Goal: Information Seeking & Learning: Compare options

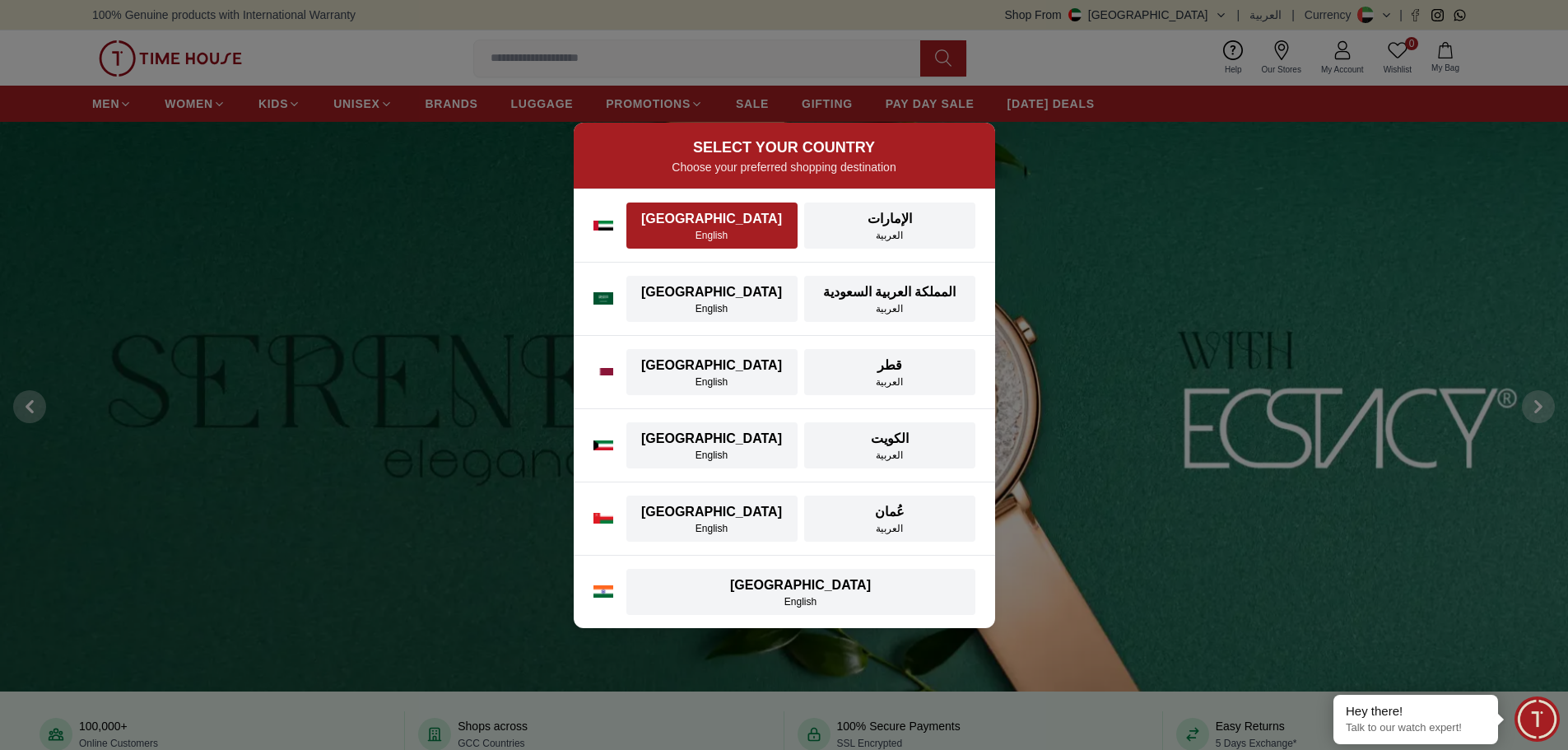
click at [703, 218] on div "[GEOGRAPHIC_DATA]" at bounding box center [711, 219] width 151 height 20
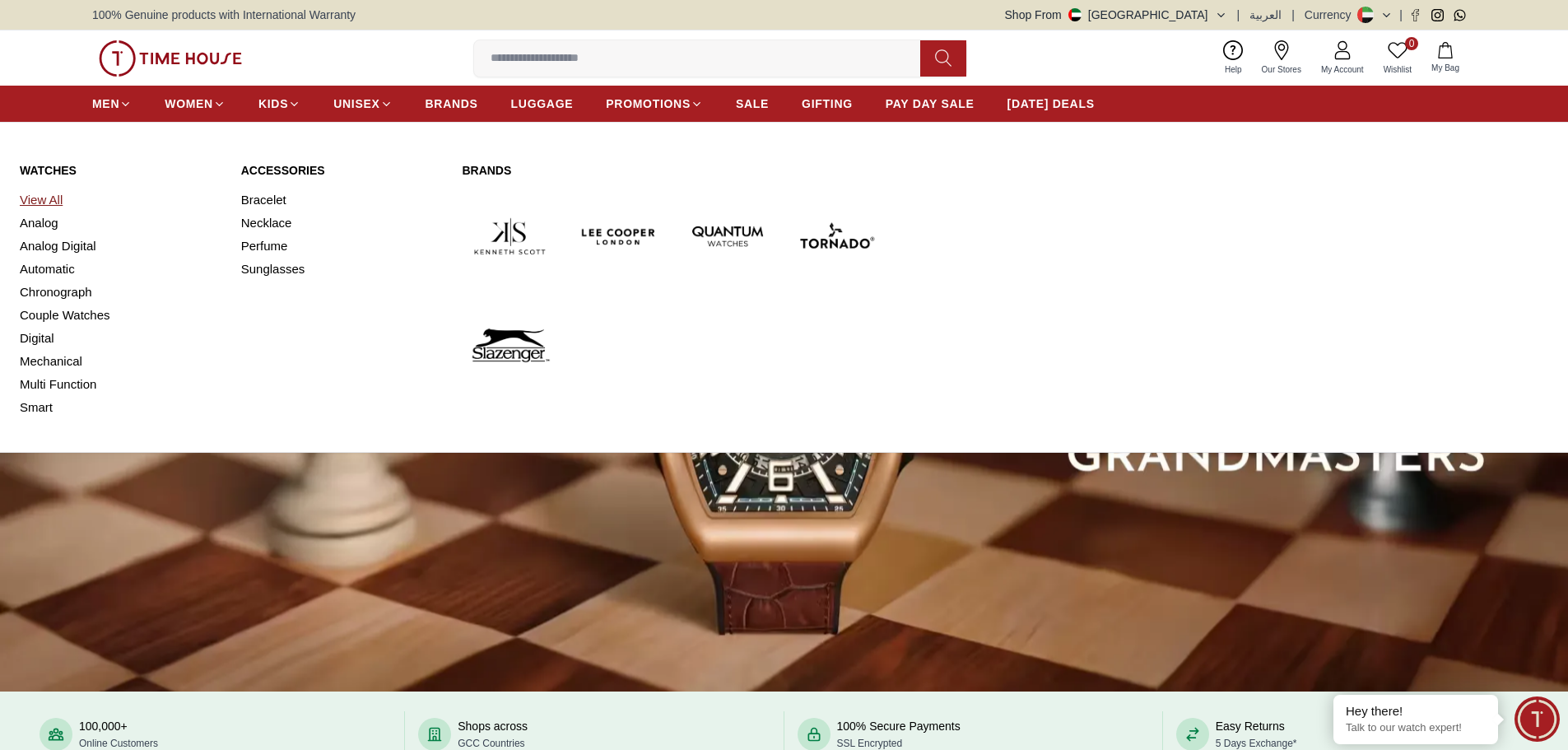
click at [54, 198] on link "View All" at bounding box center [121, 200] width 202 height 23
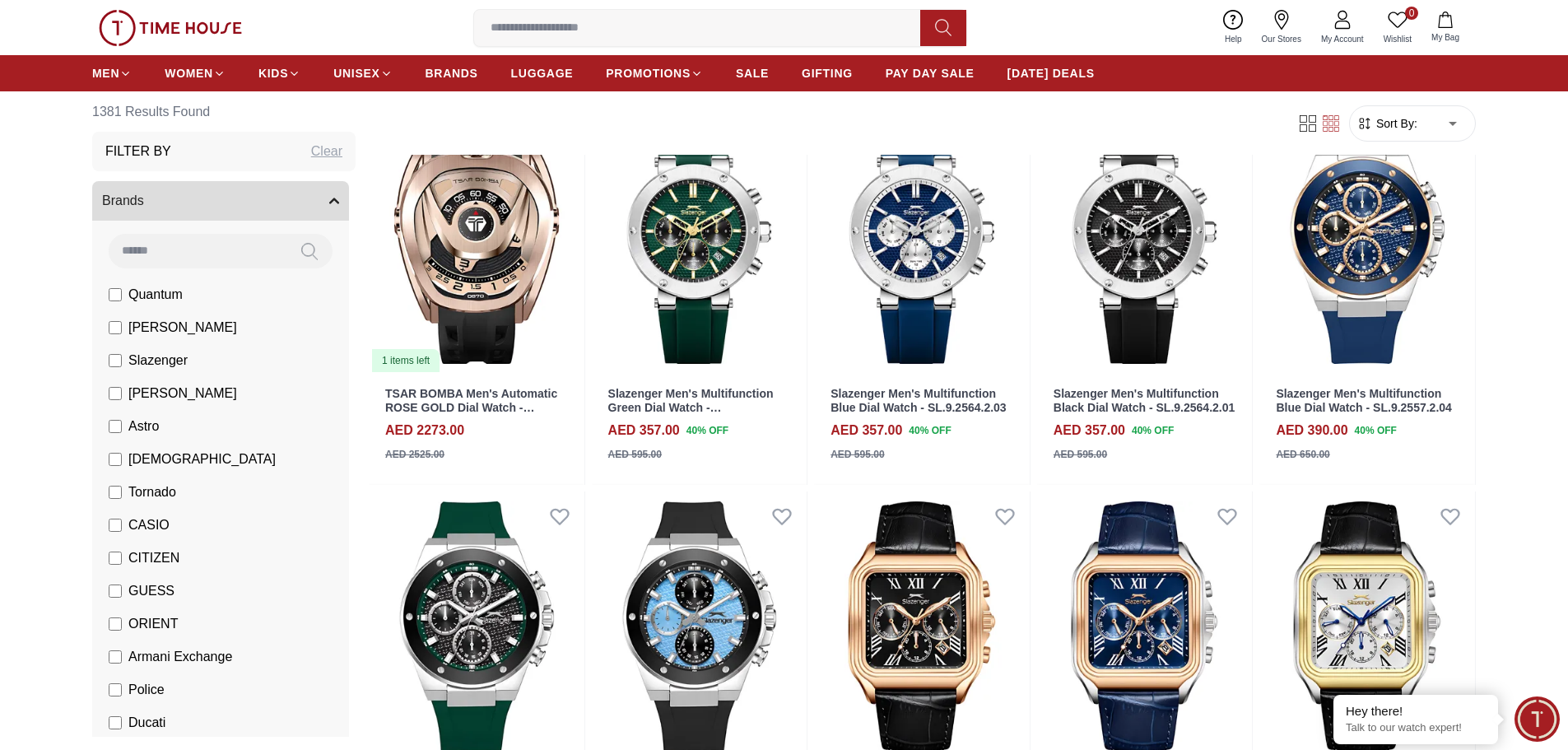
scroll to position [82, 0]
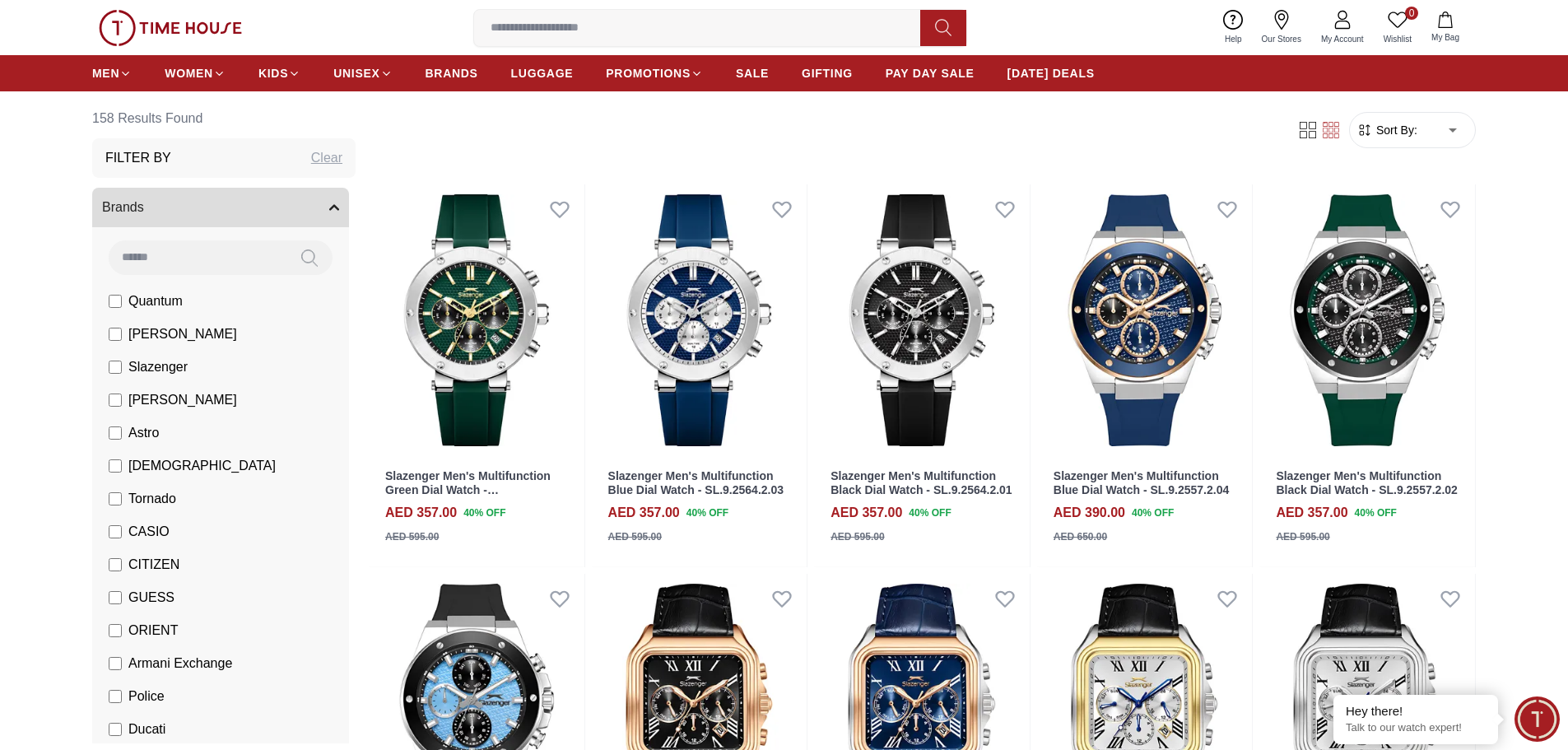
scroll to position [82, 0]
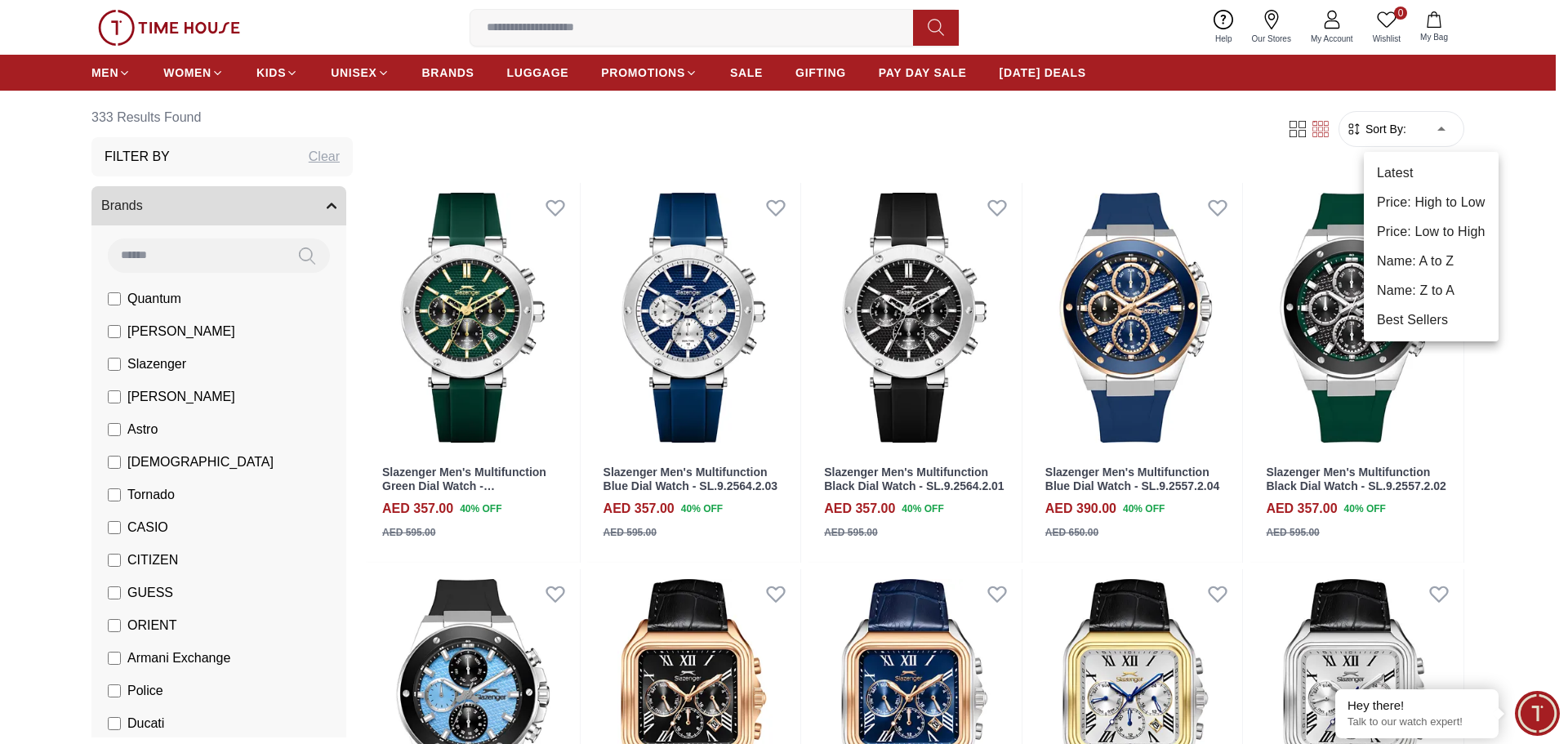
click at [1439, 227] on li "Price: Low to High" at bounding box center [1431, 232] width 134 height 29
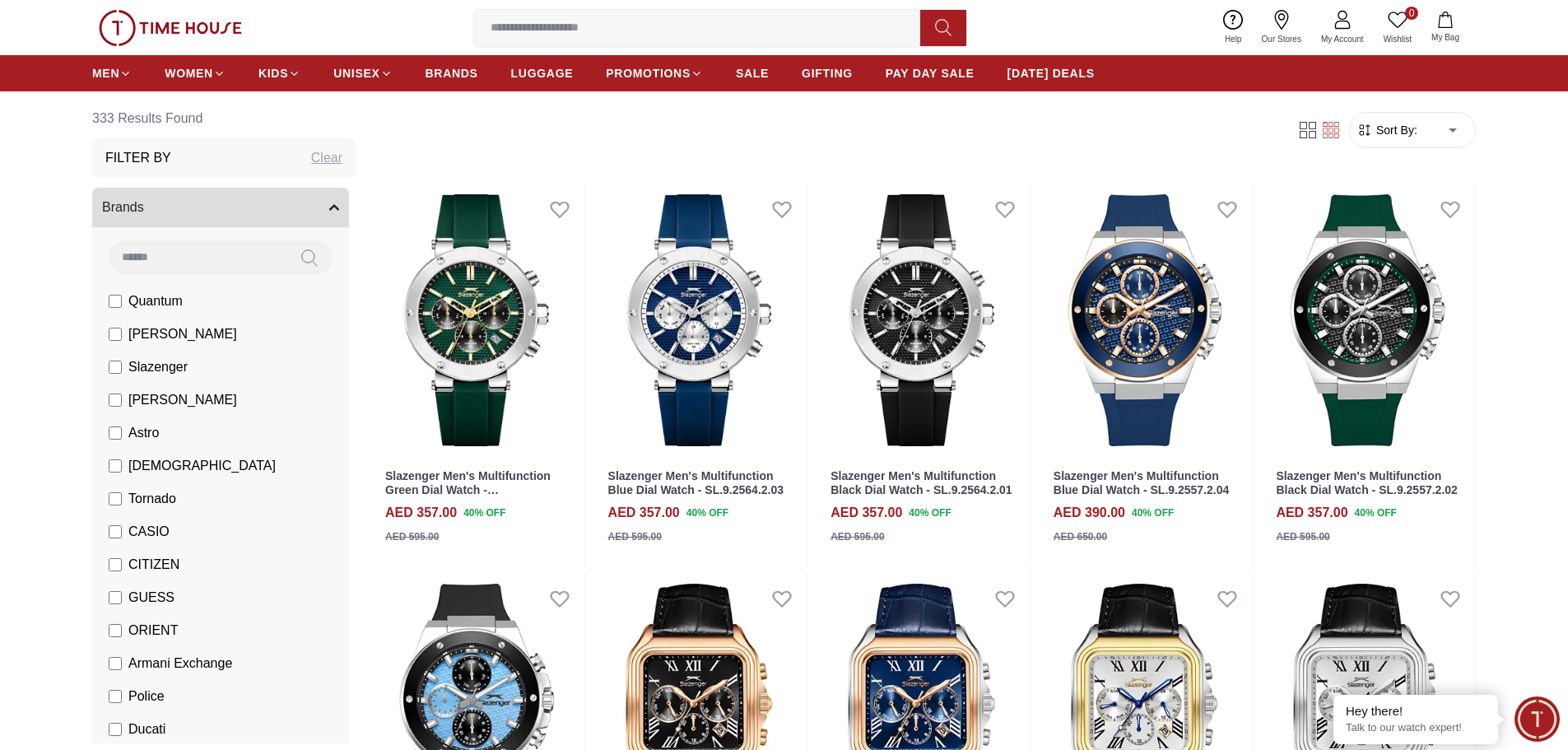
type input "*"
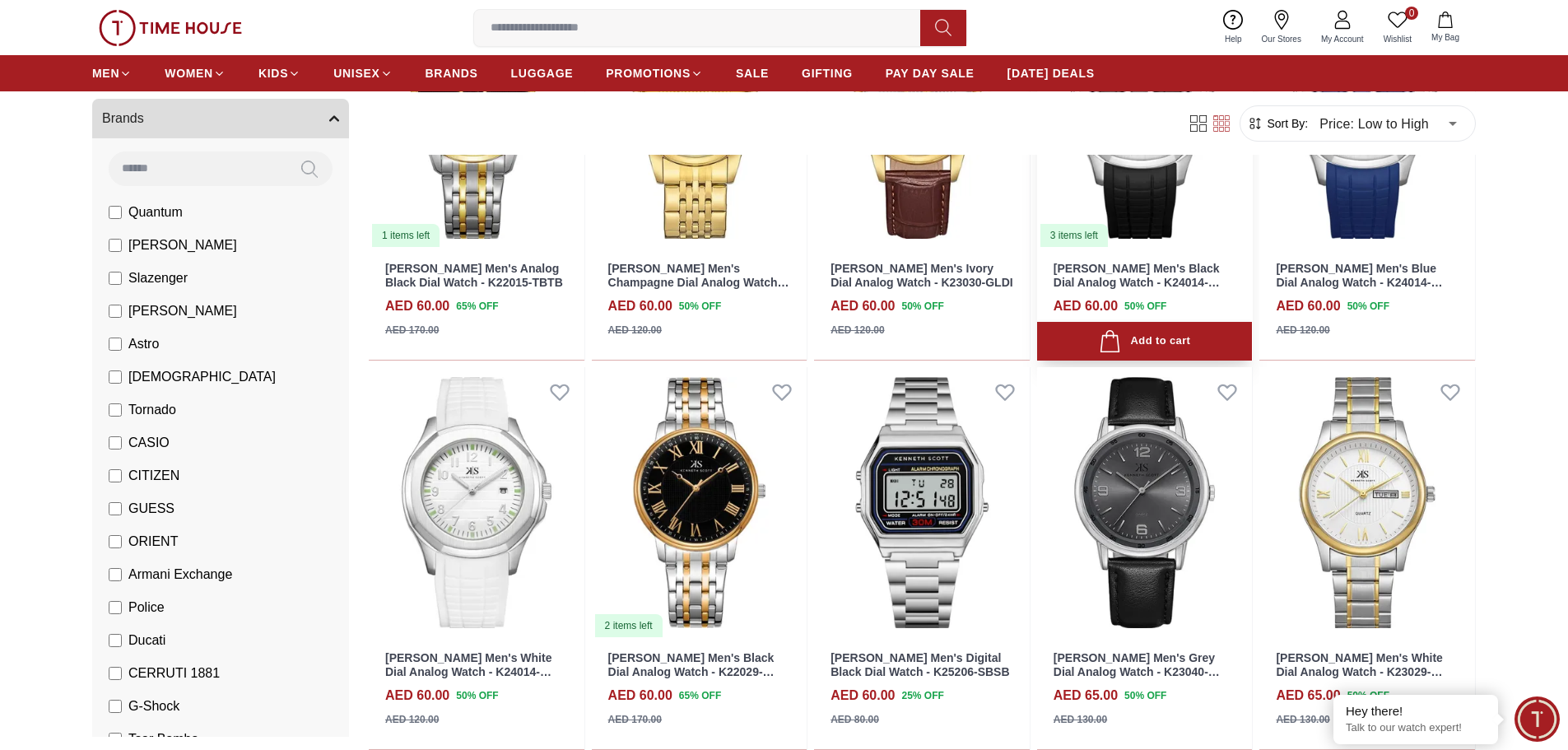
scroll to position [741, 0]
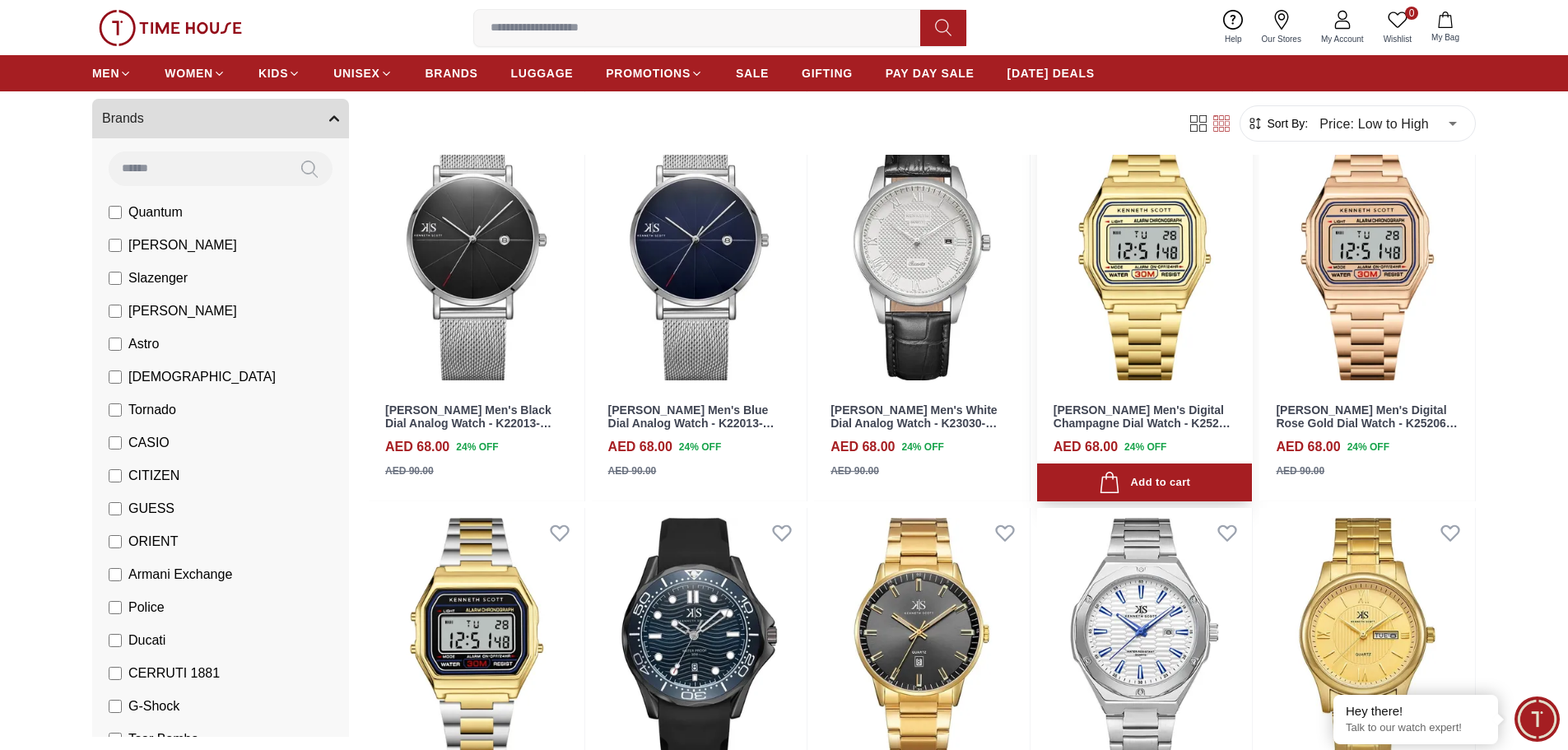
scroll to position [906, 0]
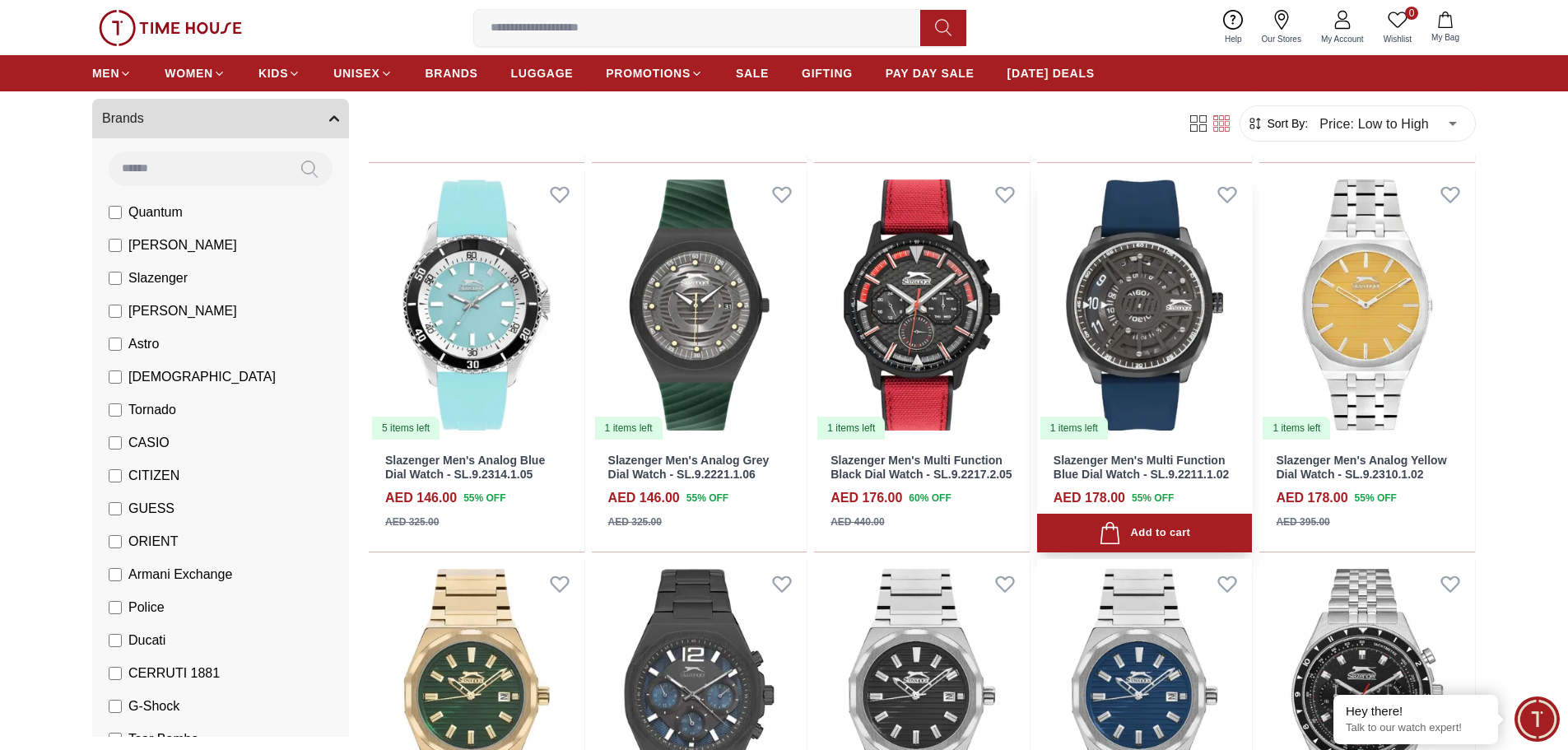
scroll to position [906, 0]
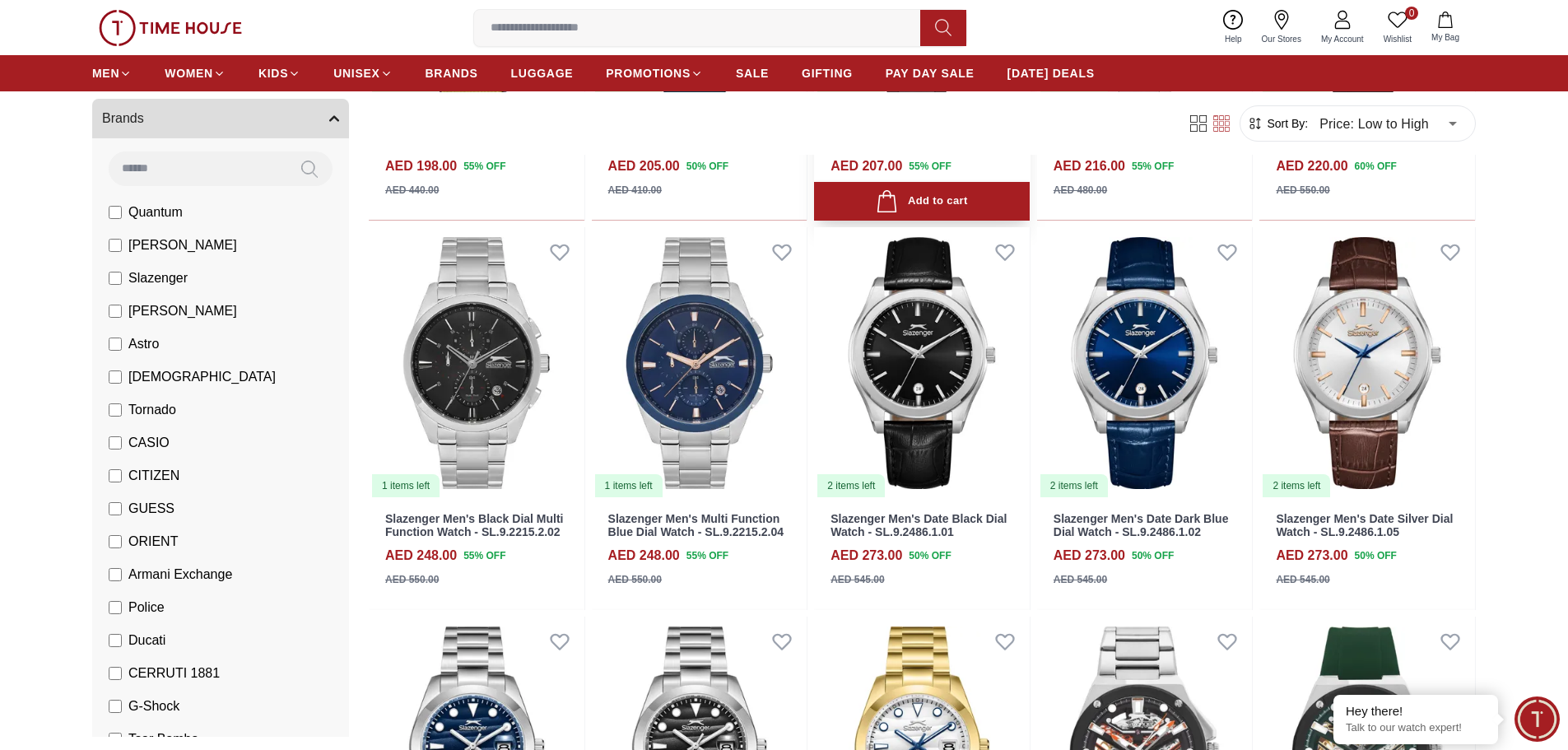
scroll to position [2387, 0]
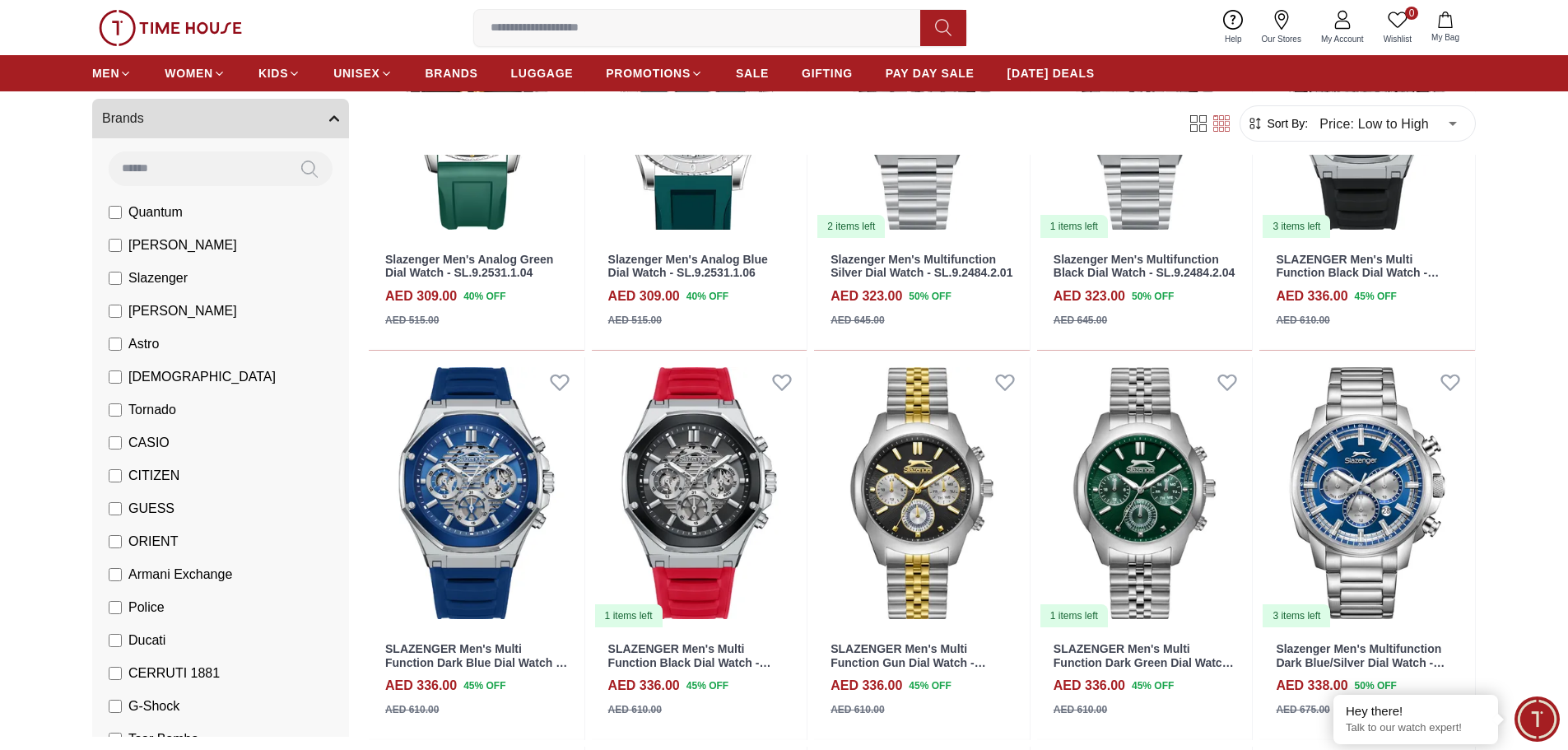
scroll to position [3870, 0]
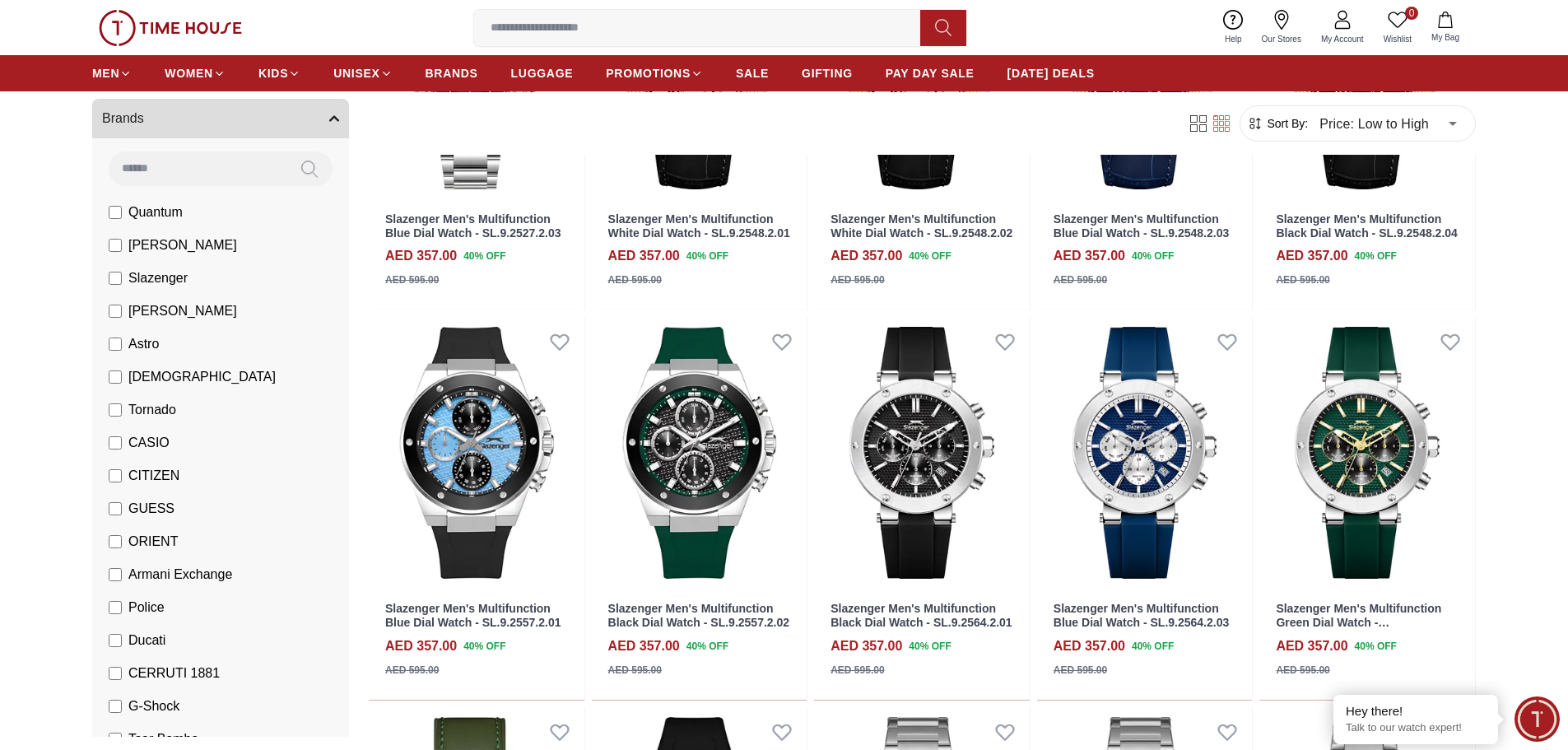
scroll to position [5434, 0]
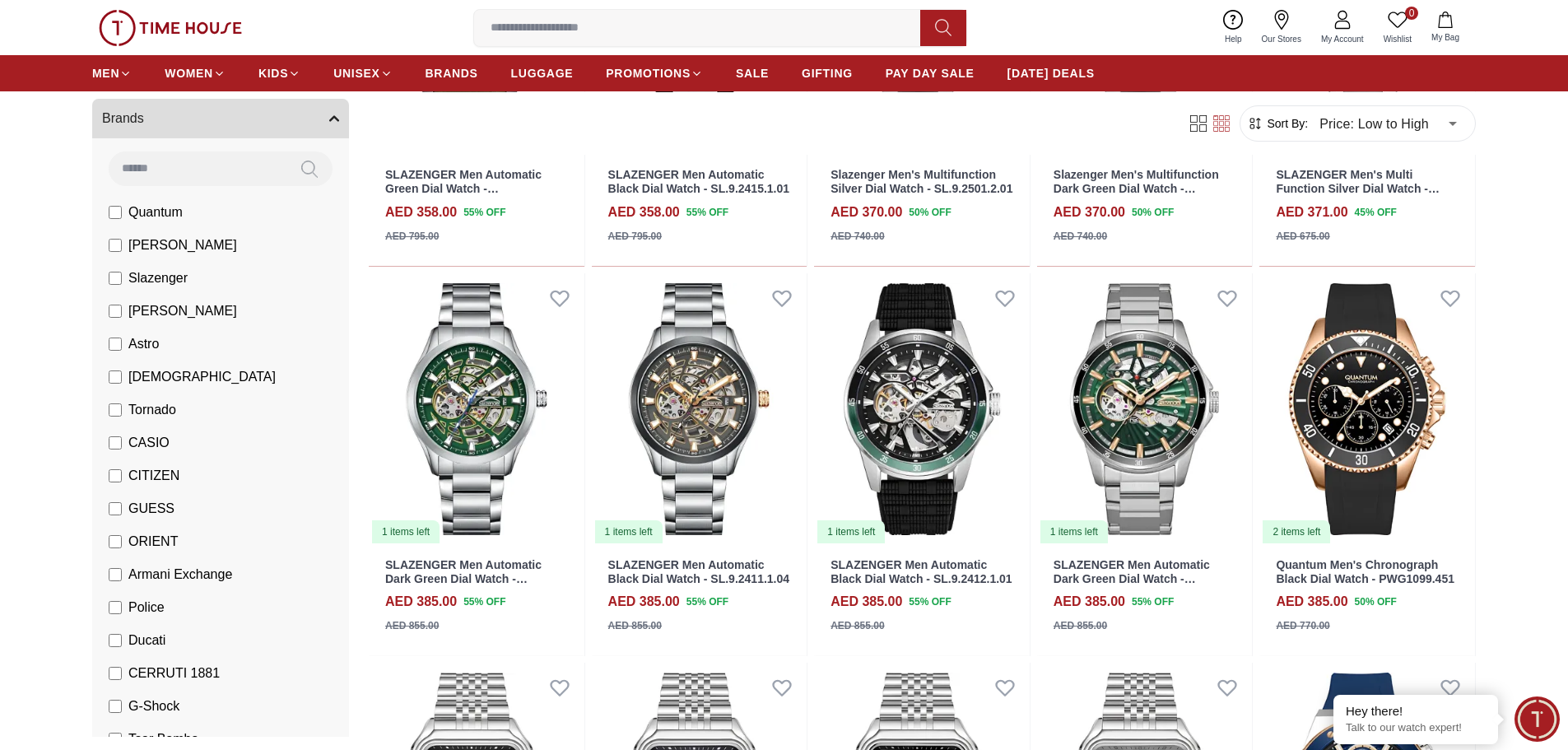
scroll to position [6257, 0]
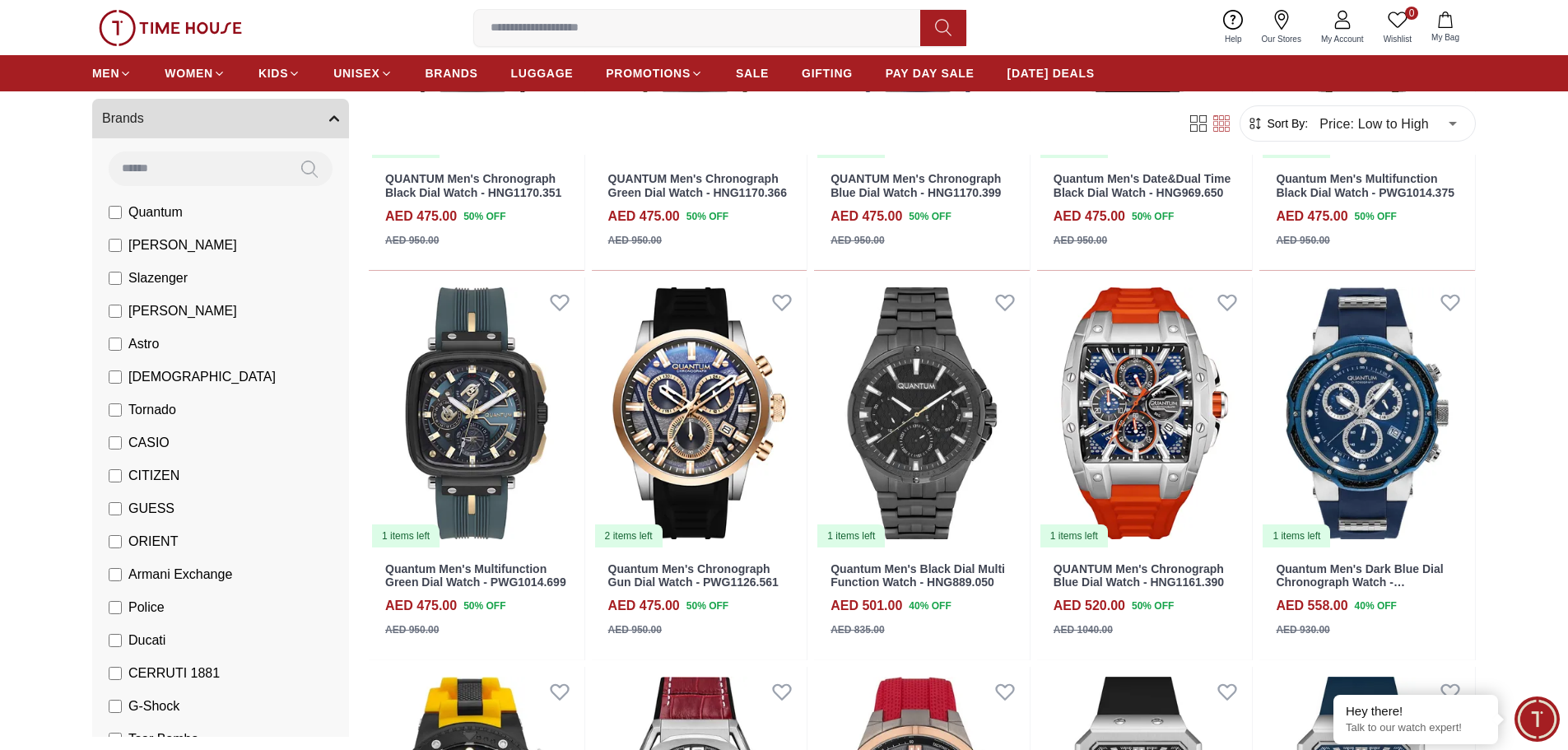
scroll to position [8886, 0]
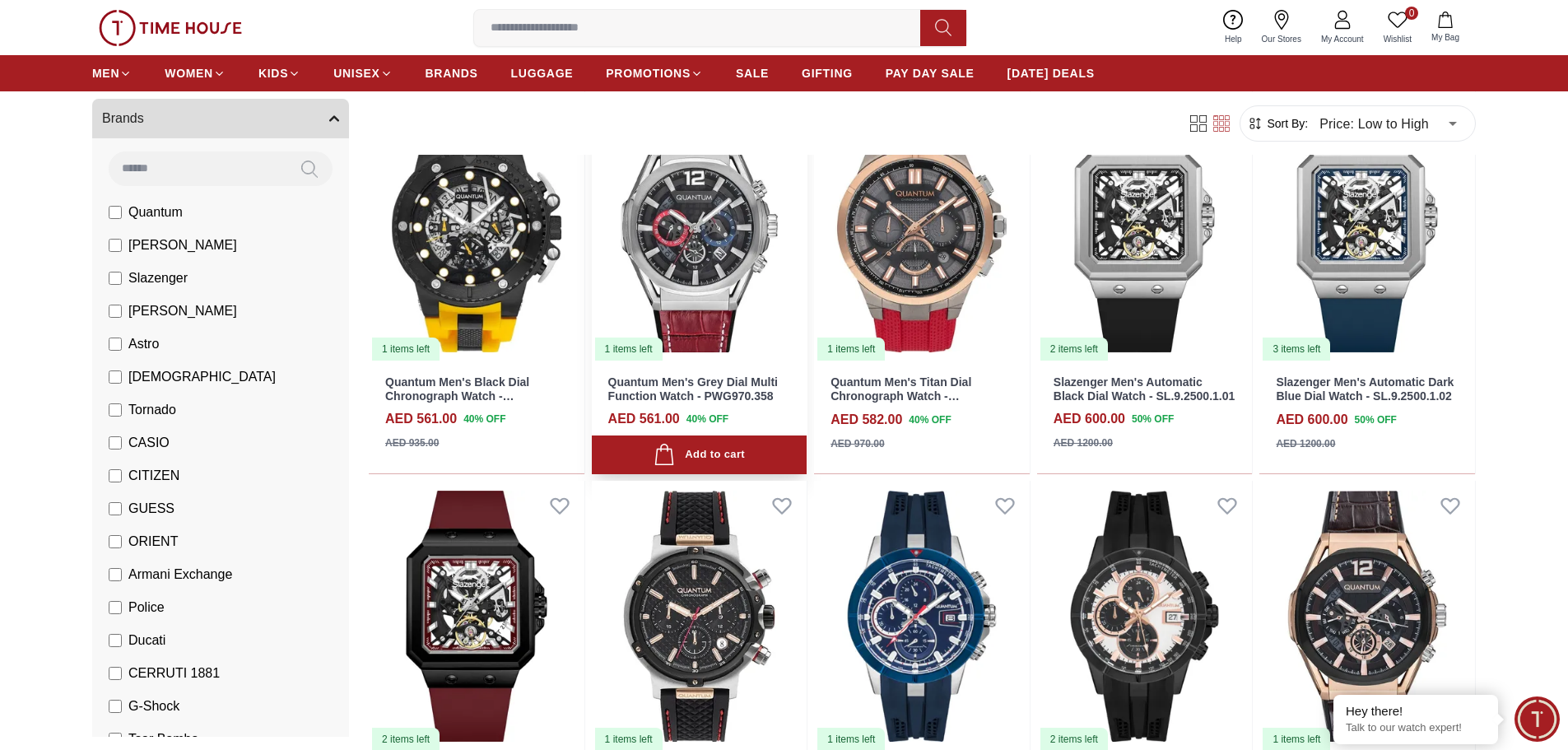
scroll to position [8644, 0]
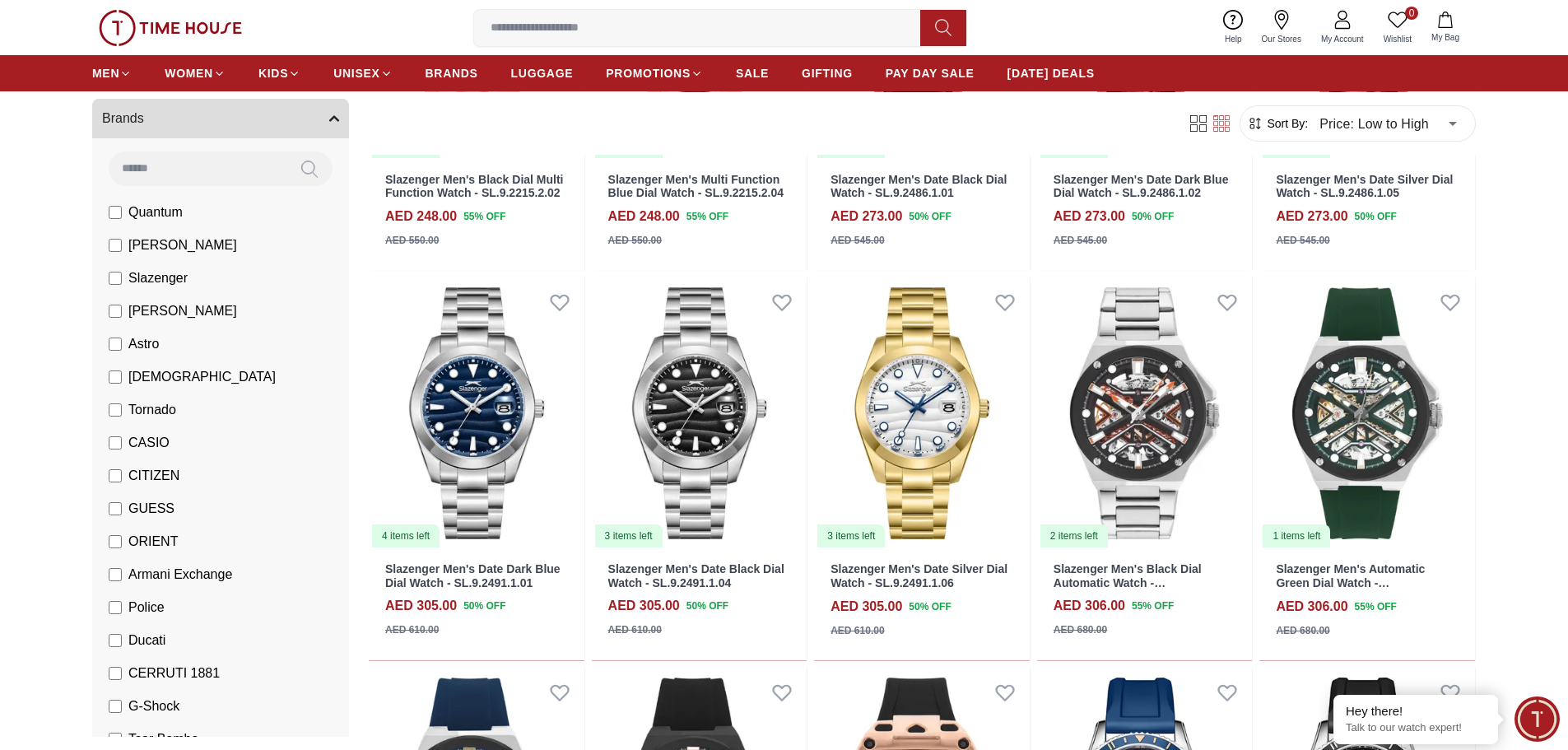
scroll to position [2881, 0]
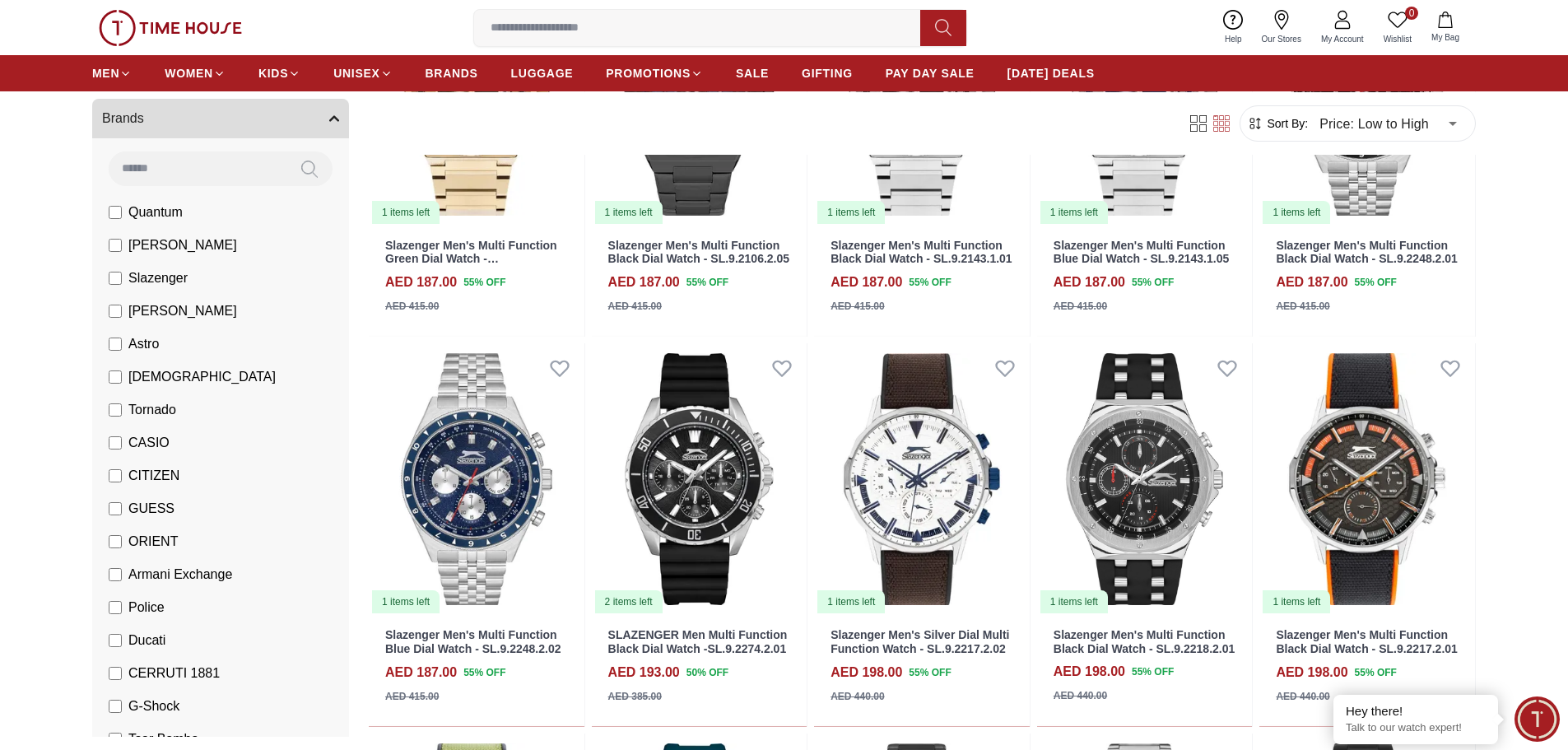
scroll to position [1564, 0]
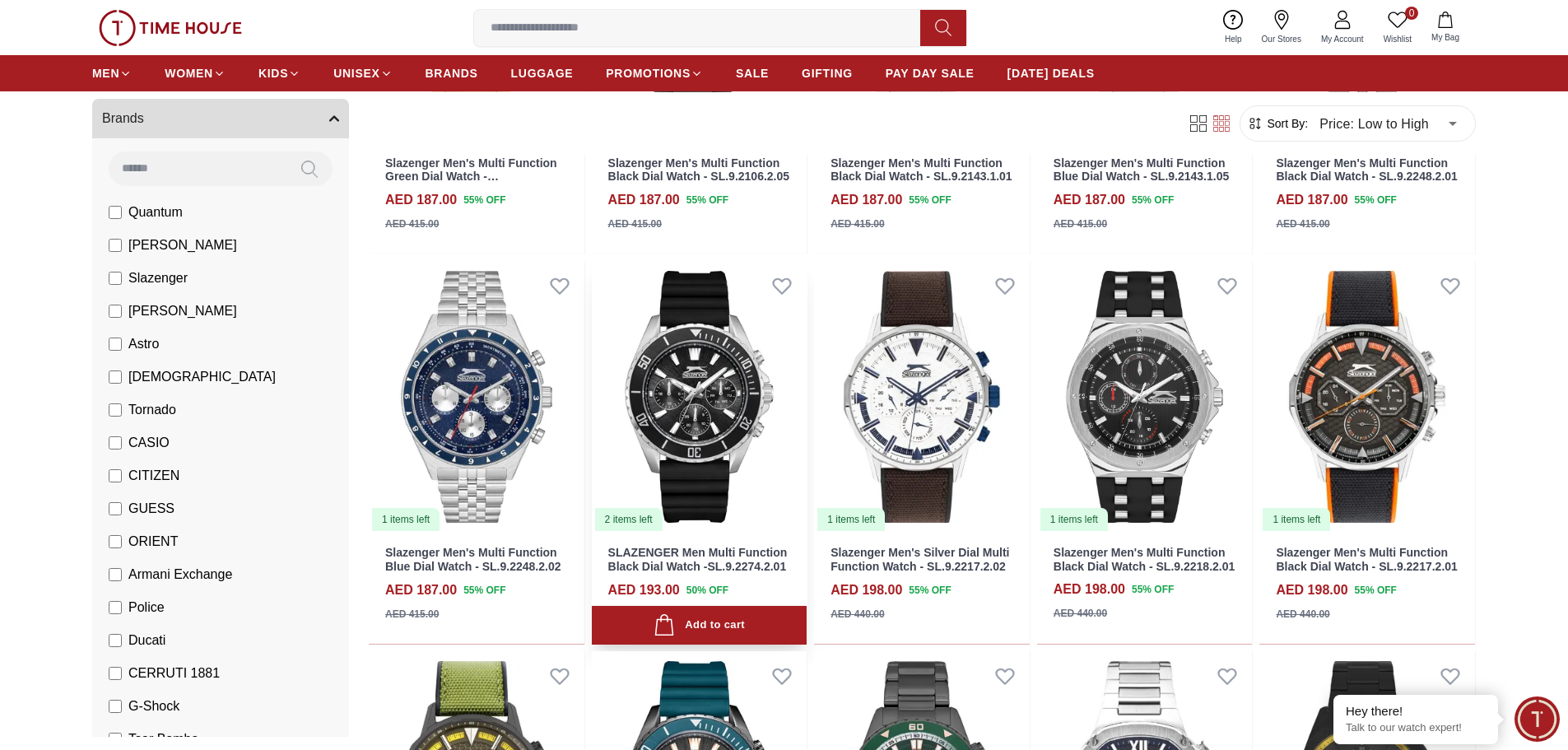
click at [748, 525] on img at bounding box center [699, 397] width 216 height 272
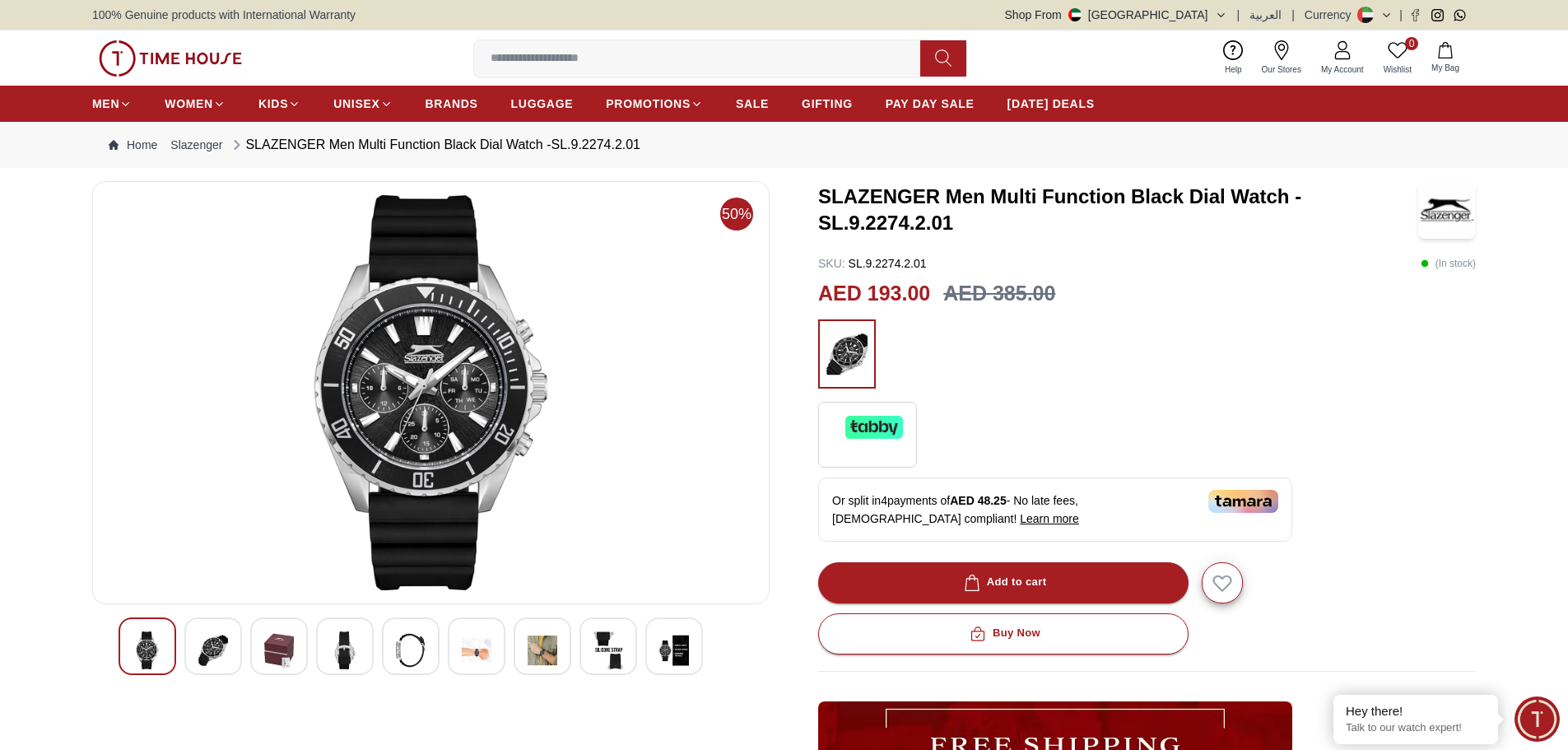
click at [543, 651] on img at bounding box center [543, 649] width 30 height 38
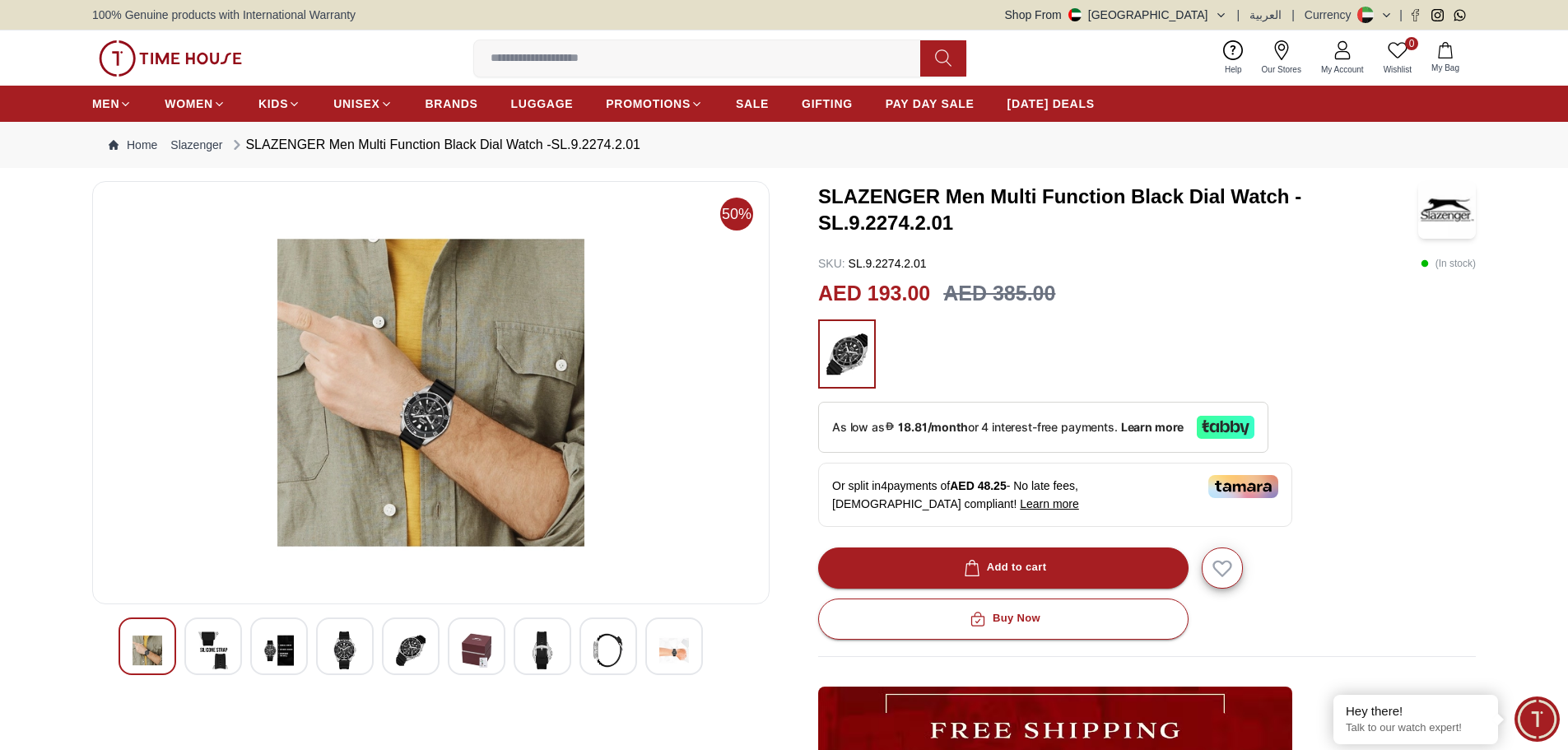
click at [691, 653] on div at bounding box center [674, 646] width 58 height 58
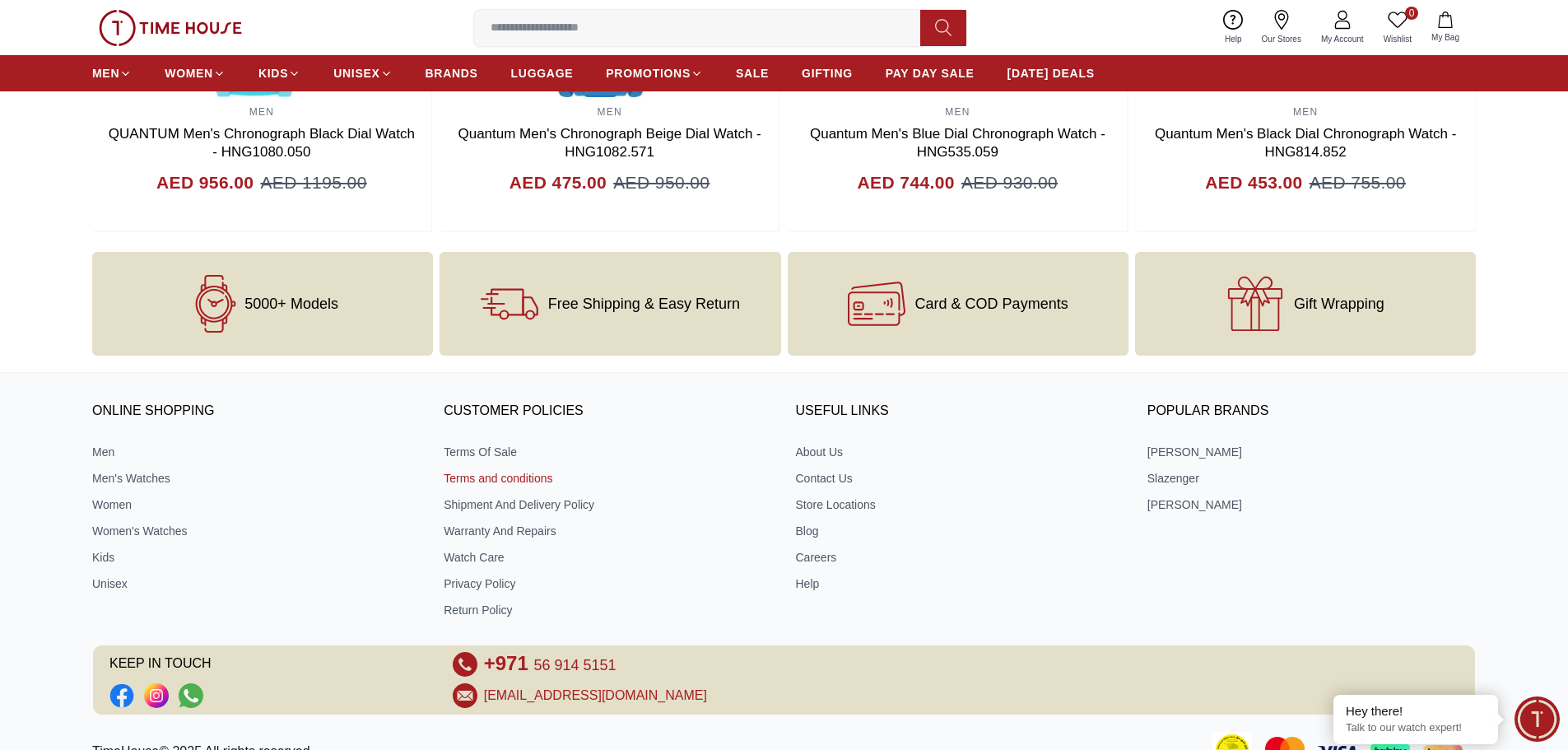
scroll to position [1989, 0]
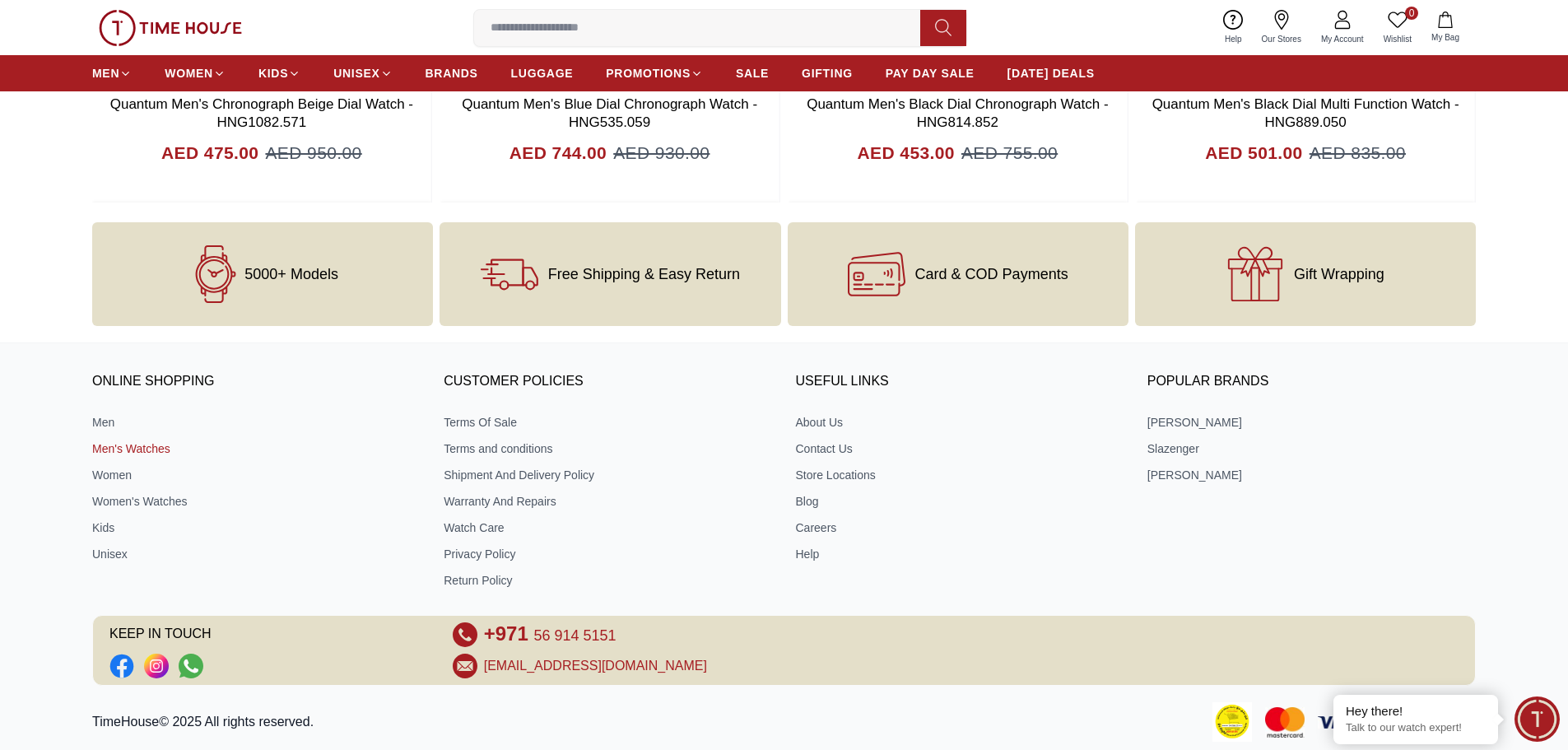
click at [125, 447] on link "Men's Watches" at bounding box center [256, 448] width 329 height 17
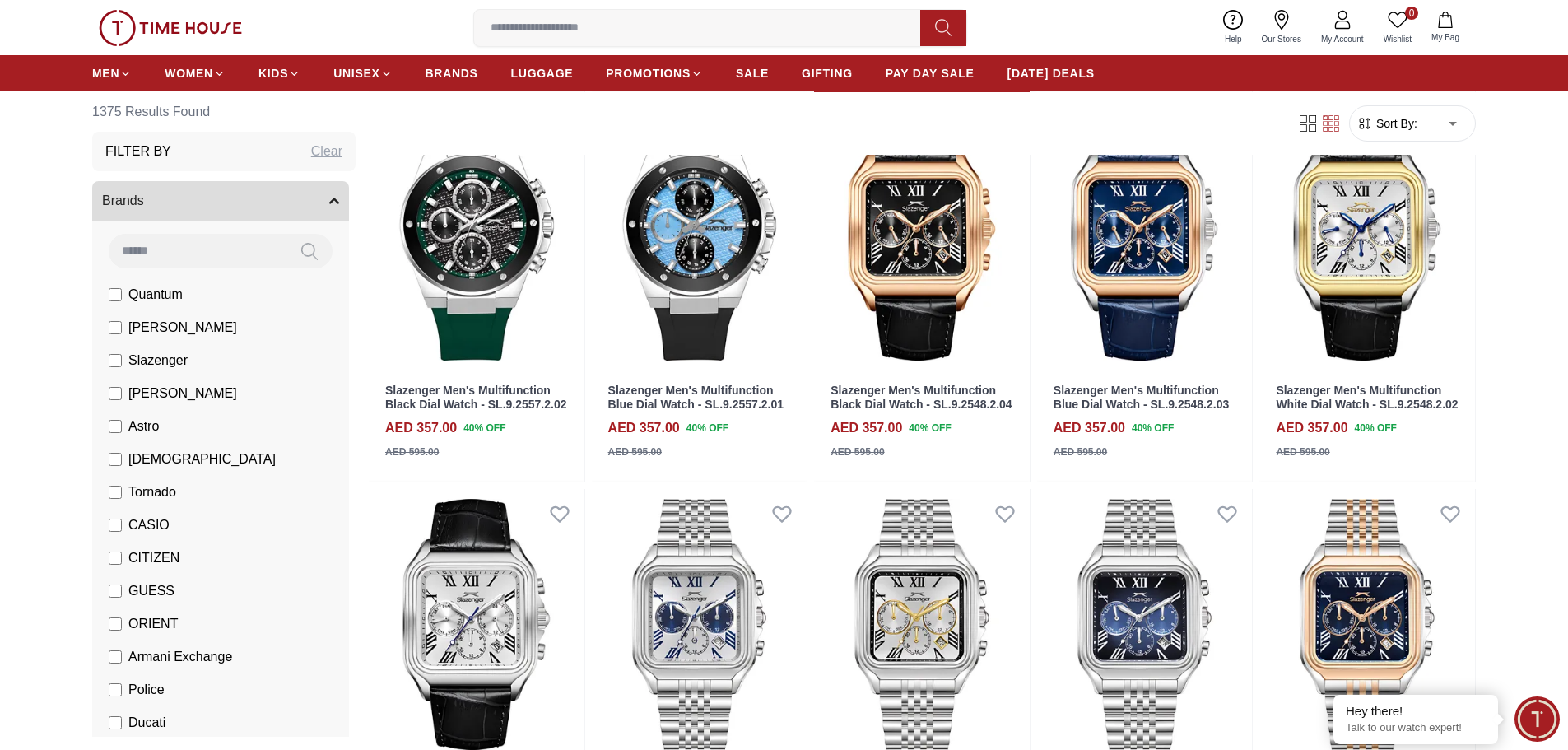
scroll to position [576, 0]
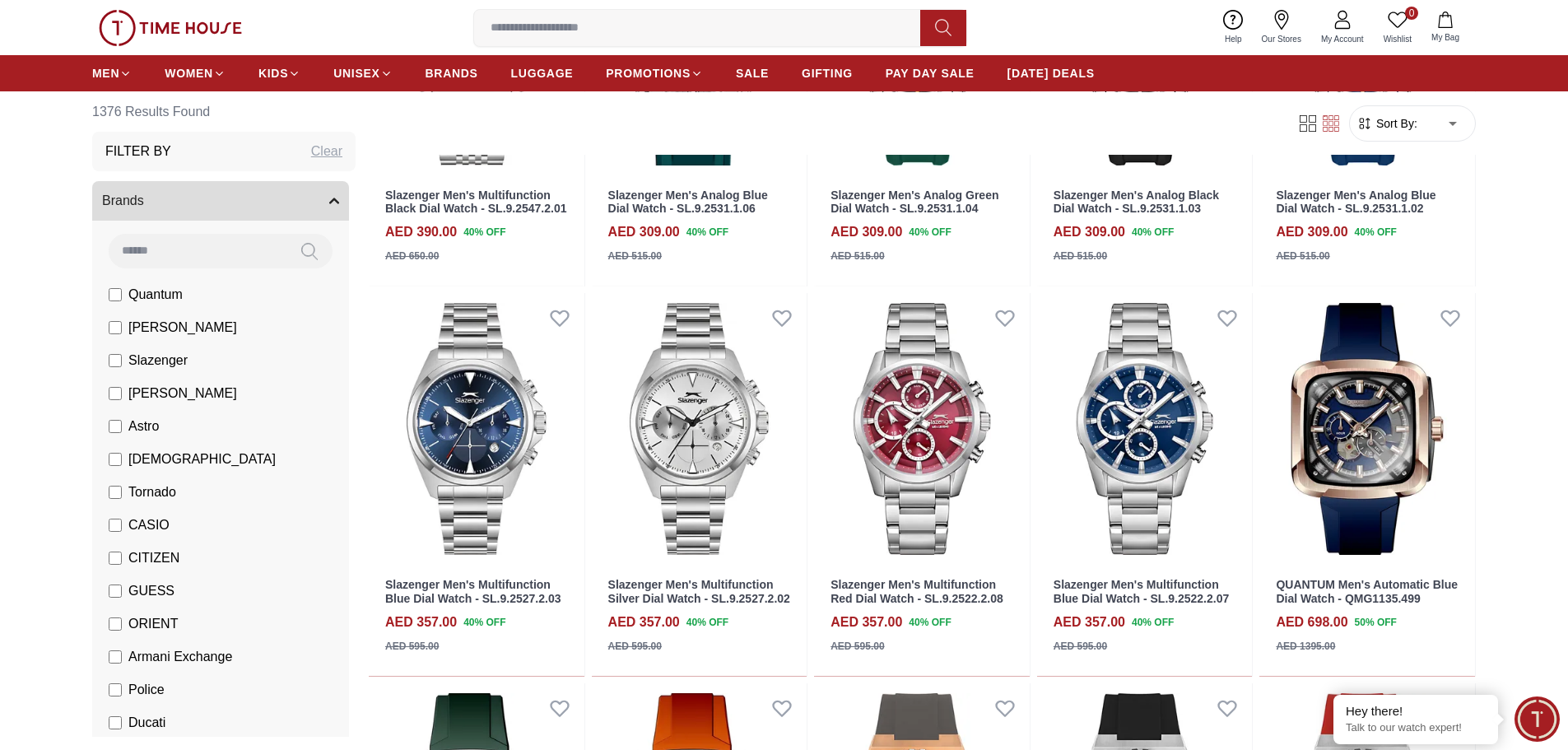
scroll to position [1564, 0]
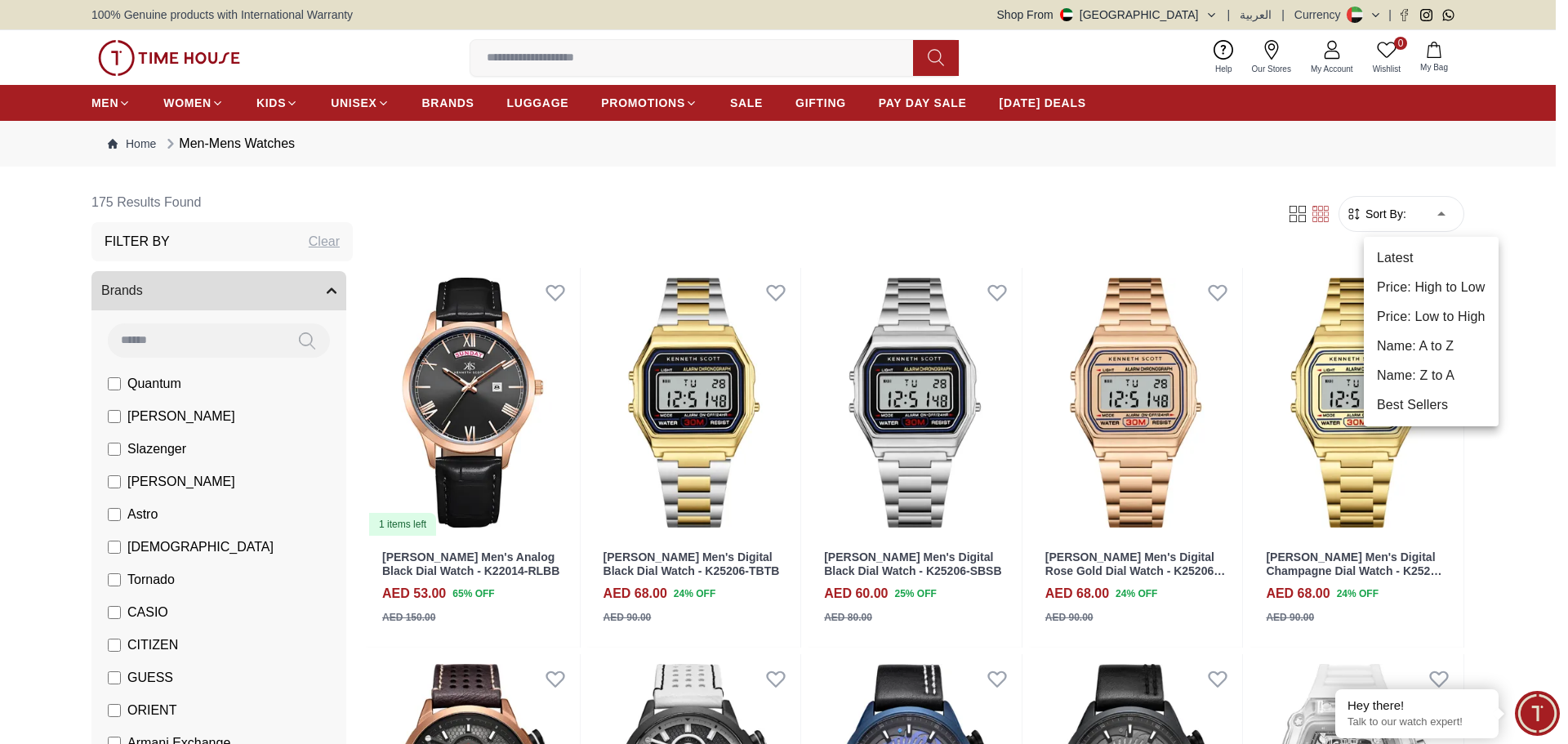
click at [1434, 310] on li "Price: Low to High" at bounding box center [1431, 317] width 134 height 29
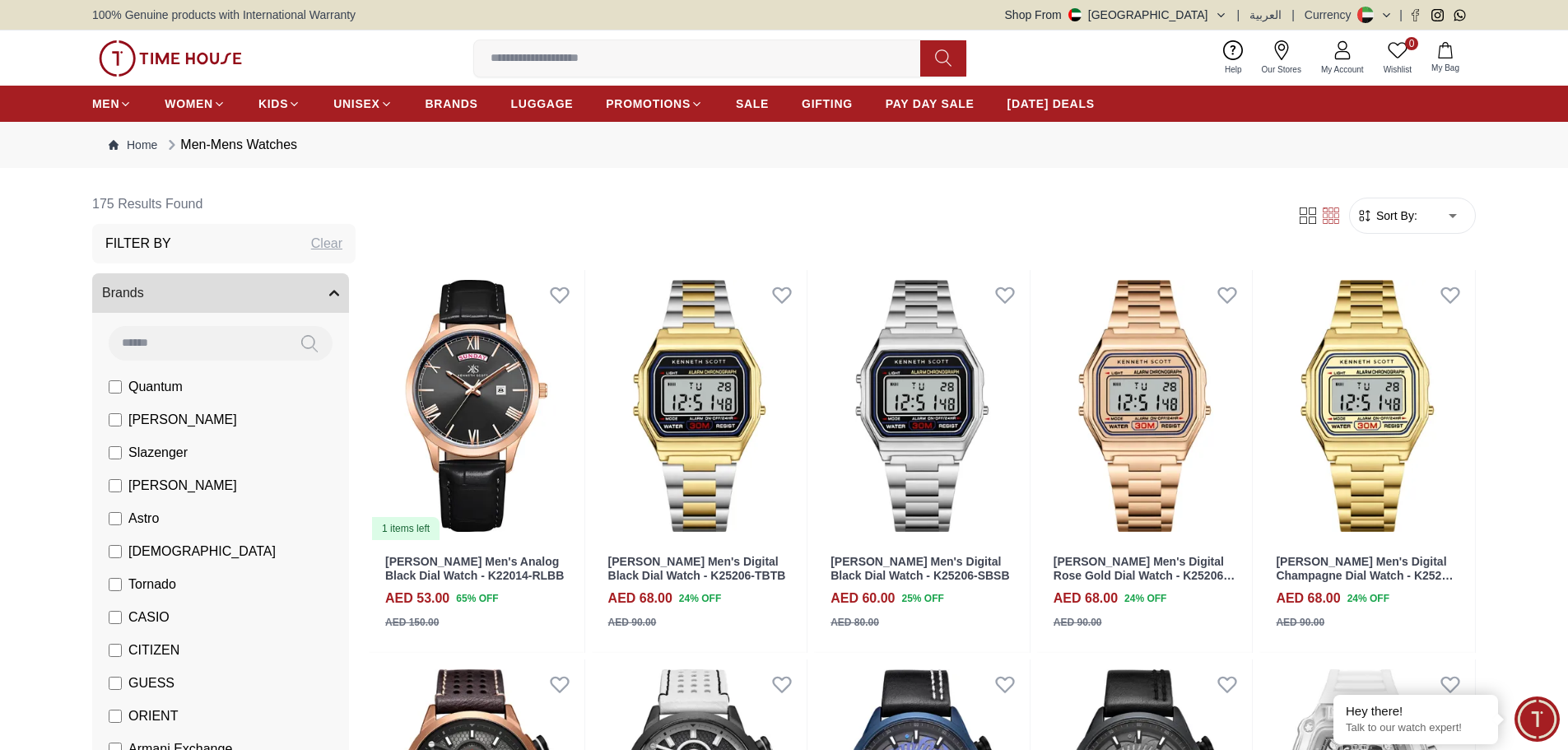
type input "*"
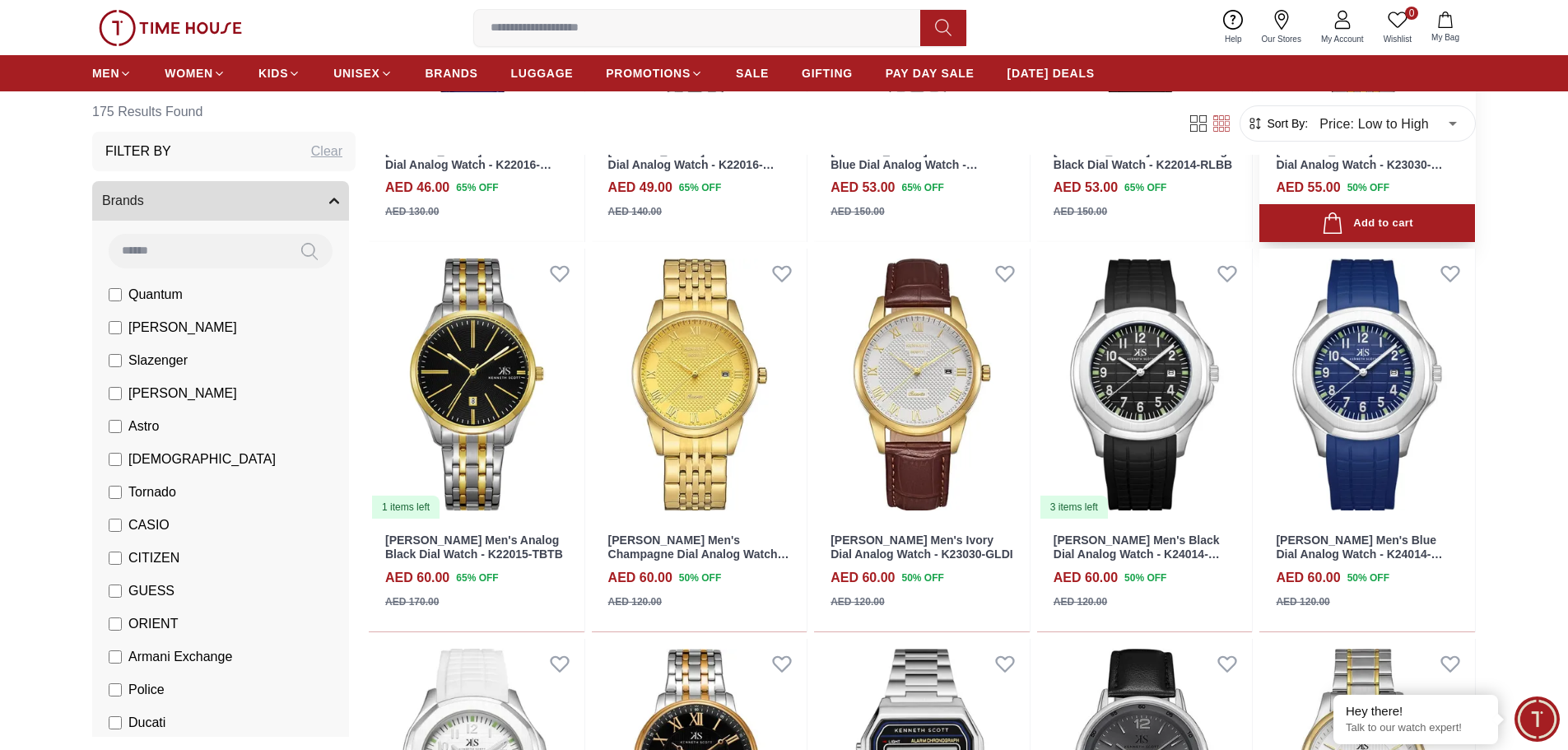
scroll to position [412, 0]
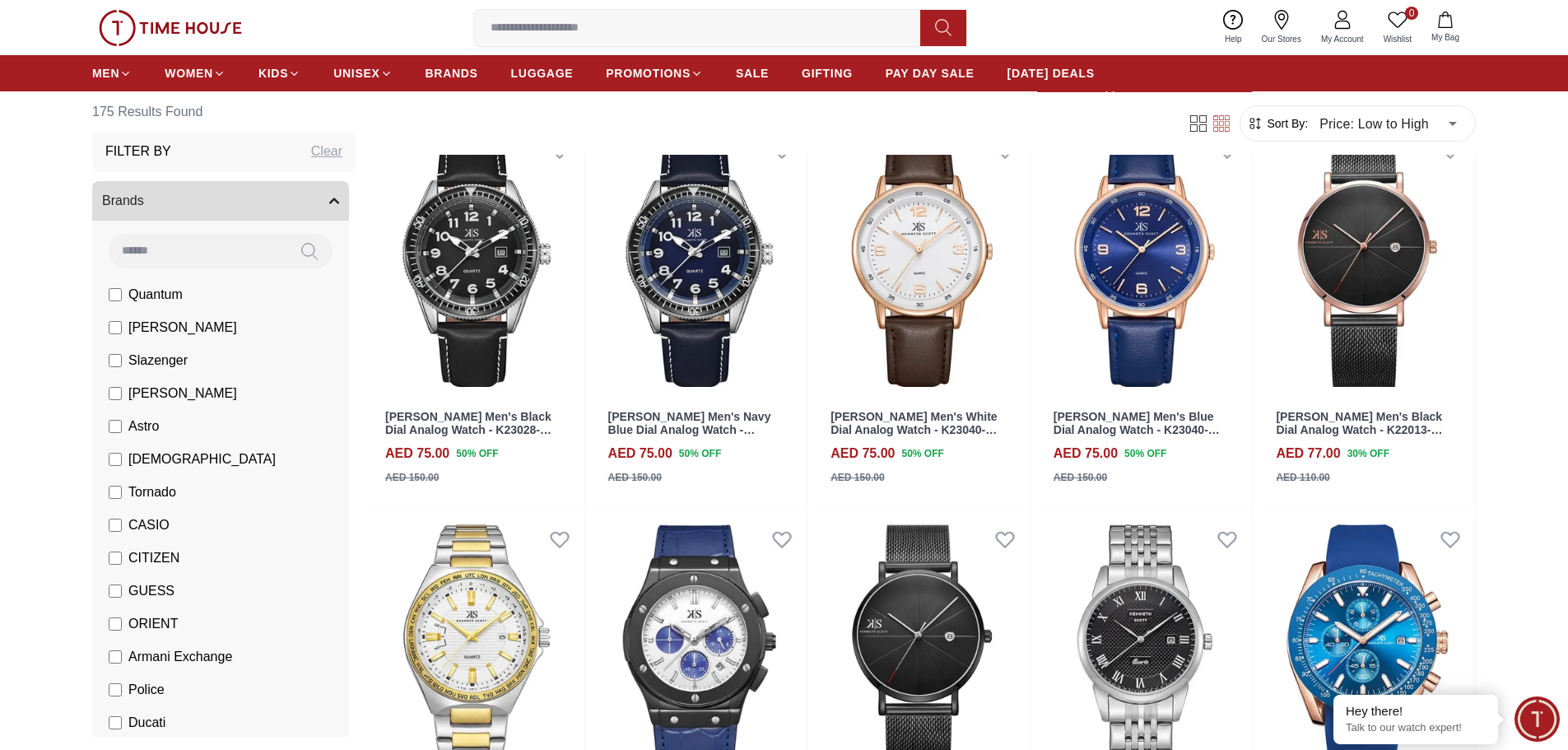
scroll to position [2387, 0]
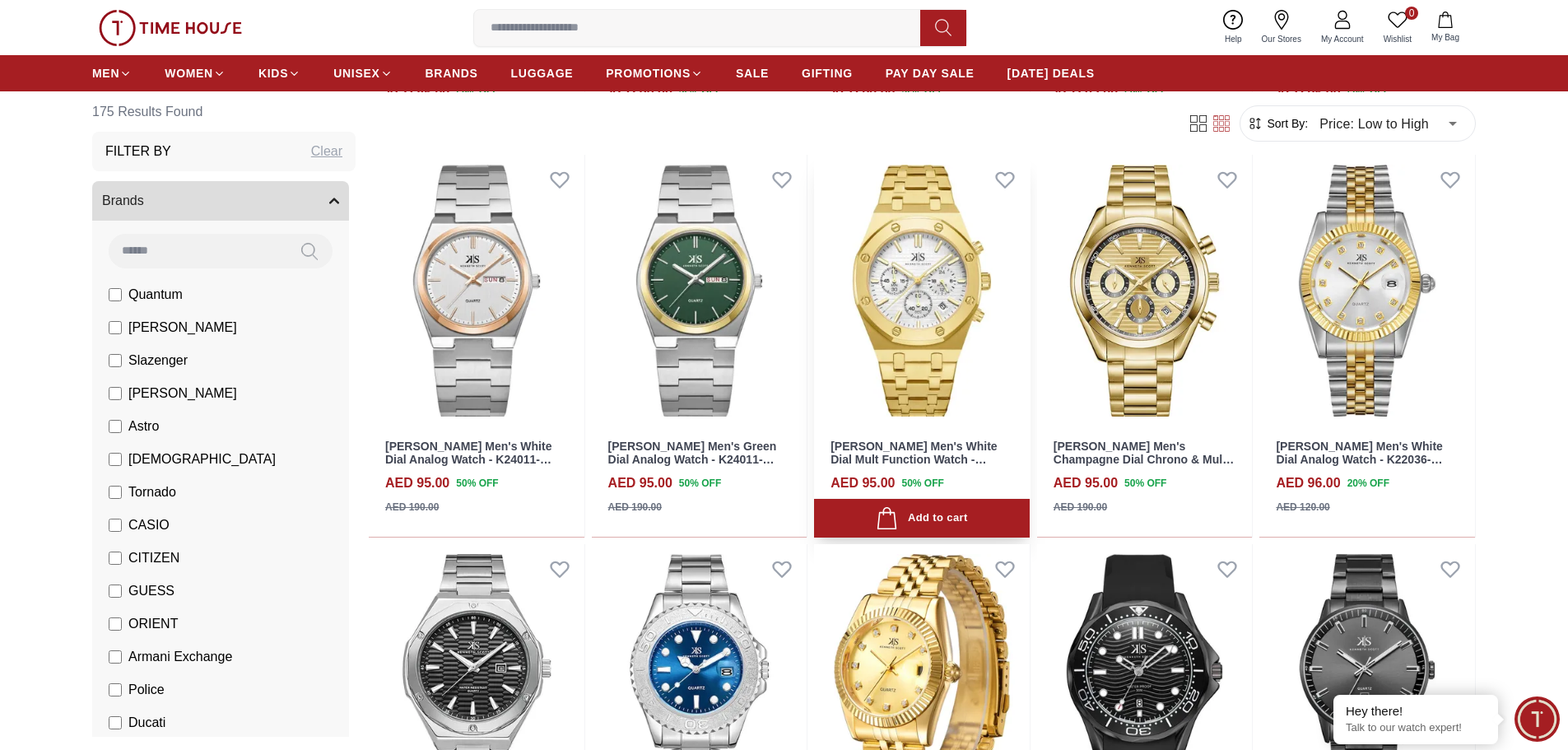
scroll to position [3705, 0]
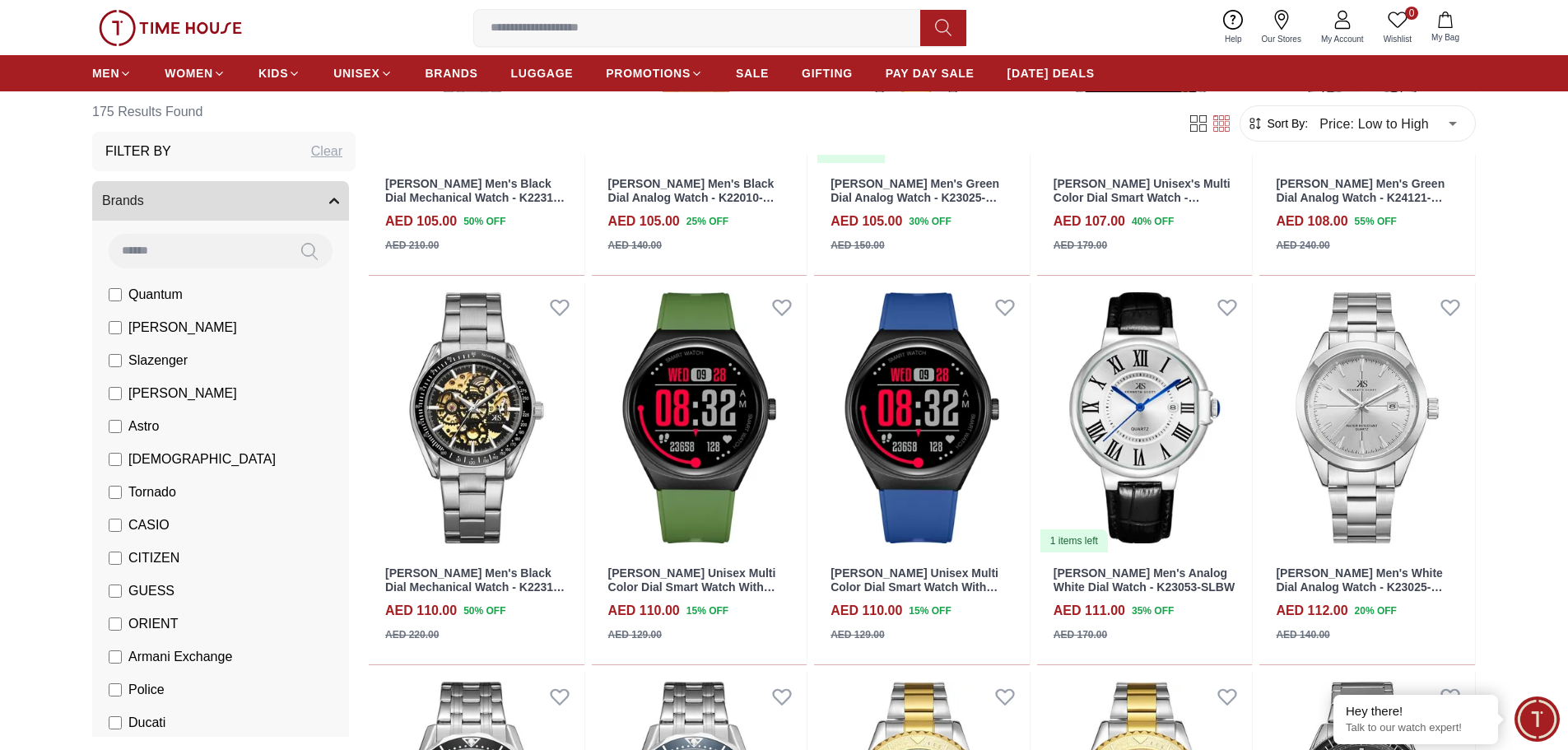
scroll to position [4692, 0]
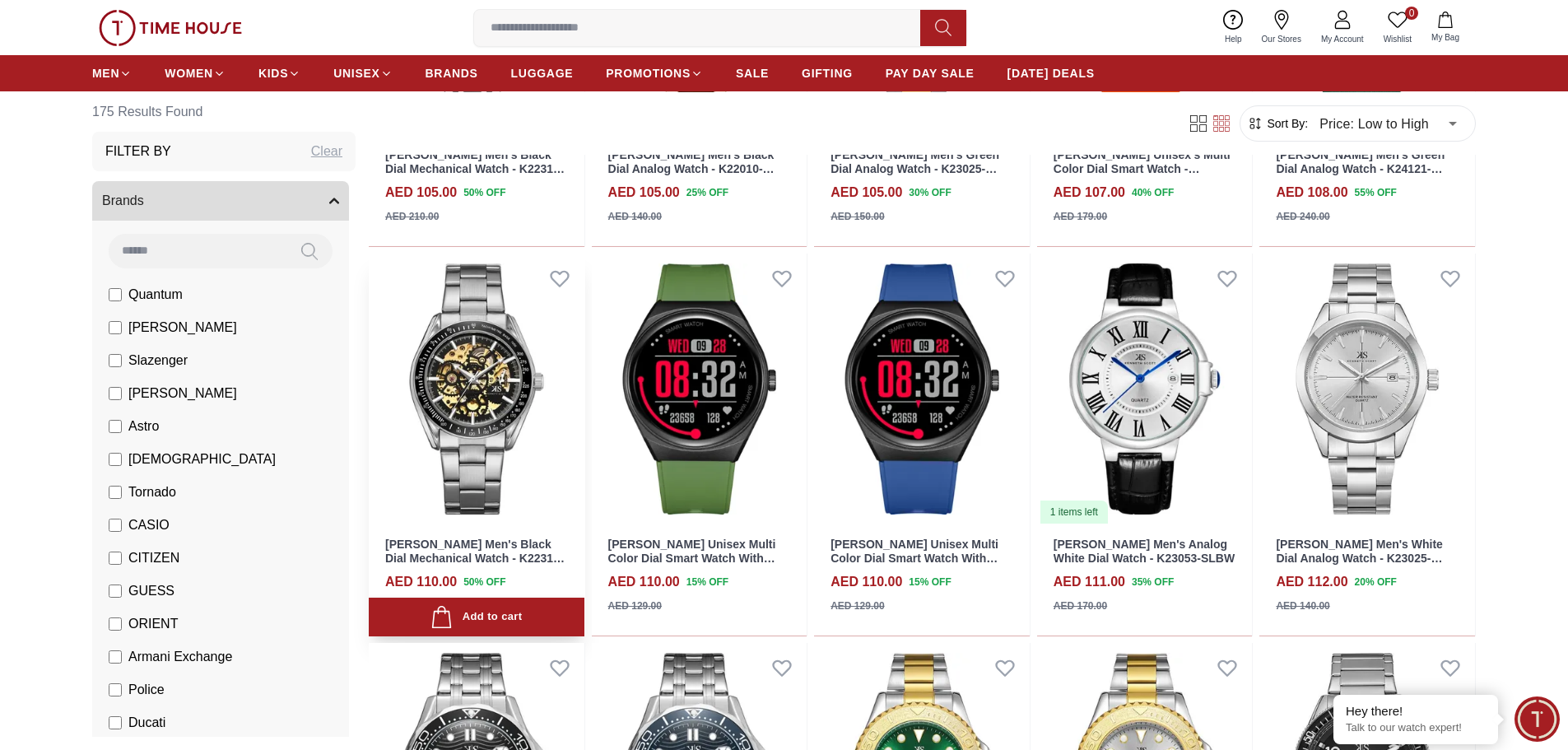
click at [475, 400] on img at bounding box center [476, 389] width 216 height 272
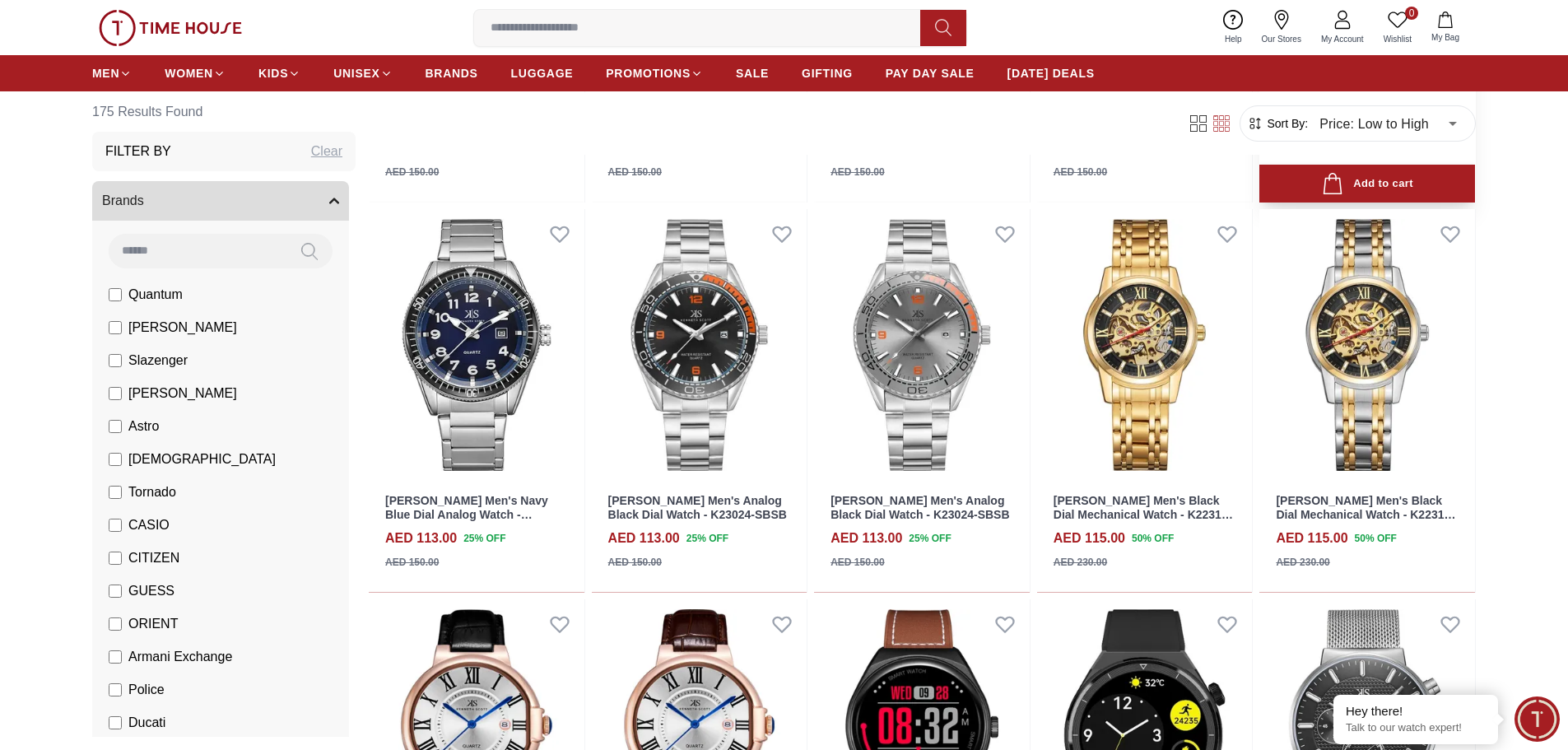
scroll to position [5598, 0]
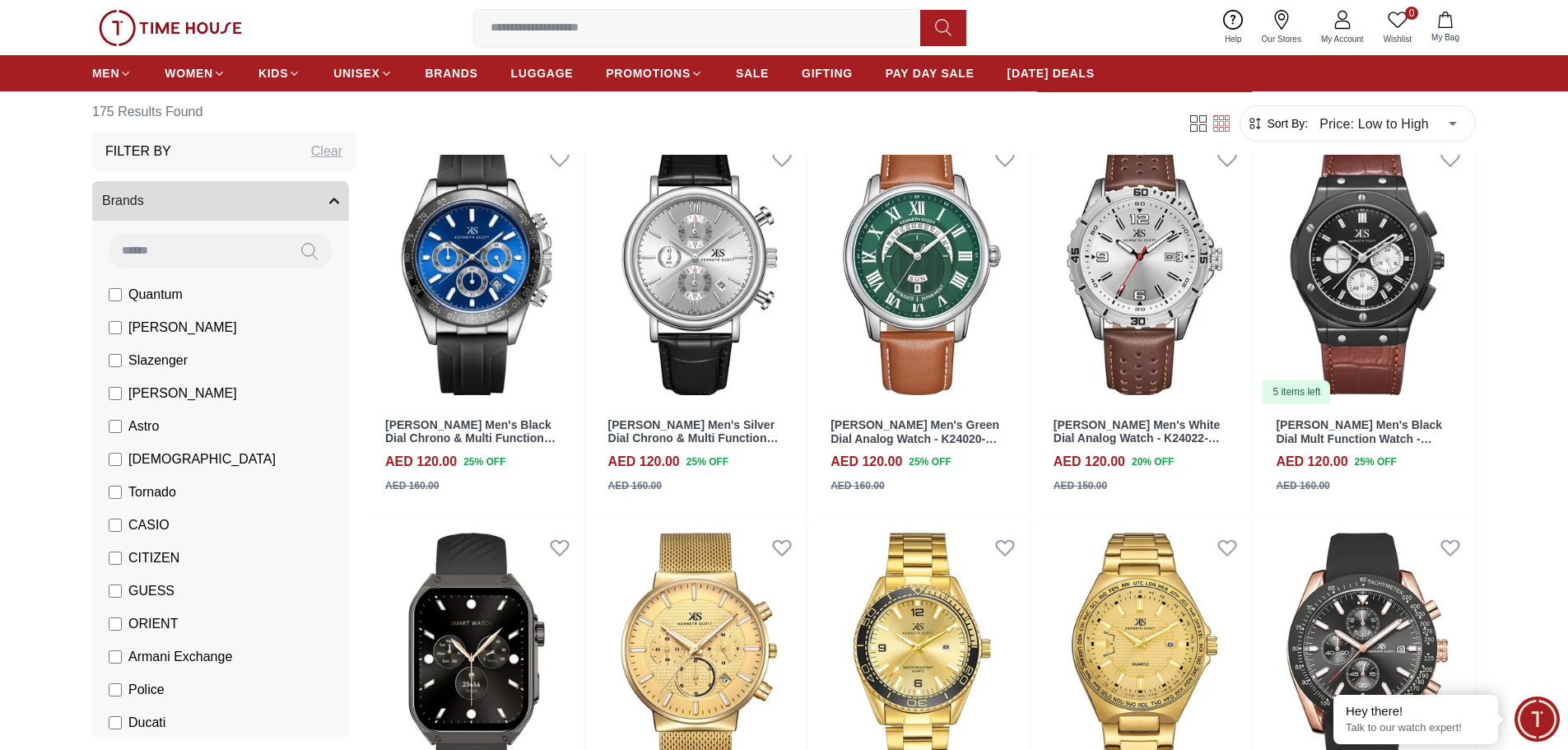
scroll to position [7163, 0]
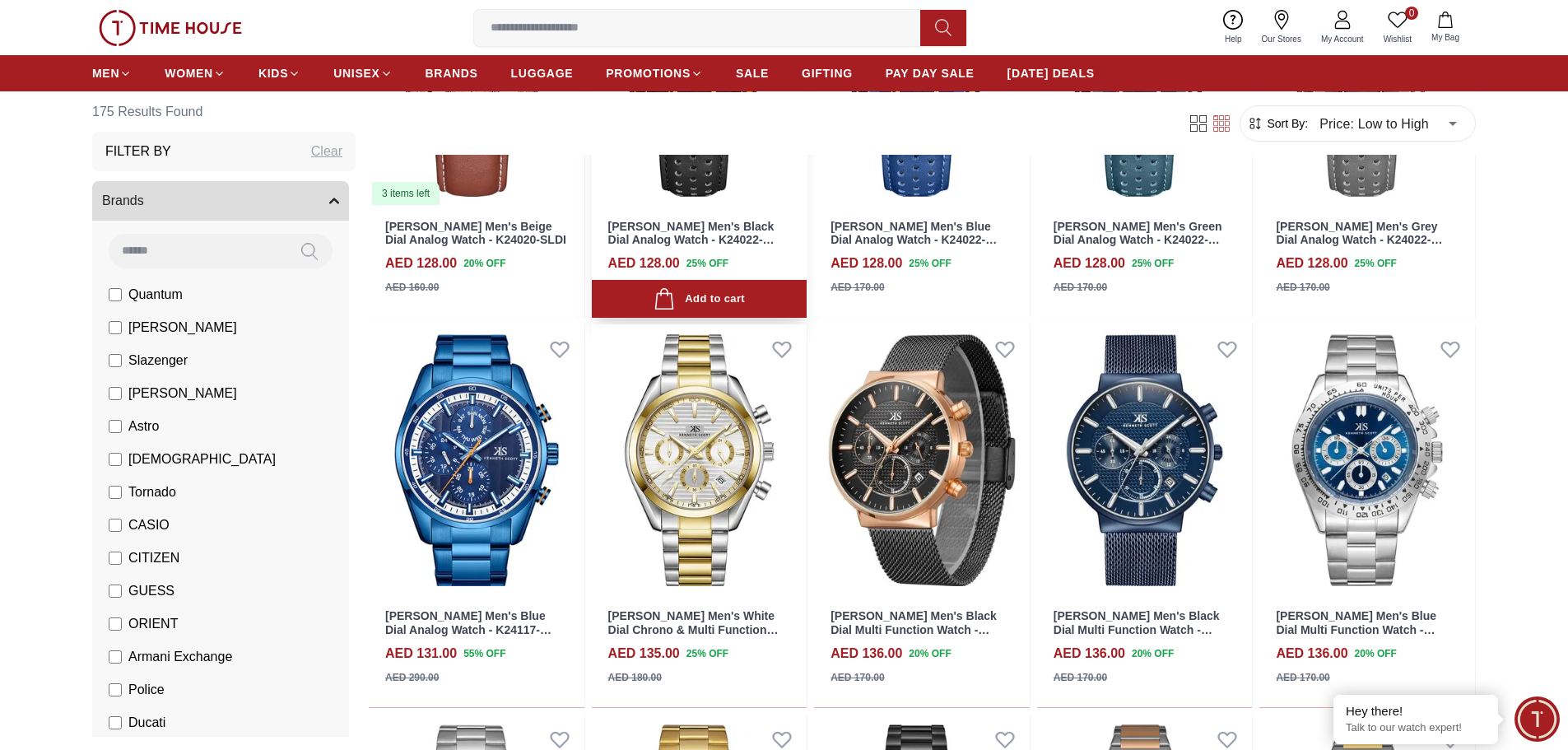
scroll to position [8562, 0]
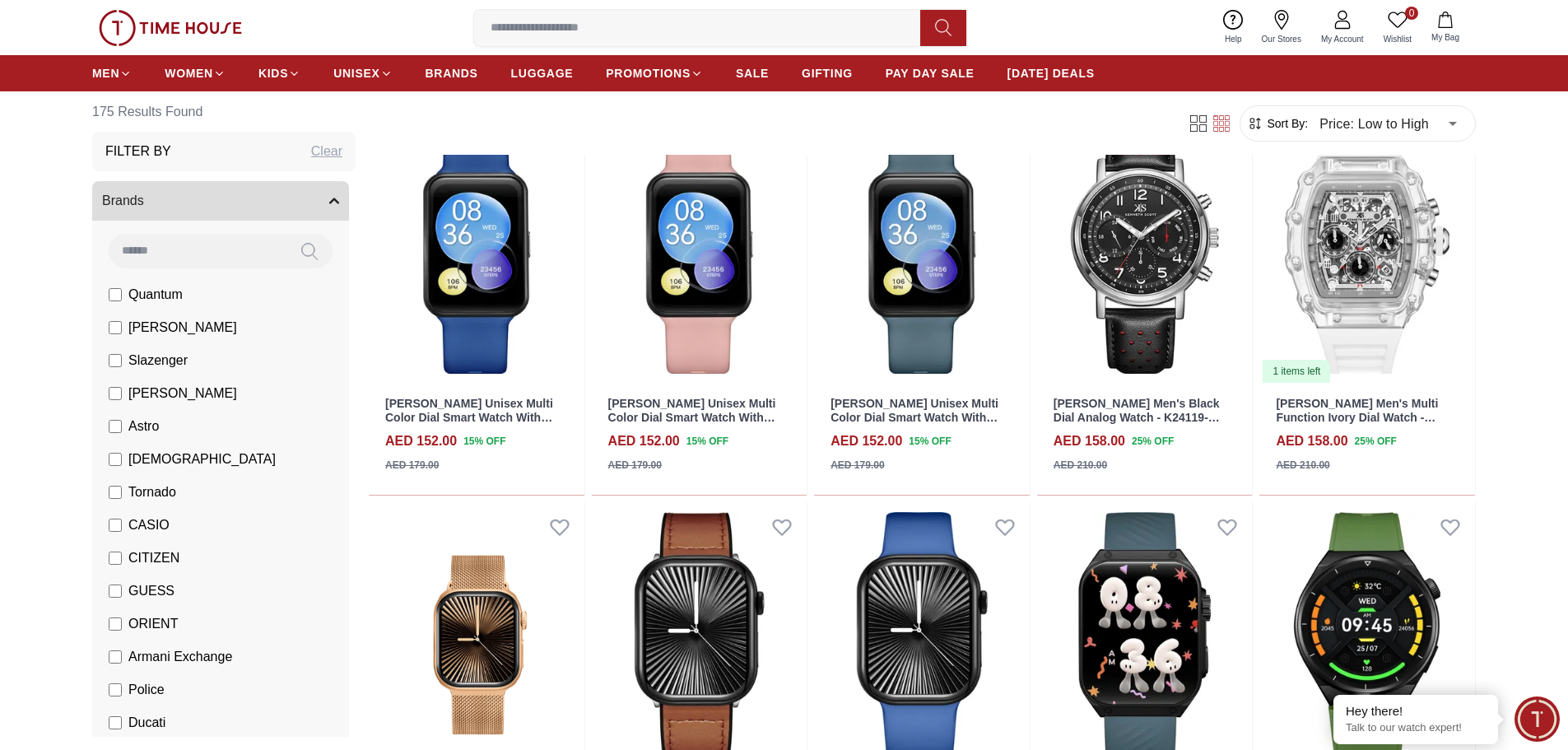
scroll to position [10455, 0]
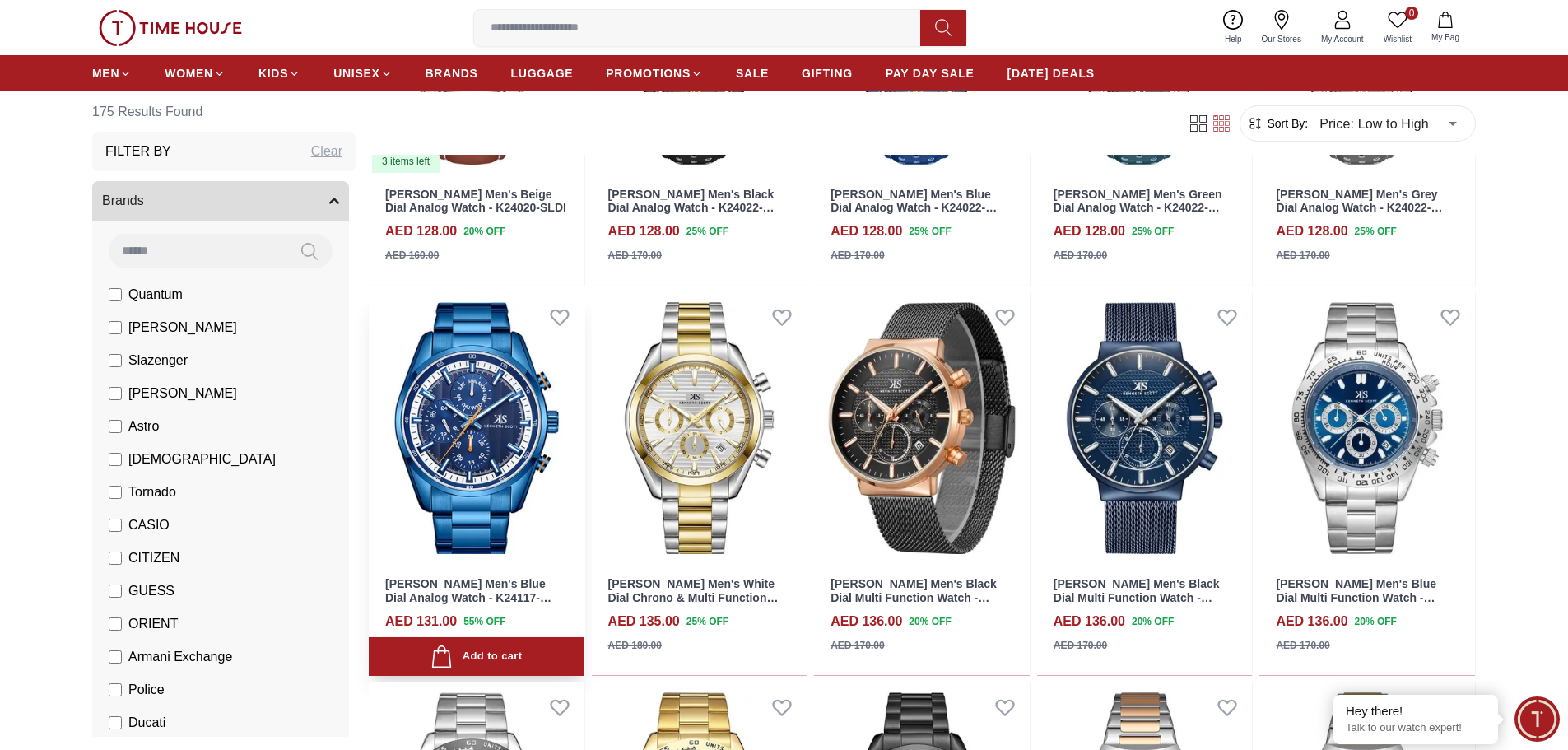
scroll to position [8562, 0]
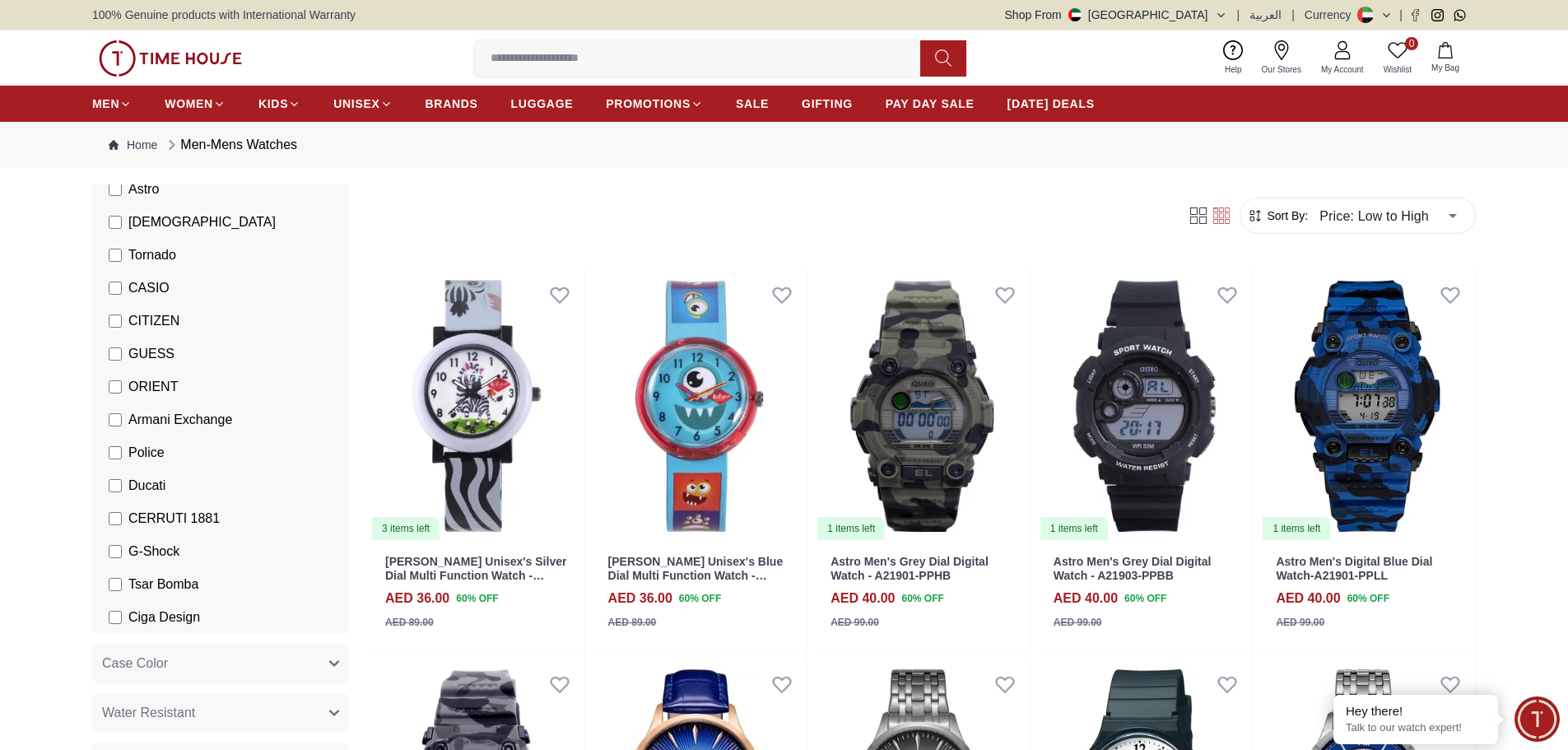
scroll to position [412, 0]
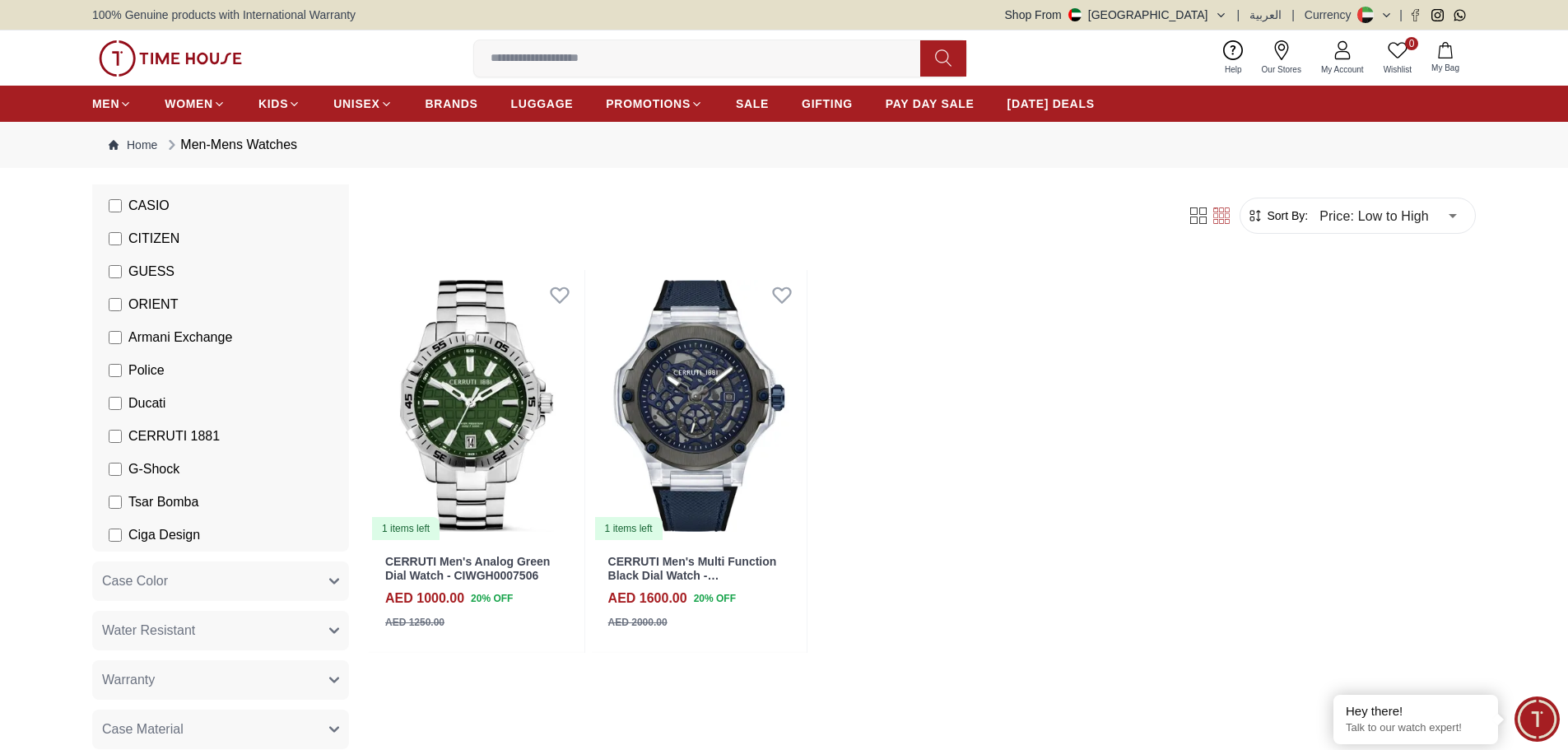
click at [121, 474] on label "G-Shock" at bounding box center [143, 469] width 71 height 20
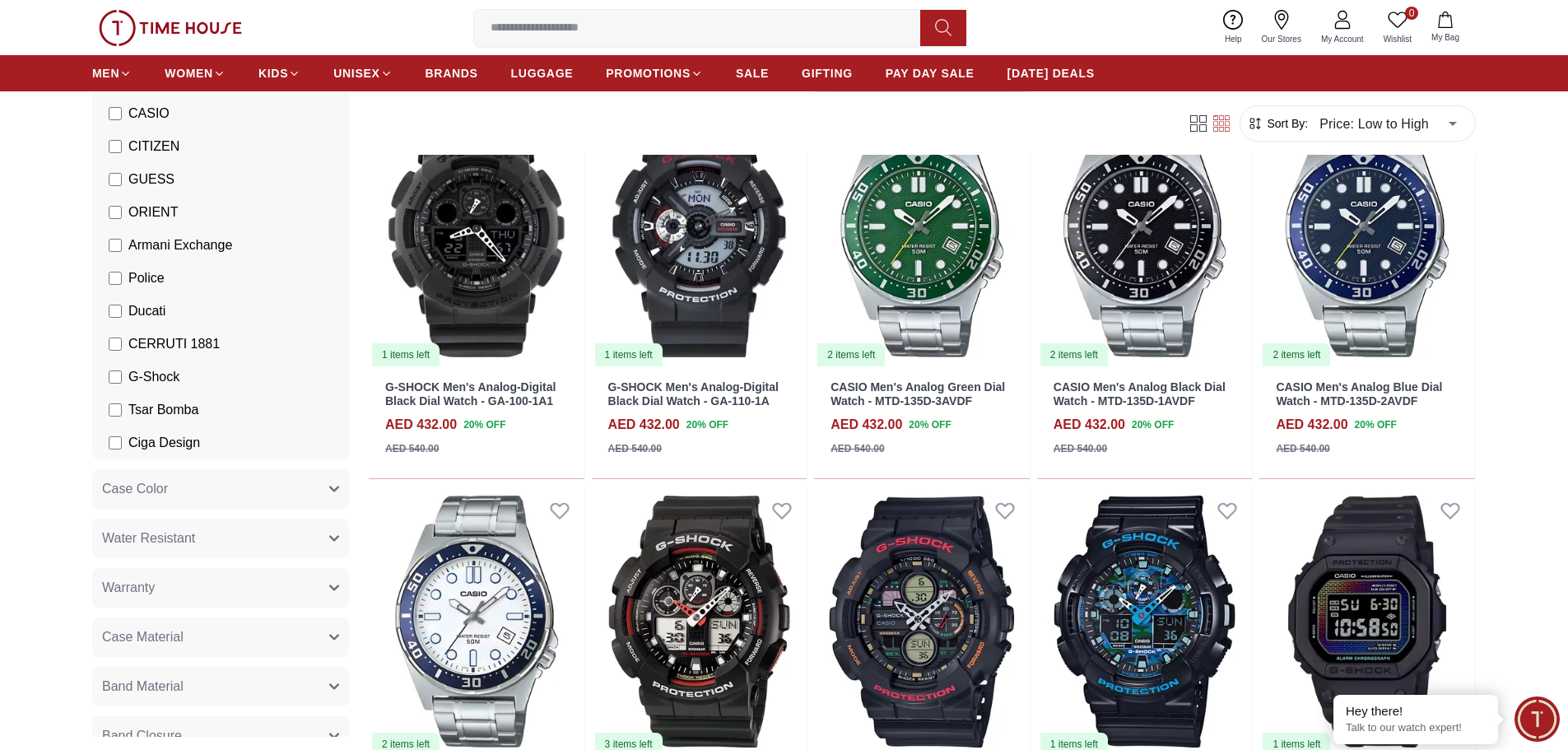
scroll to position [988, 0]
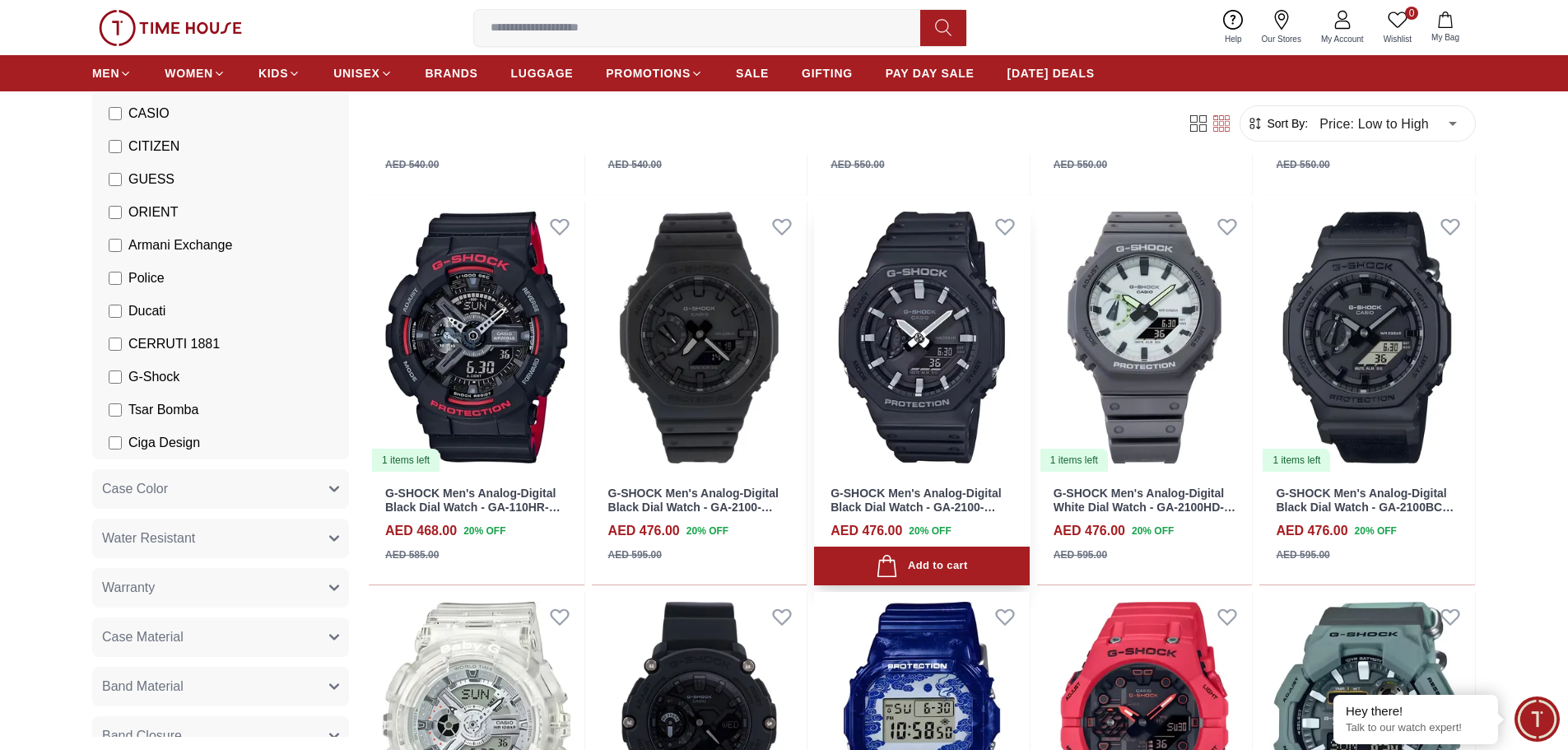
scroll to position [1647, 0]
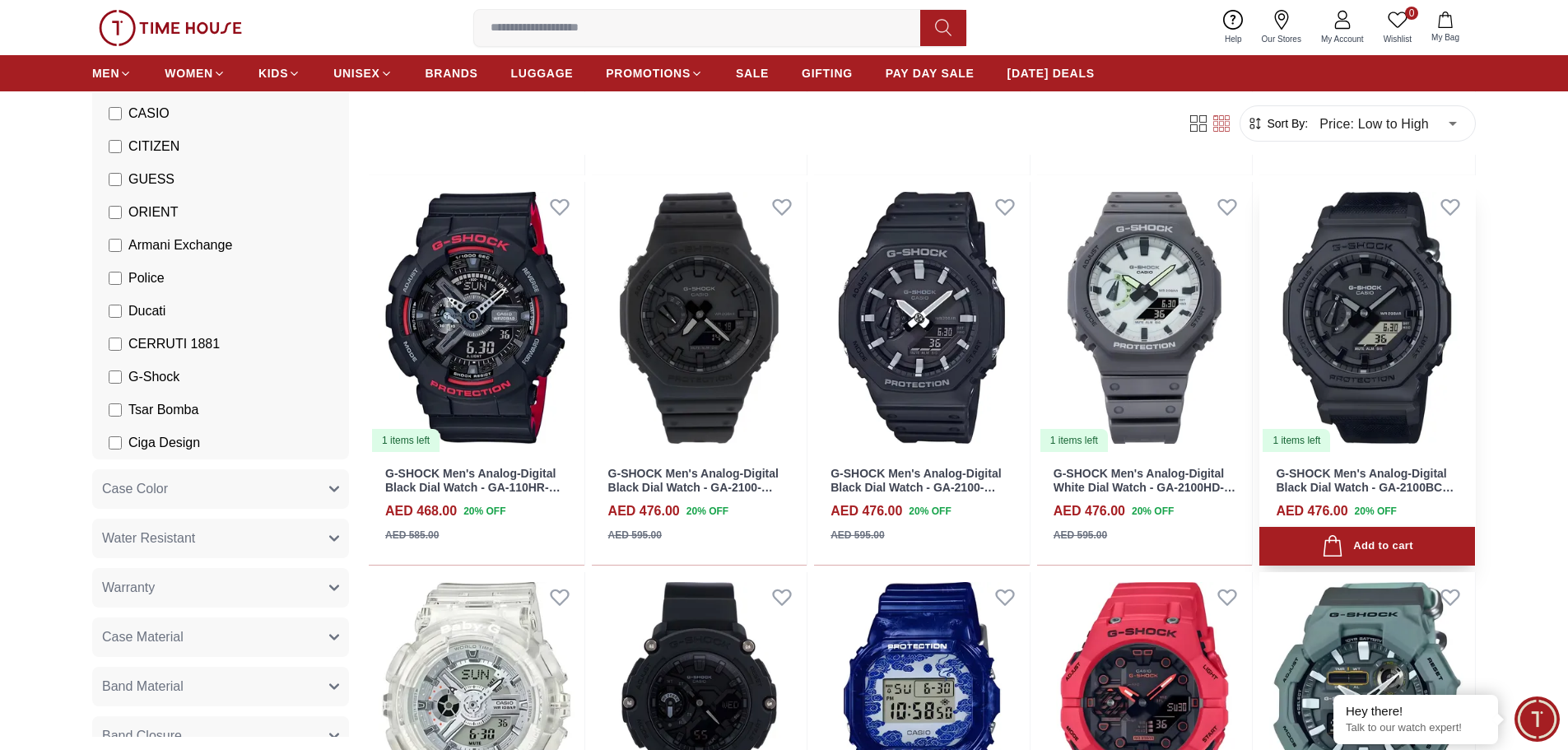
click at [1413, 291] on img at bounding box center [1367, 317] width 216 height 272
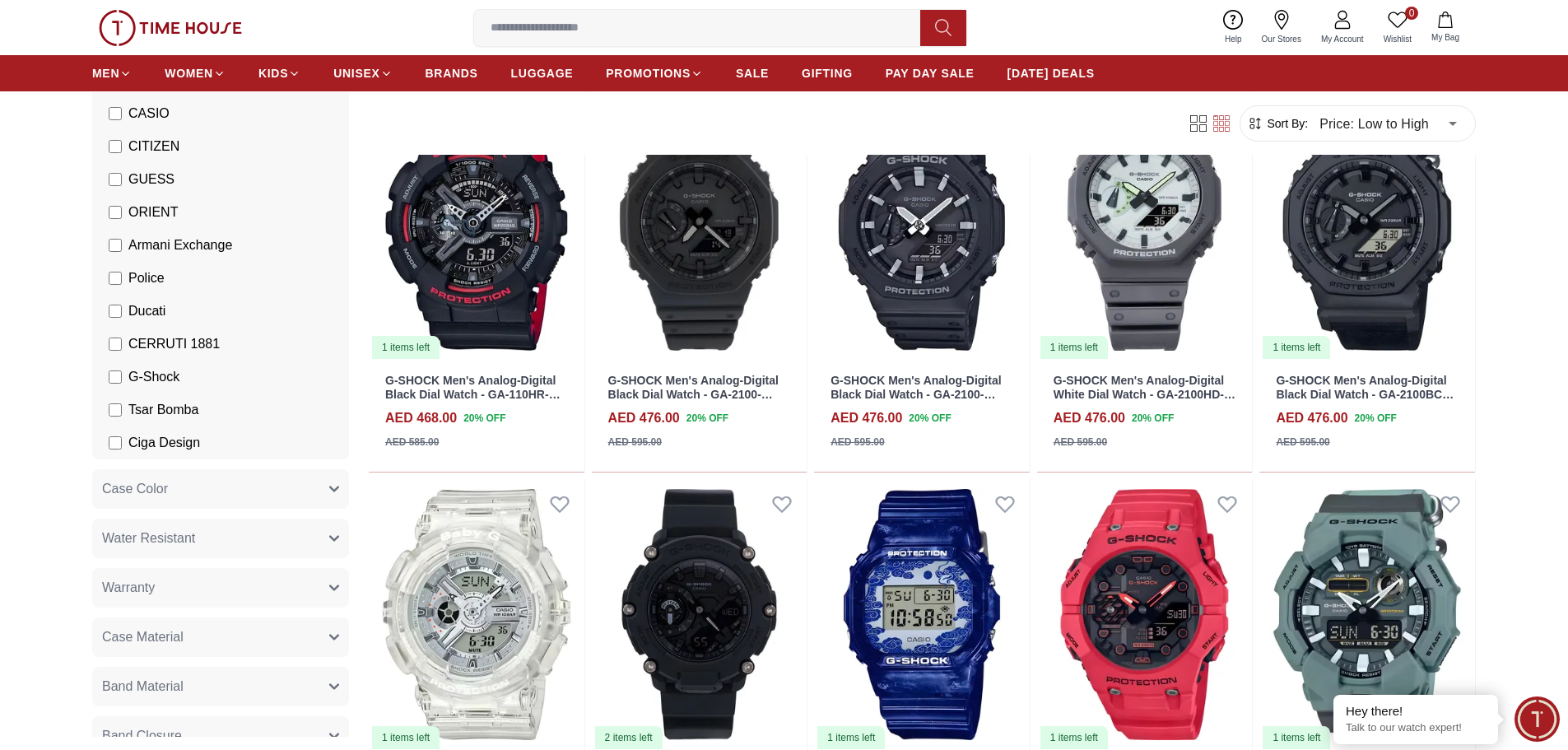
scroll to position [2059, 0]
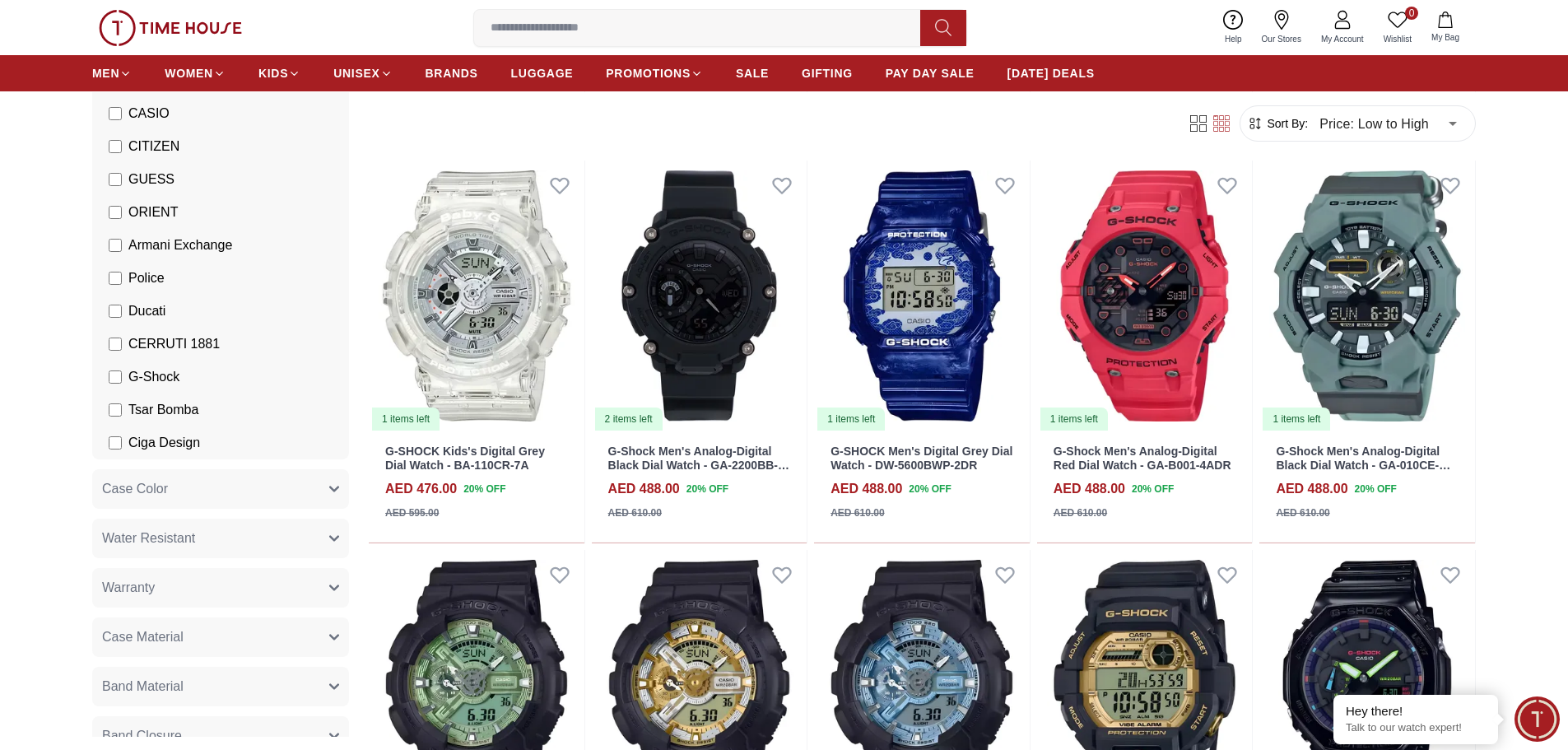
click at [1339, 26] on icon at bounding box center [1343, 19] width 20 height 20
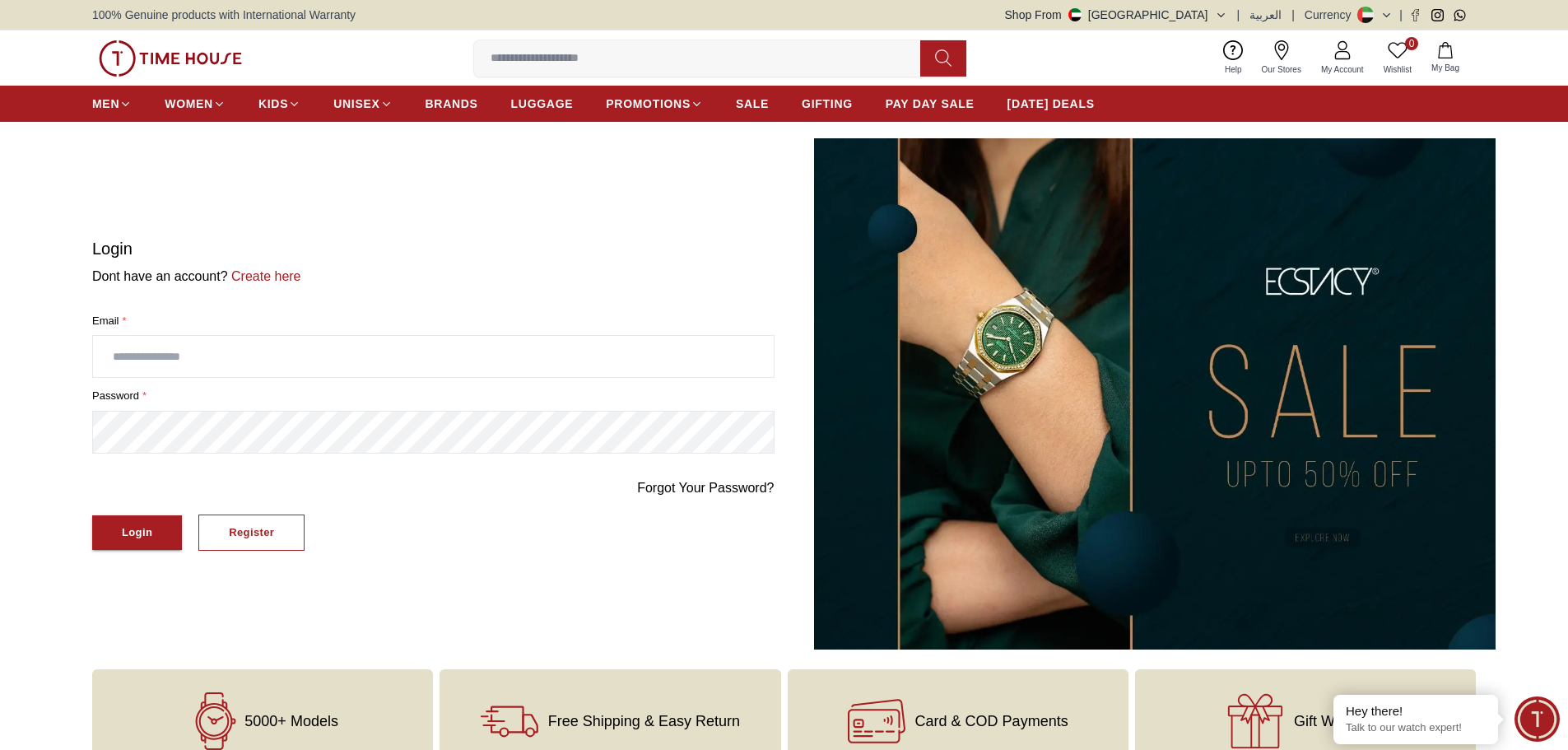
click at [122, 60] on img at bounding box center [170, 58] width 143 height 36
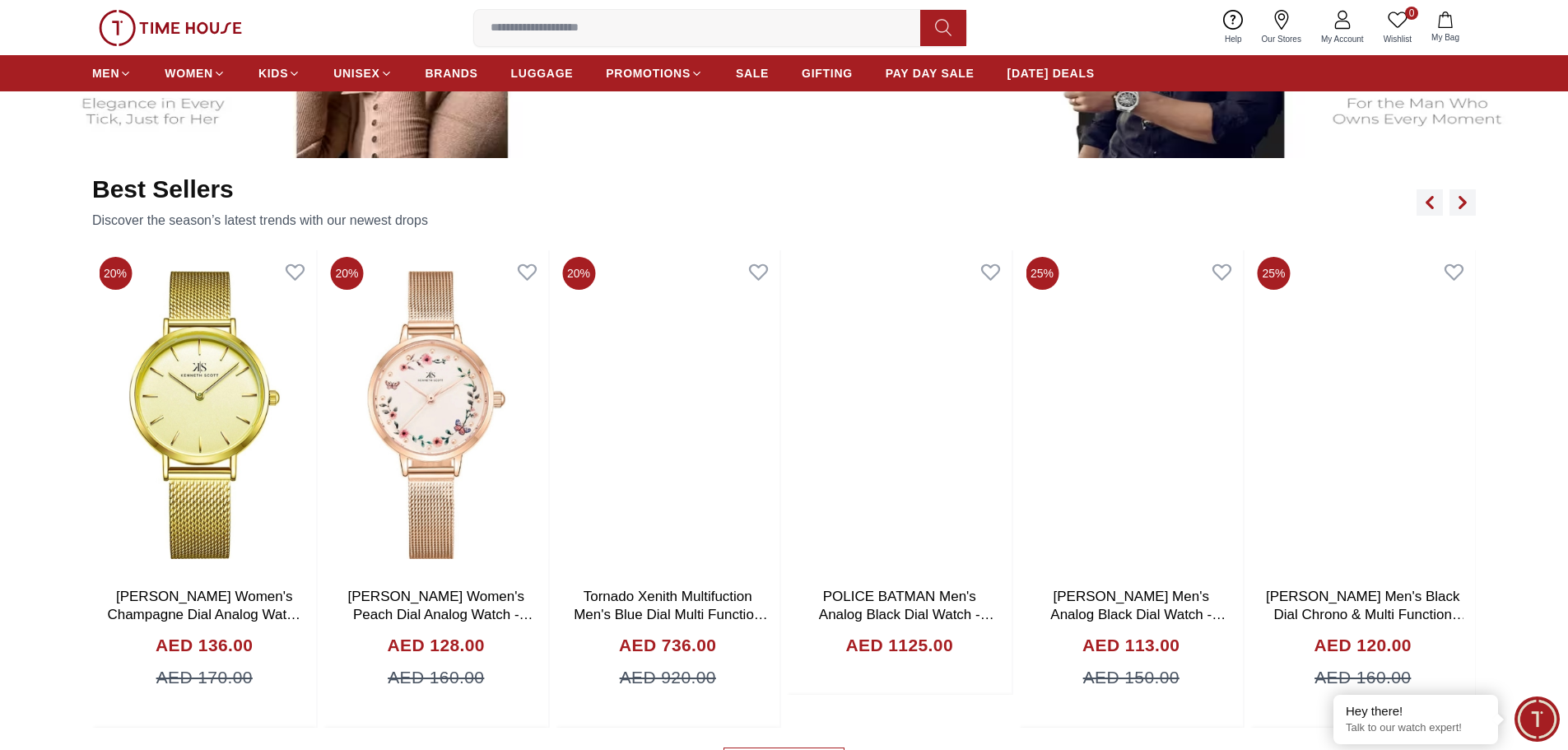
scroll to position [1070, 0]
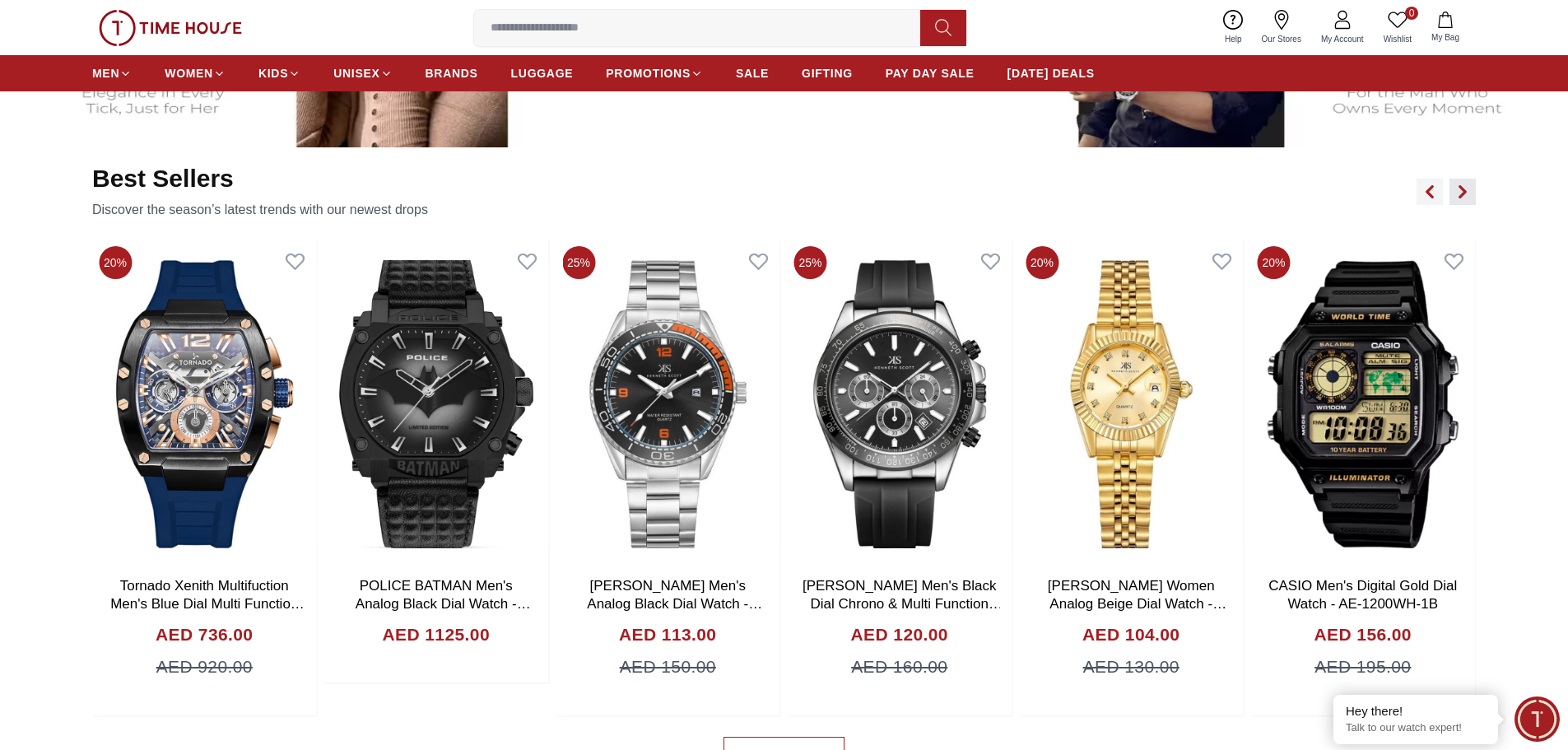
click at [1461, 186] on icon "button" at bounding box center [1463, 191] width 5 height 10
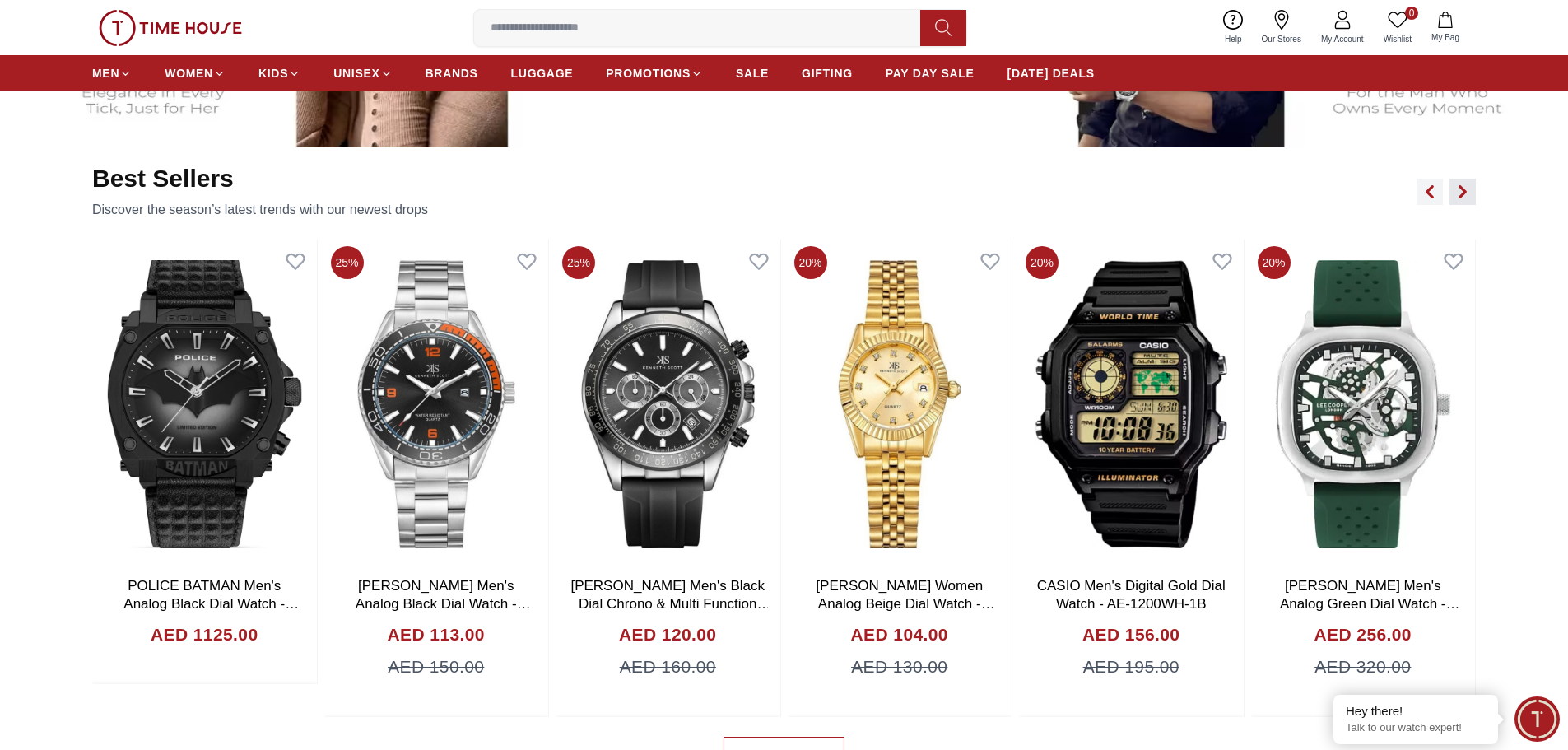
click at [1461, 186] on icon "button" at bounding box center [1463, 191] width 5 height 10
click at [1467, 199] on button "button" at bounding box center [1463, 191] width 26 height 26
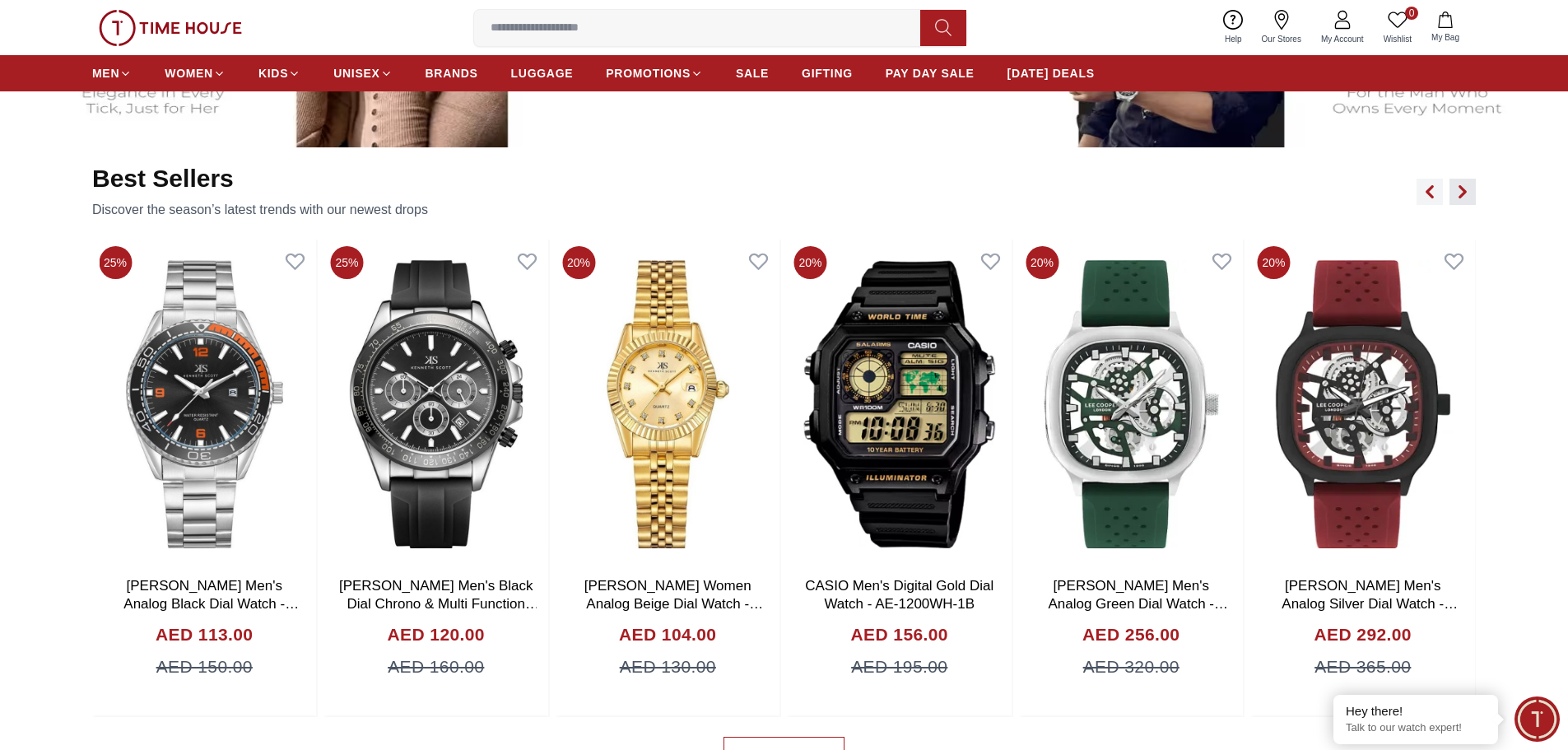
click at [1465, 198] on icon "button" at bounding box center [1462, 191] width 13 height 13
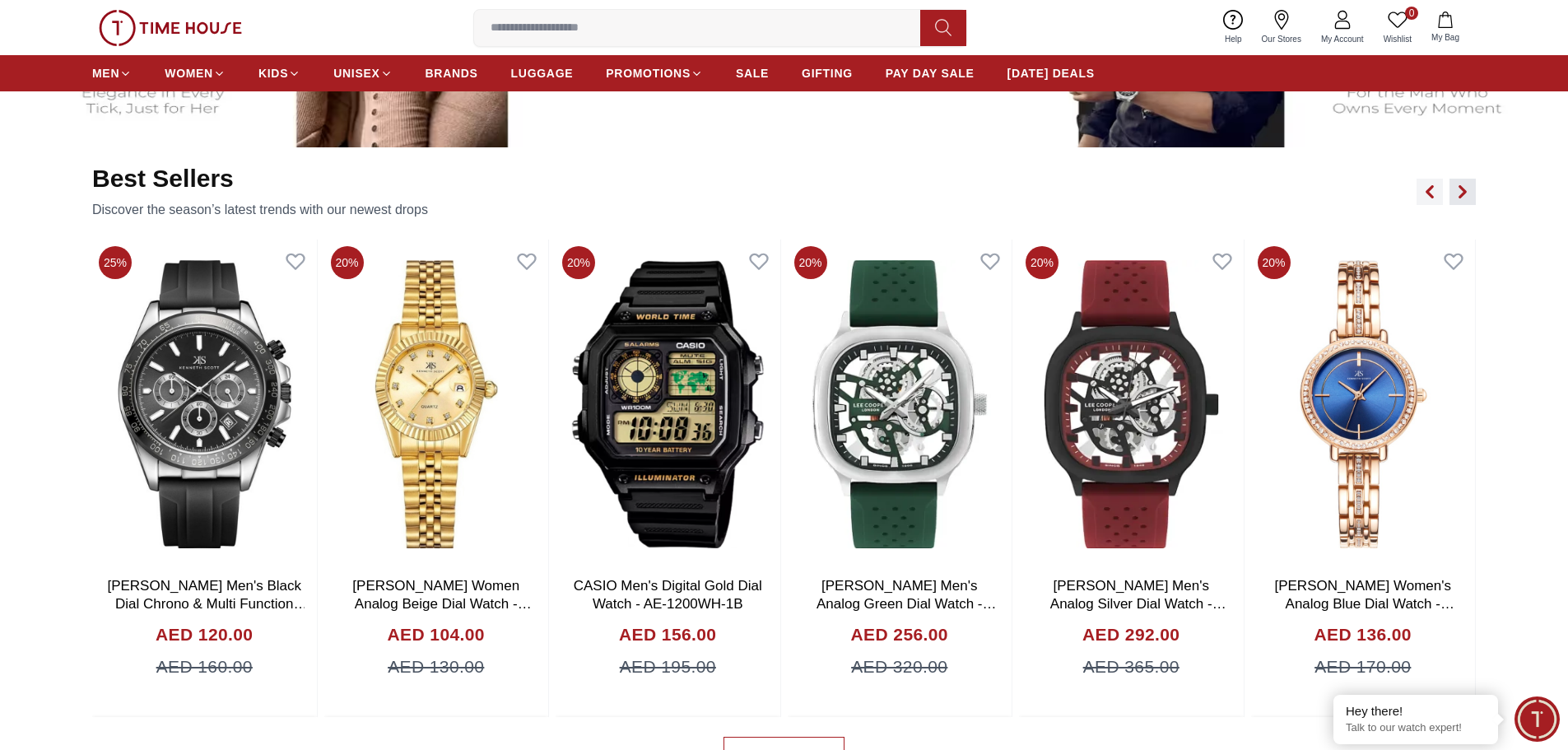
click at [1465, 198] on icon "button" at bounding box center [1462, 191] width 13 height 13
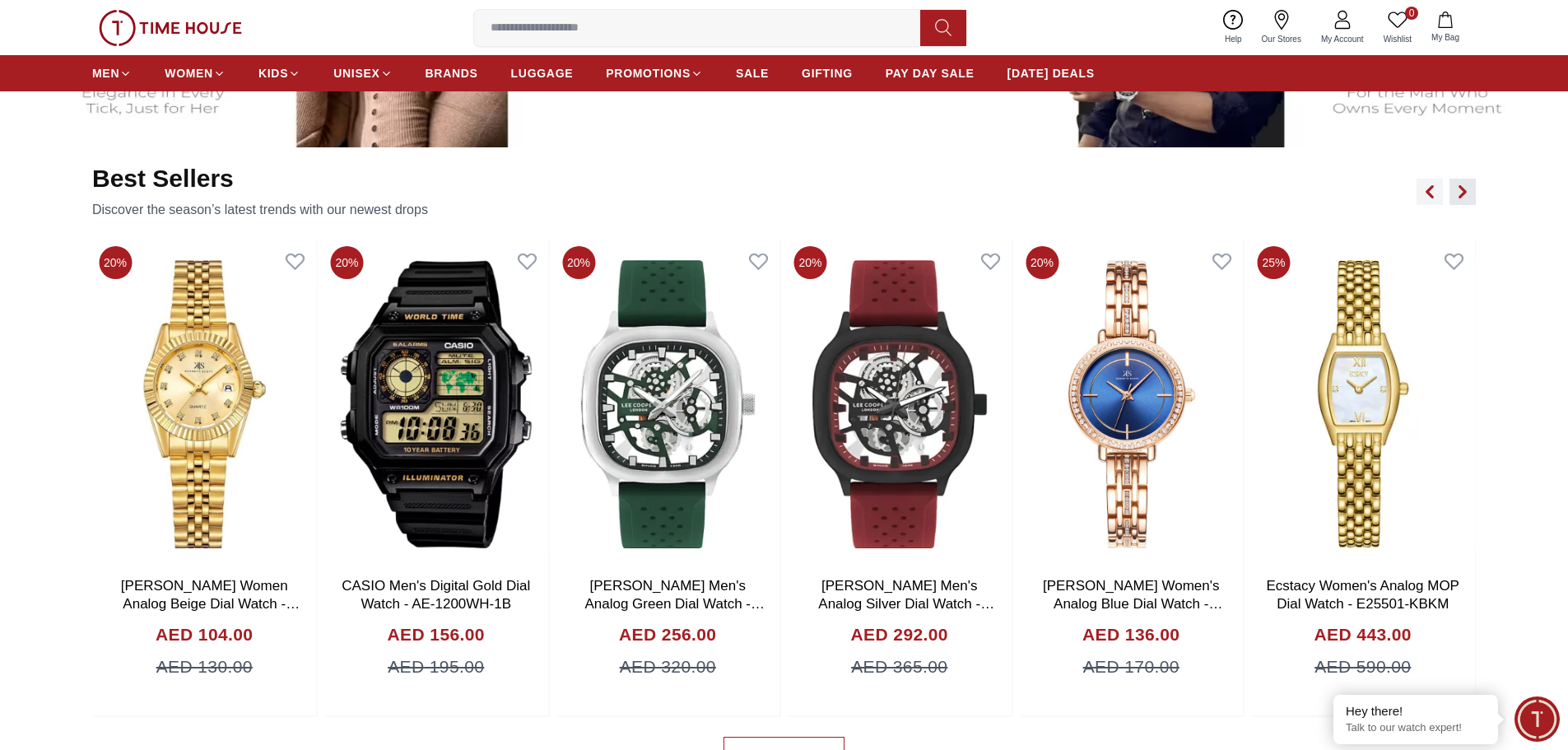
click at [1465, 198] on icon "button" at bounding box center [1462, 191] width 13 height 13
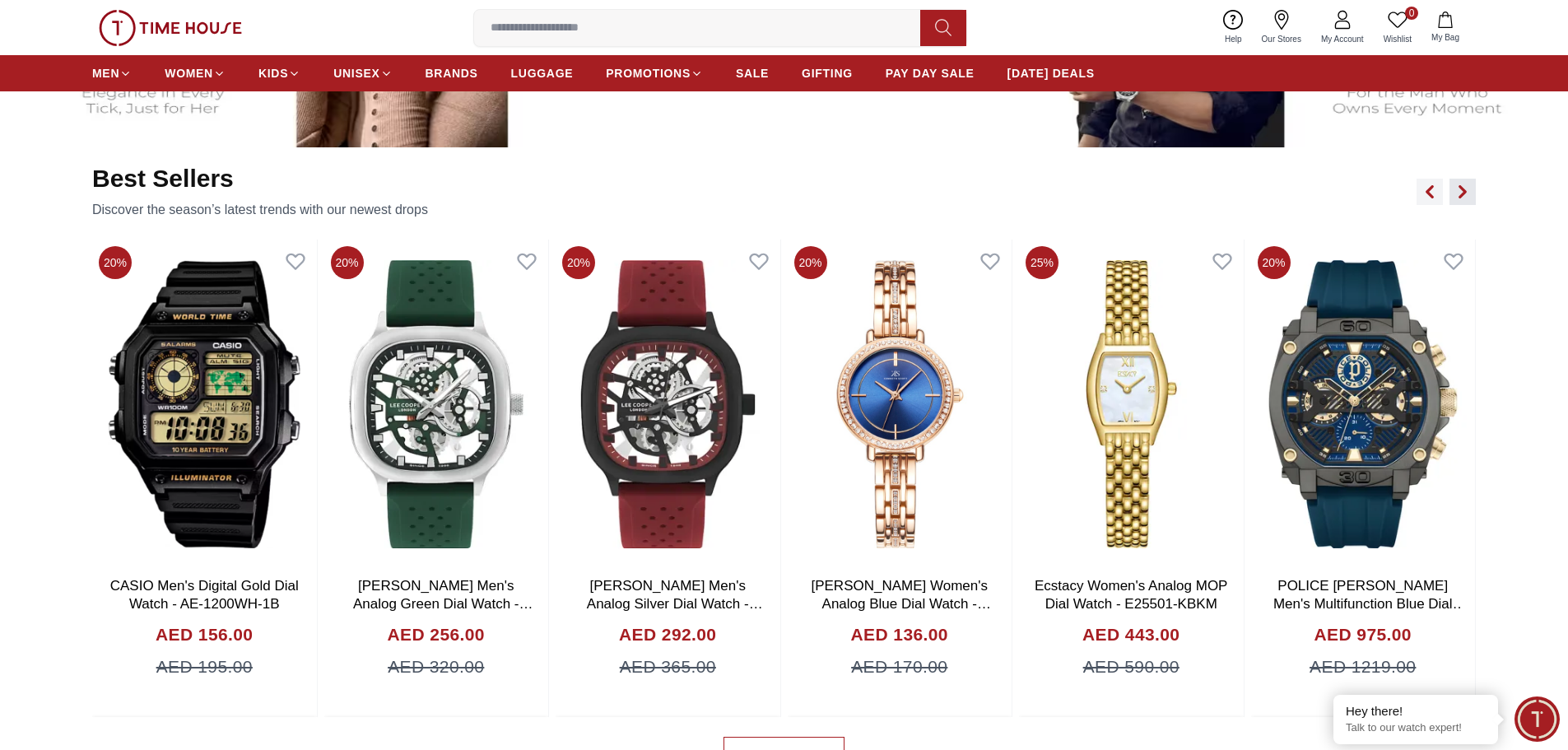
click at [1465, 198] on icon "button" at bounding box center [1462, 191] width 13 height 13
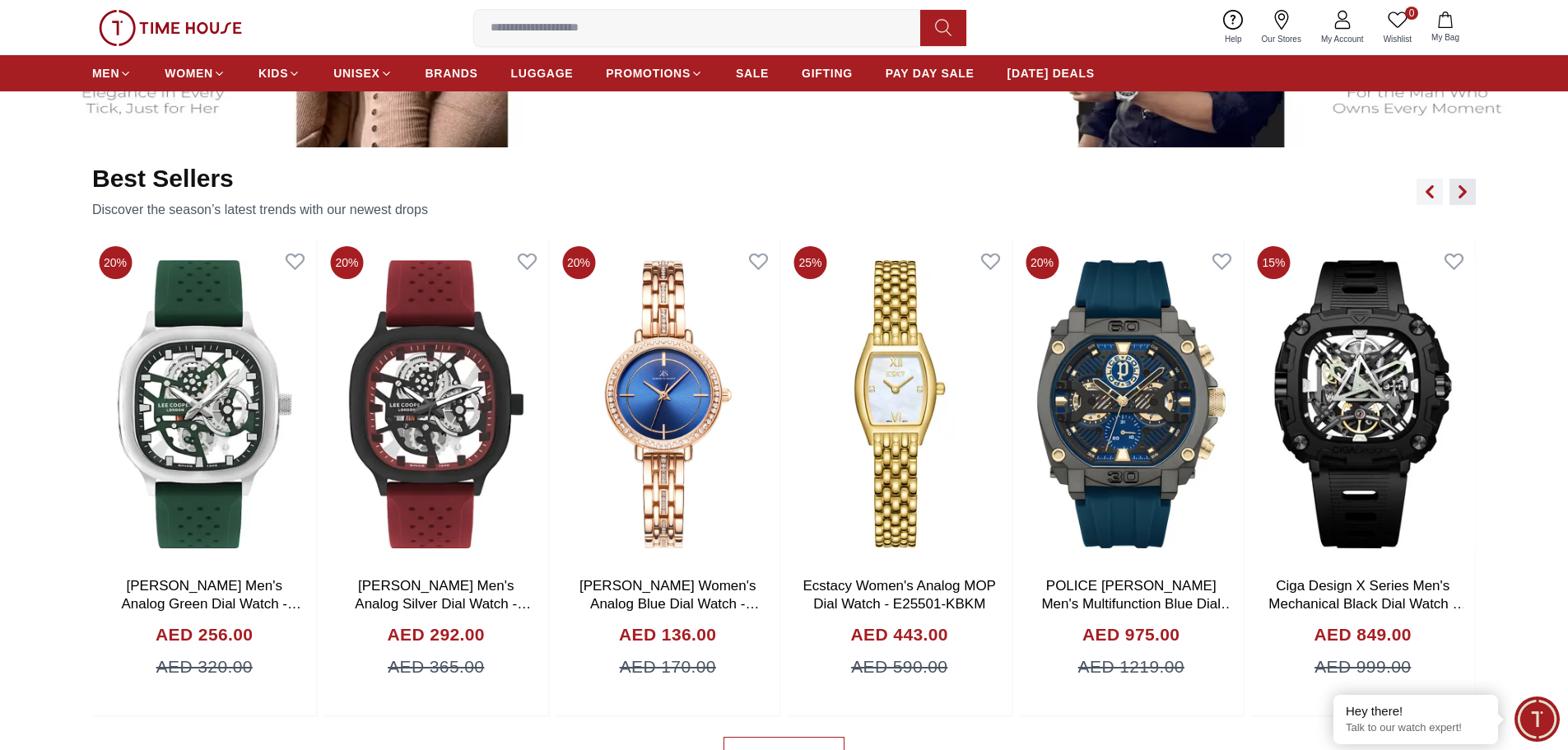
click at [1465, 198] on icon "button" at bounding box center [1462, 191] width 13 height 13
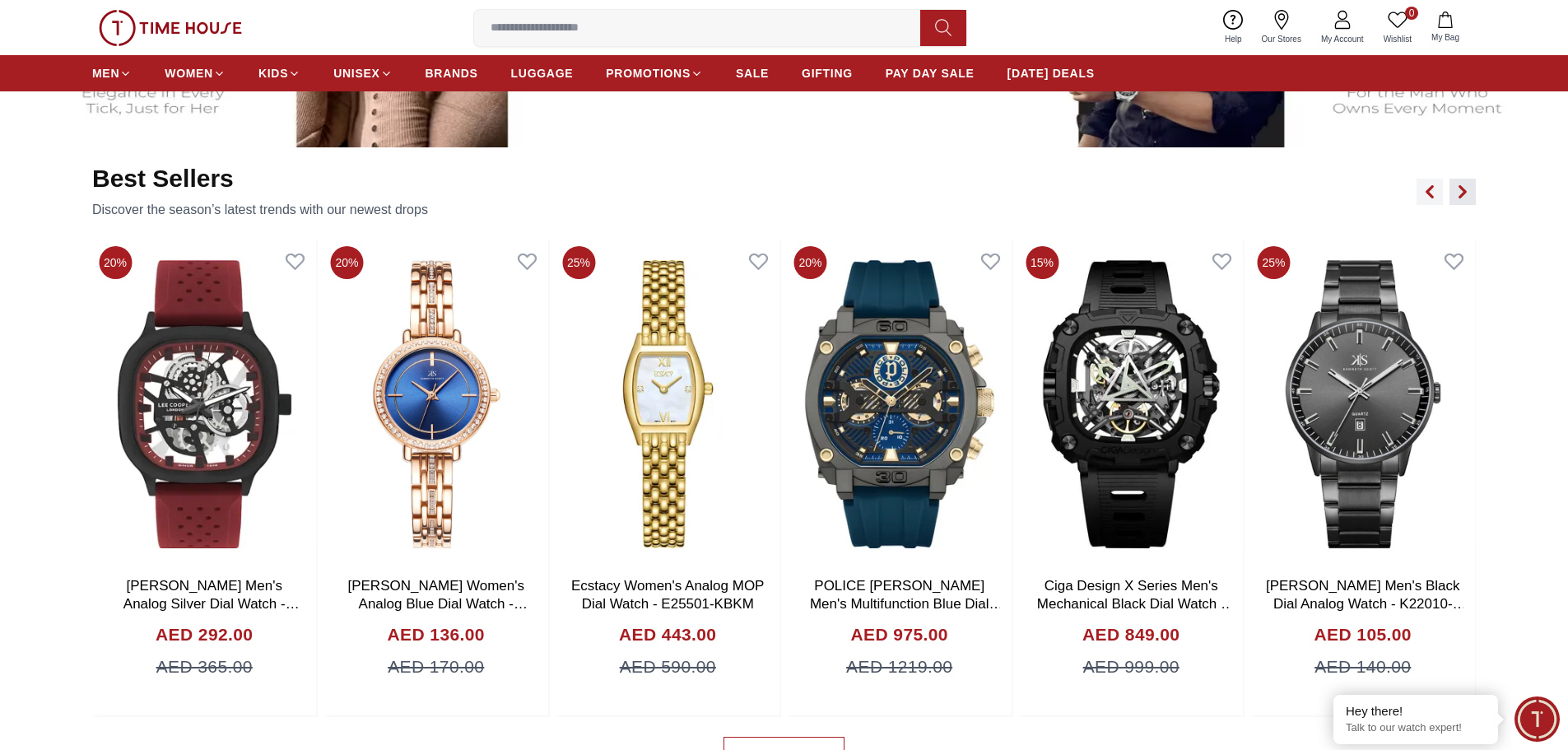
click at [1465, 198] on icon "button" at bounding box center [1462, 191] width 13 height 13
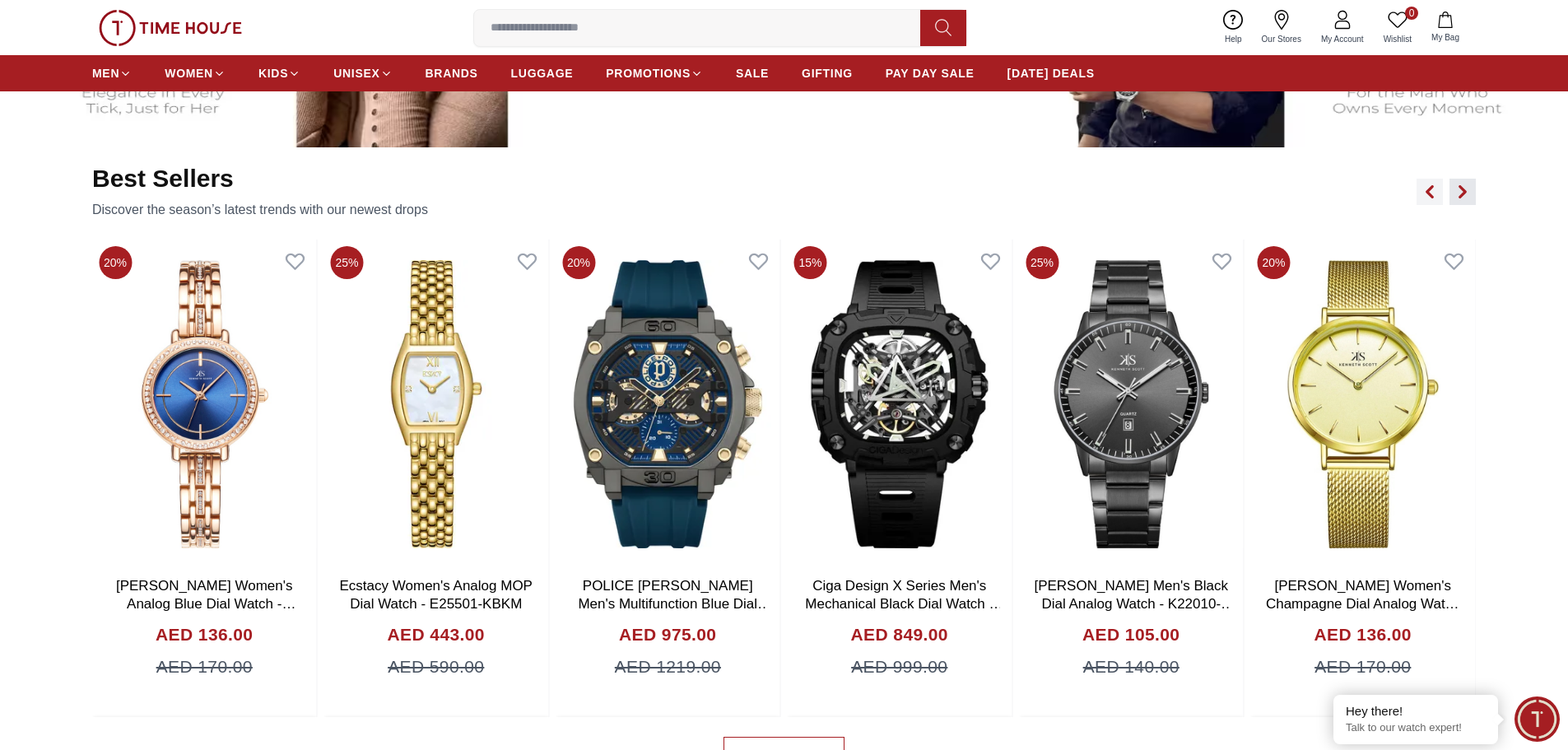
click at [1465, 198] on icon "button" at bounding box center [1462, 191] width 13 height 13
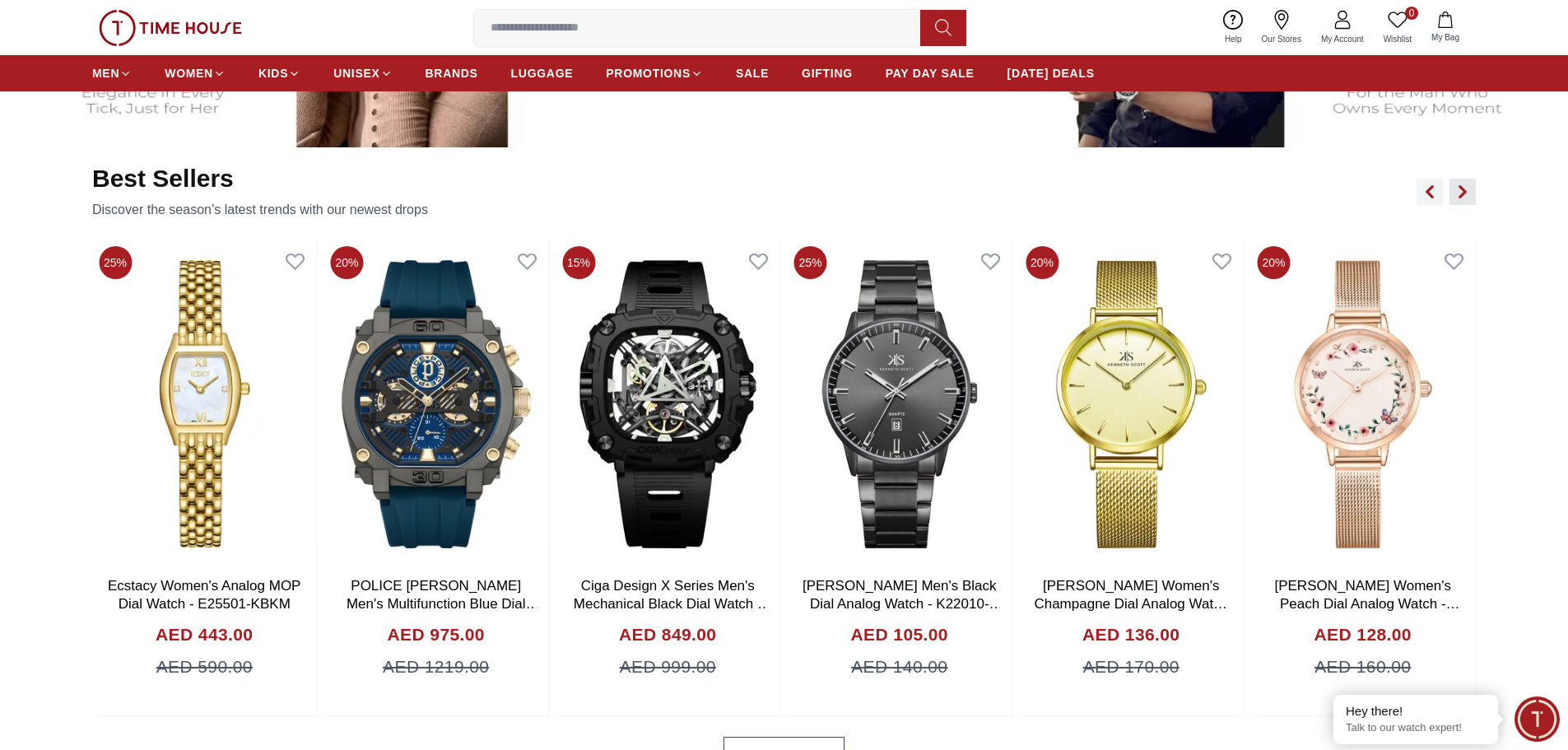
click at [1465, 198] on icon "button" at bounding box center [1462, 191] width 13 height 13
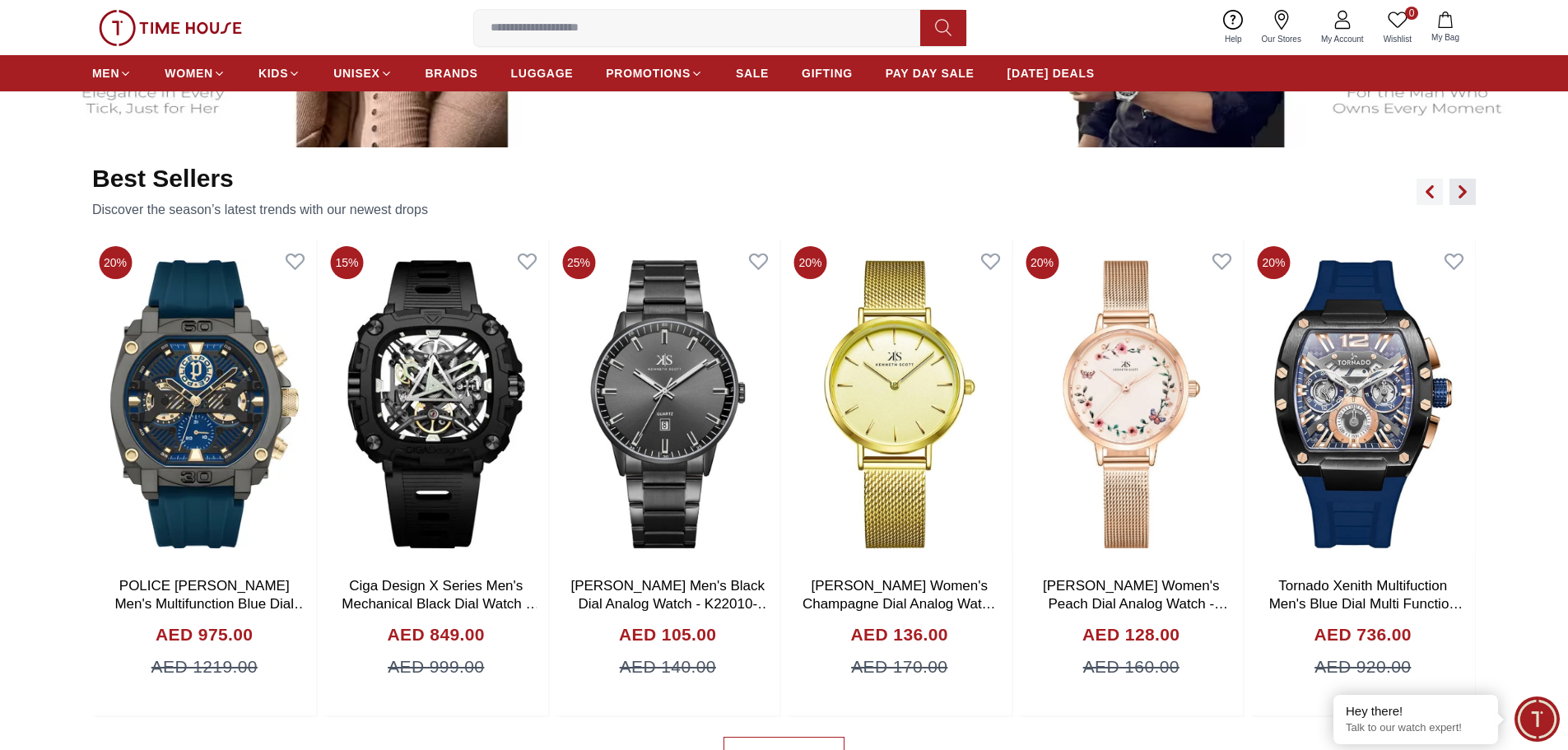
click at [1465, 198] on icon "button" at bounding box center [1462, 191] width 13 height 13
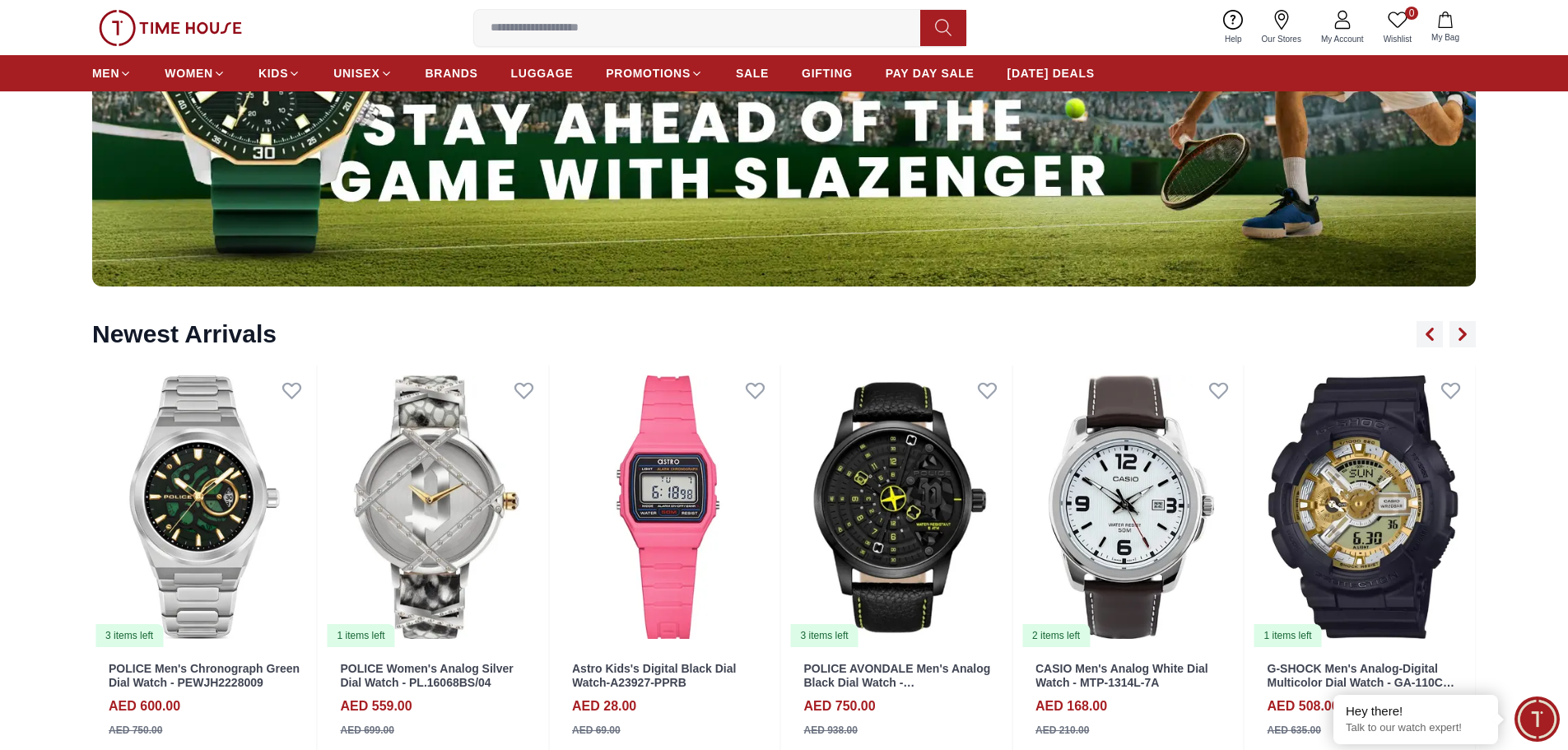
scroll to position [2141, 0]
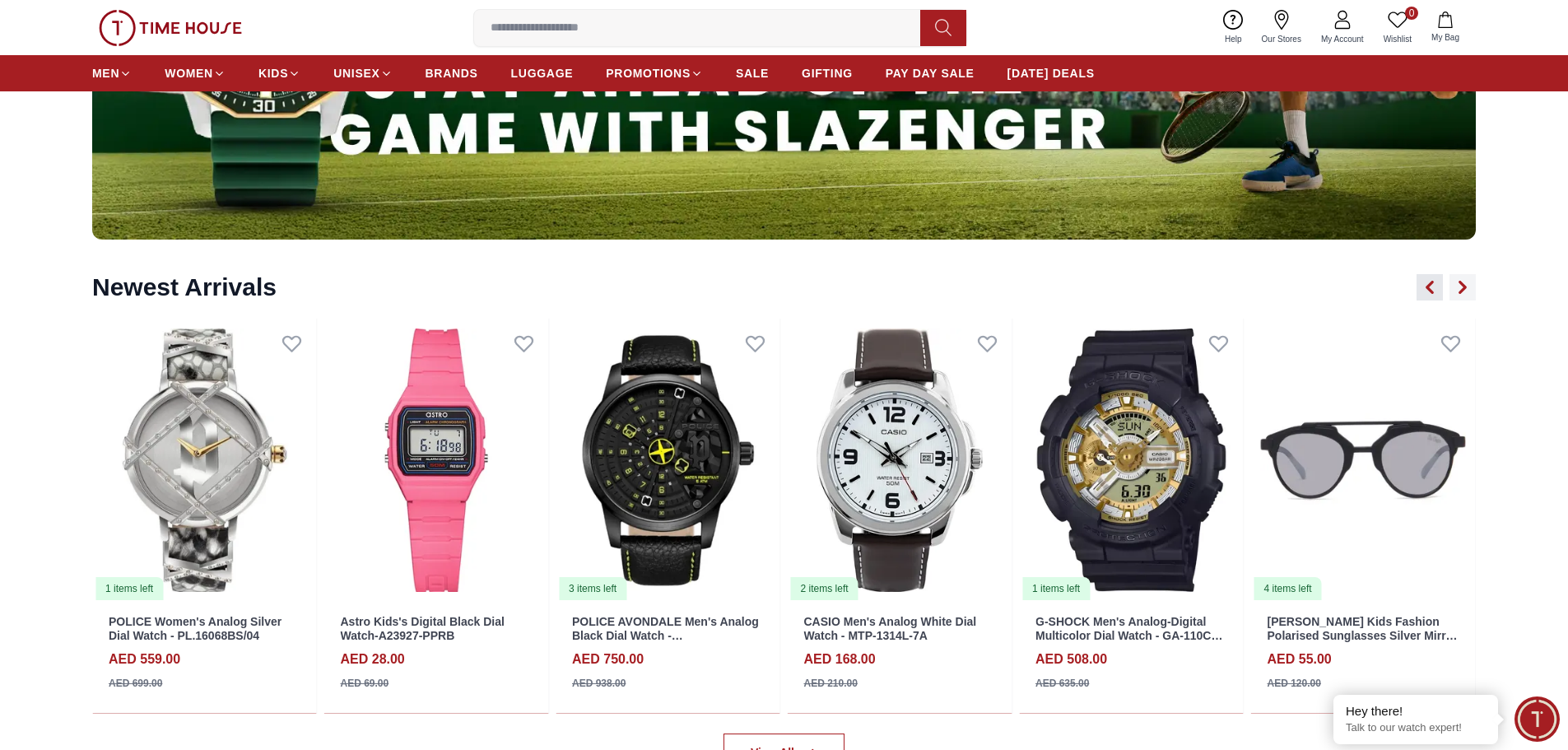
click at [1431, 286] on icon "button" at bounding box center [1430, 288] width 5 height 10
click at [213, 429] on img at bounding box center [204, 460] width 225 height 283
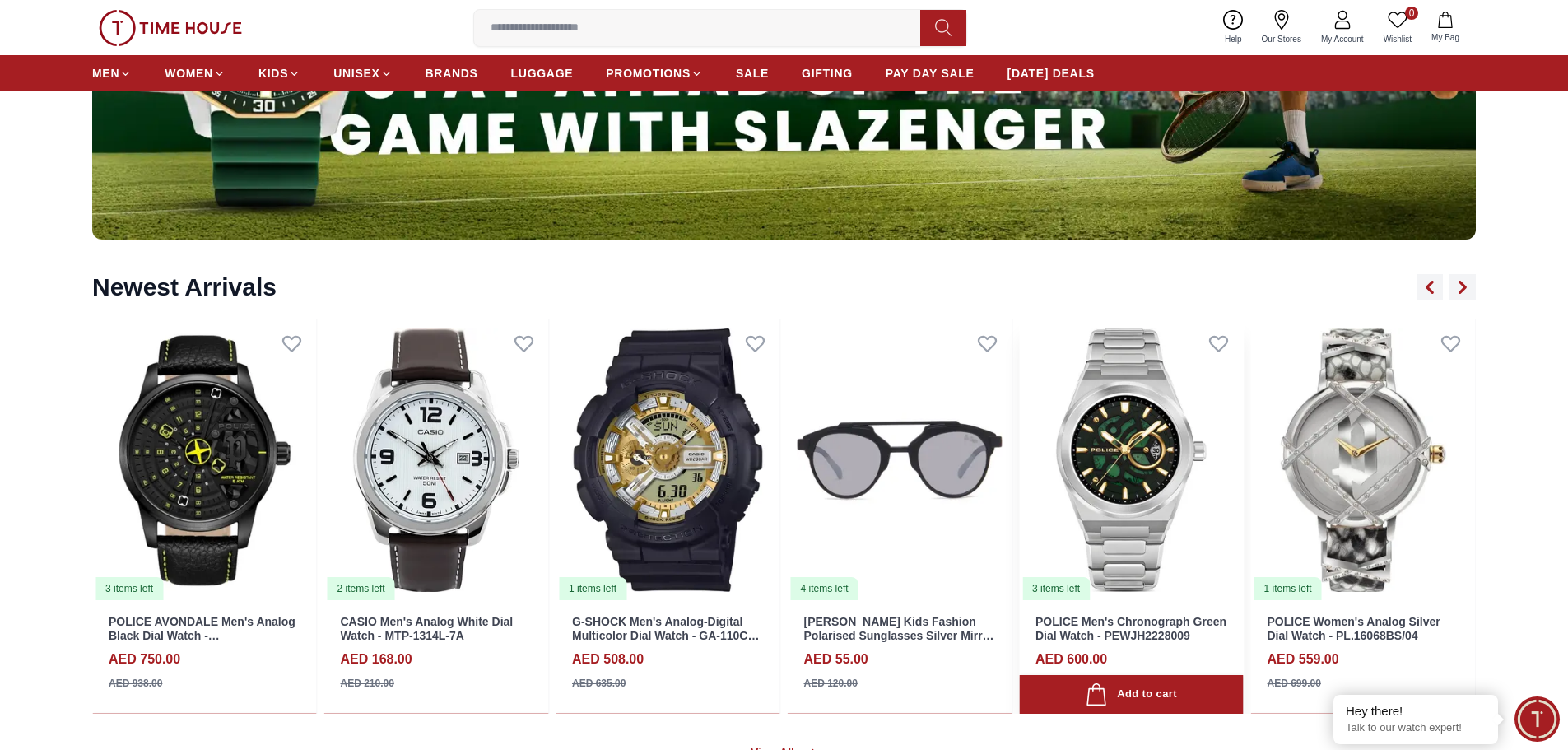
click at [1142, 455] on img at bounding box center [1131, 460] width 225 height 283
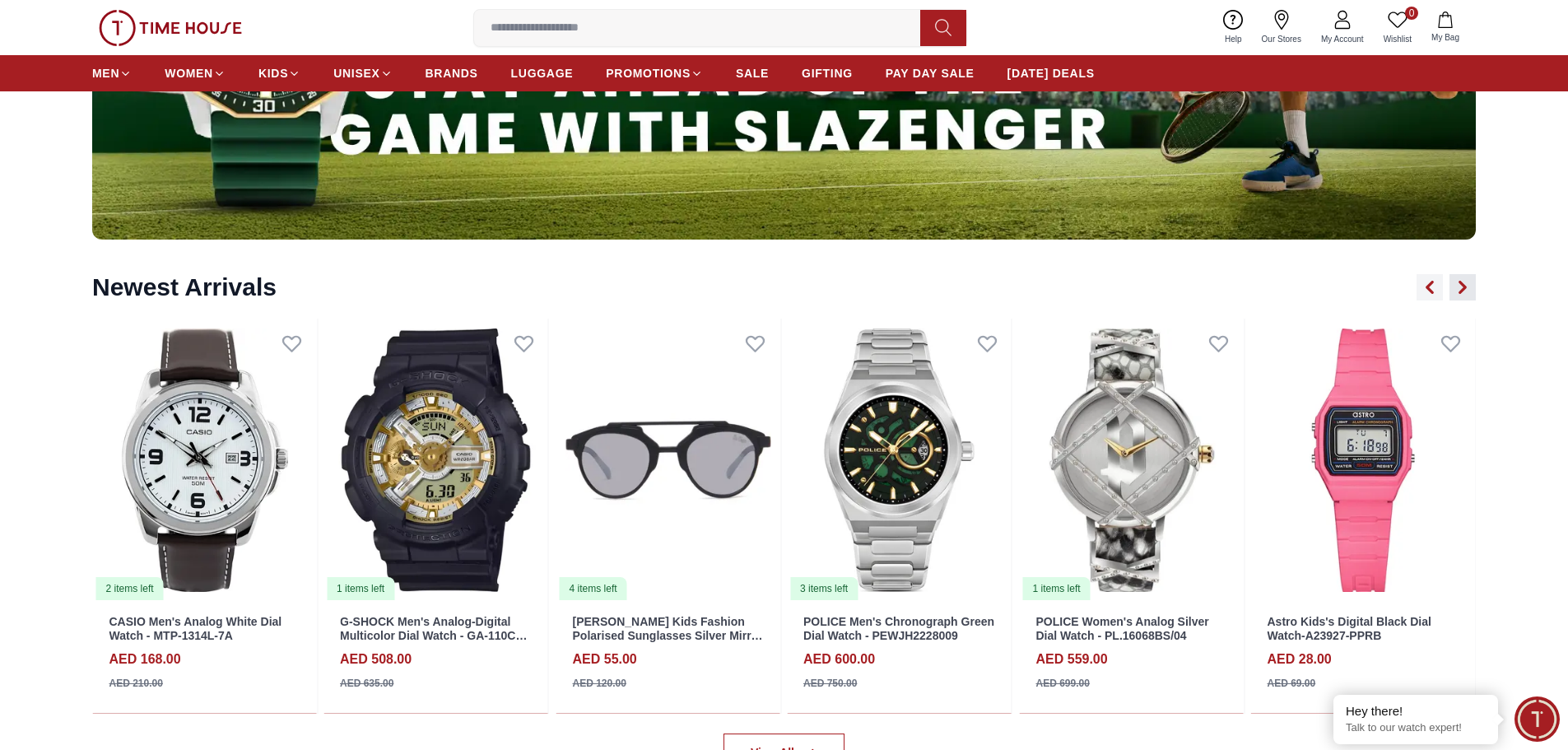
click at [1475, 285] on button "button" at bounding box center [1463, 288] width 26 height 26
click at [1468, 284] on icon "button" at bounding box center [1462, 287] width 13 height 13
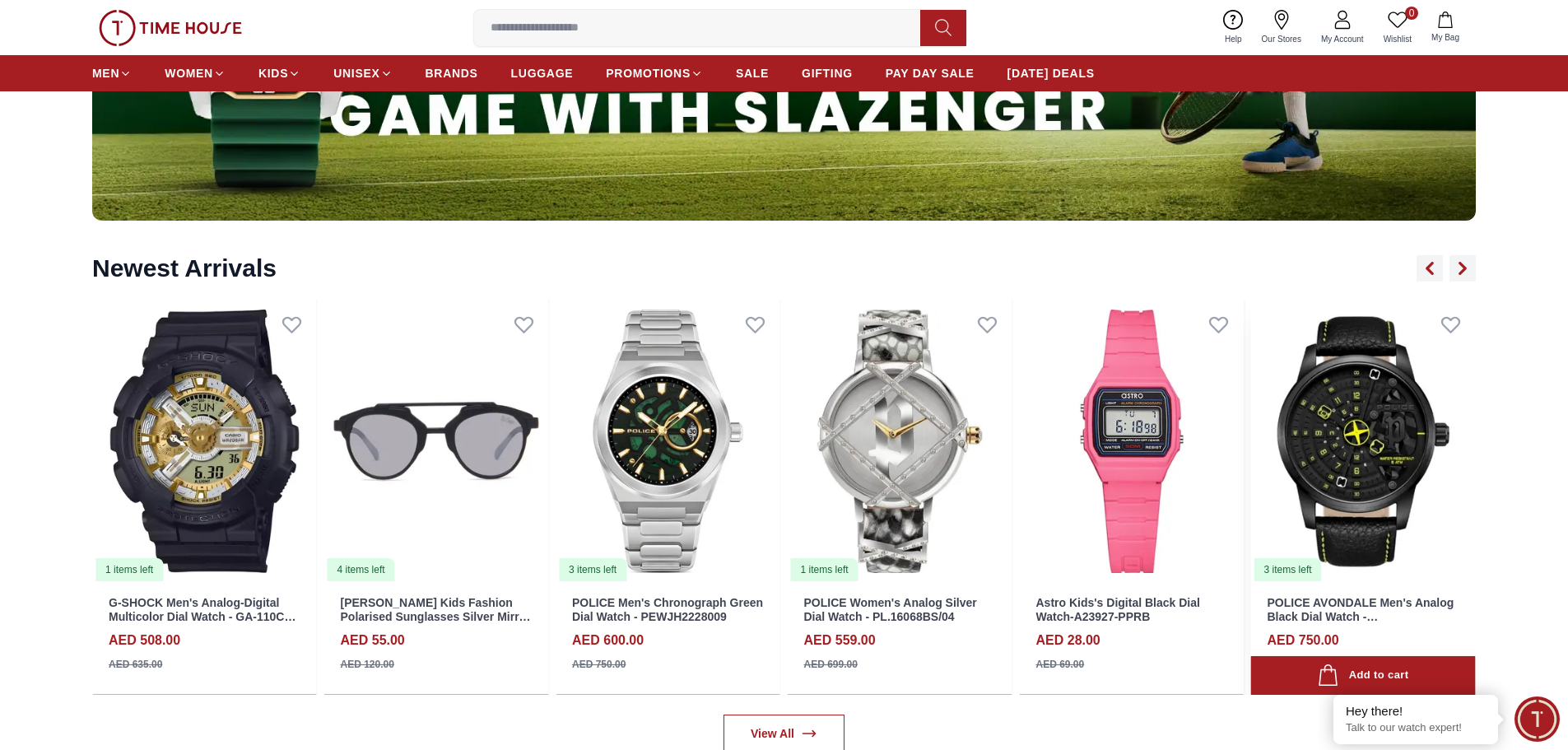
scroll to position [2223, 0]
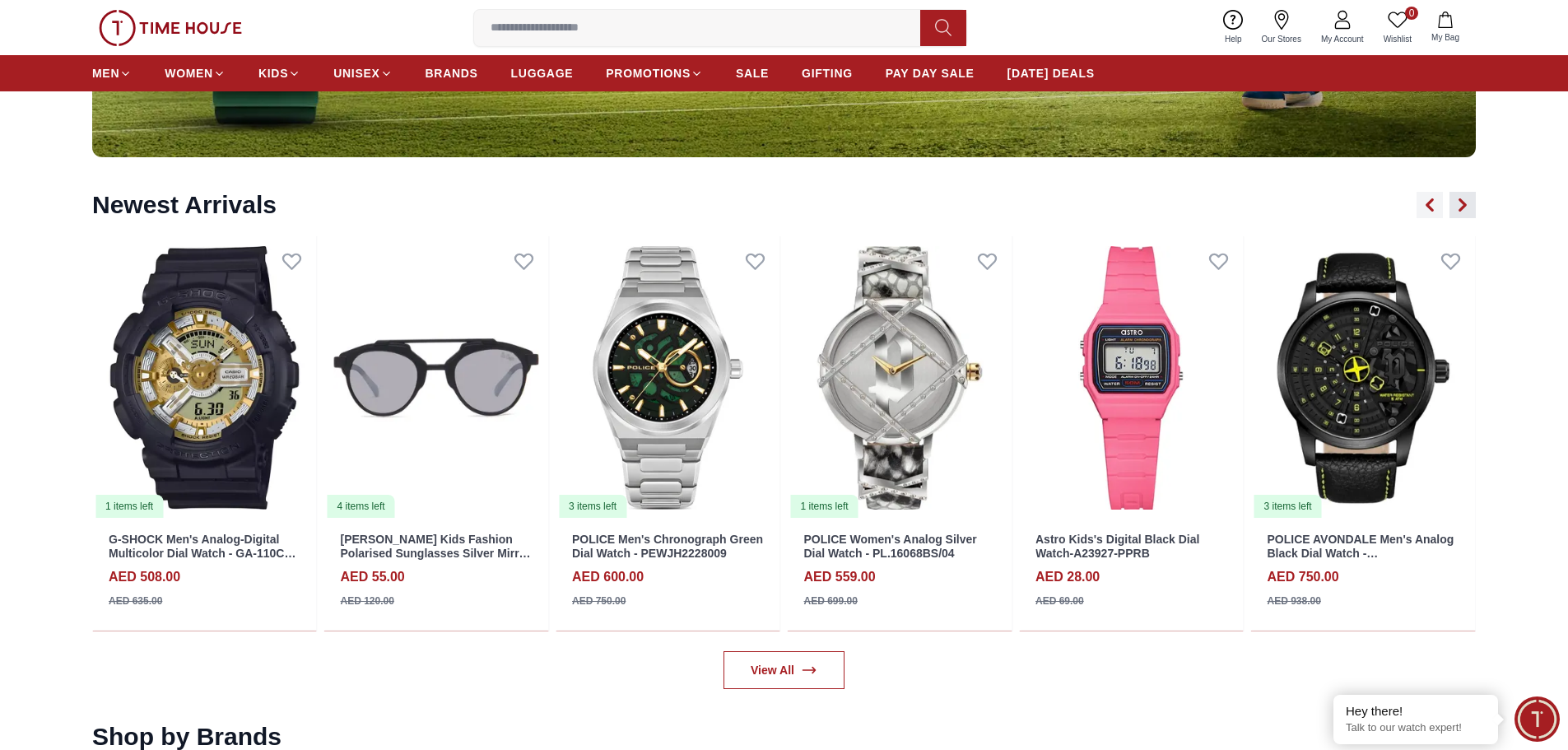
click at [1463, 205] on icon "button" at bounding box center [1462, 205] width 13 height 13
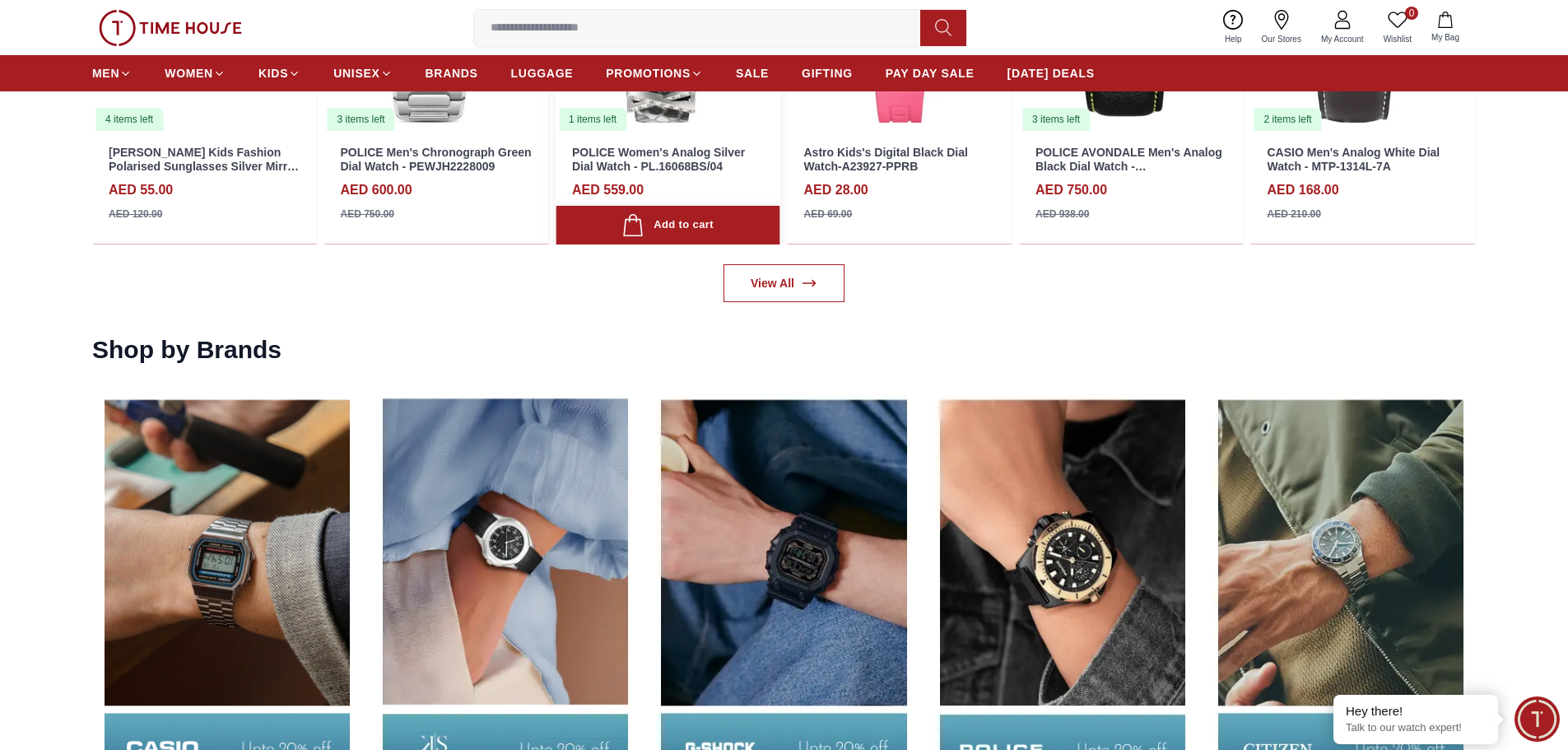
scroll to position [2881, 0]
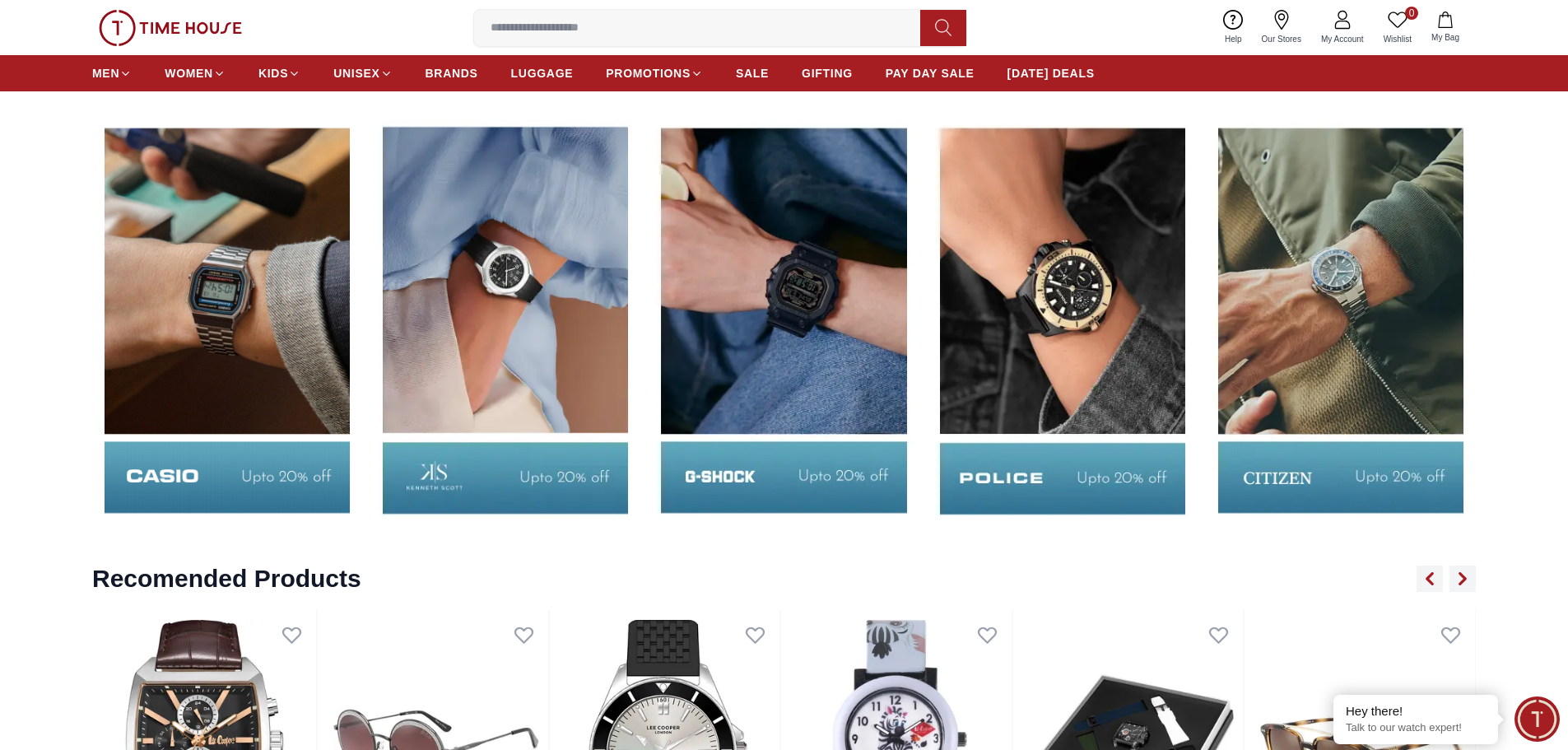
click at [804, 354] on img at bounding box center [783, 320] width 270 height 422
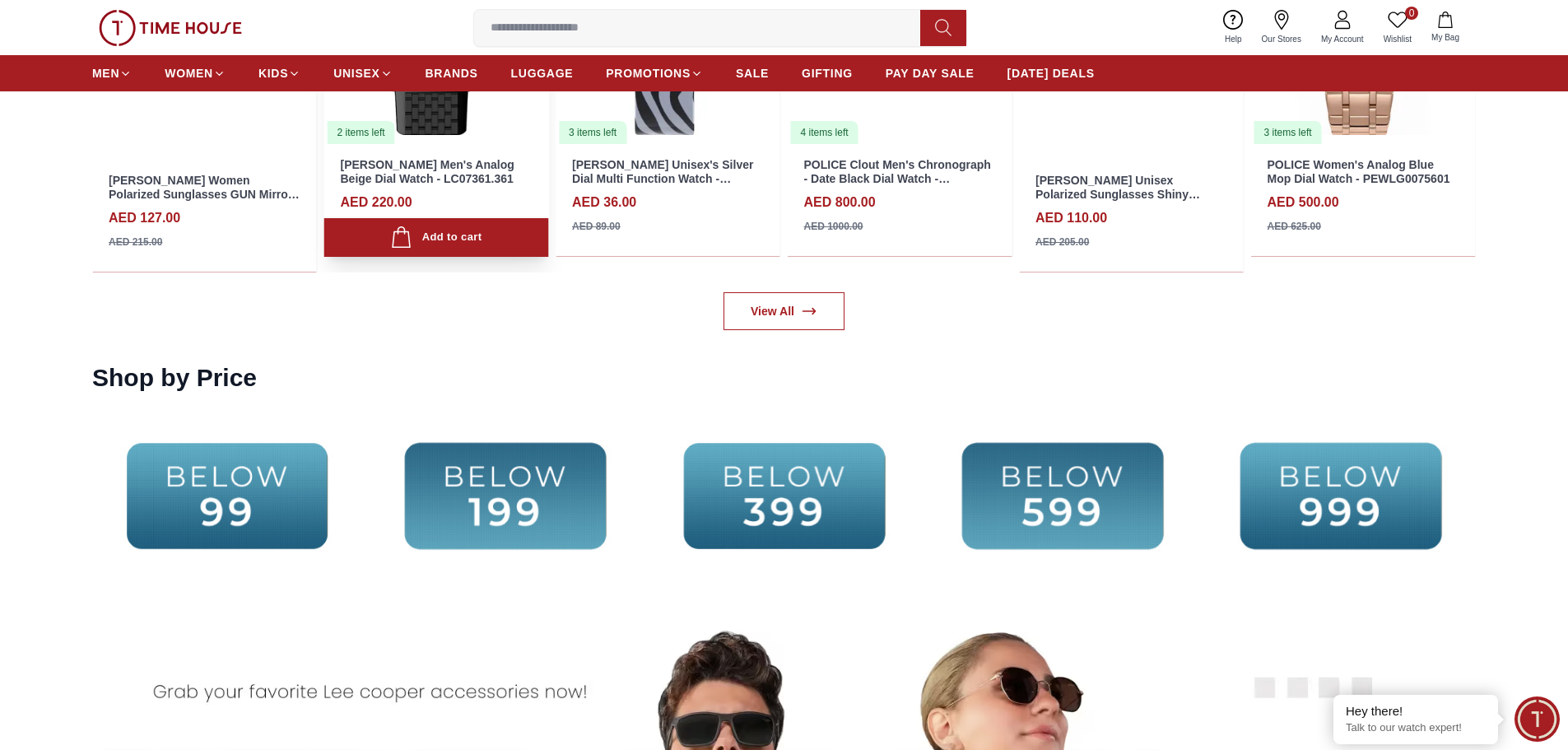
scroll to position [3293, 0]
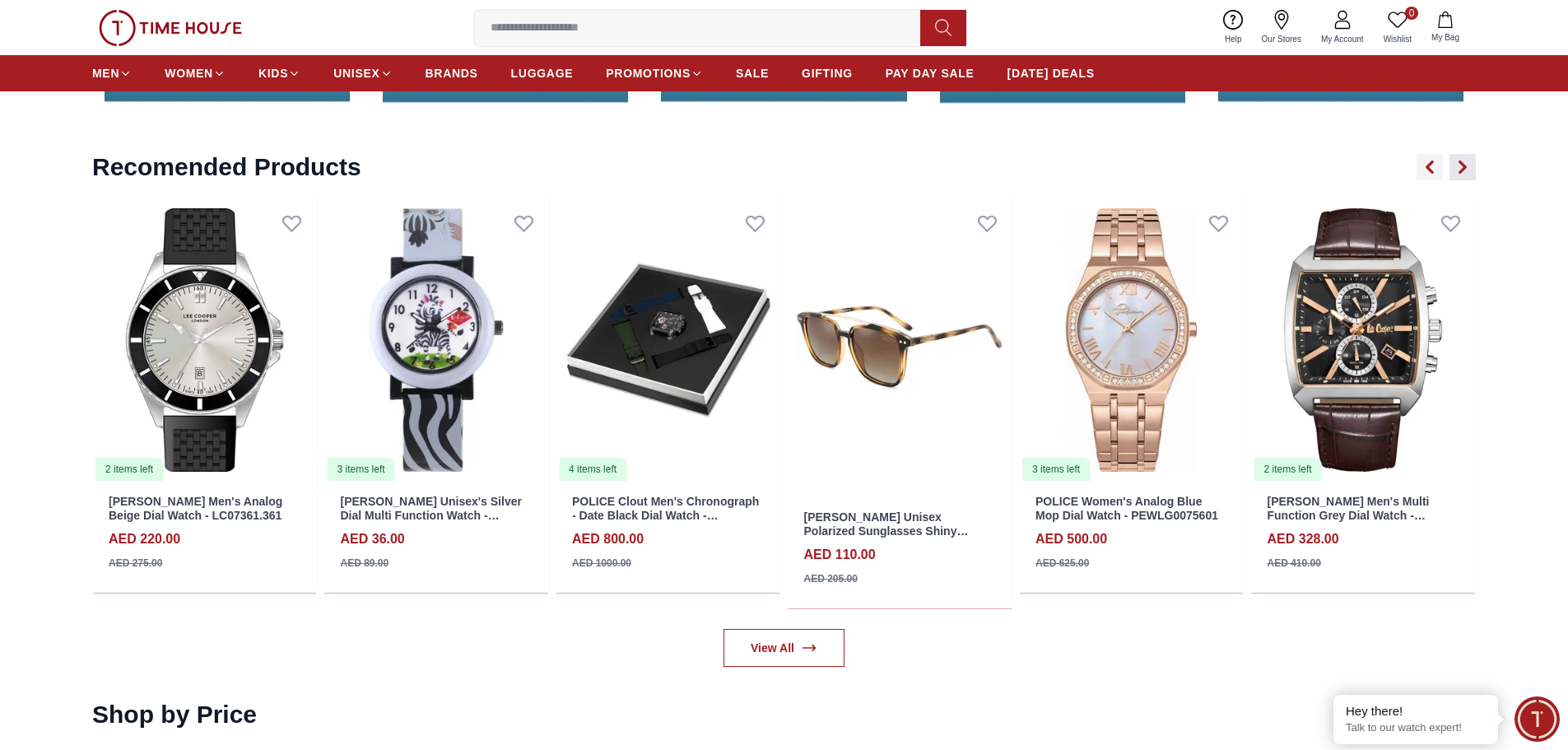
click at [1462, 164] on icon "button" at bounding box center [1463, 168] width 5 height 10
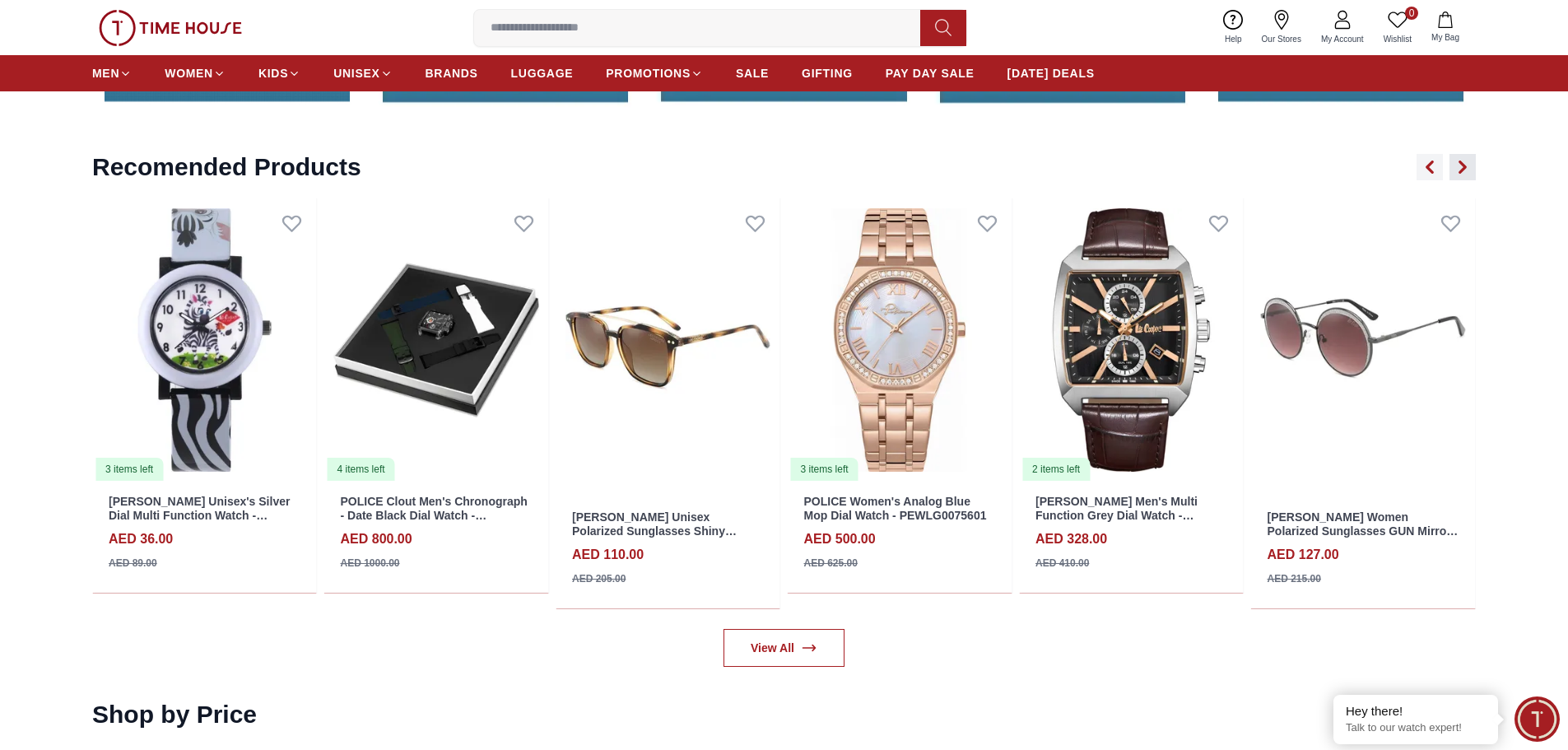
click at [1462, 164] on icon "button" at bounding box center [1463, 168] width 5 height 10
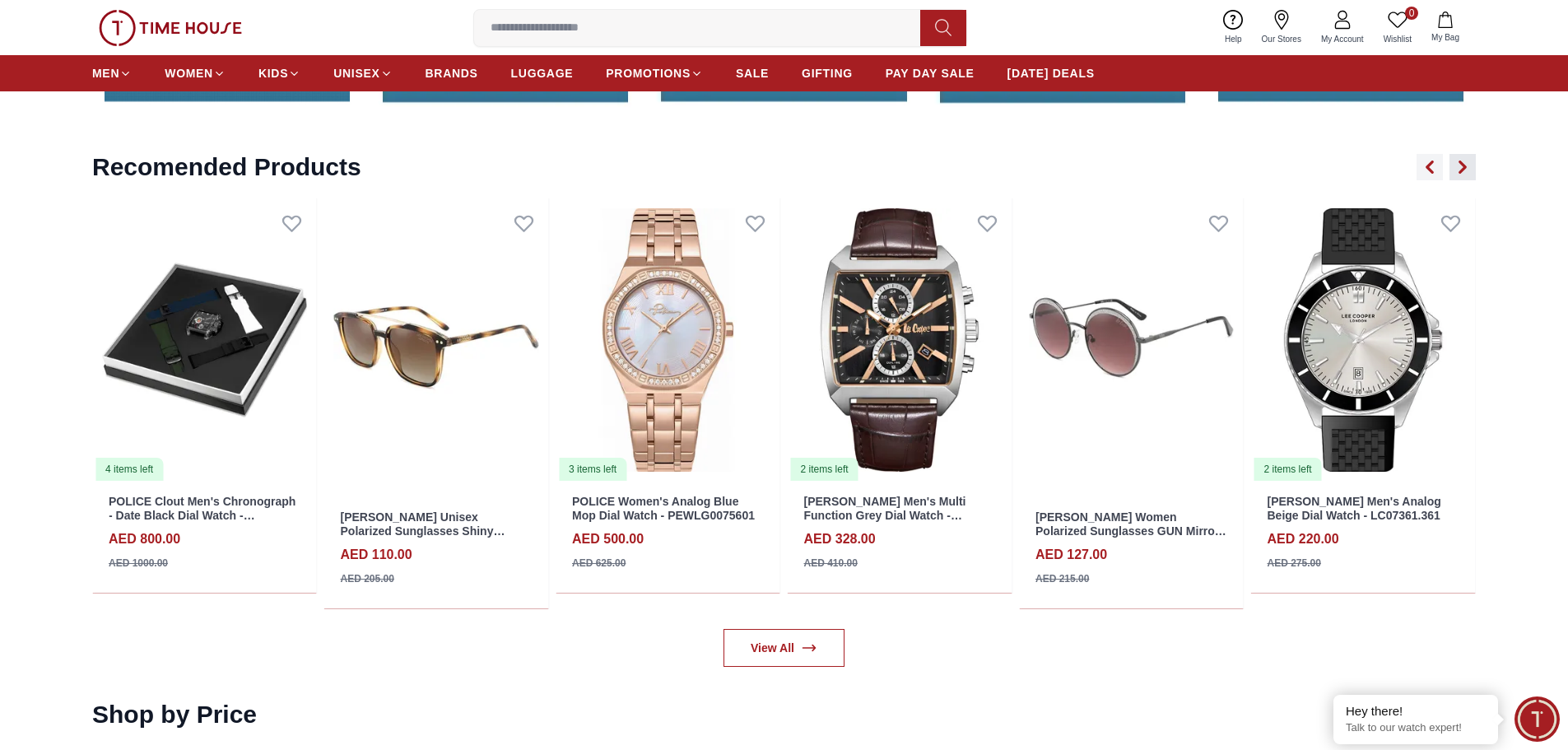
click at [1462, 164] on icon "button" at bounding box center [1463, 168] width 5 height 10
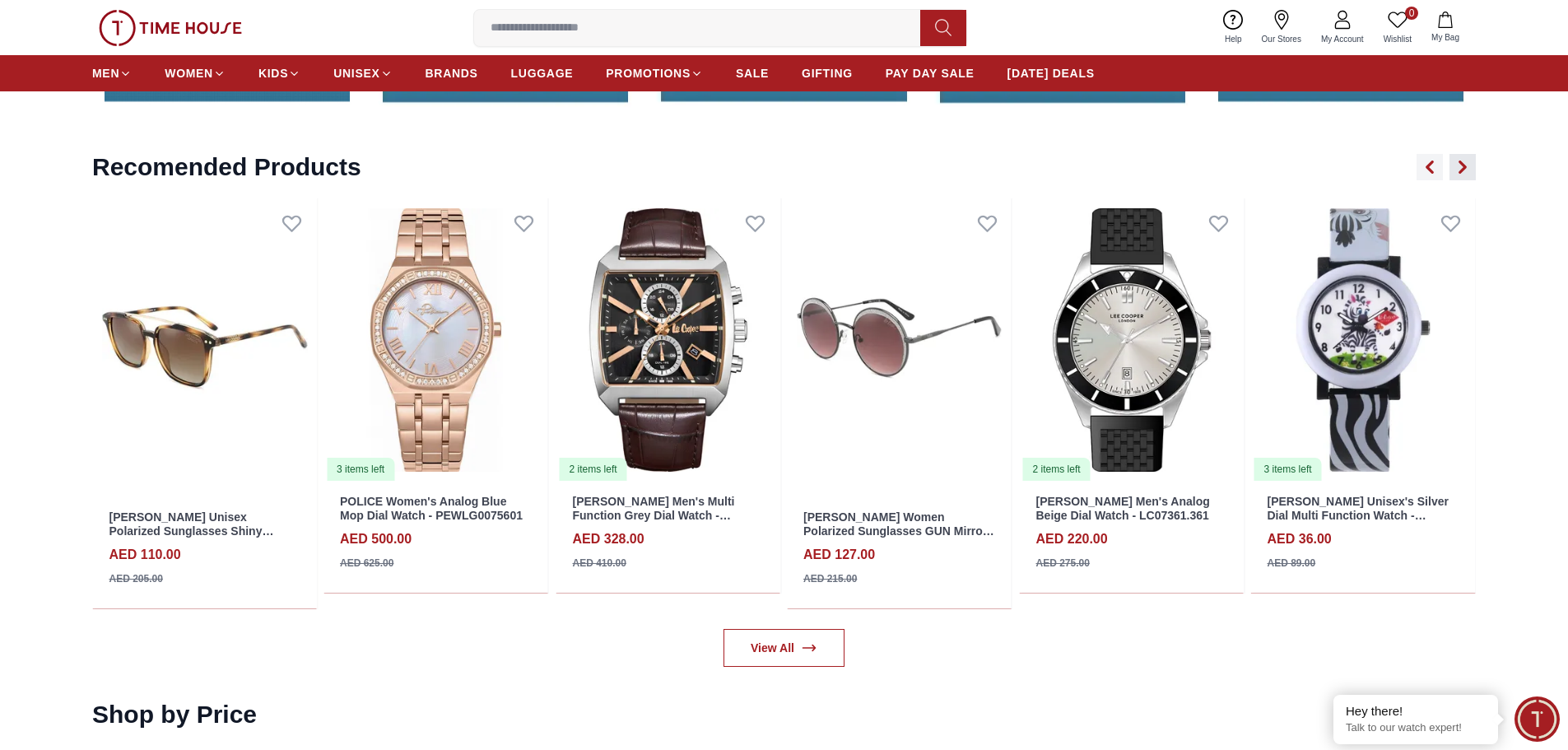
click at [1462, 164] on icon "button" at bounding box center [1463, 168] width 5 height 10
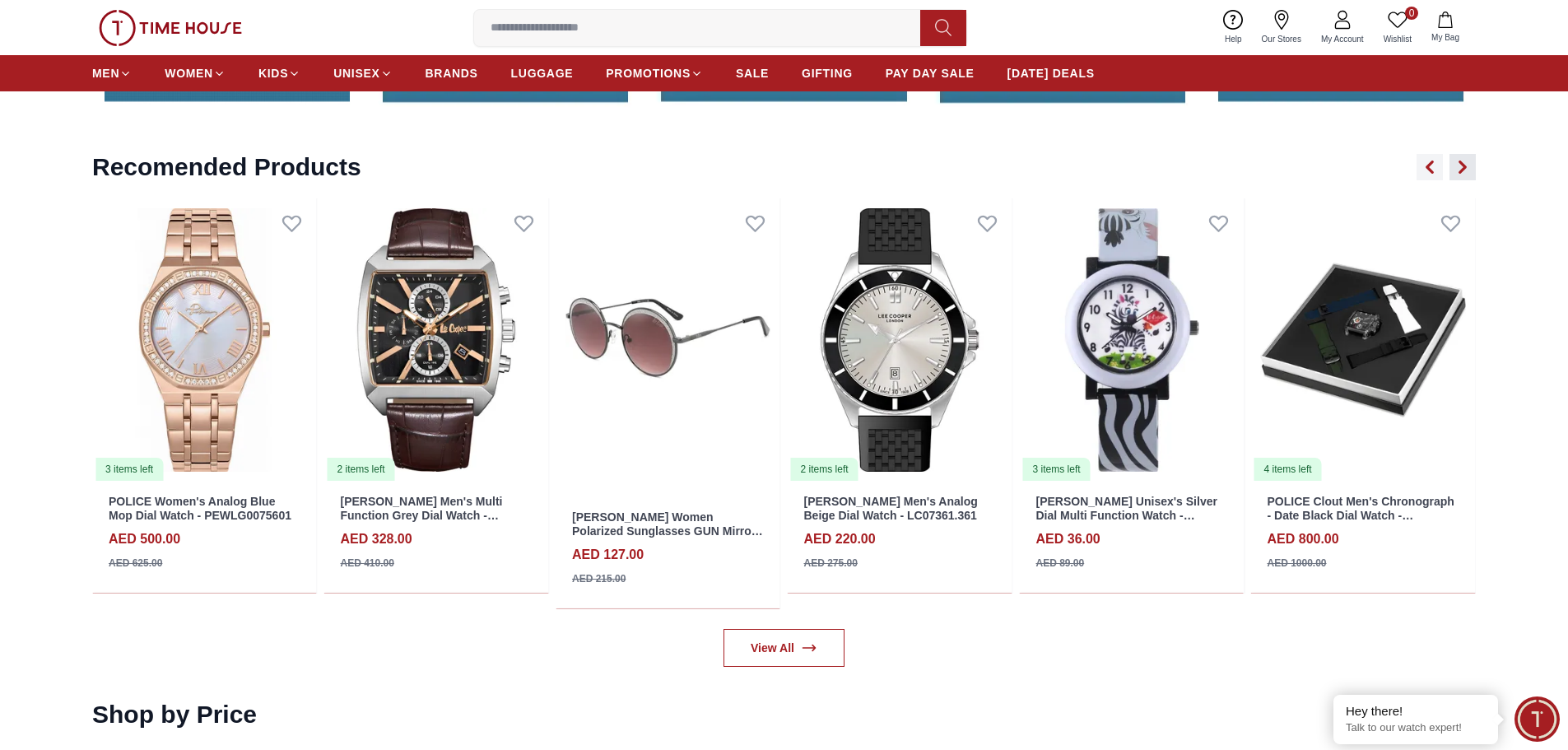
click at [1462, 164] on icon "button" at bounding box center [1463, 168] width 5 height 10
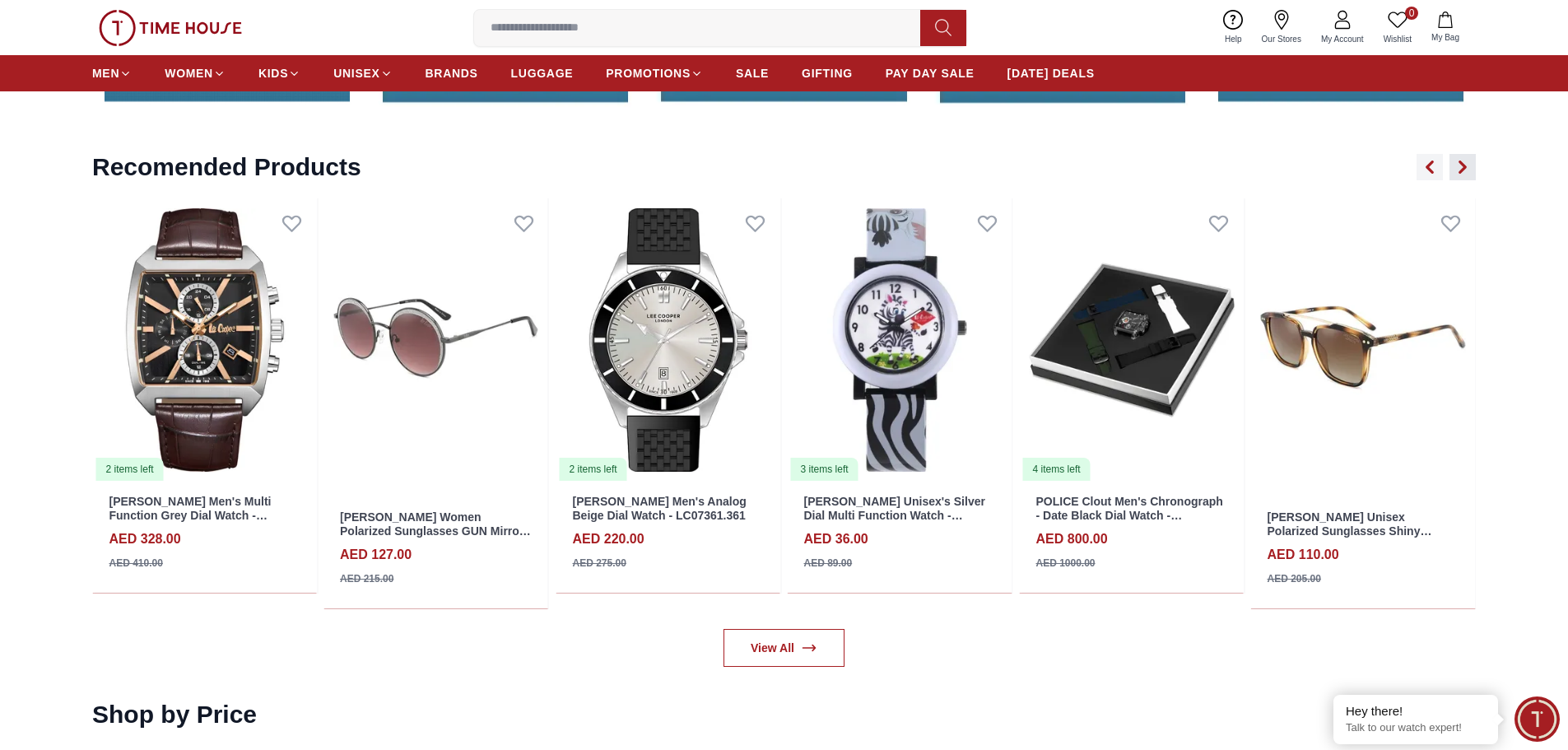
click at [1462, 164] on icon "button" at bounding box center [1463, 168] width 5 height 10
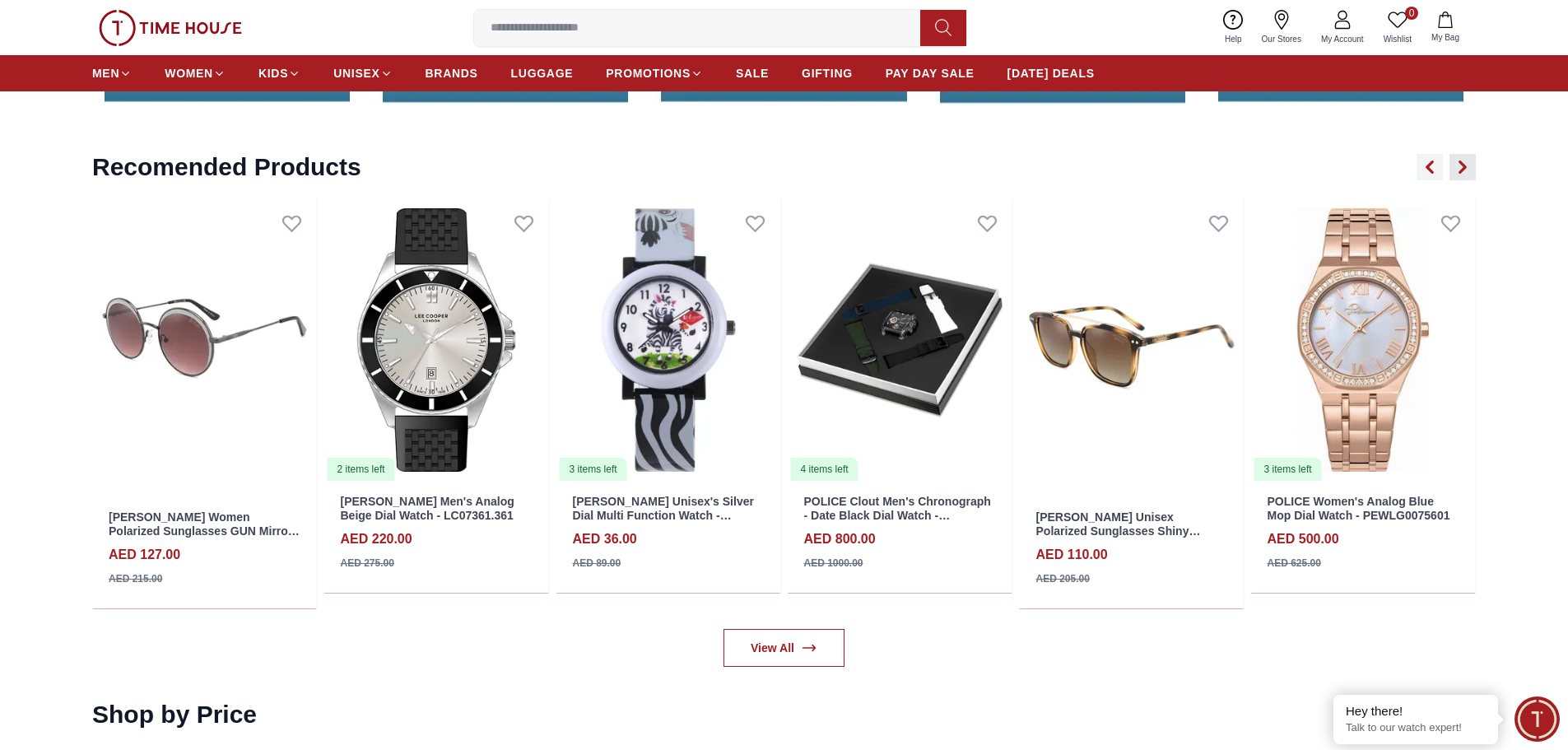
click at [1462, 164] on icon "button" at bounding box center [1463, 168] width 5 height 10
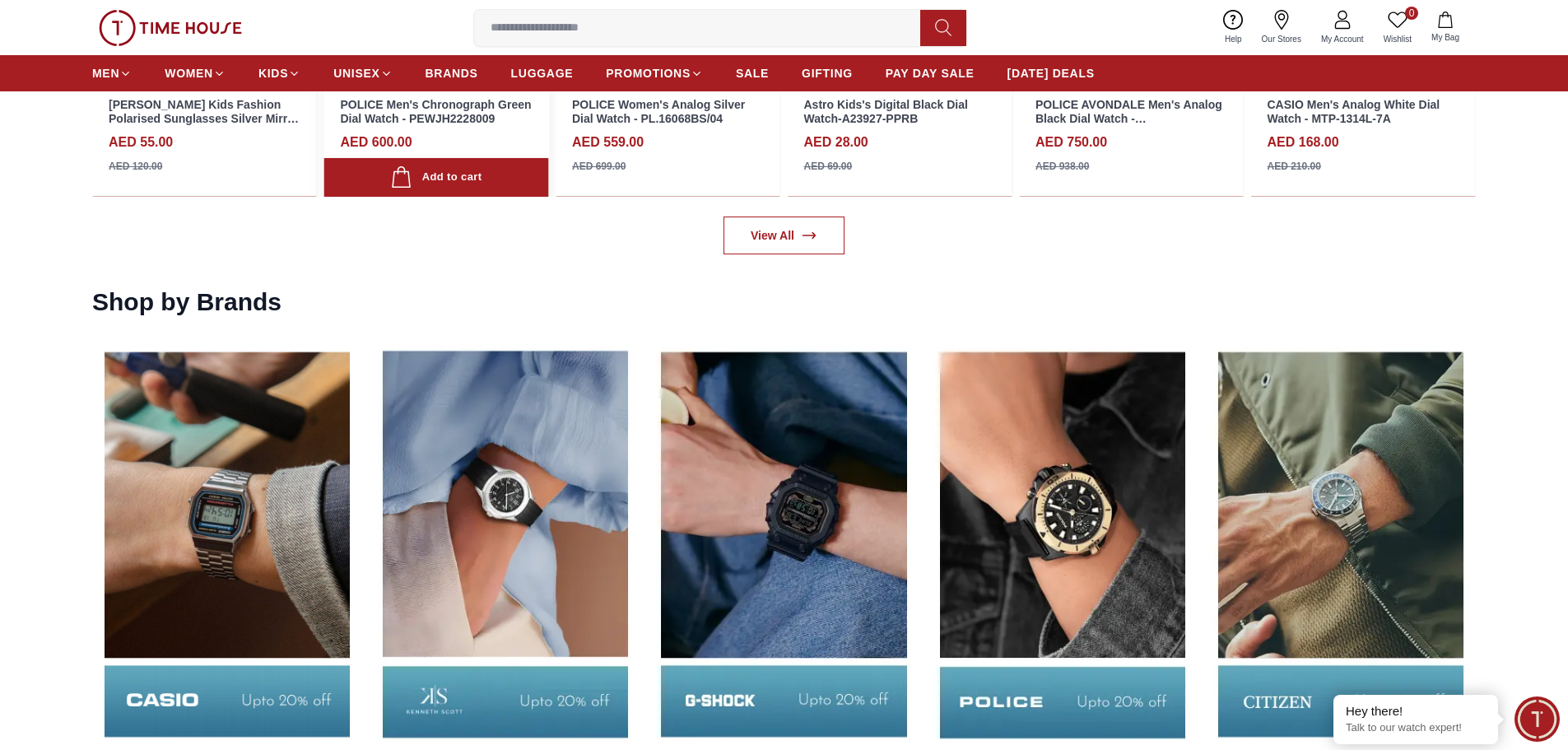
scroll to position [2635, 0]
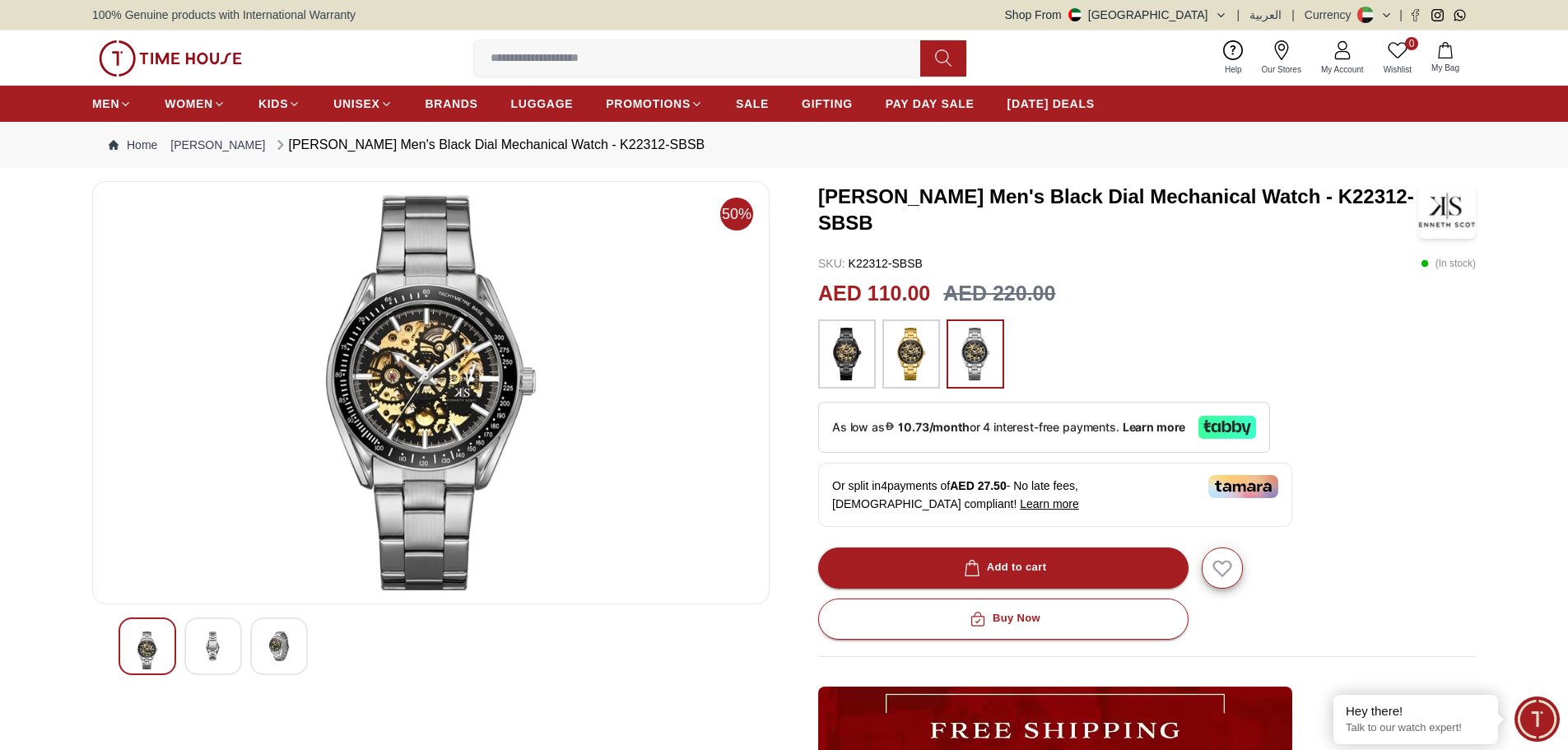
click at [281, 659] on img at bounding box center [279, 646] width 30 height 30
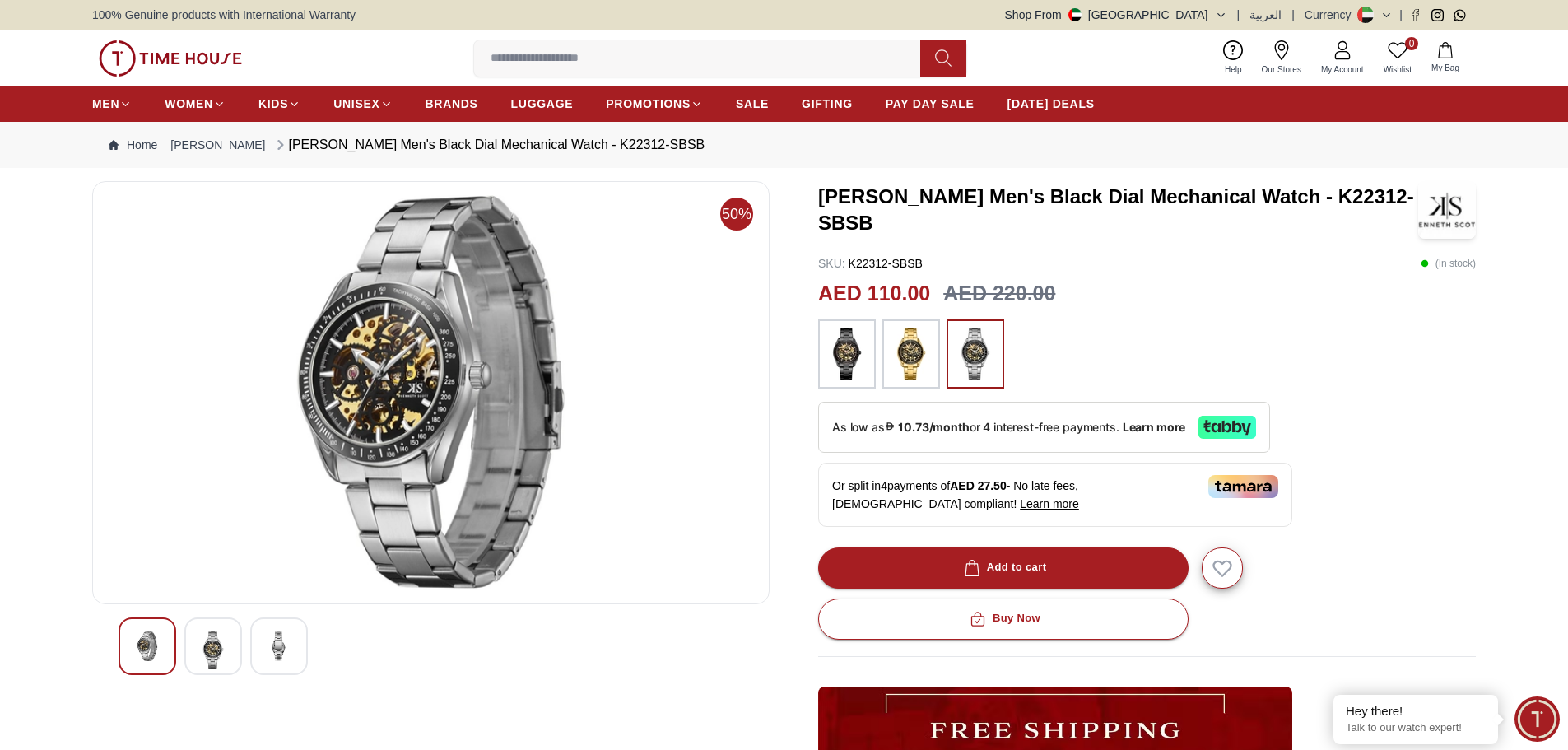
click at [213, 642] on img at bounding box center [213, 649] width 30 height 38
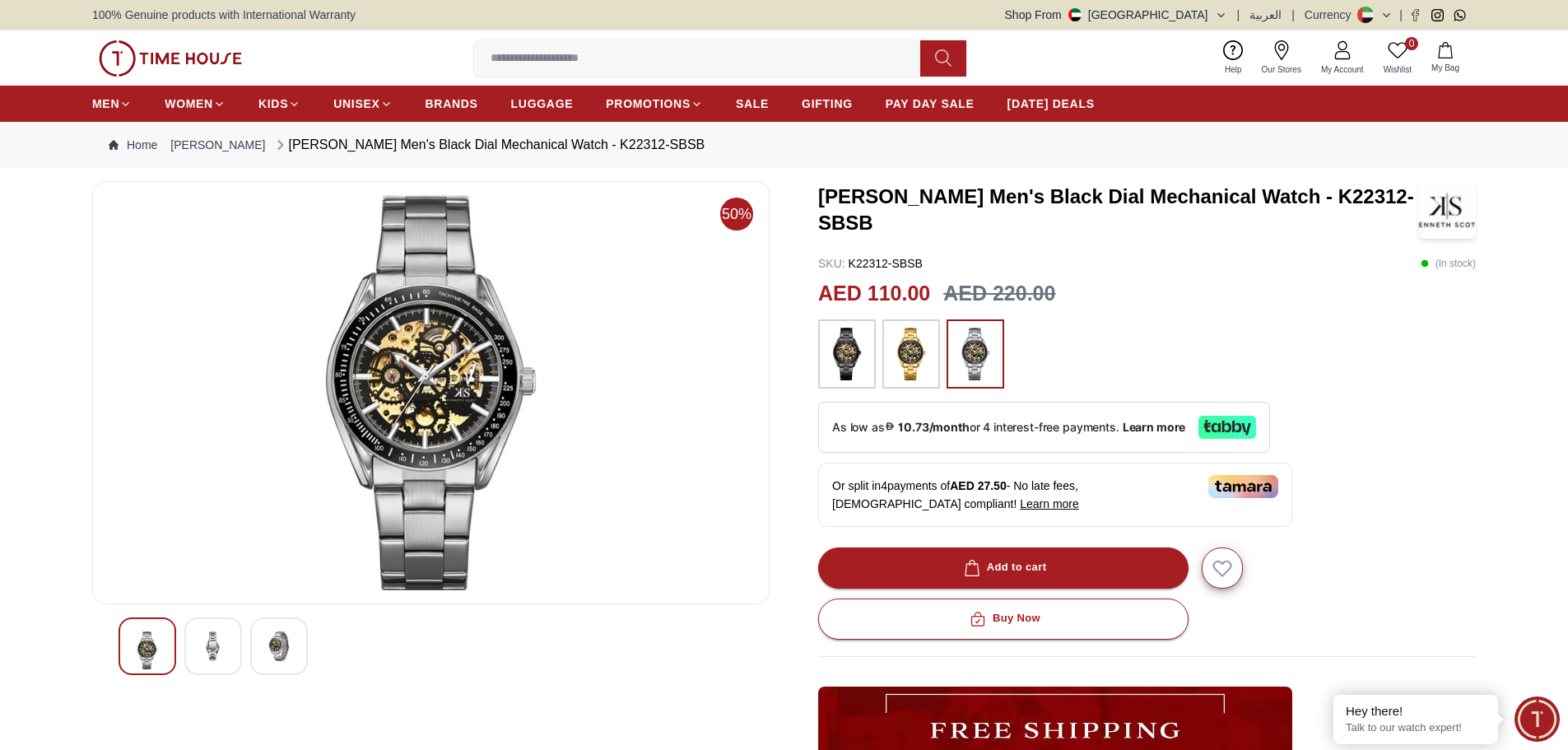
click at [288, 649] on img at bounding box center [279, 646] width 30 height 30
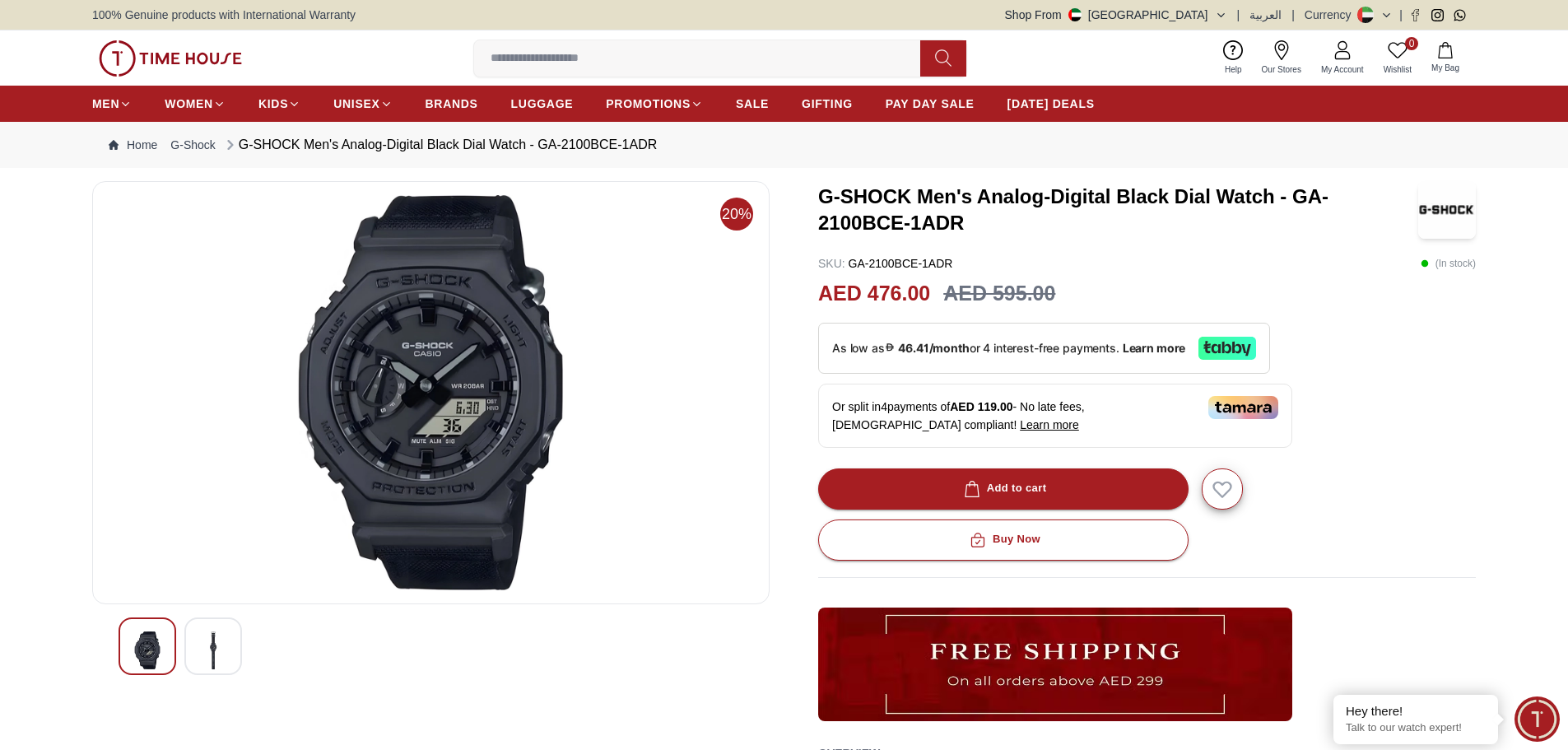
click at [214, 657] on img at bounding box center [213, 649] width 30 height 38
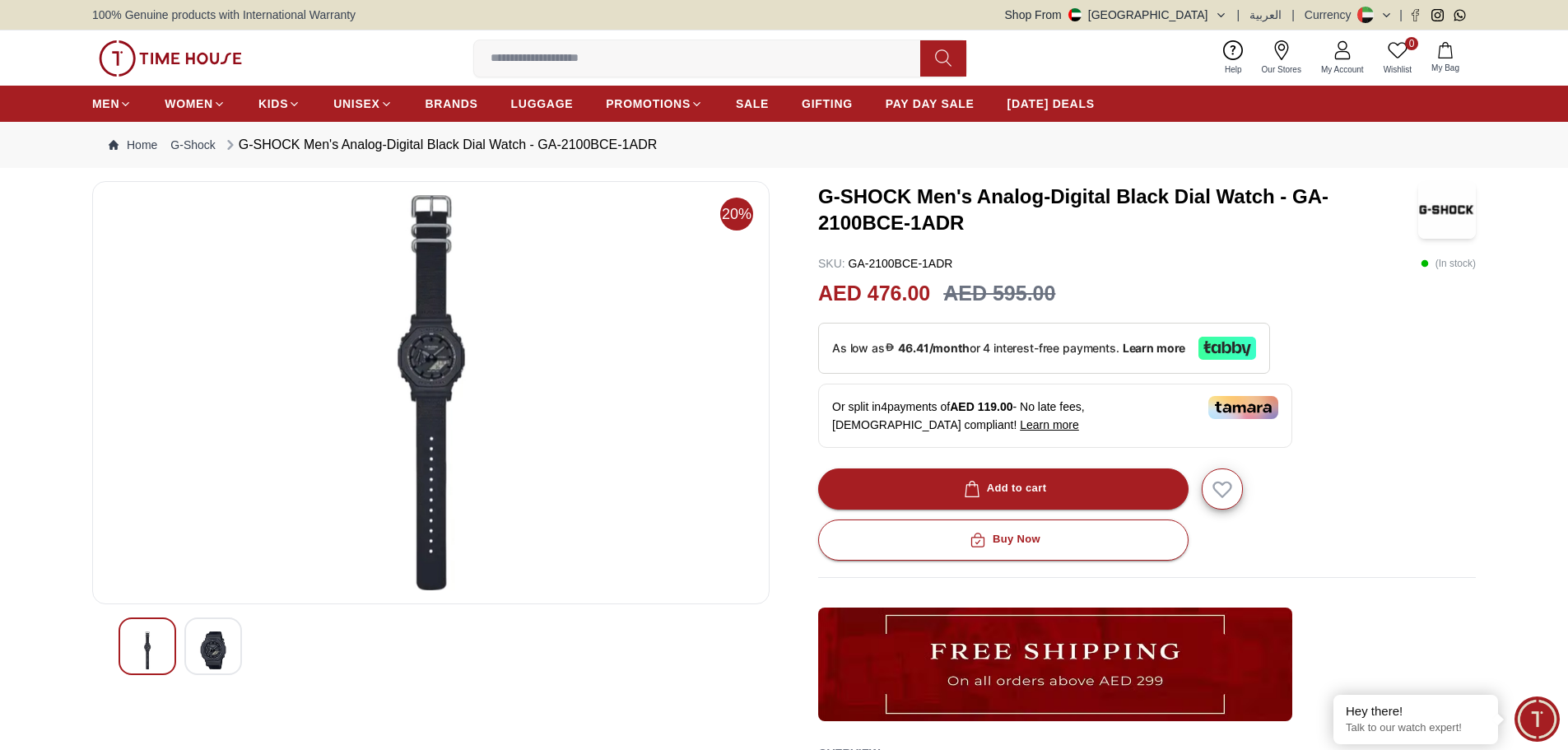
click at [138, 647] on img at bounding box center [148, 649] width 30 height 38
click at [219, 654] on img at bounding box center [213, 649] width 30 height 38
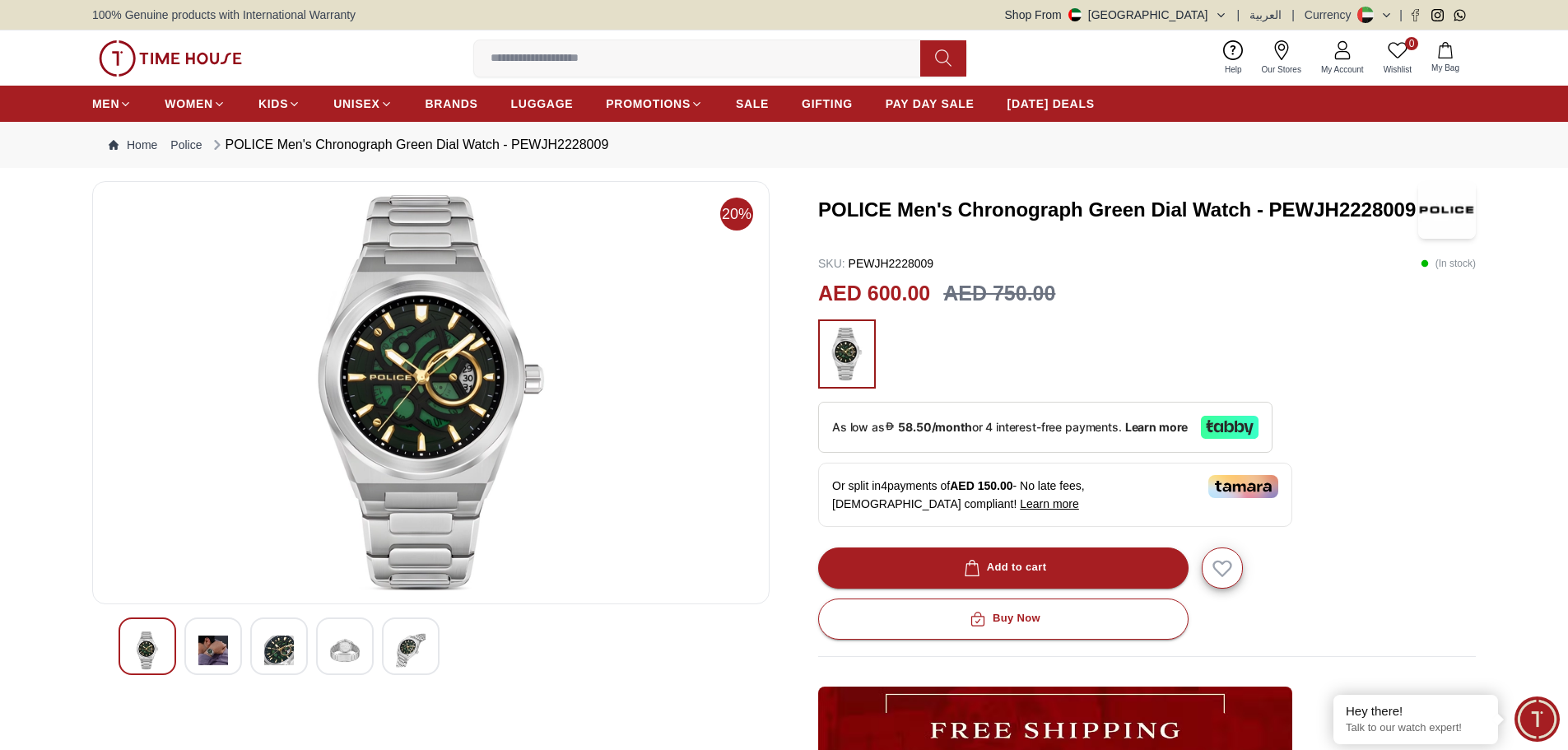
click at [221, 636] on img at bounding box center [213, 649] width 30 height 38
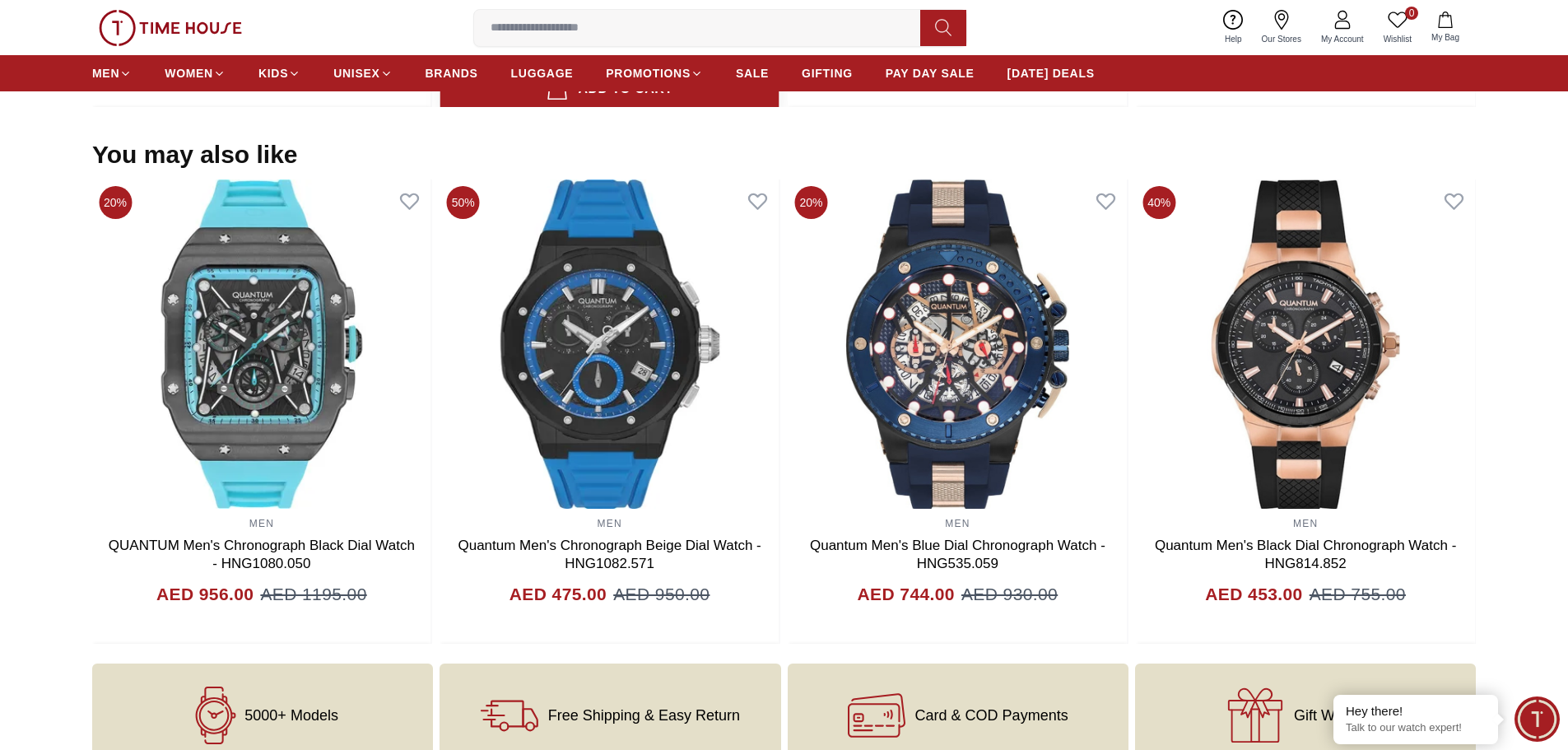
scroll to position [1729, 0]
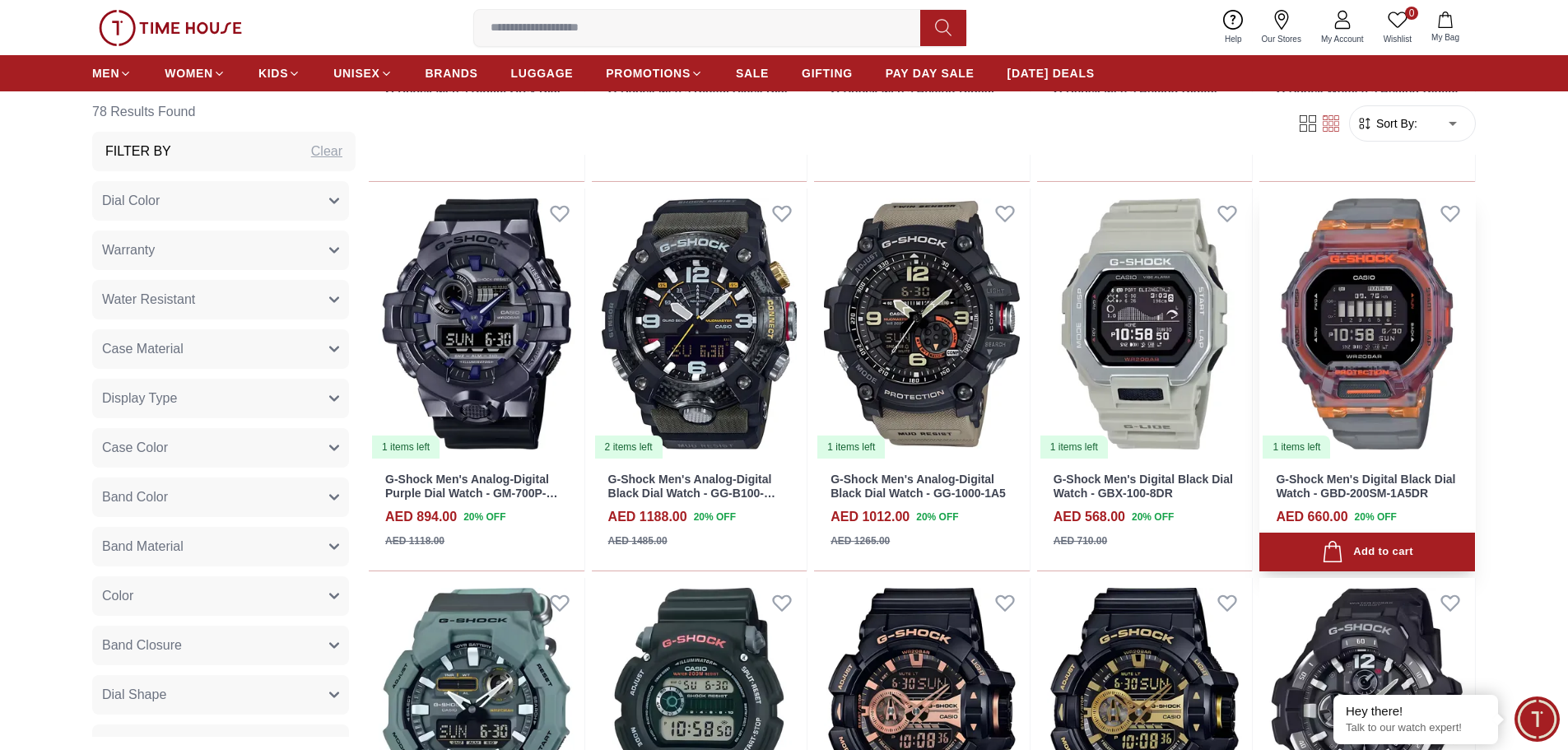
scroll to position [1153, 0]
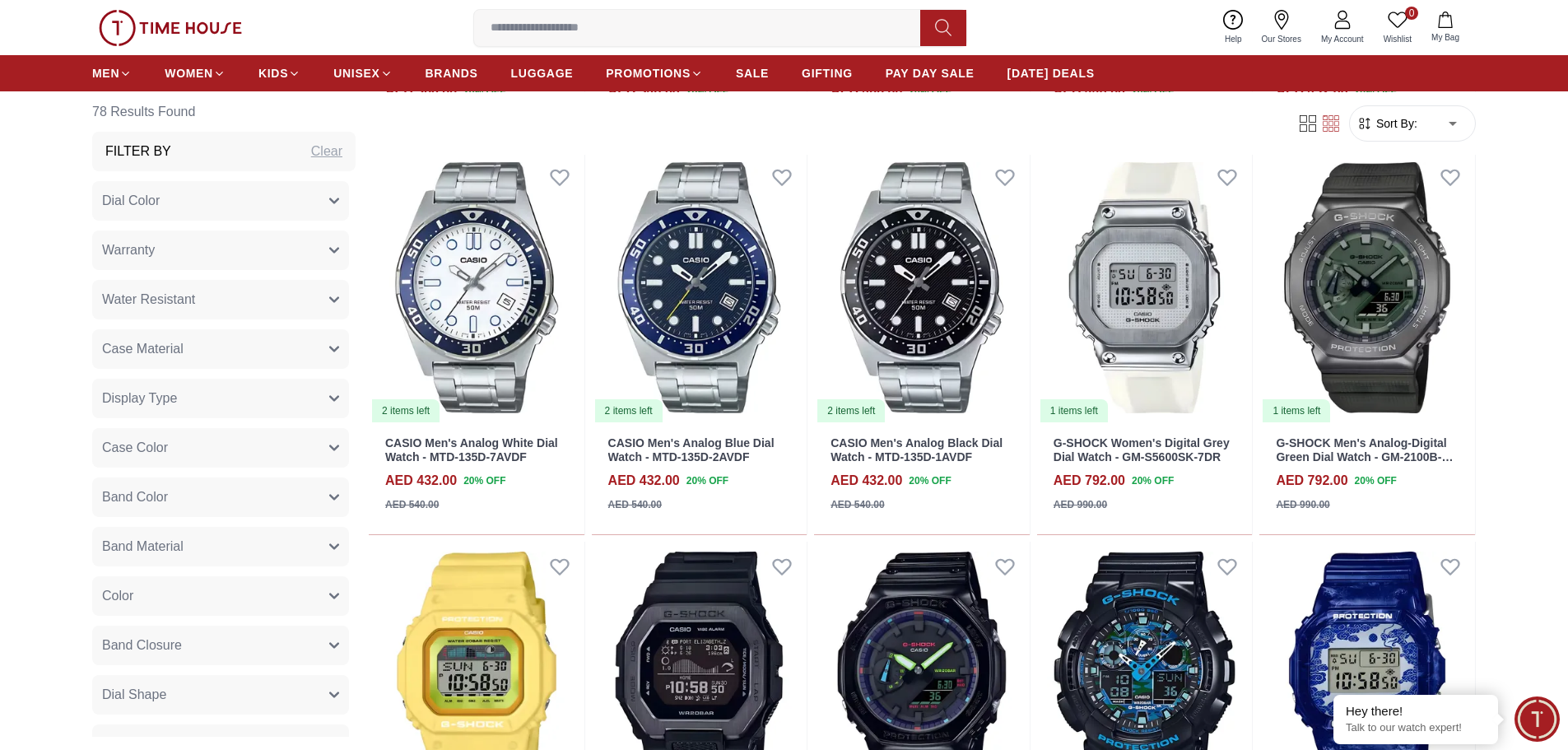
scroll to position [2387, 0]
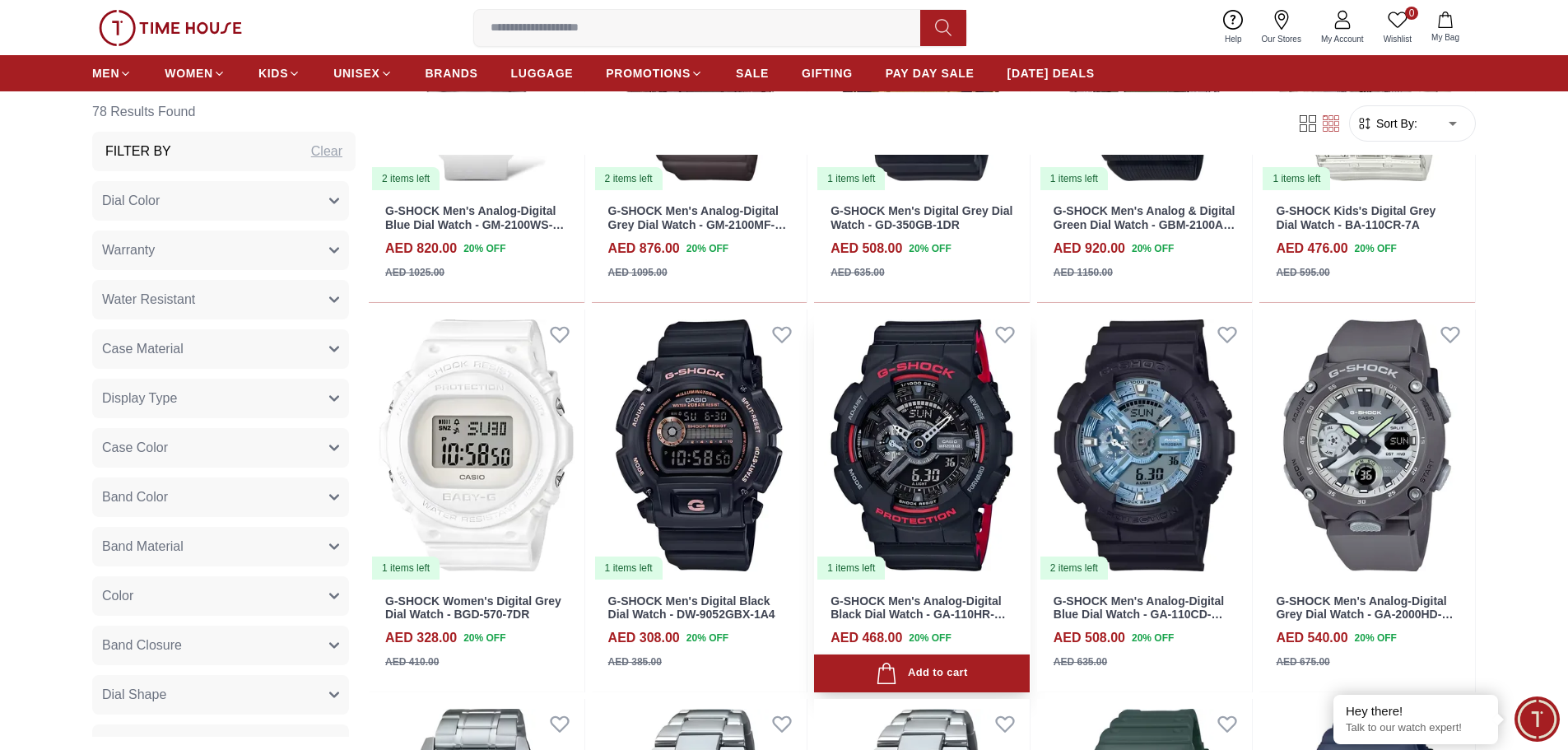
scroll to position [3540, 0]
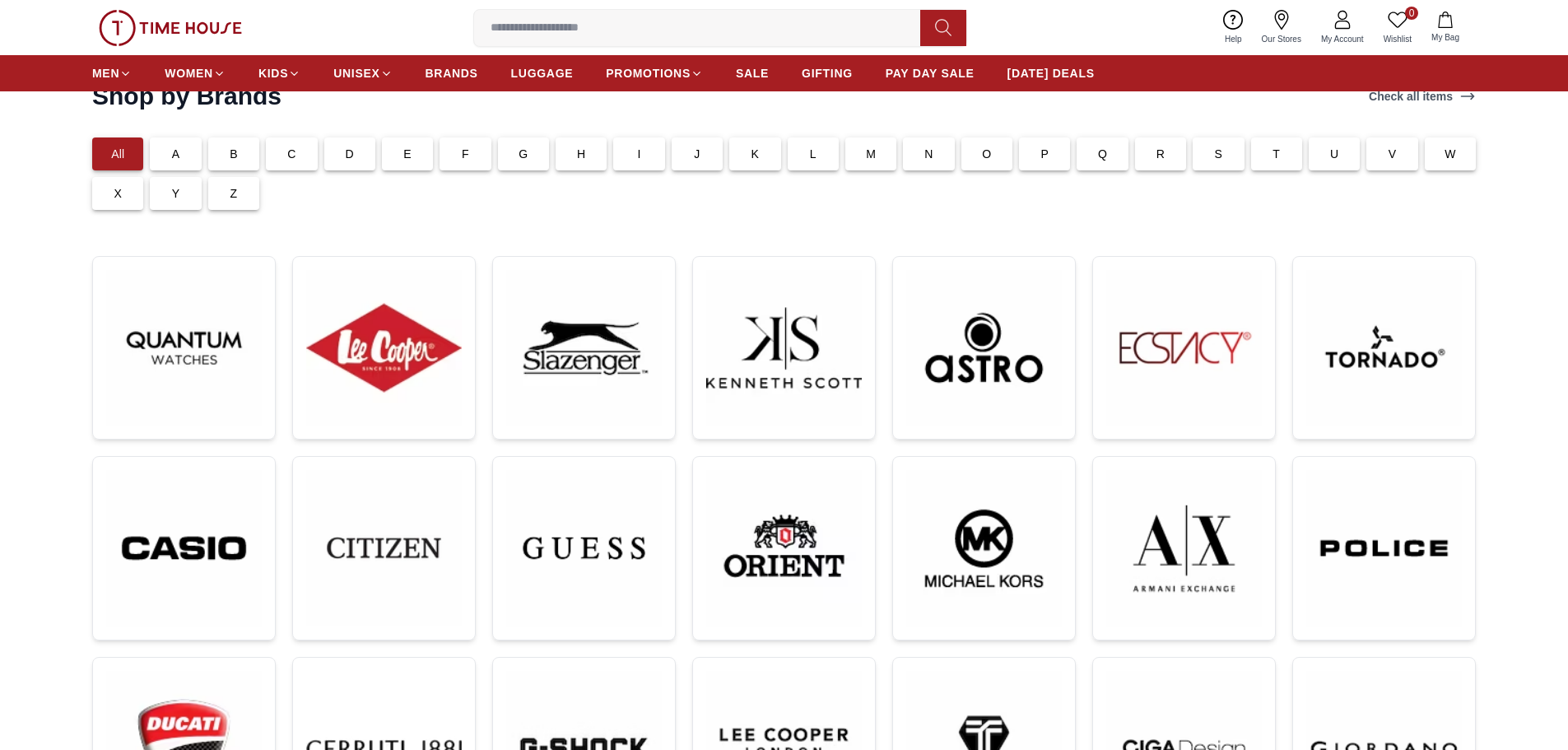
scroll to position [164, 0]
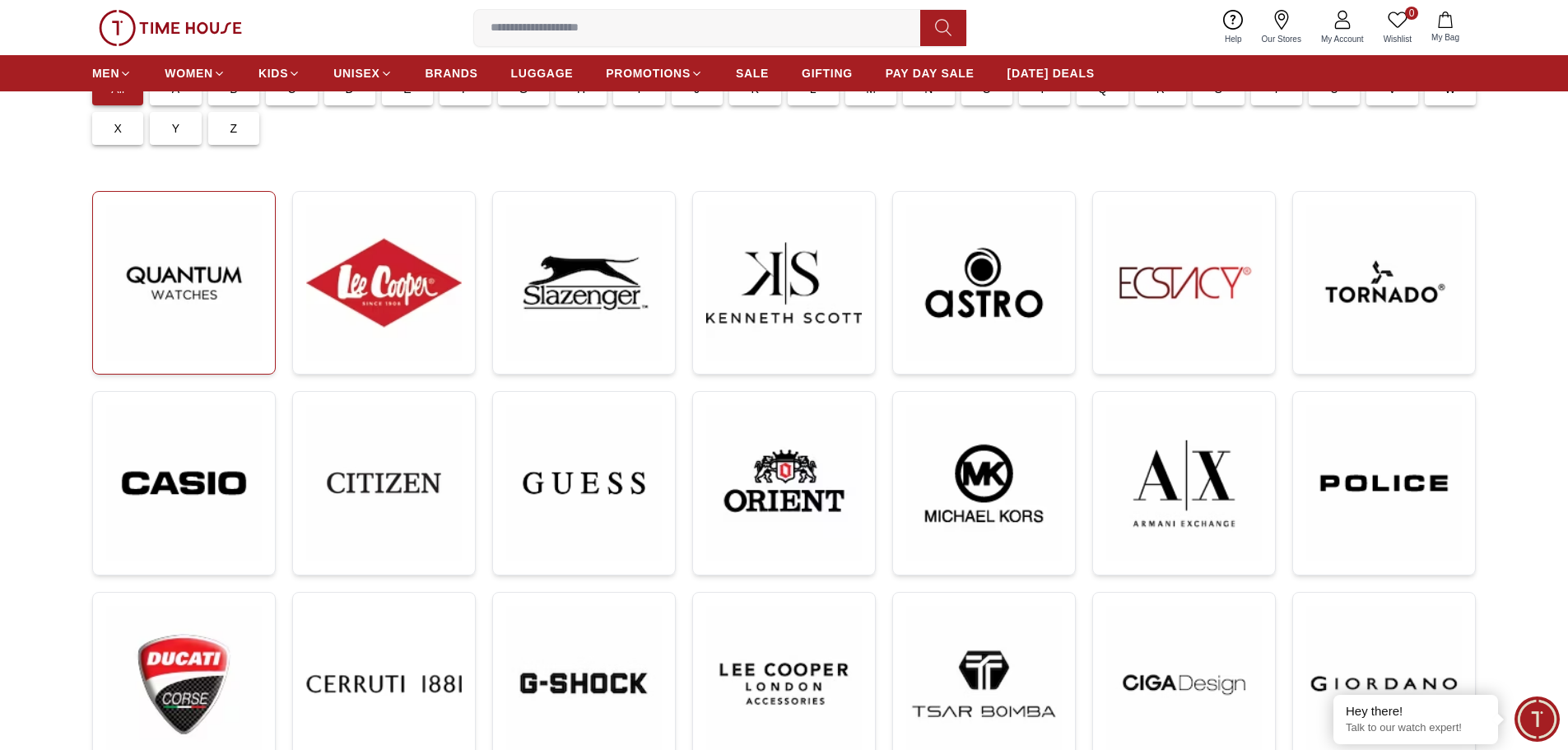
click at [203, 308] on img at bounding box center [184, 283] width 156 height 156
click at [405, 277] on img at bounding box center [384, 283] width 156 height 156
click at [596, 295] on img at bounding box center [584, 283] width 156 height 156
click at [829, 288] on img at bounding box center [784, 283] width 156 height 156
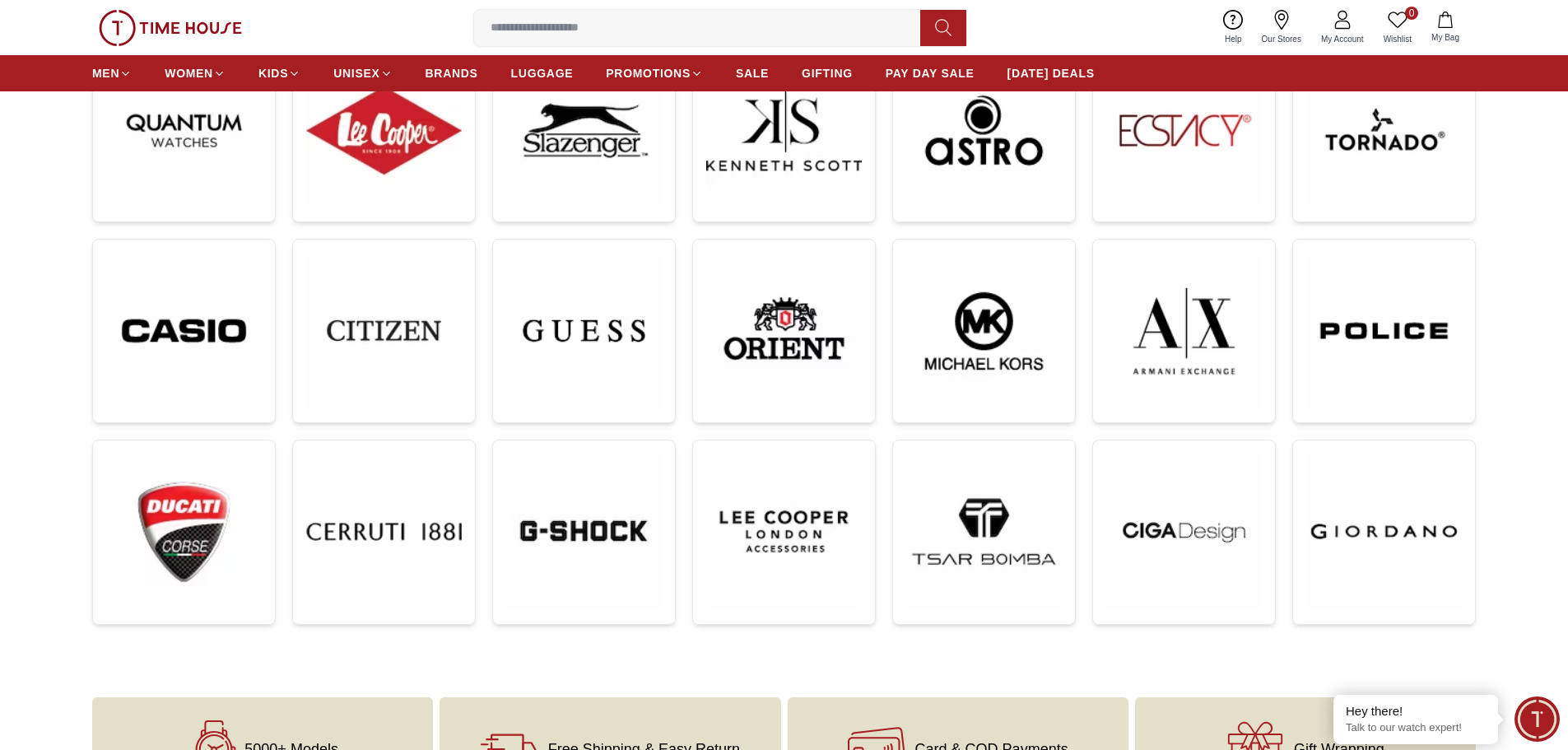
scroll to position [330, 0]
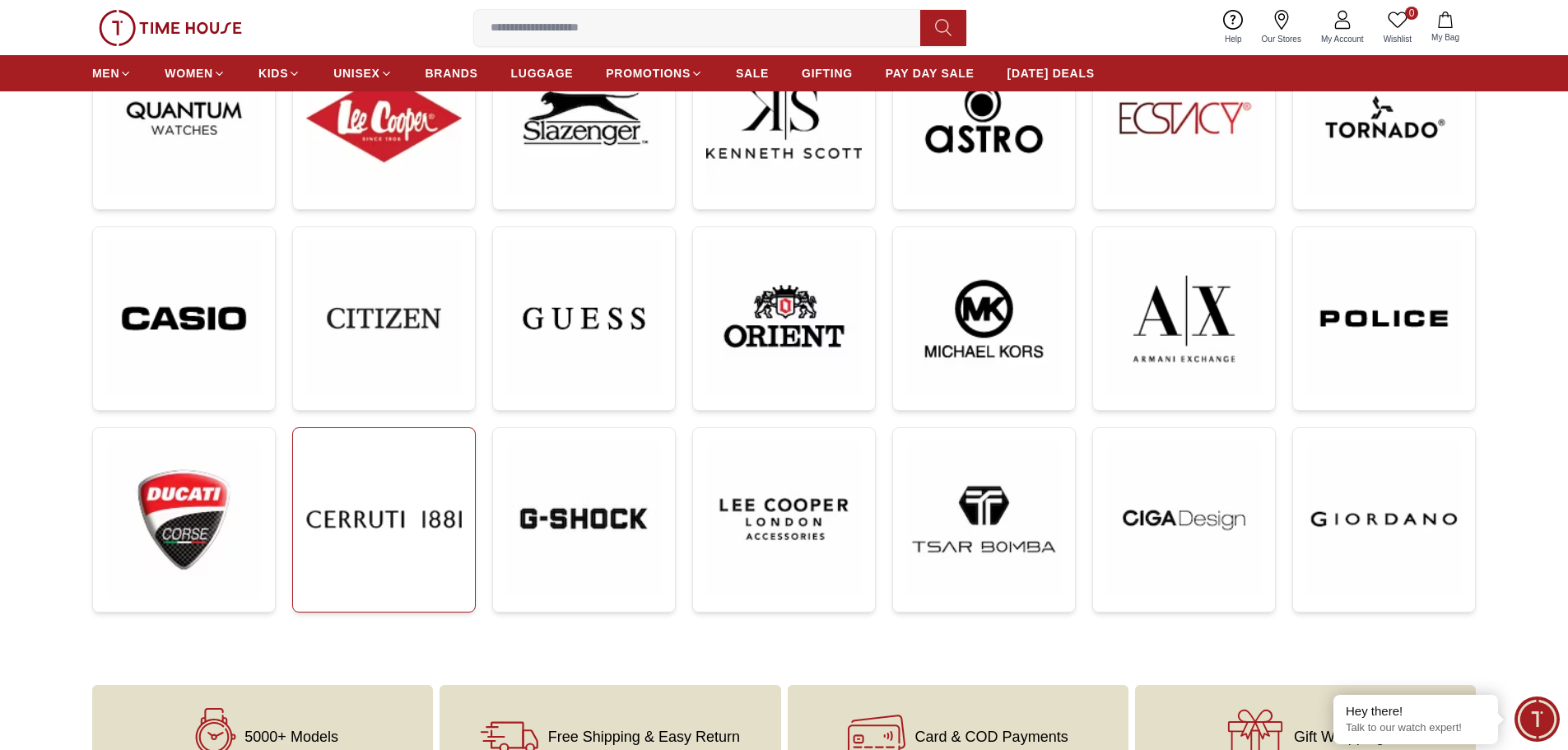
click at [435, 523] on img at bounding box center [384, 519] width 156 height 156
click at [1360, 340] on img at bounding box center [1384, 318] width 156 height 156
click at [1209, 319] on img at bounding box center [1184, 318] width 156 height 156
click at [1045, 333] on img at bounding box center [984, 318] width 156 height 156
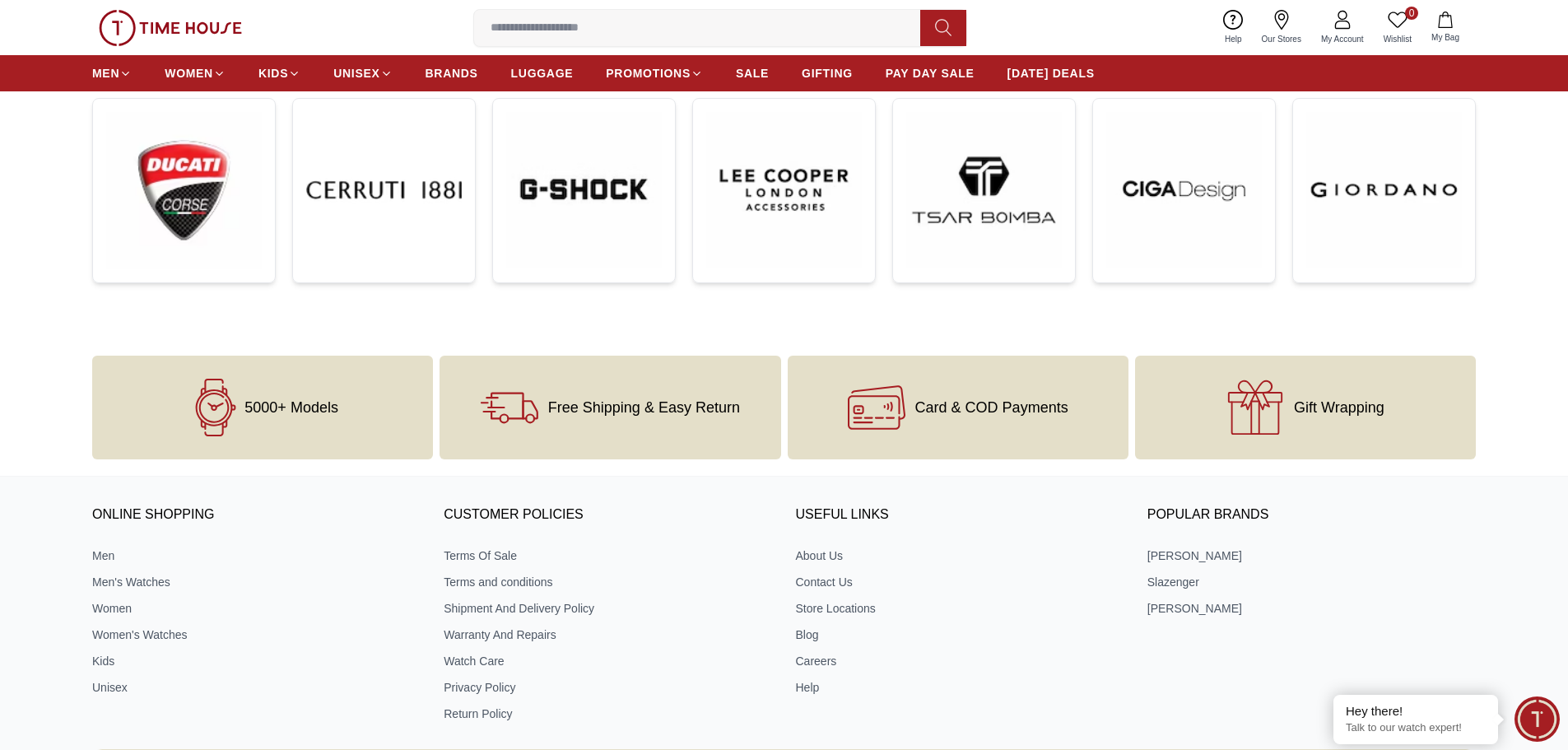
scroll to position [412, 0]
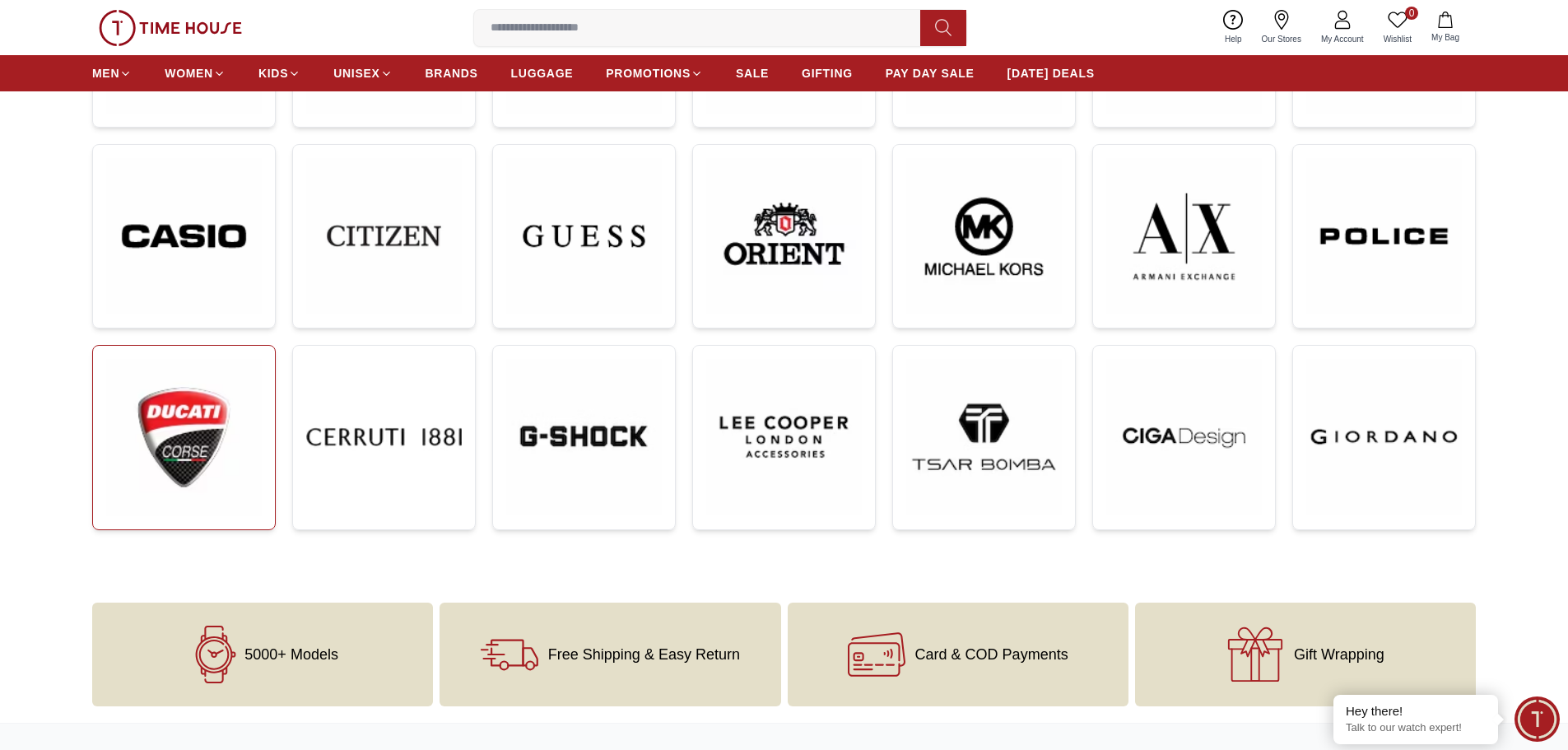
click at [206, 460] on img at bounding box center [184, 437] width 156 height 156
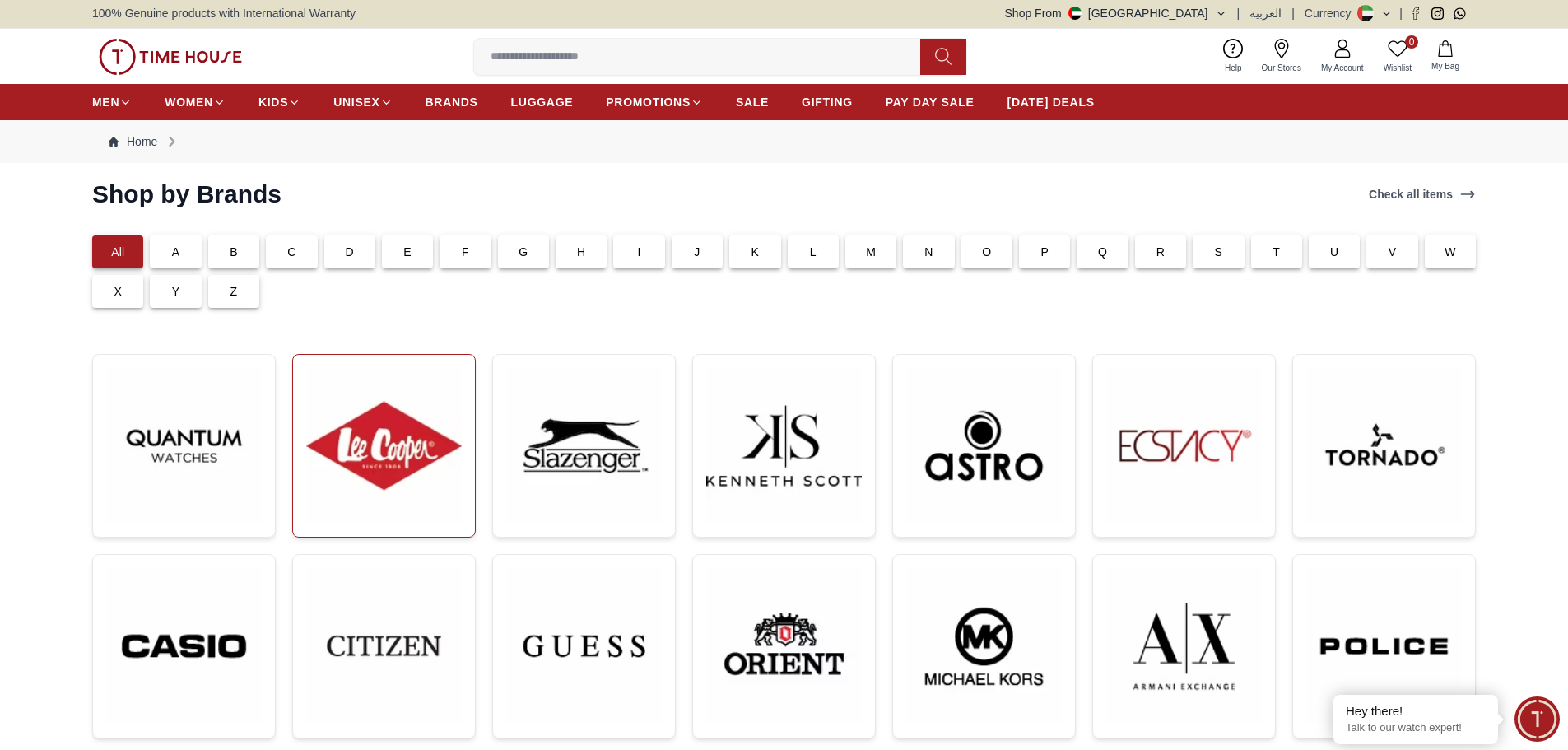
scroll to position [0, 0]
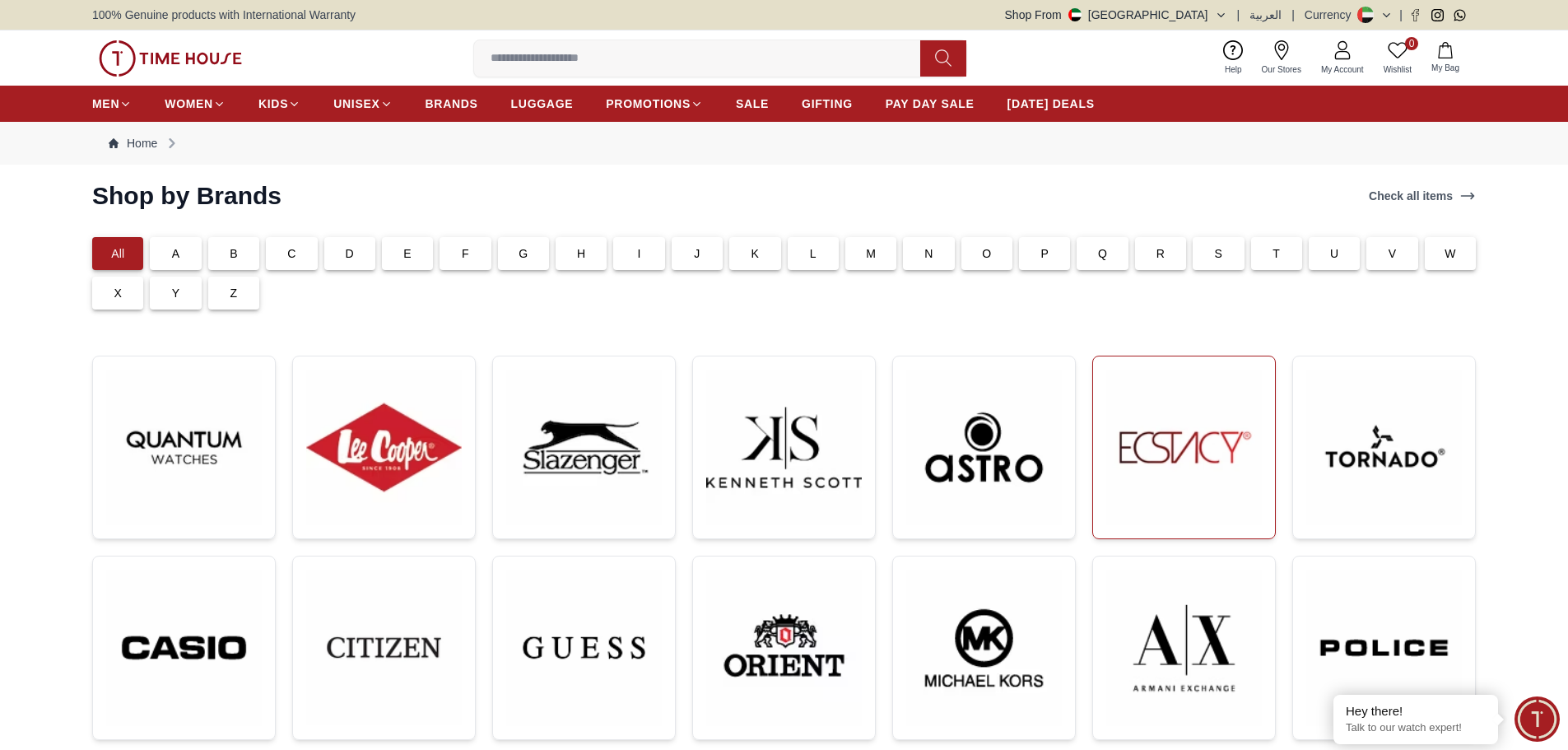
click at [1206, 470] on img at bounding box center [1184, 448] width 156 height 156
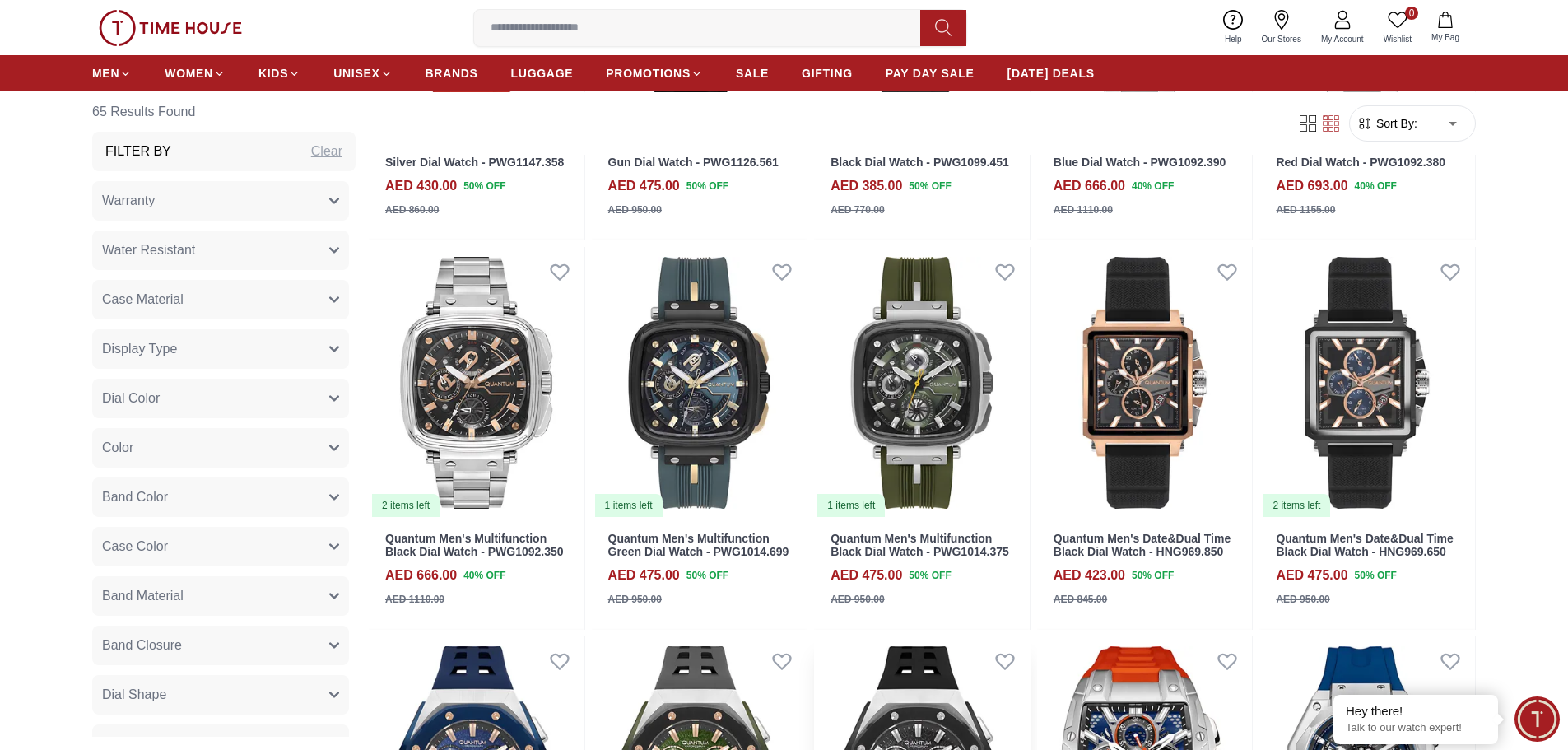
scroll to position [1729, 0]
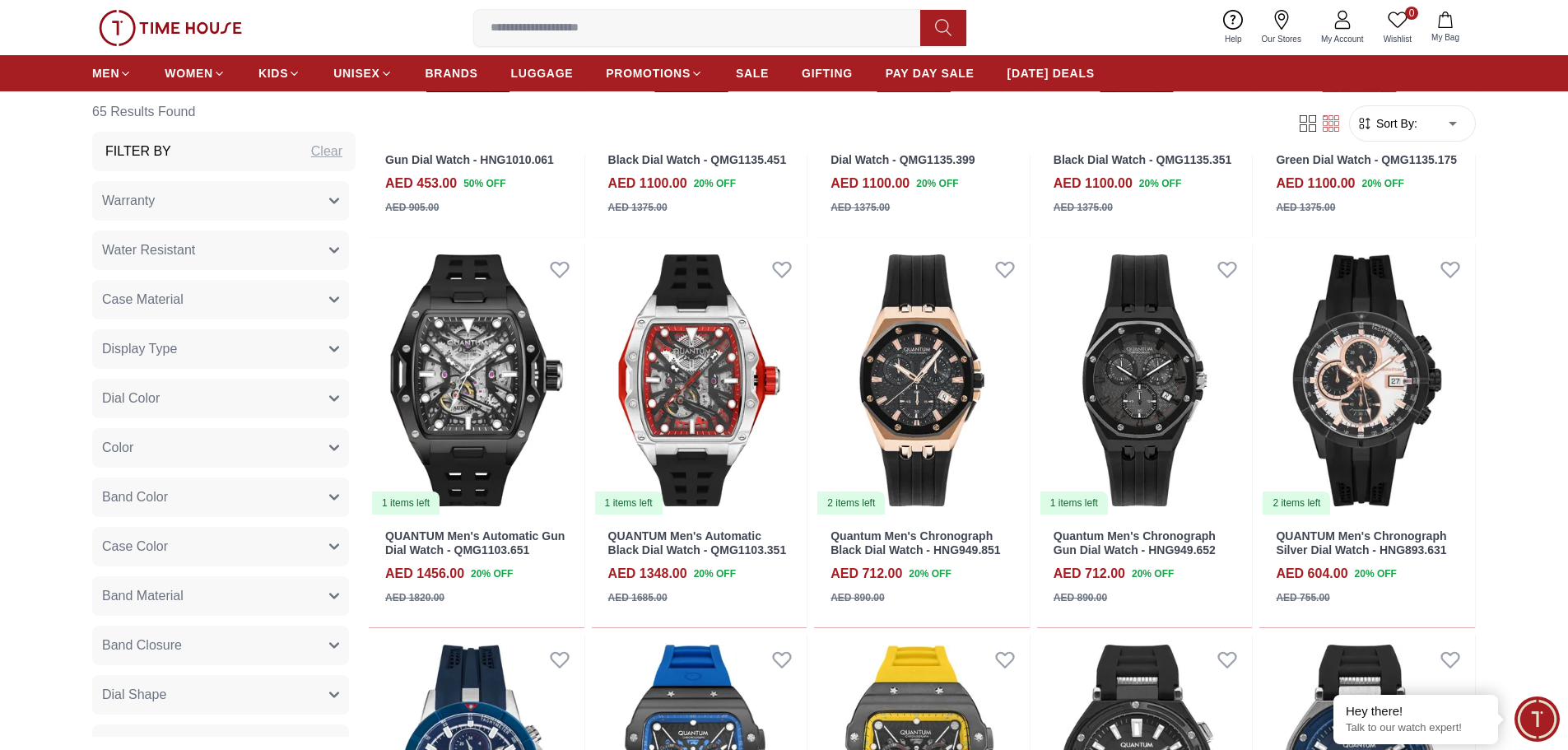
scroll to position [3046, 0]
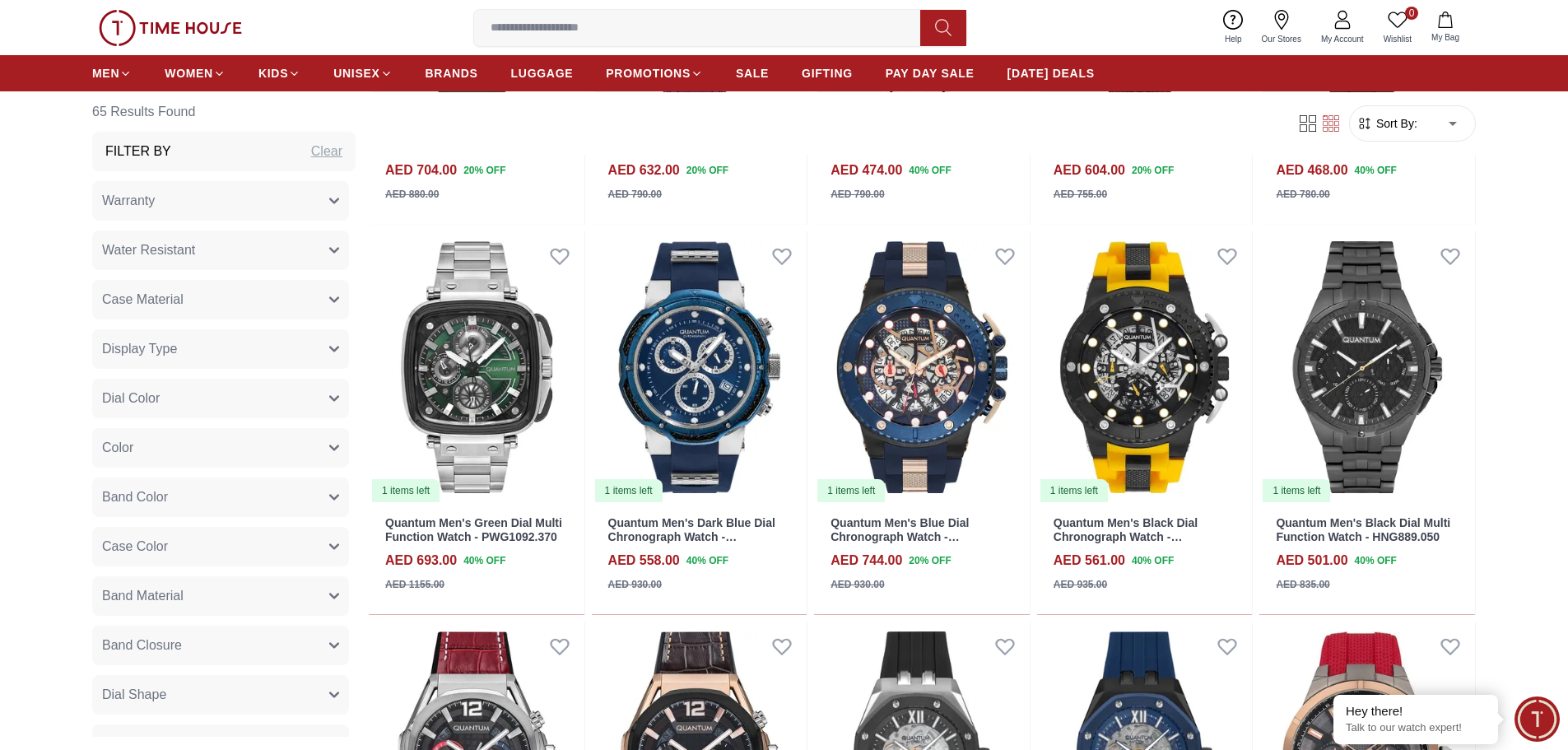
scroll to position [4858, 0]
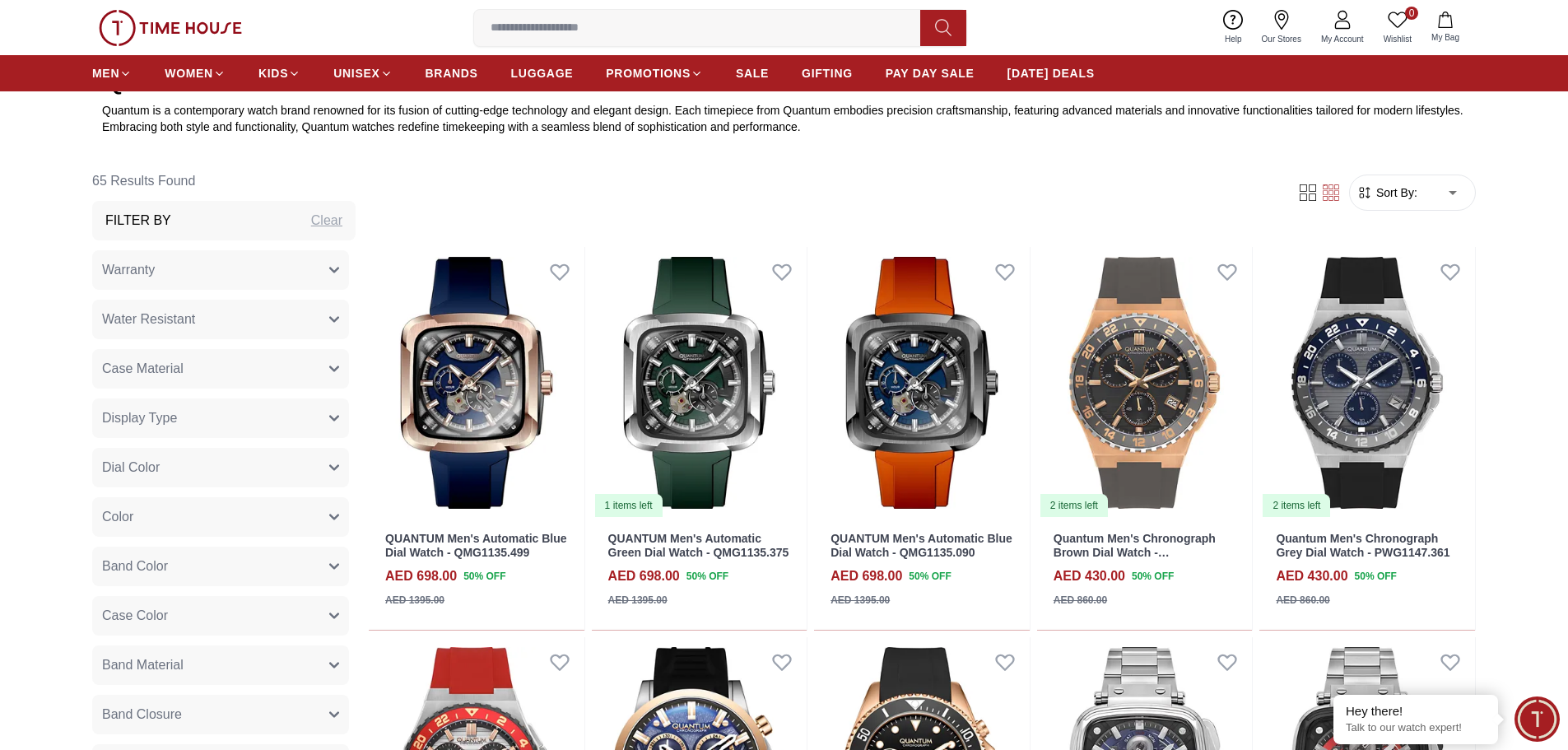
scroll to position [906, 0]
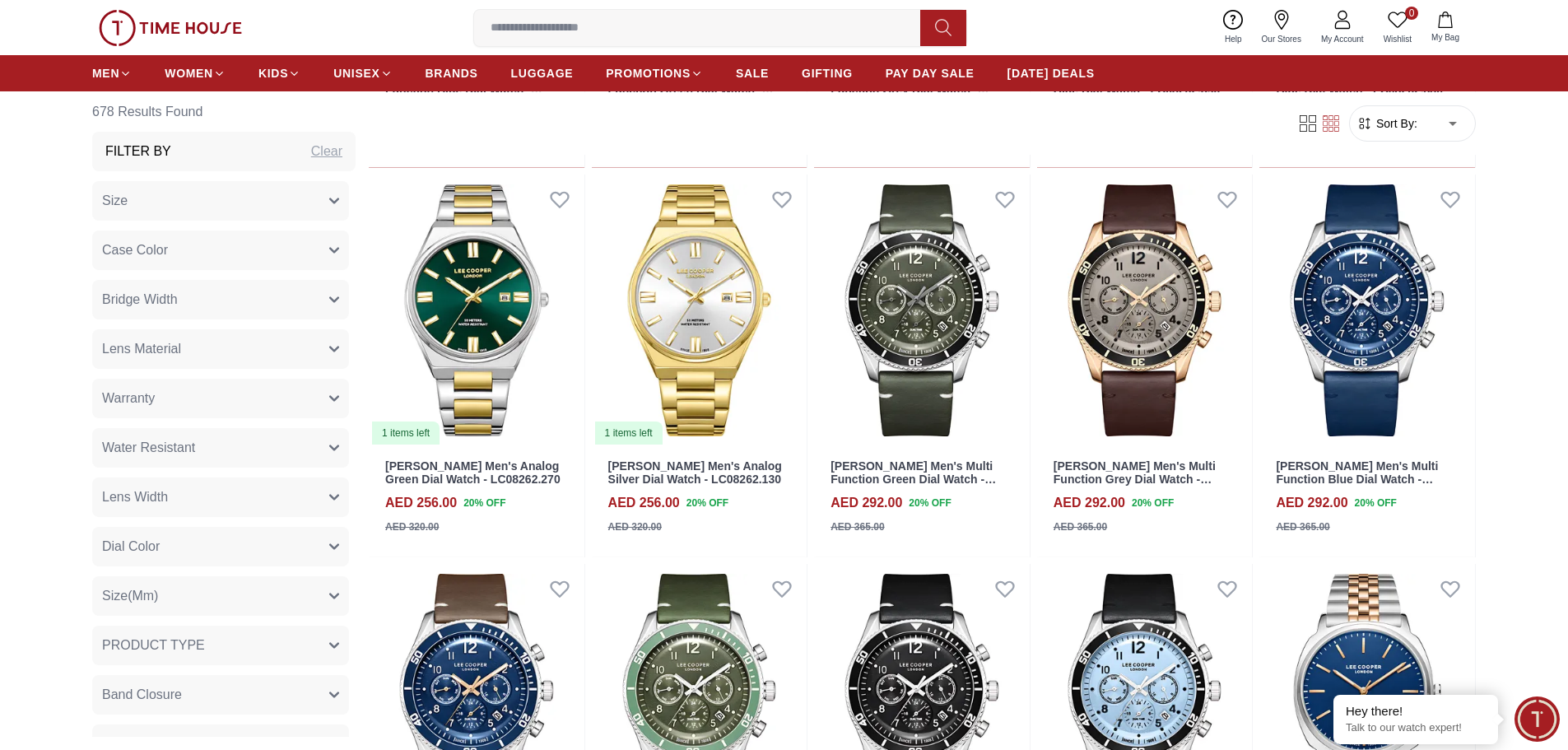
scroll to position [1564, 0]
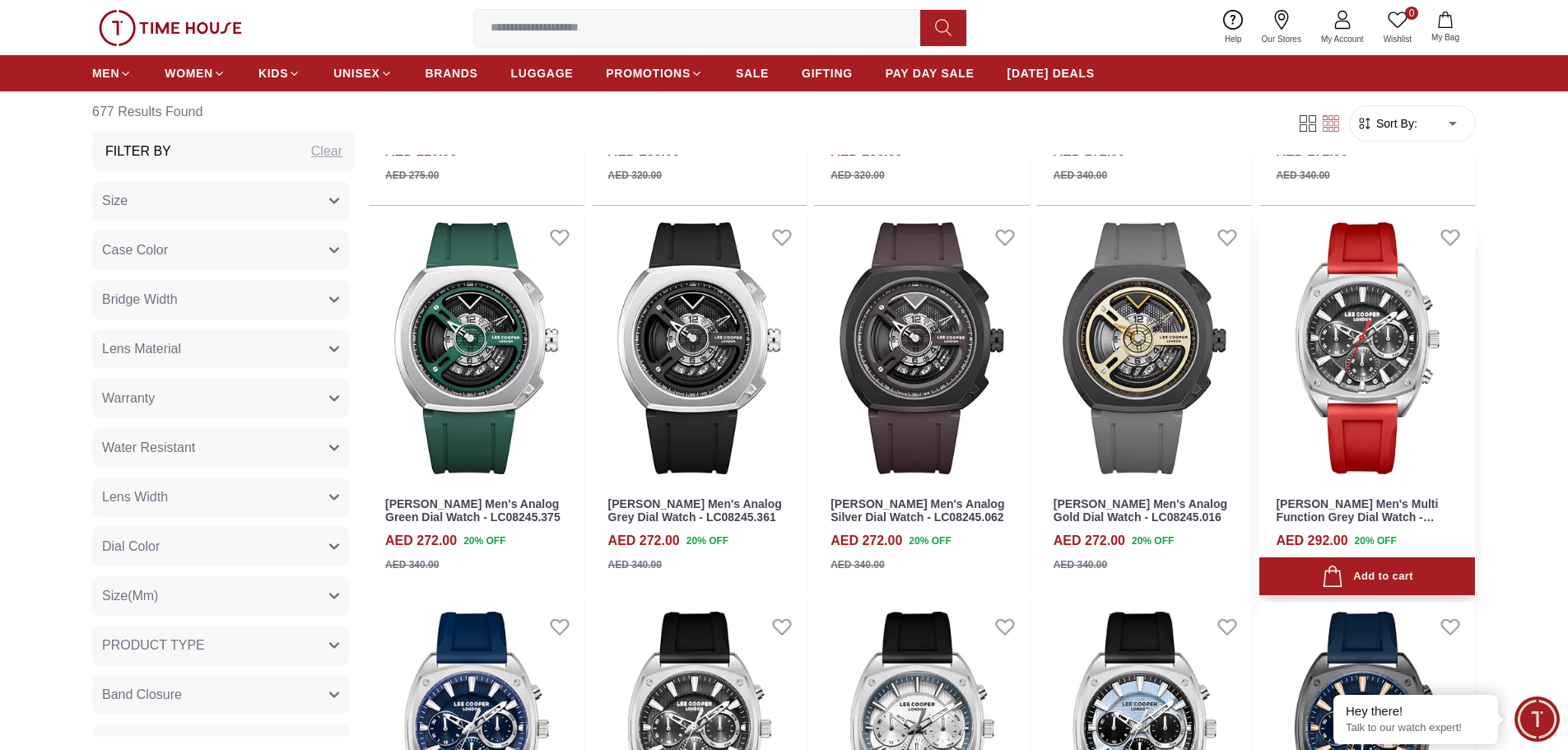
scroll to position [2717, 0]
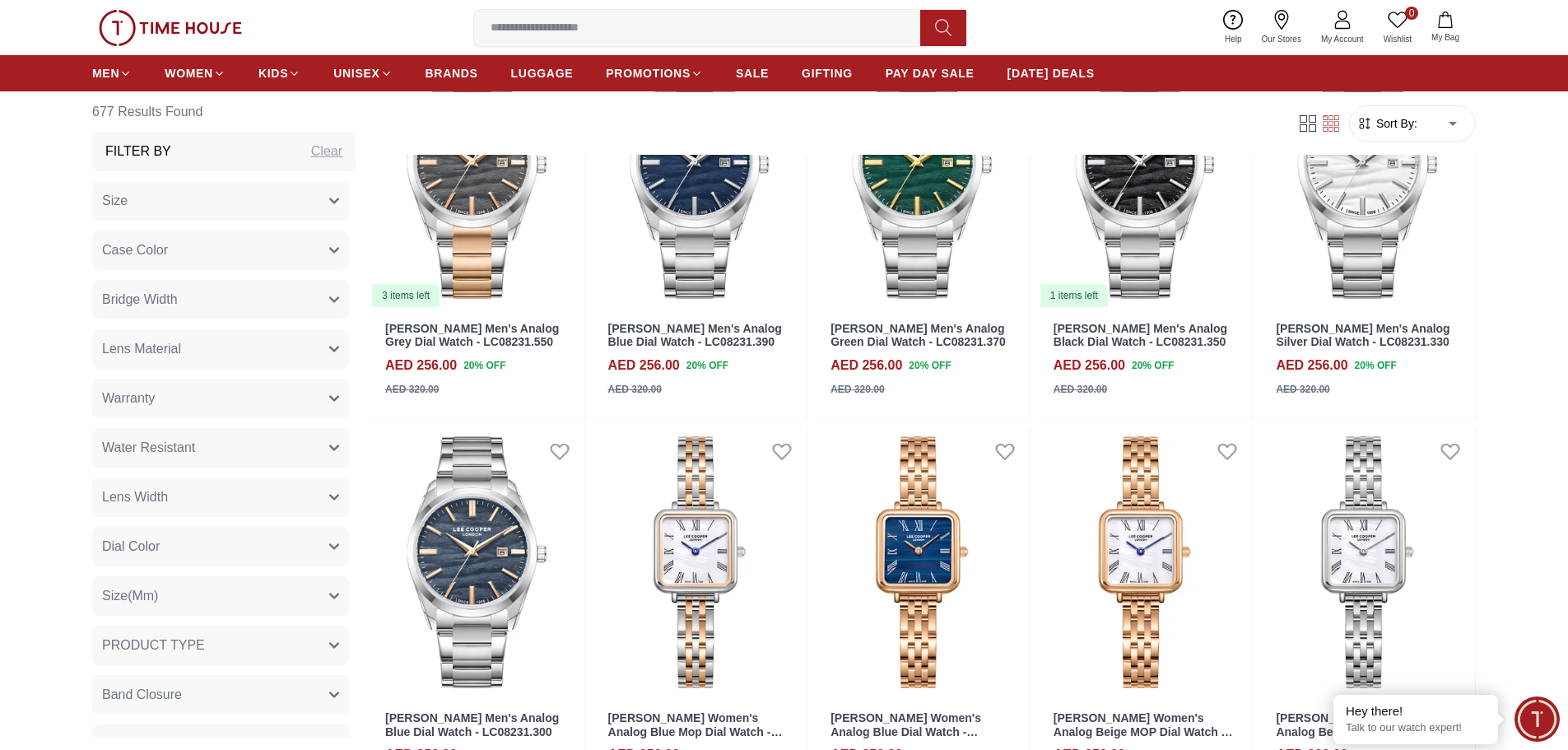
scroll to position [4034, 0]
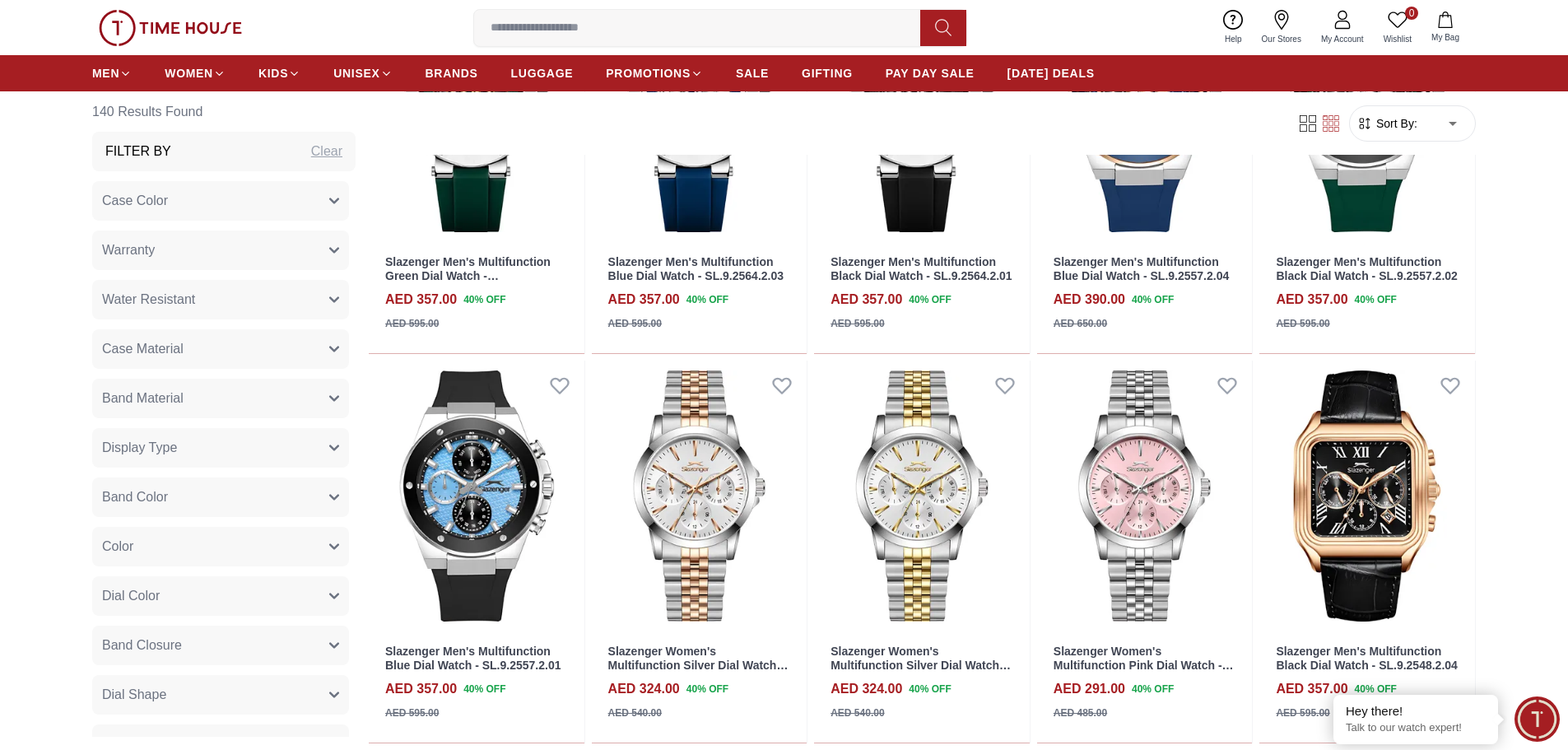
scroll to position [988, 0]
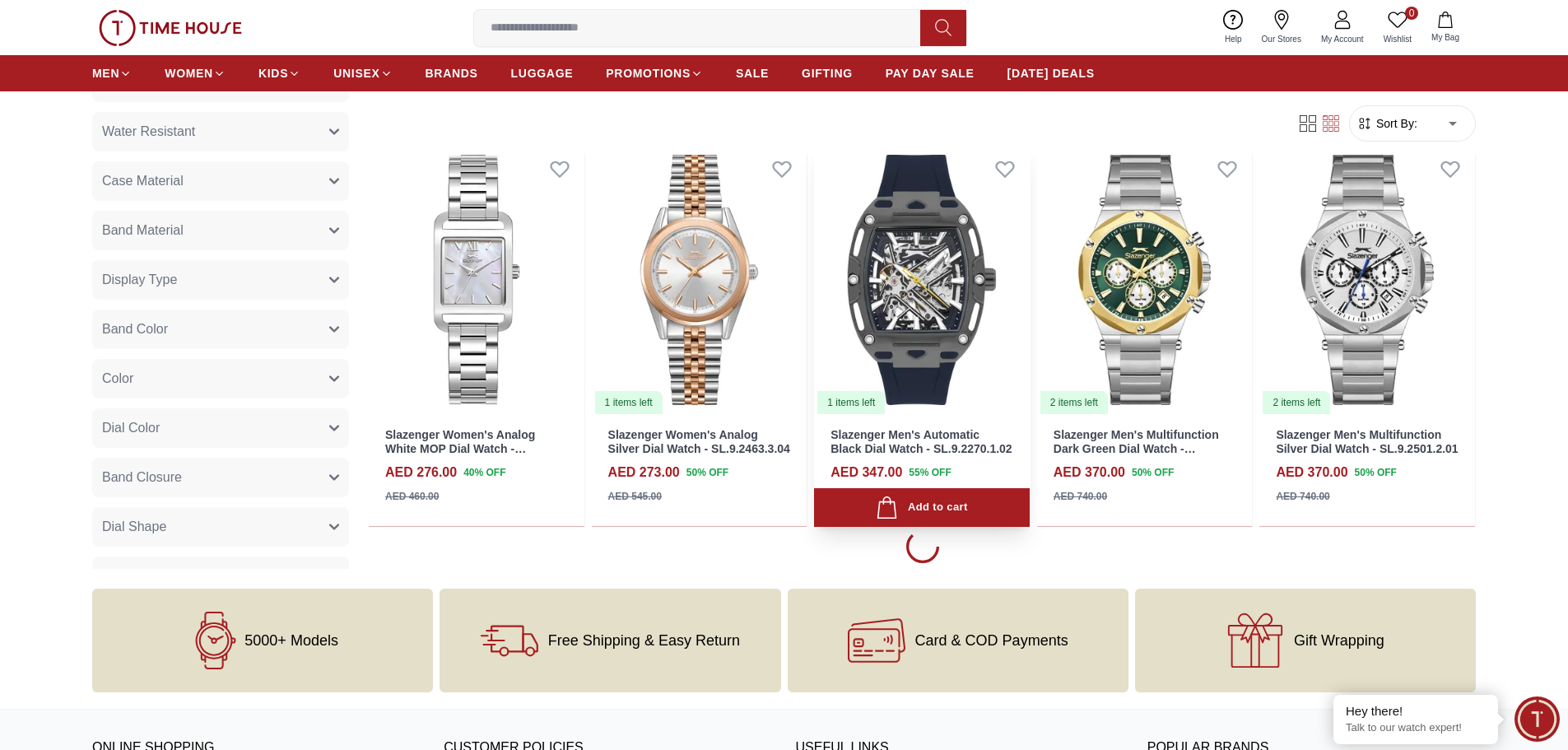
scroll to position [3705, 0]
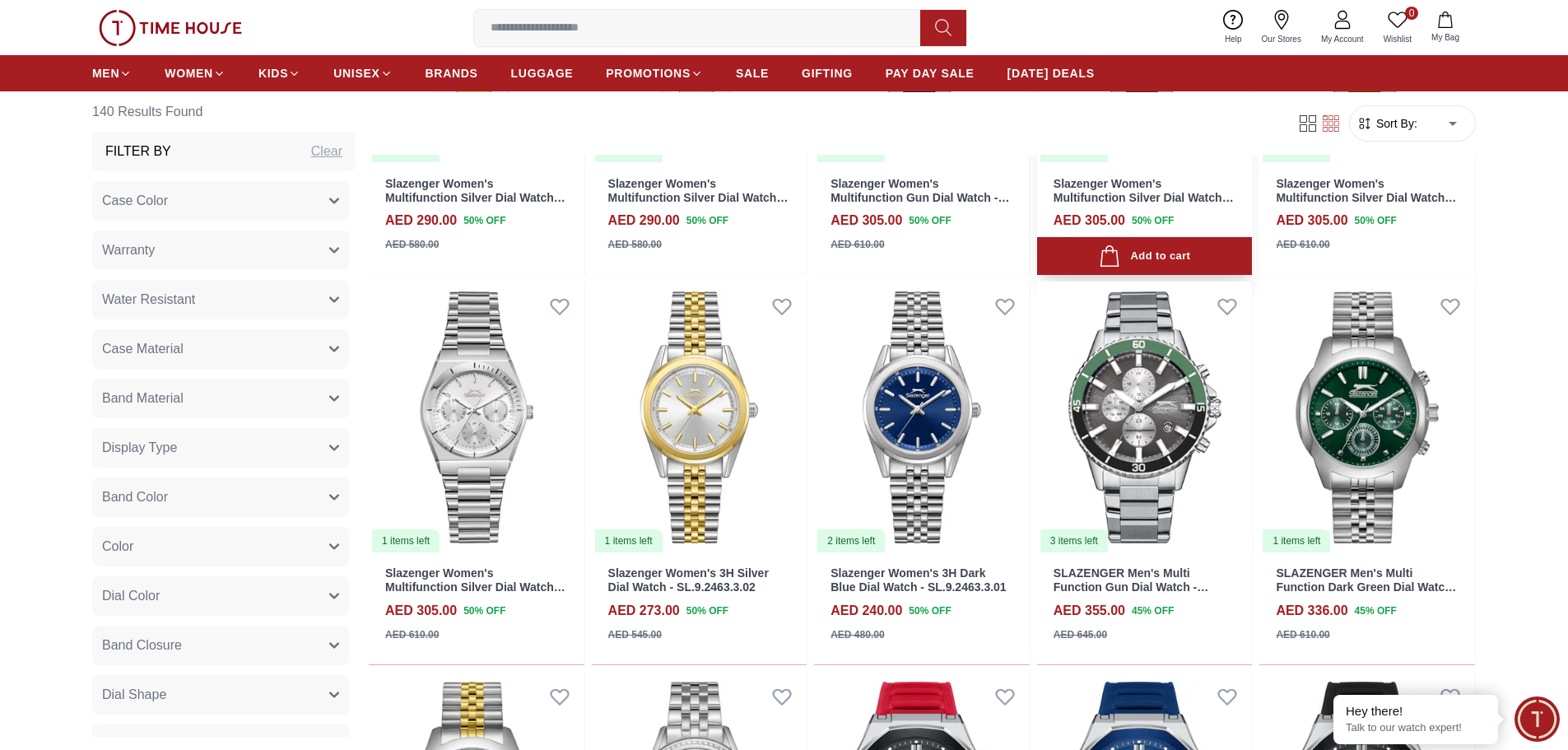
scroll to position [5845, 0]
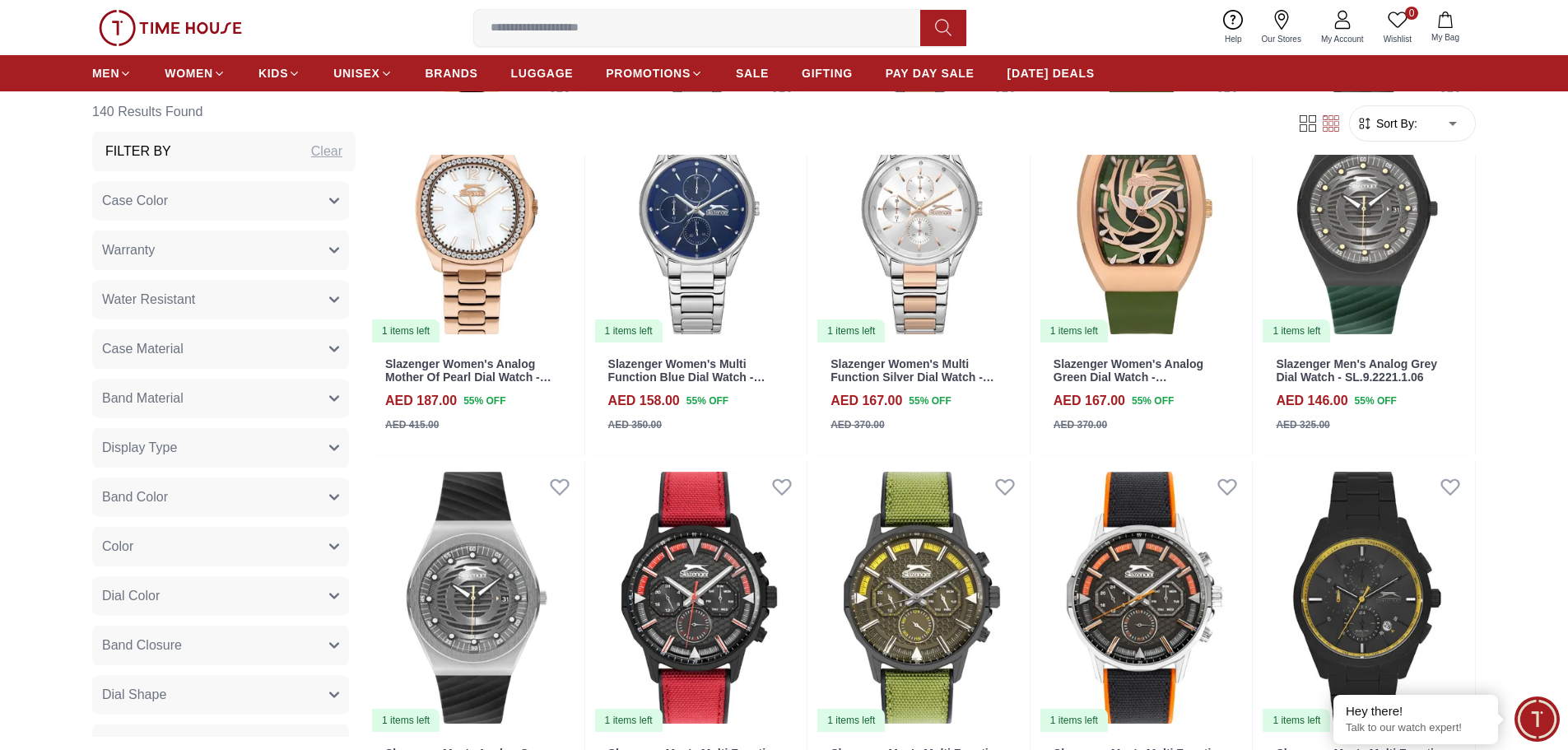
scroll to position [7986, 0]
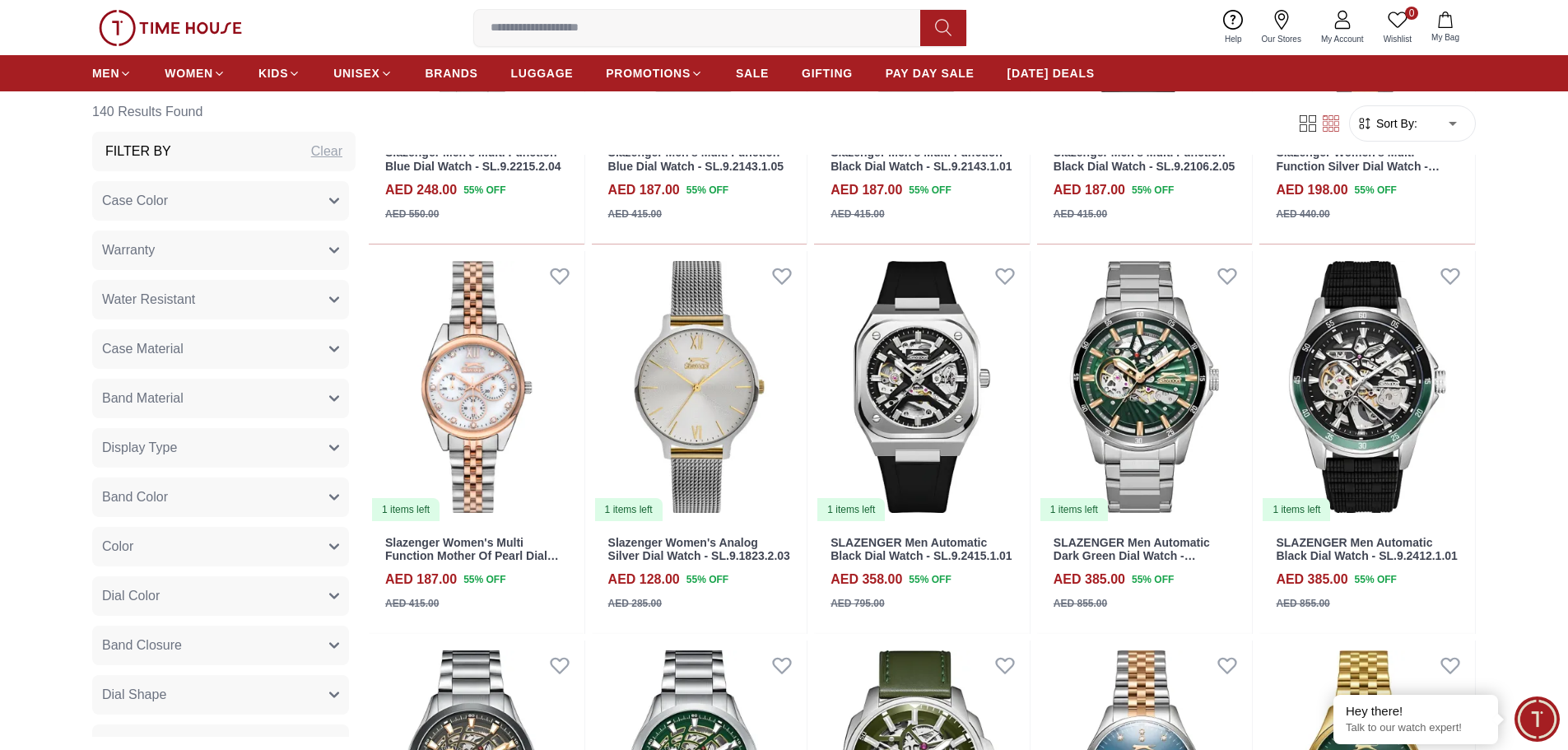
scroll to position [8892, 0]
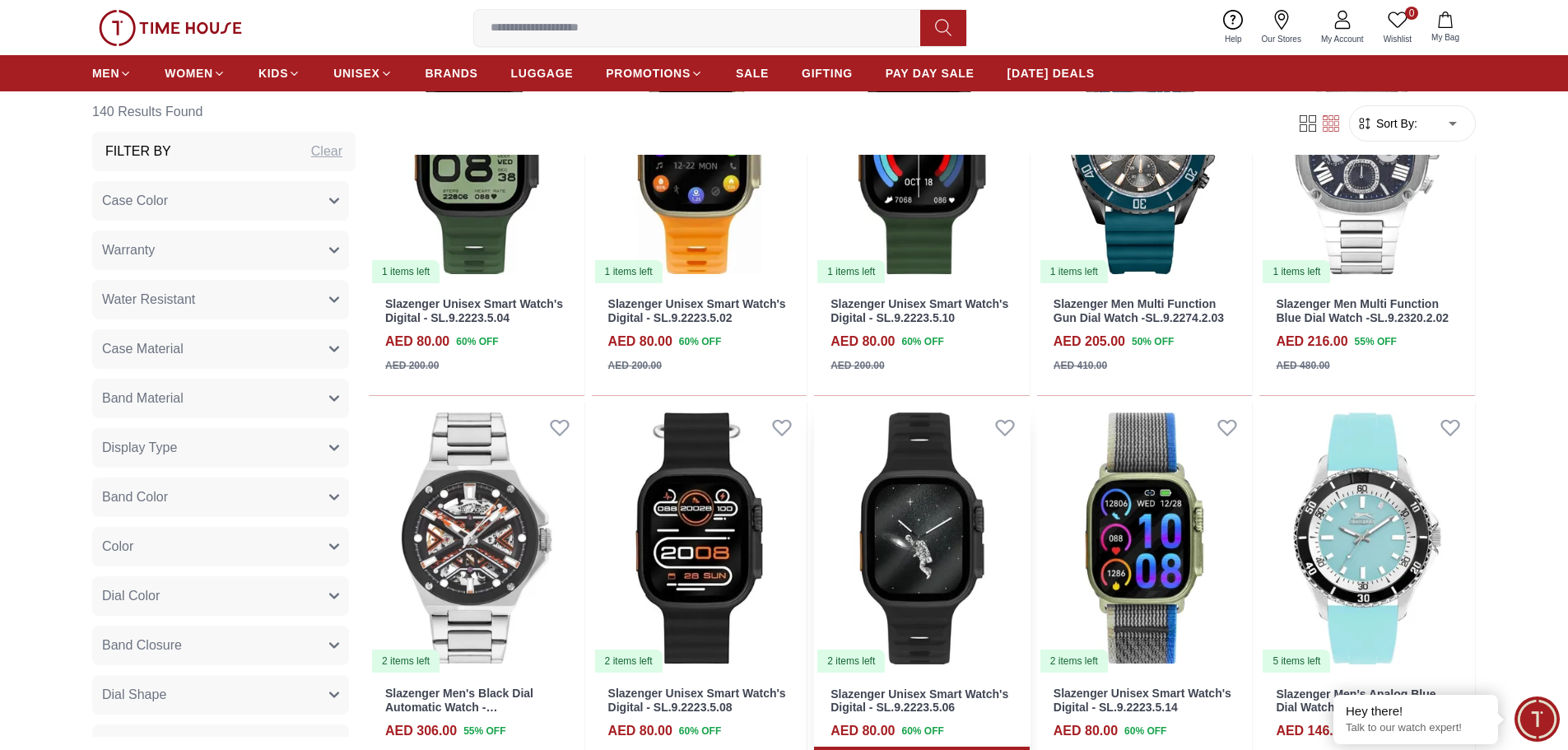
scroll to position [11279, 0]
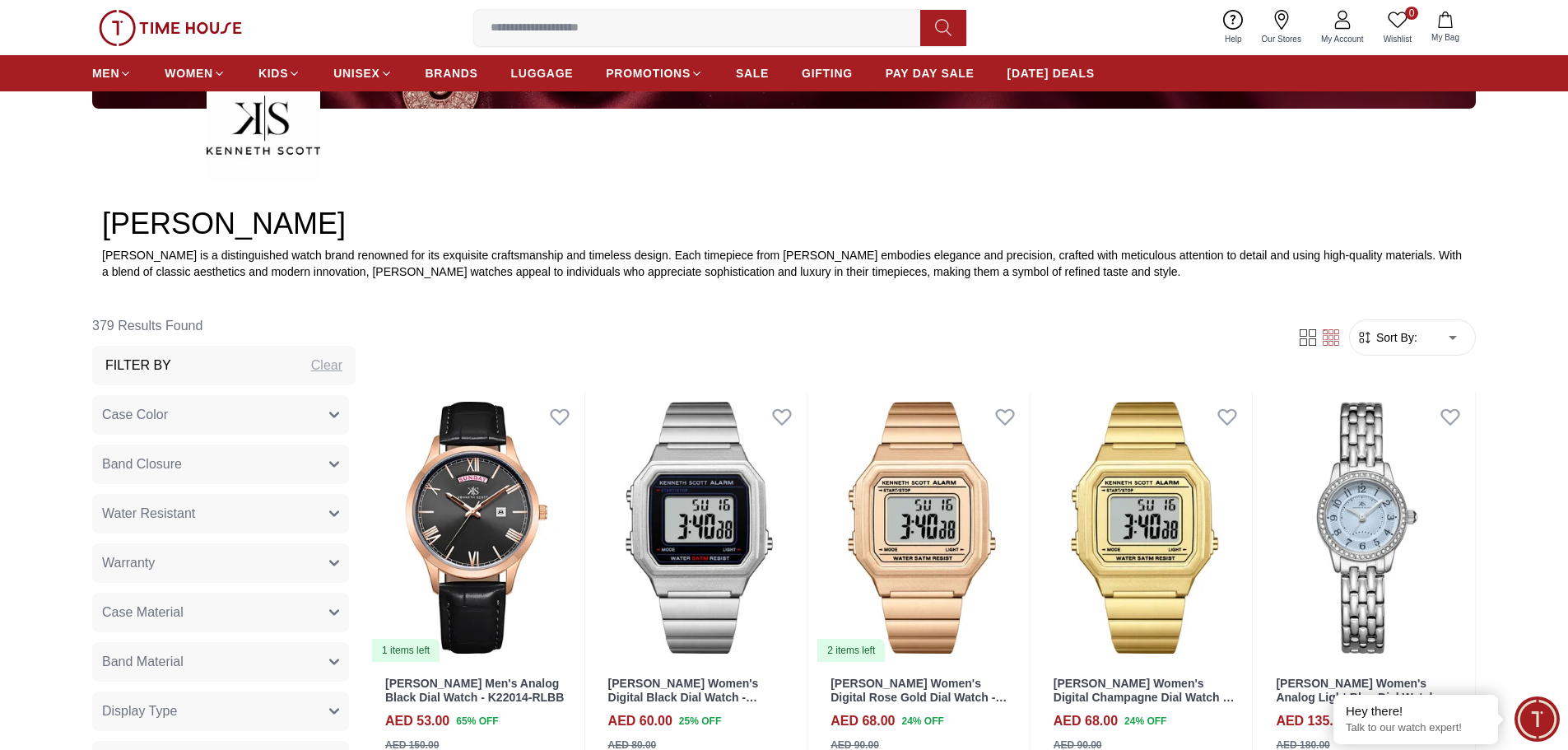
scroll to position [658, 0]
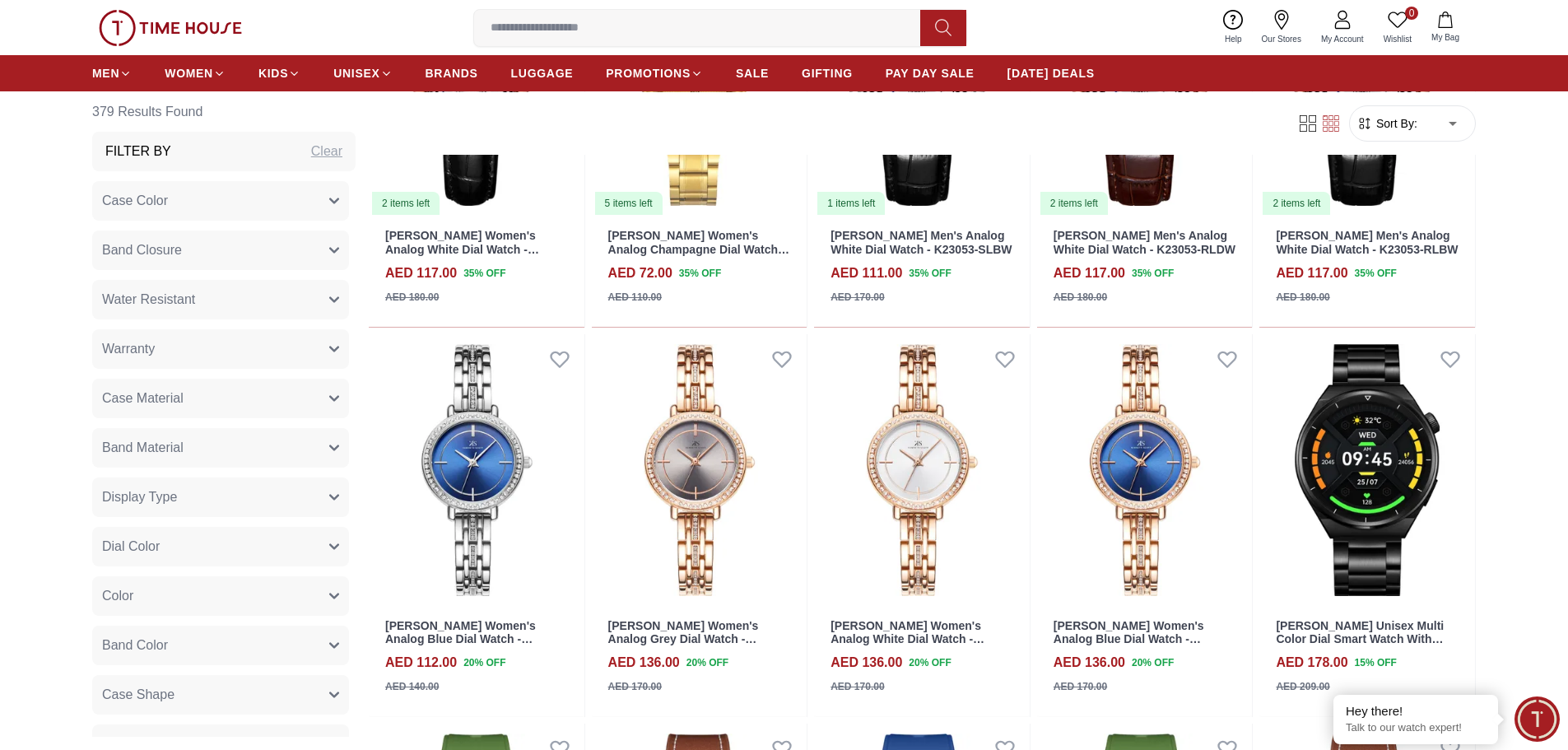
scroll to position [3787, 0]
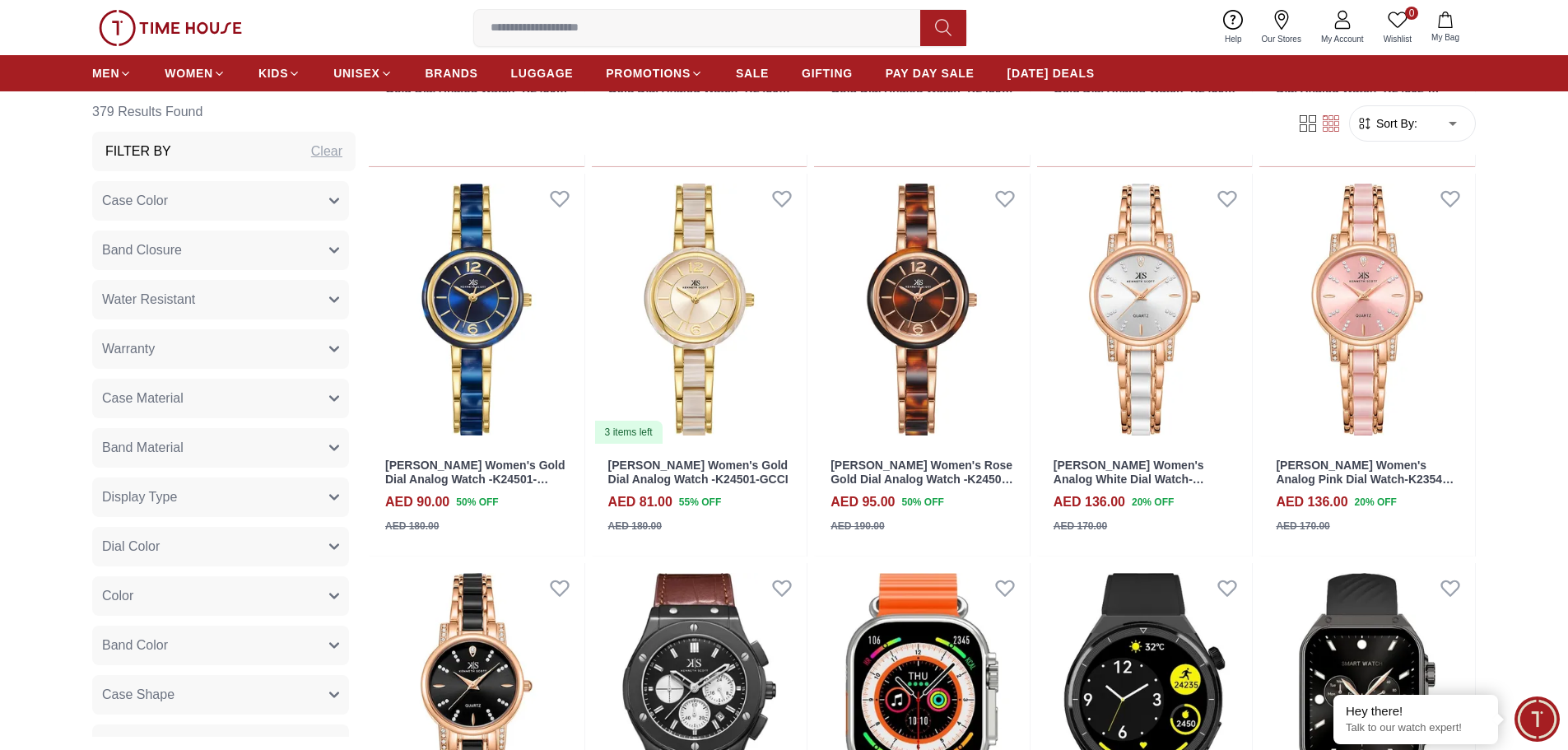
scroll to position [6257, 0]
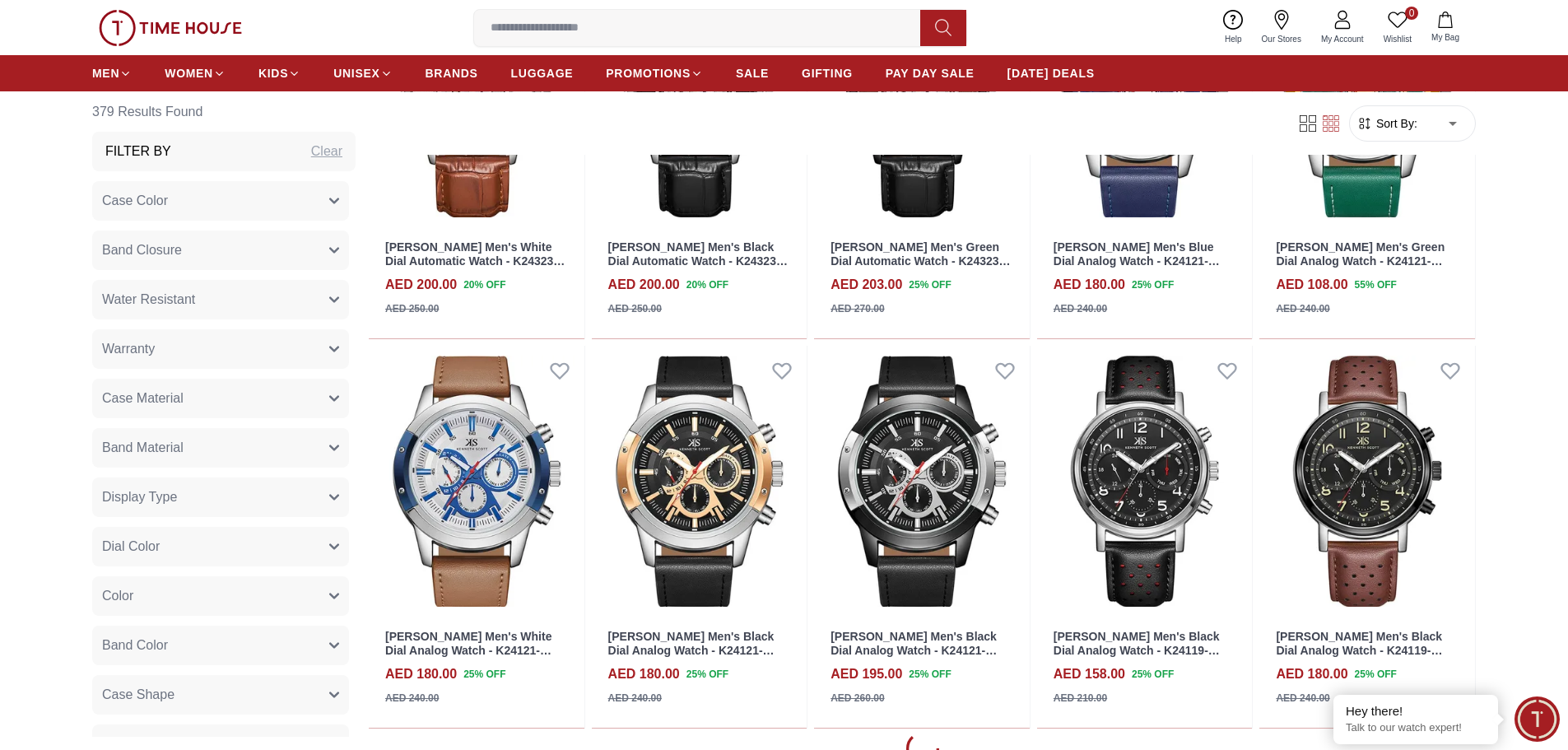
scroll to position [8150, 0]
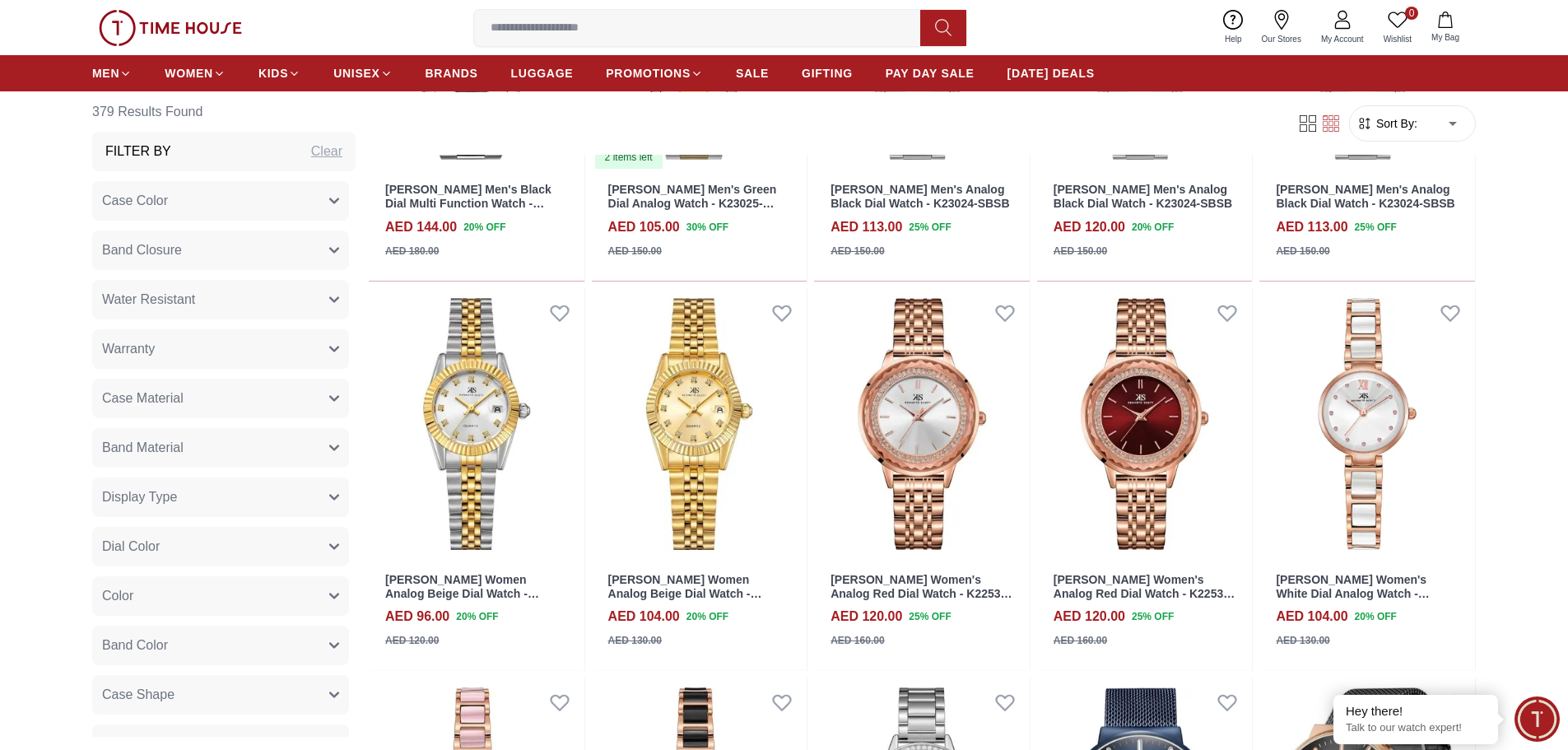
scroll to position [12432, 0]
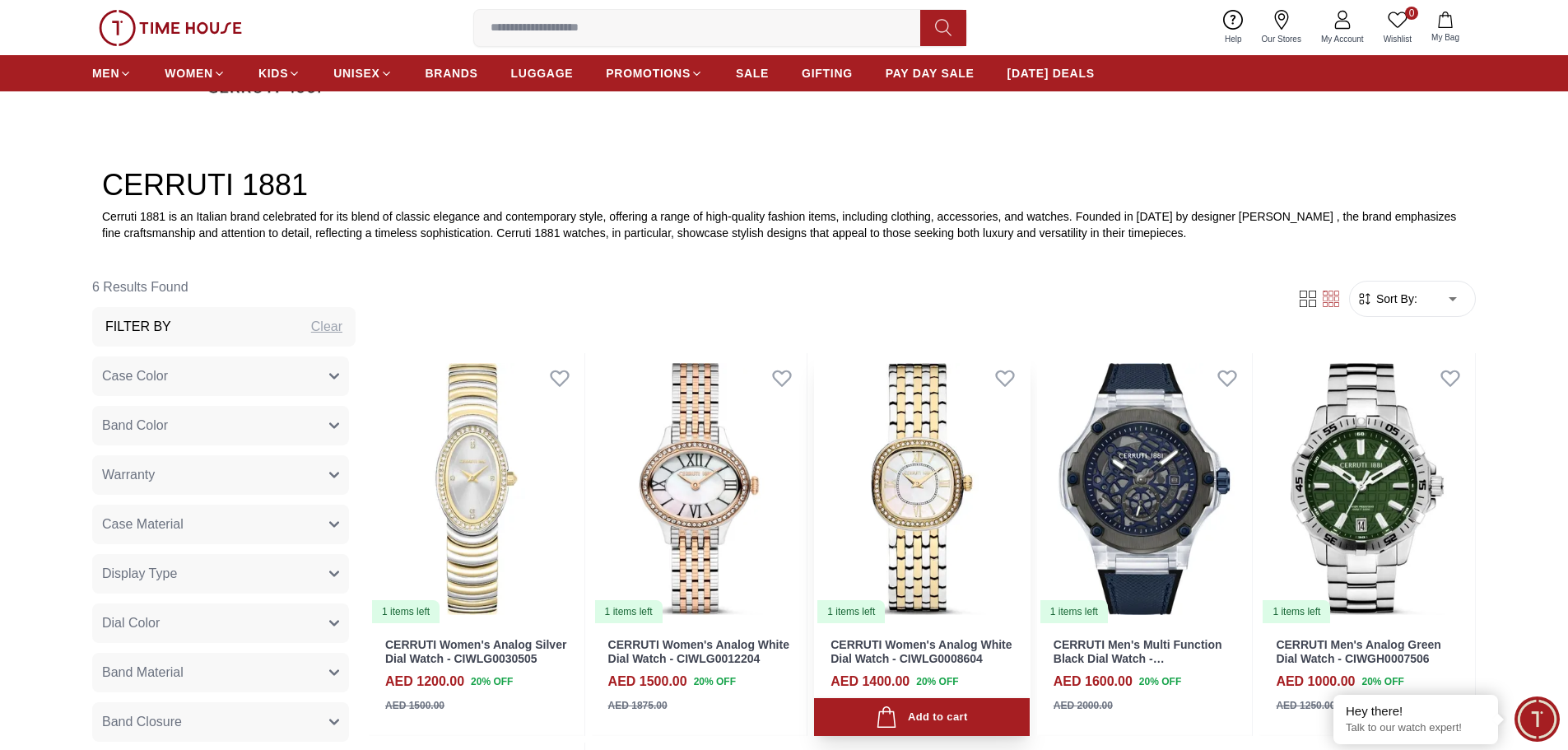
scroll to position [823, 0]
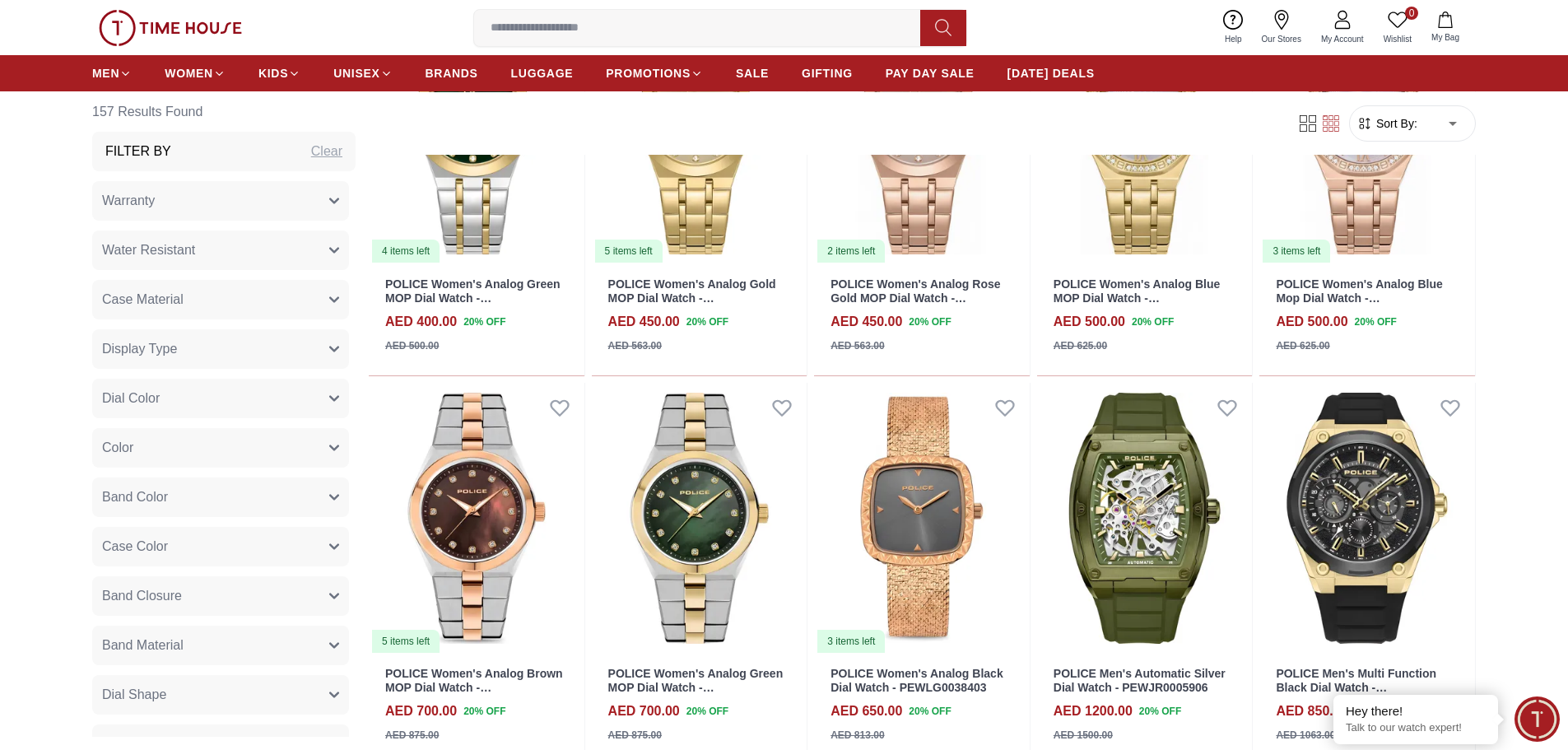
scroll to position [1976, 0]
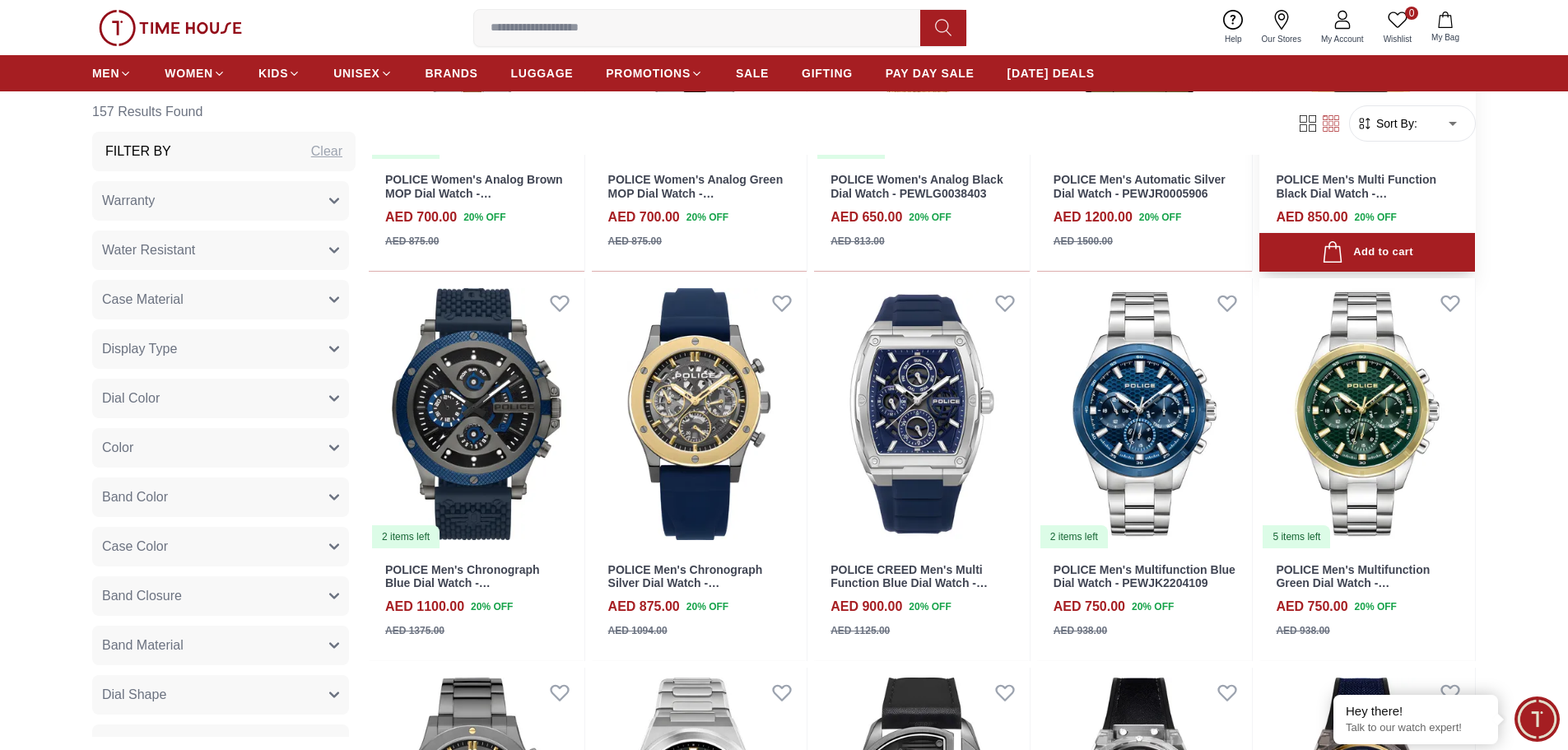
scroll to position [2387, 0]
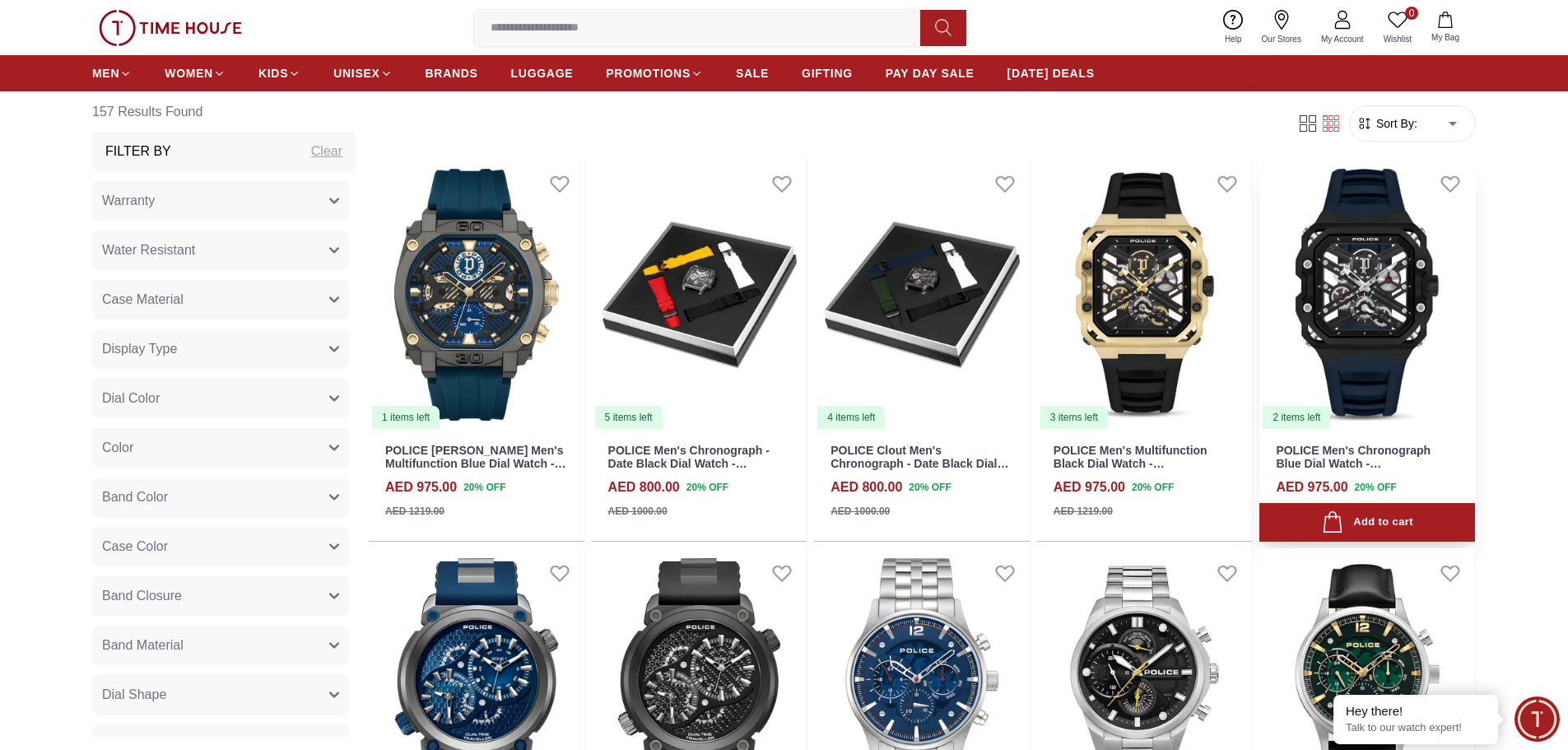
scroll to position [3622, 0]
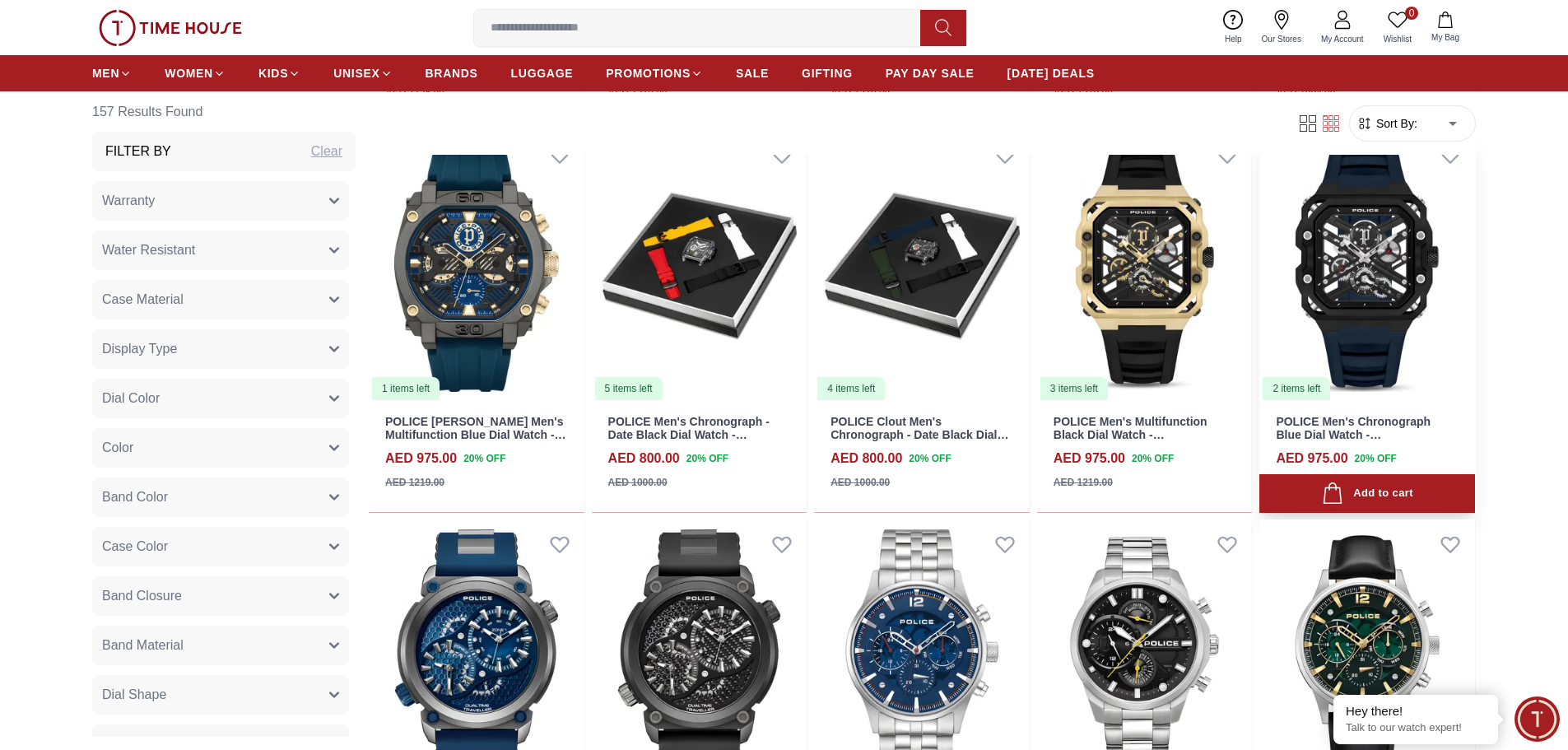
click at [1391, 251] on img at bounding box center [1367, 266] width 216 height 272
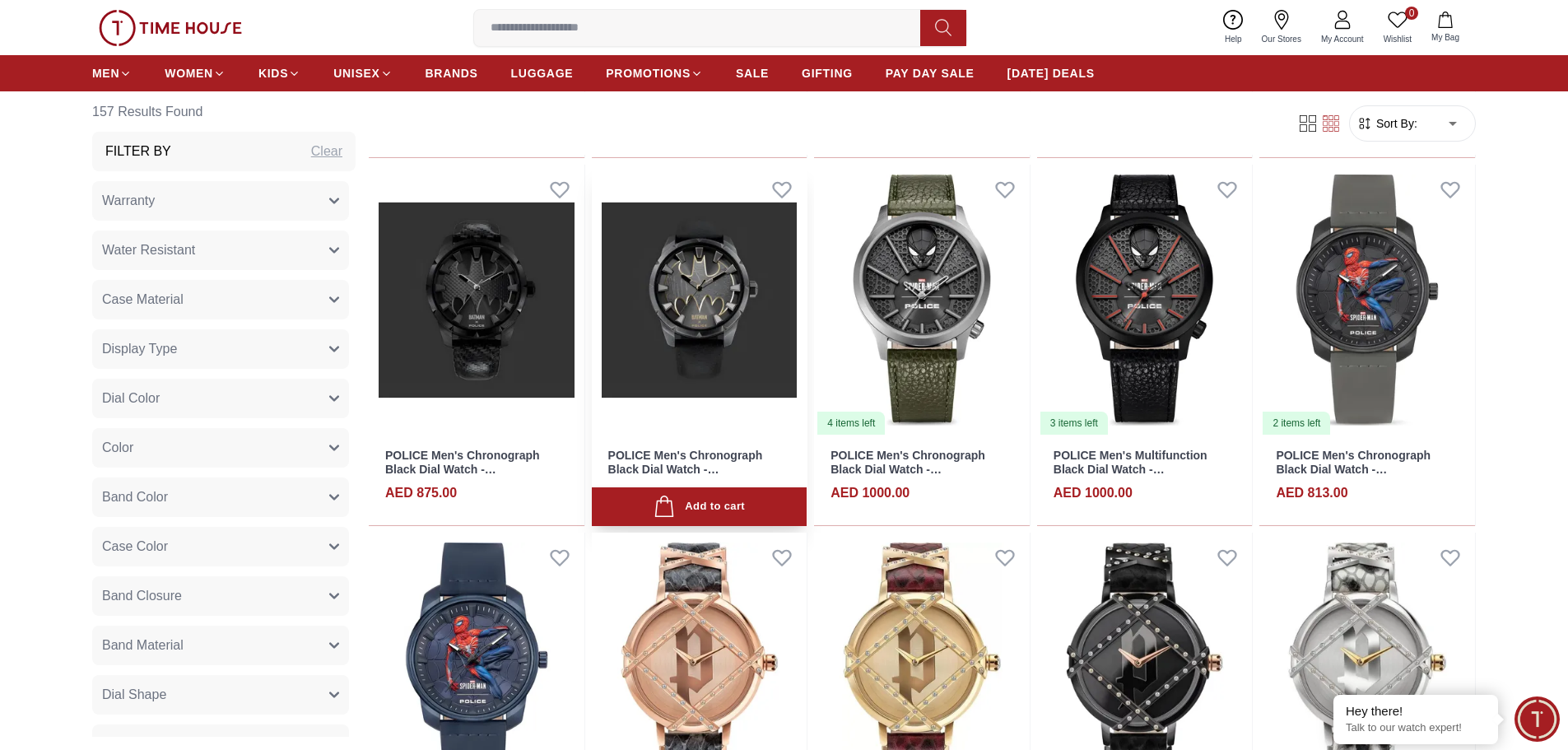
scroll to position [5022, 0]
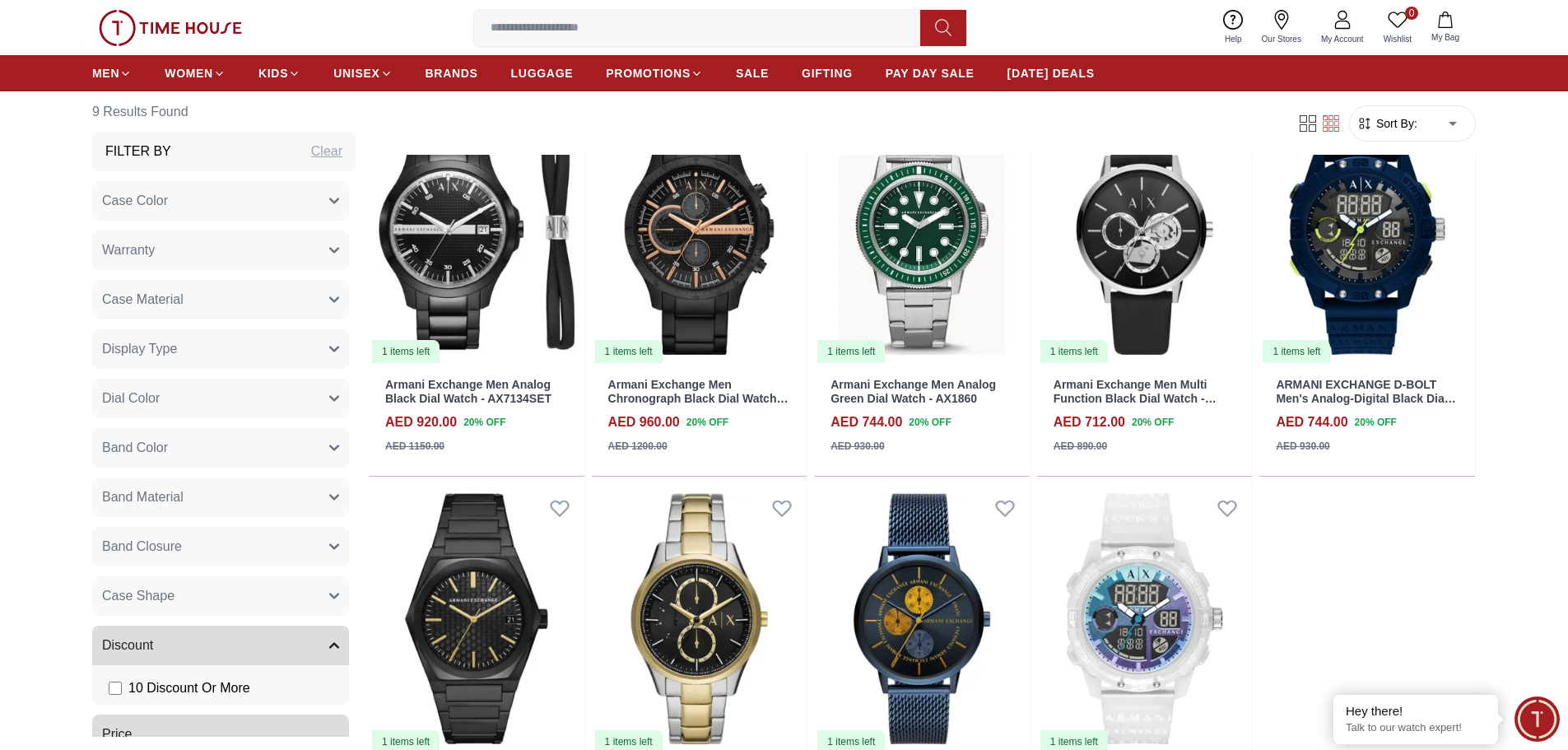
scroll to position [906, 0]
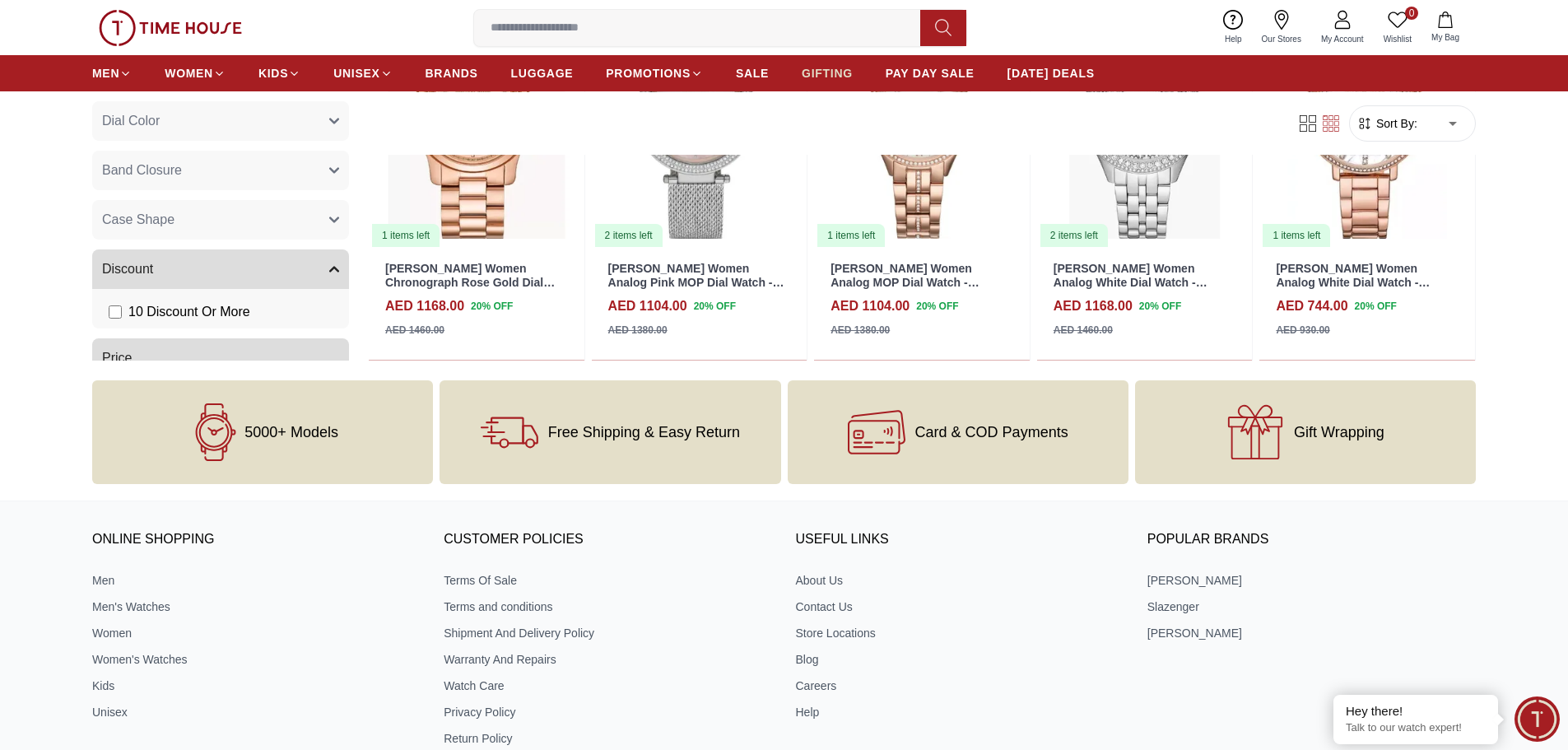
scroll to position [1811, 0]
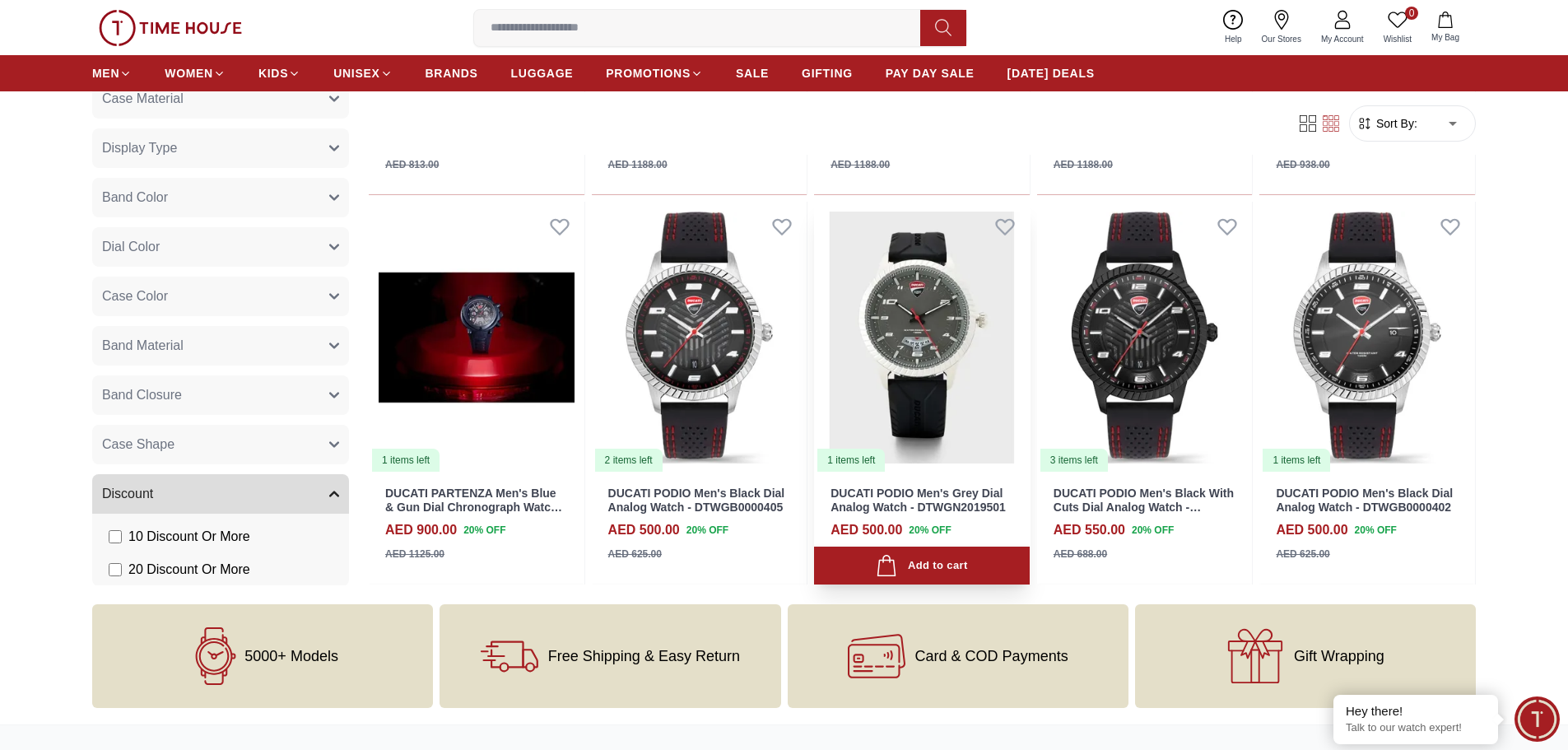
scroll to position [1153, 0]
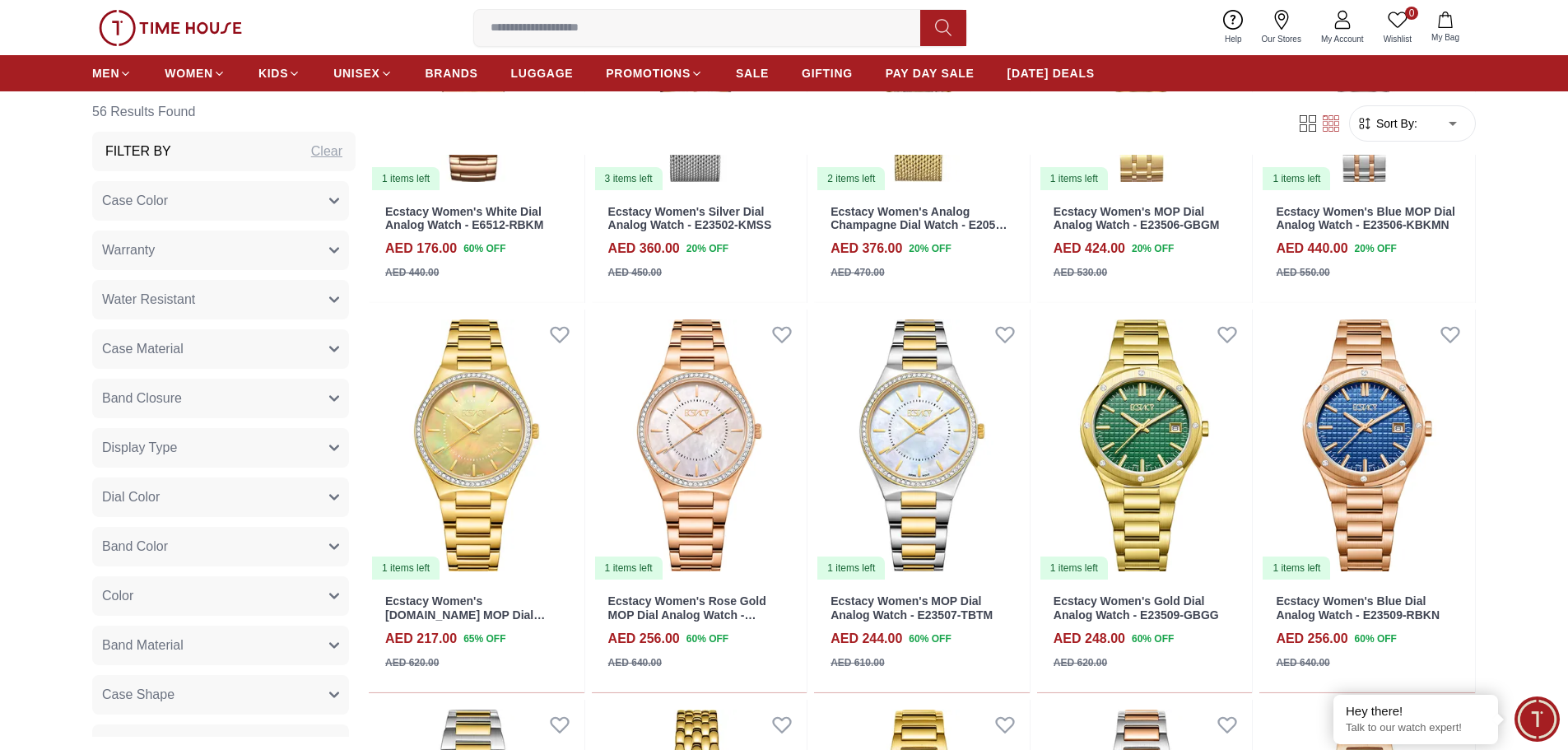
scroll to position [2305, 0]
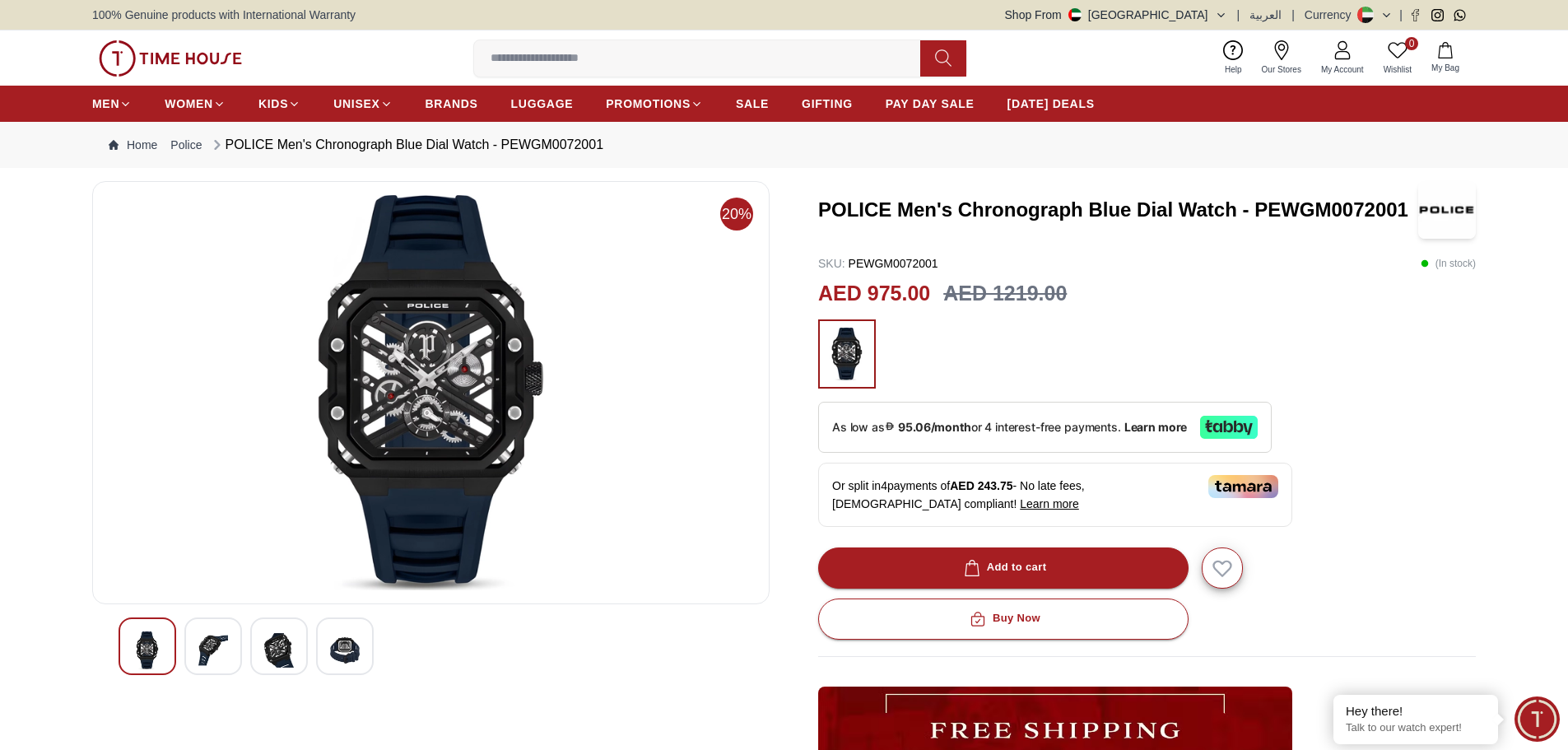
click at [219, 625] on div at bounding box center [213, 646] width 58 height 58
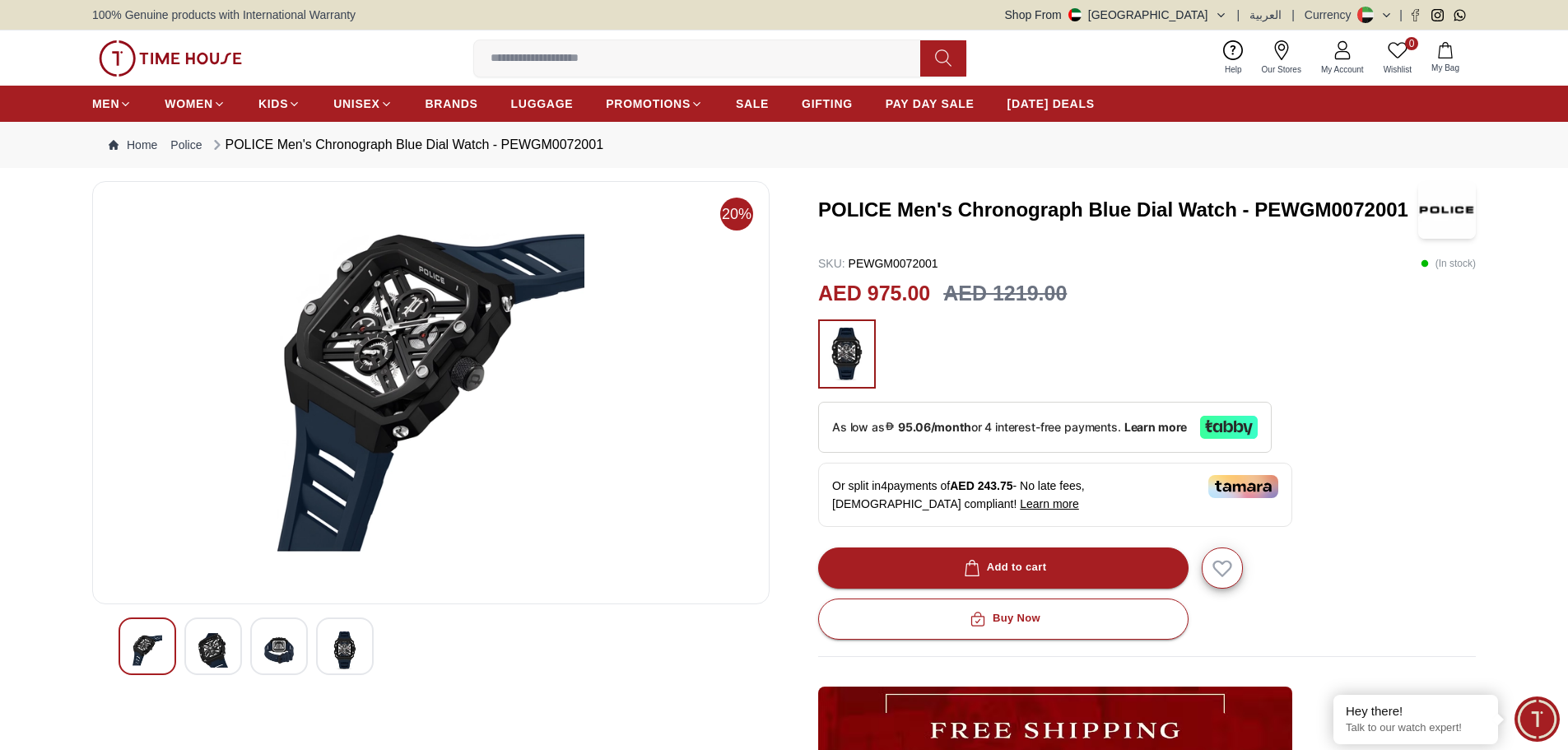
click at [296, 655] on div at bounding box center [279, 646] width 58 height 58
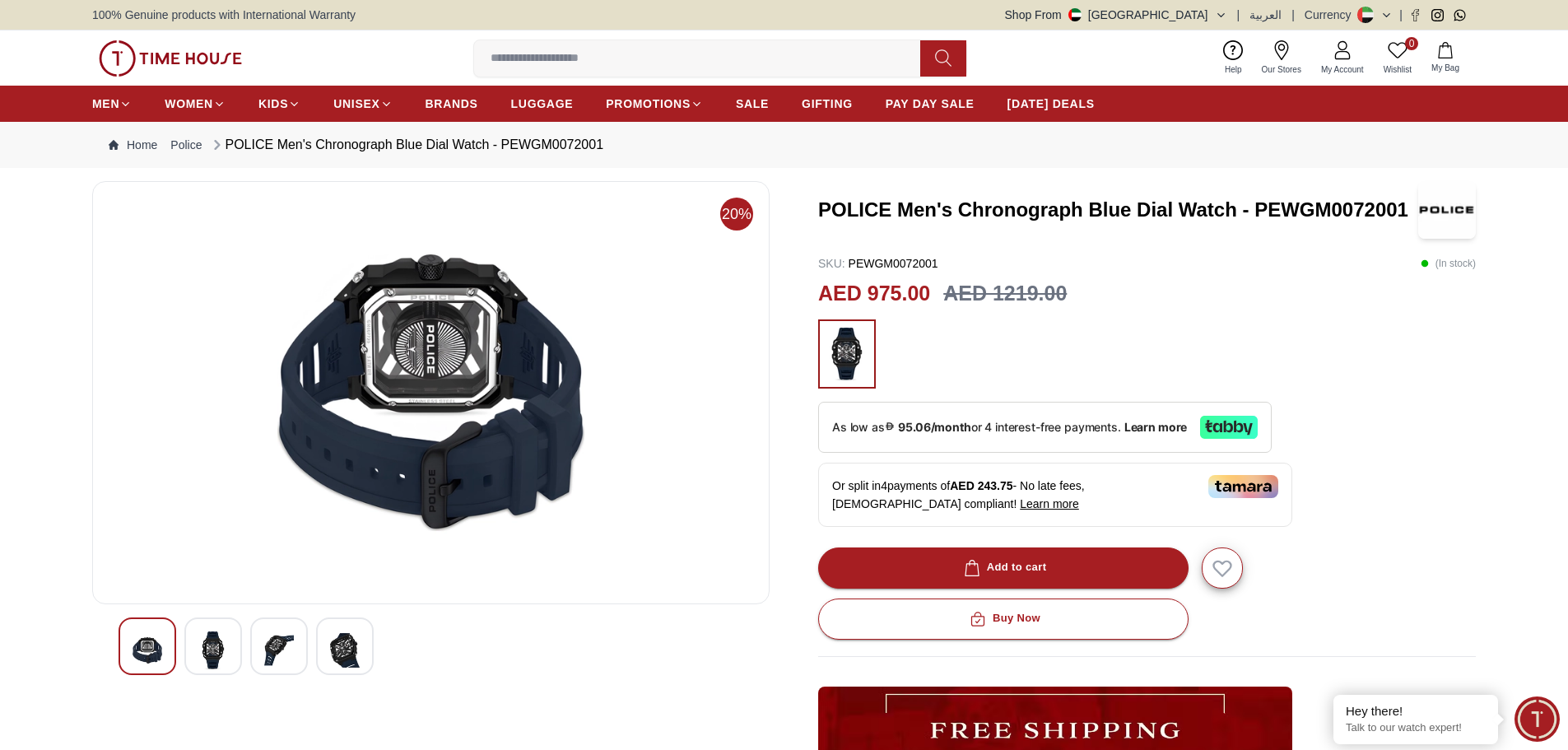
click at [336, 650] on img at bounding box center [345, 649] width 30 height 38
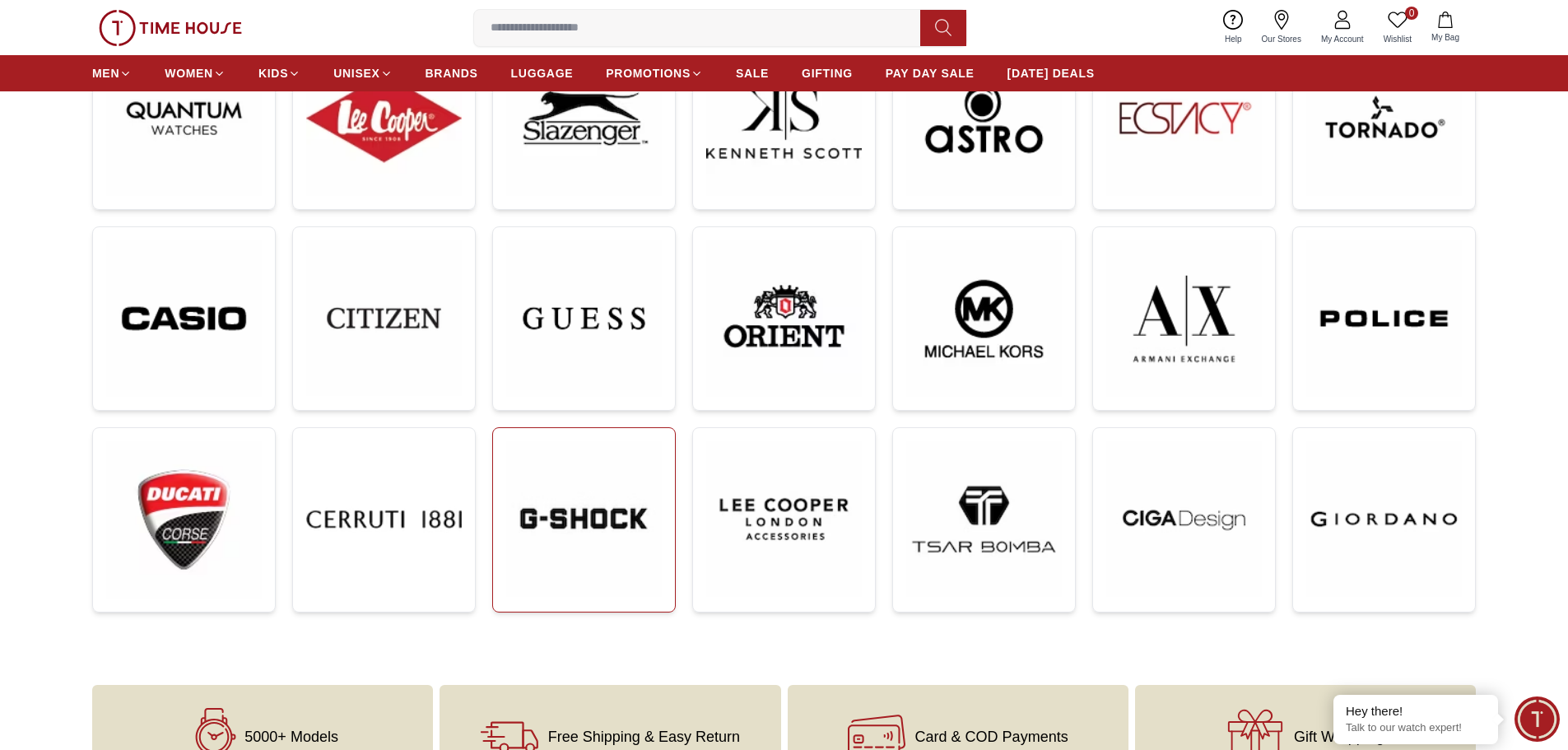
click at [618, 531] on img at bounding box center [584, 519] width 156 height 156
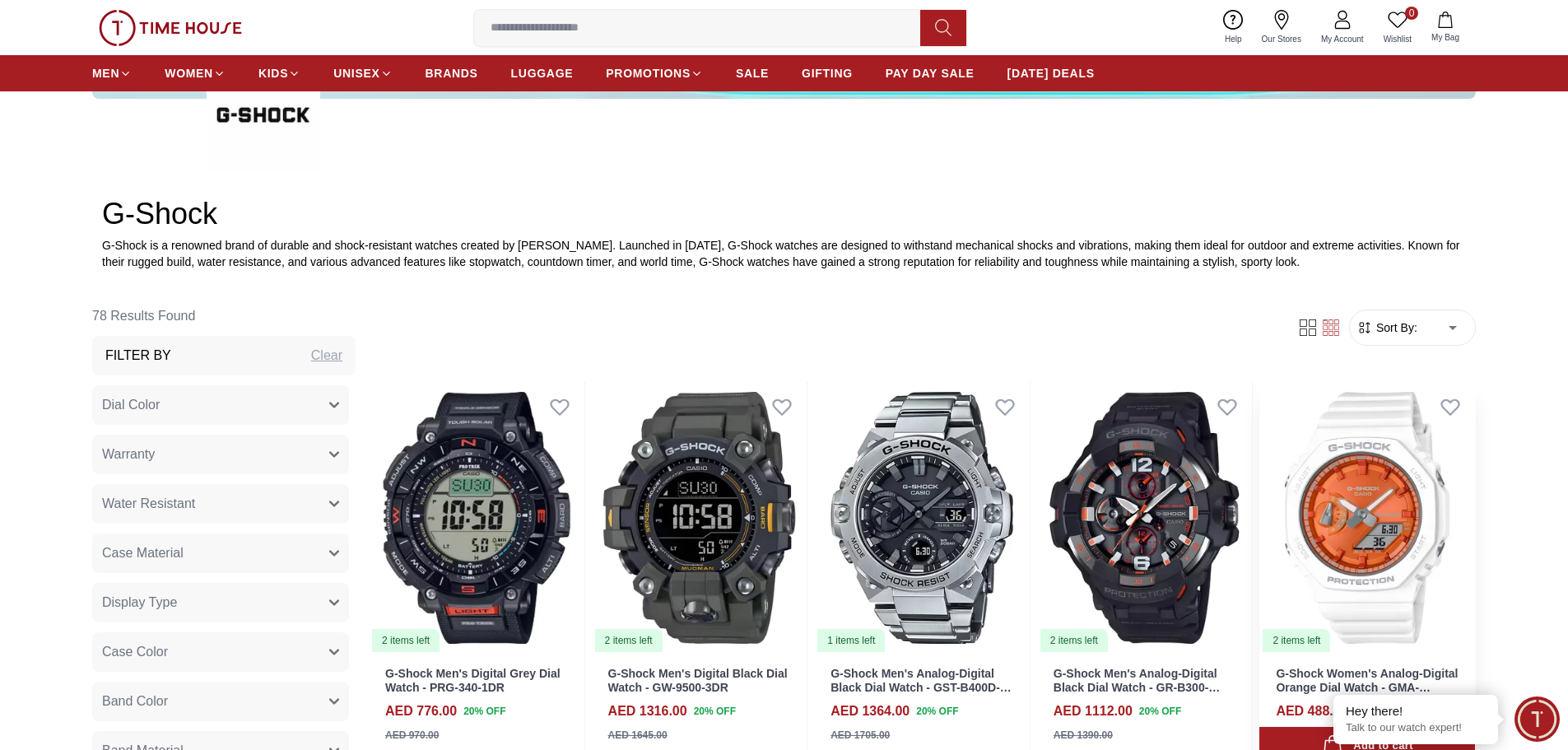
scroll to position [658, 0]
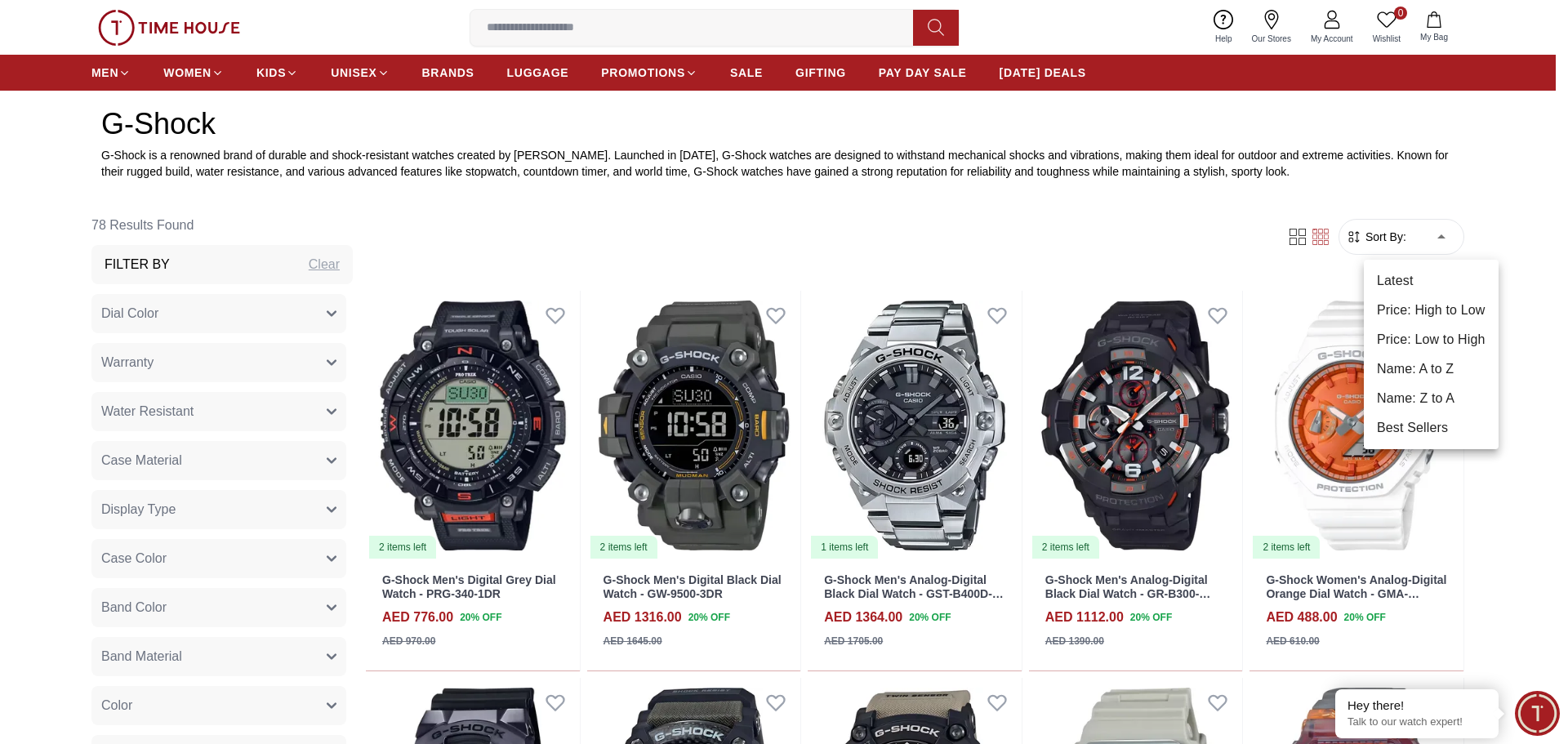
click at [1446, 319] on li "Price: High to Low" at bounding box center [1431, 310] width 134 height 29
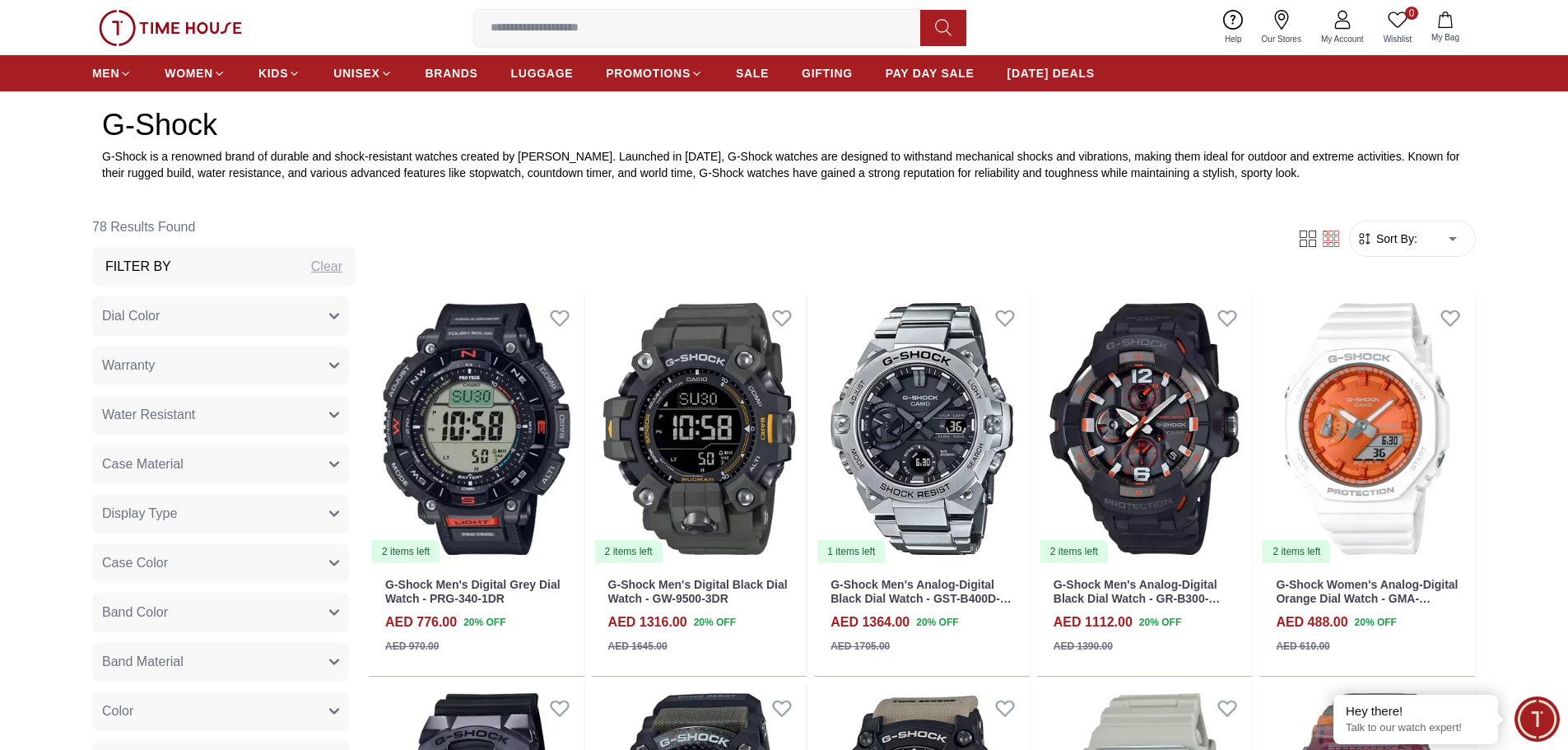
type input "*"
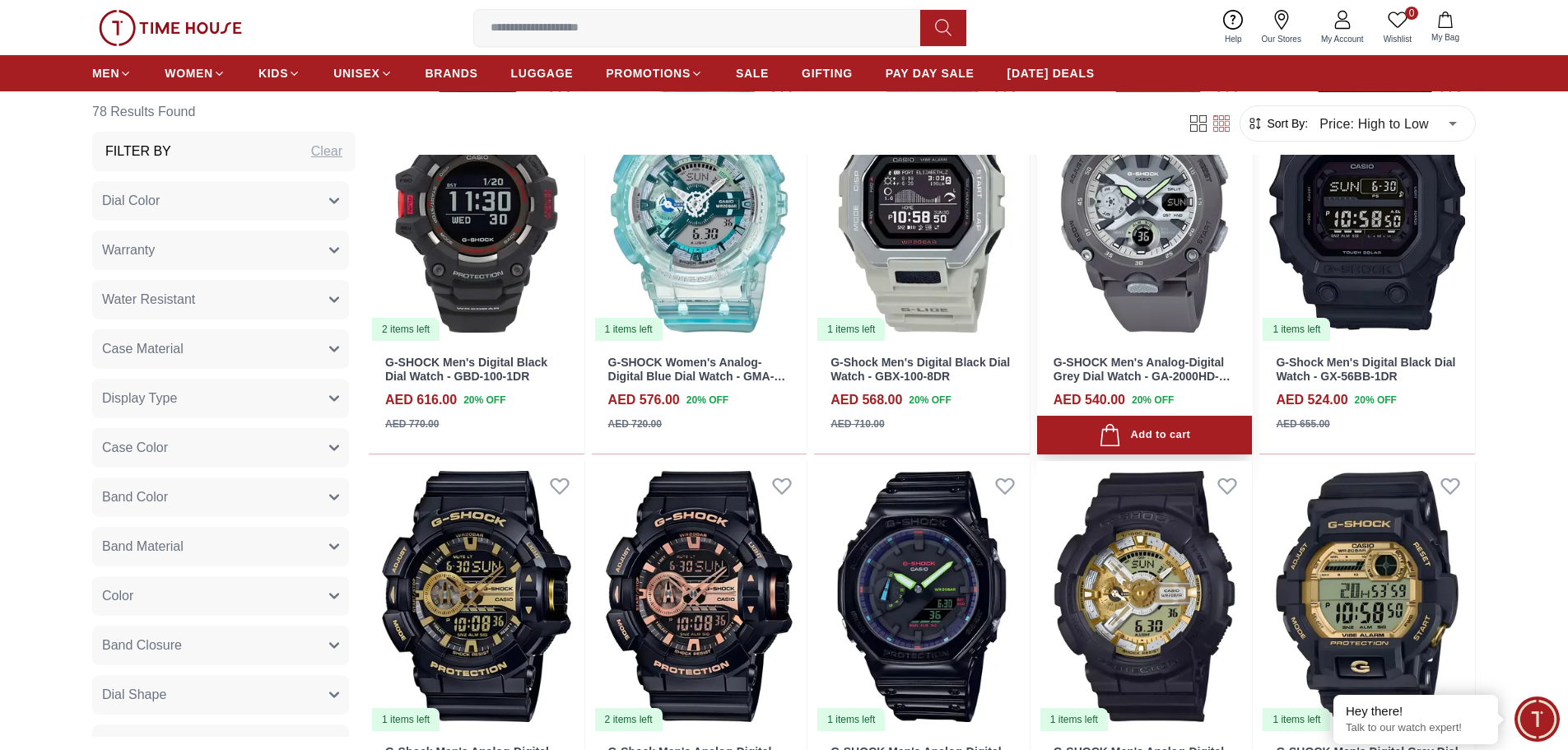
scroll to position [3128, 0]
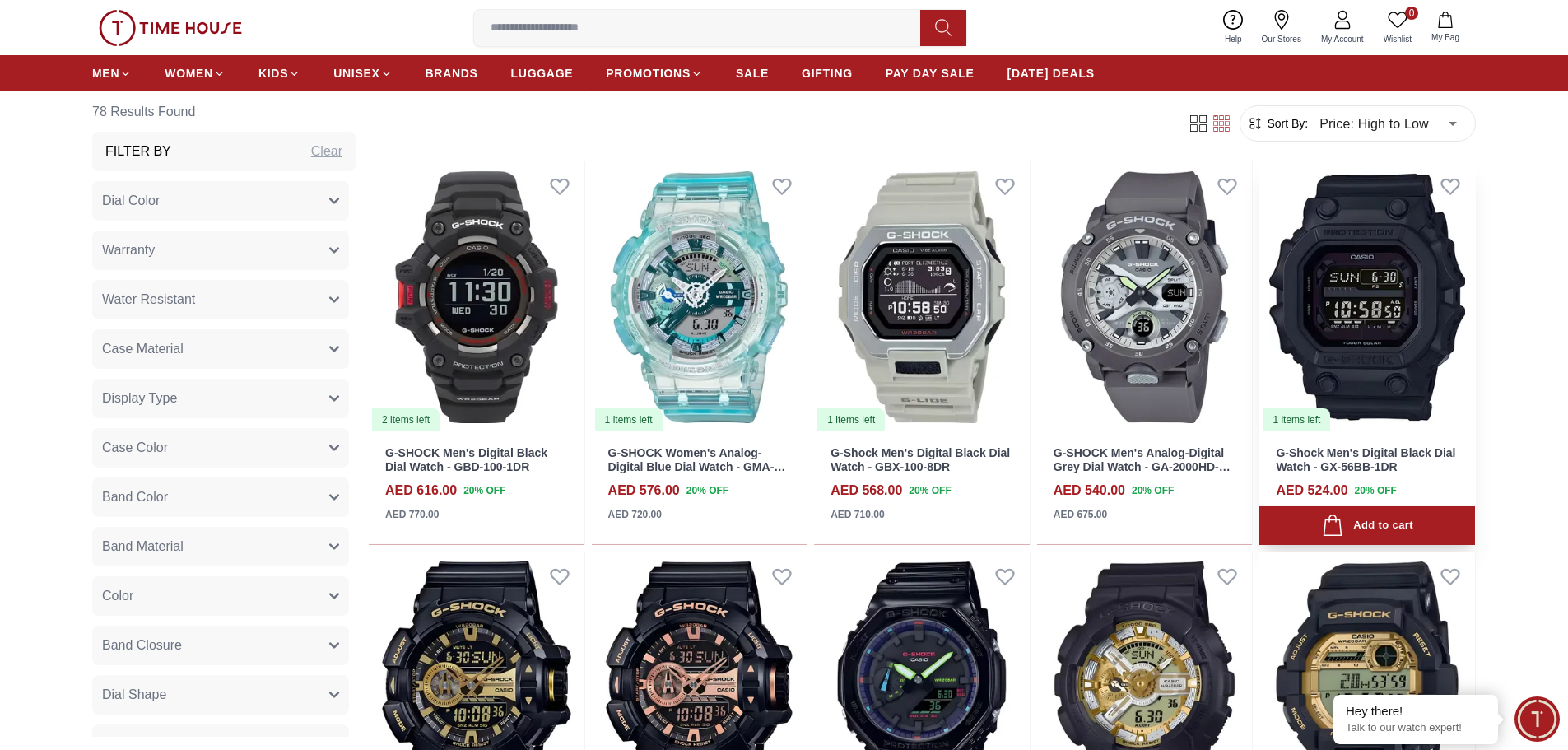
click at [1376, 281] on img at bounding box center [1367, 297] width 216 height 272
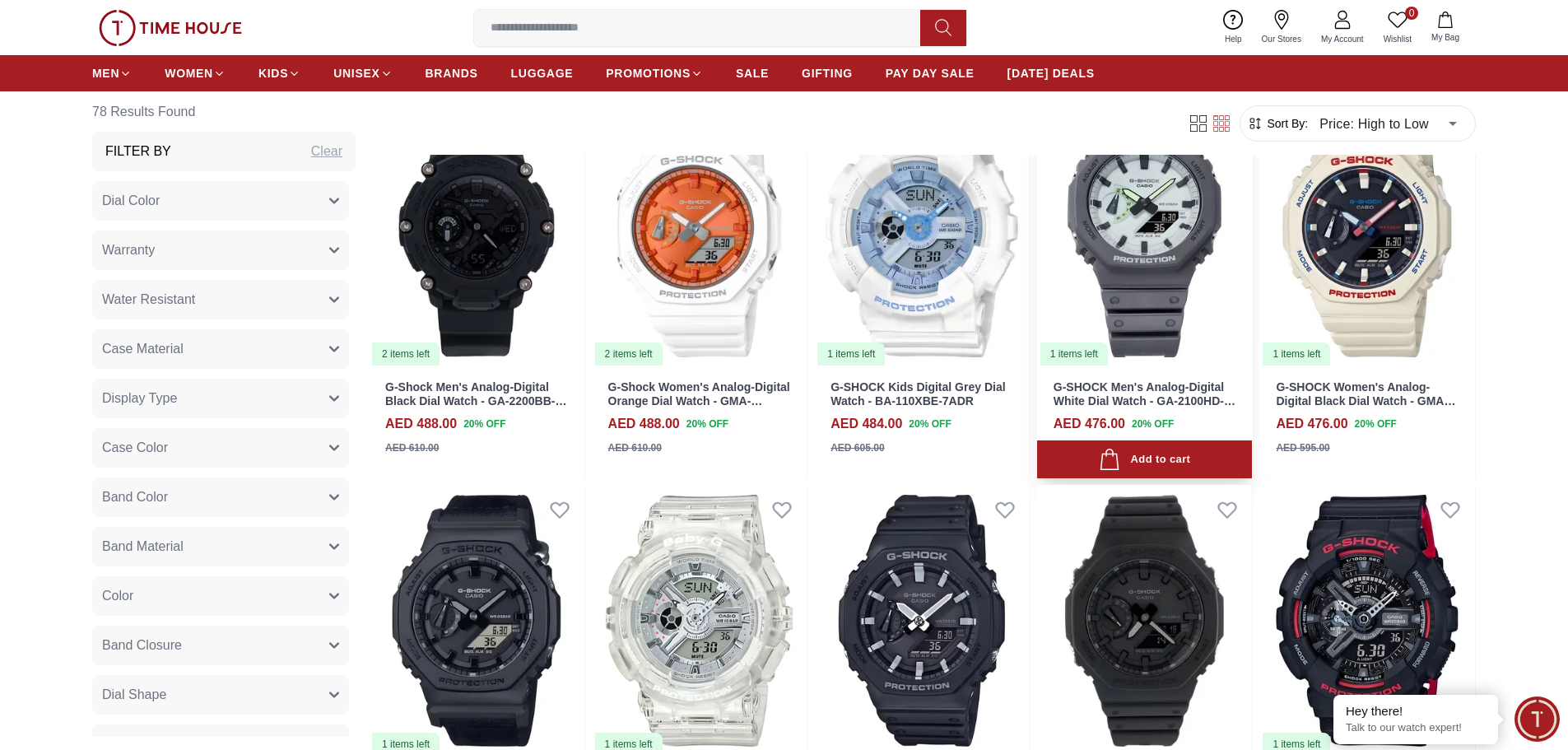
scroll to position [4528, 0]
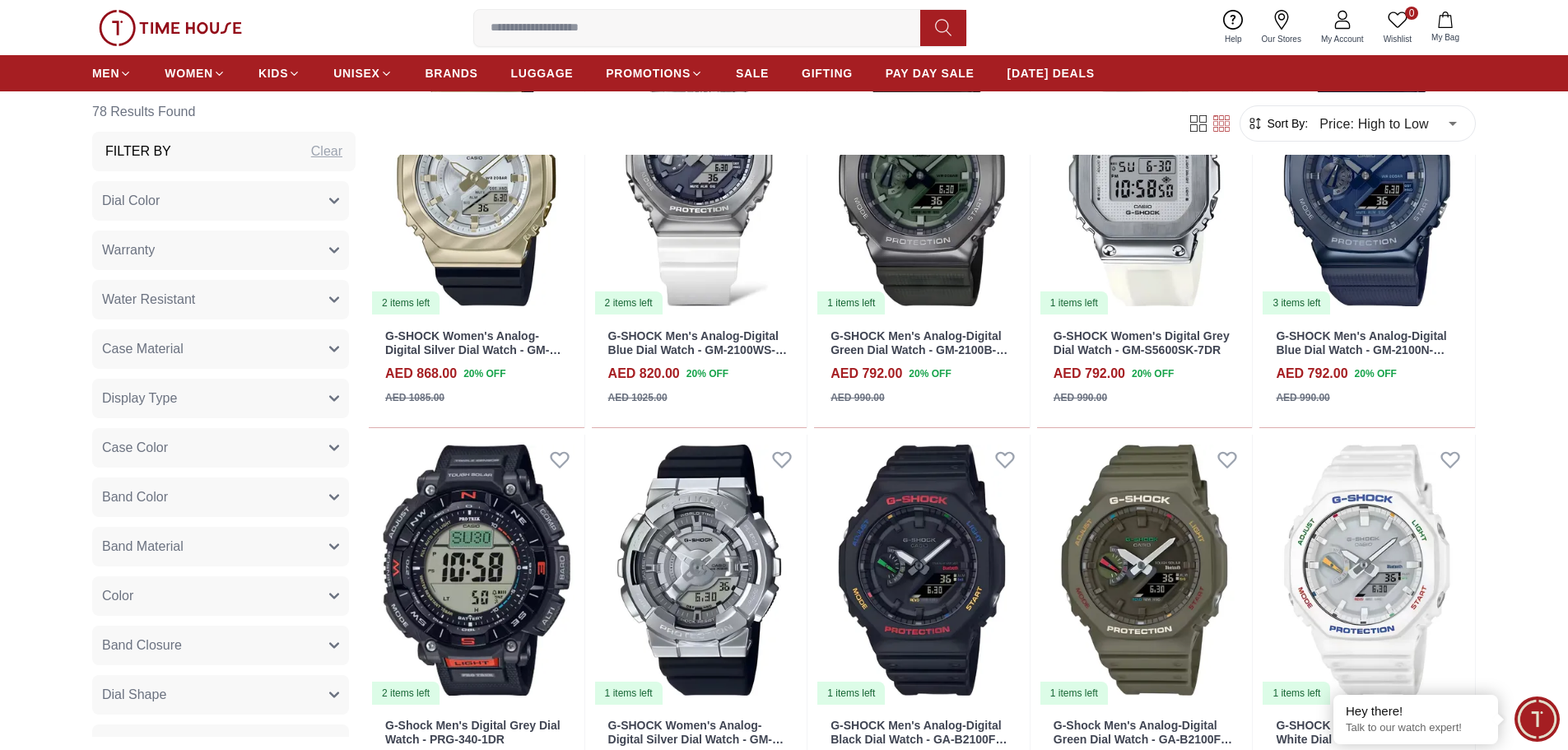
scroll to position [1893, 0]
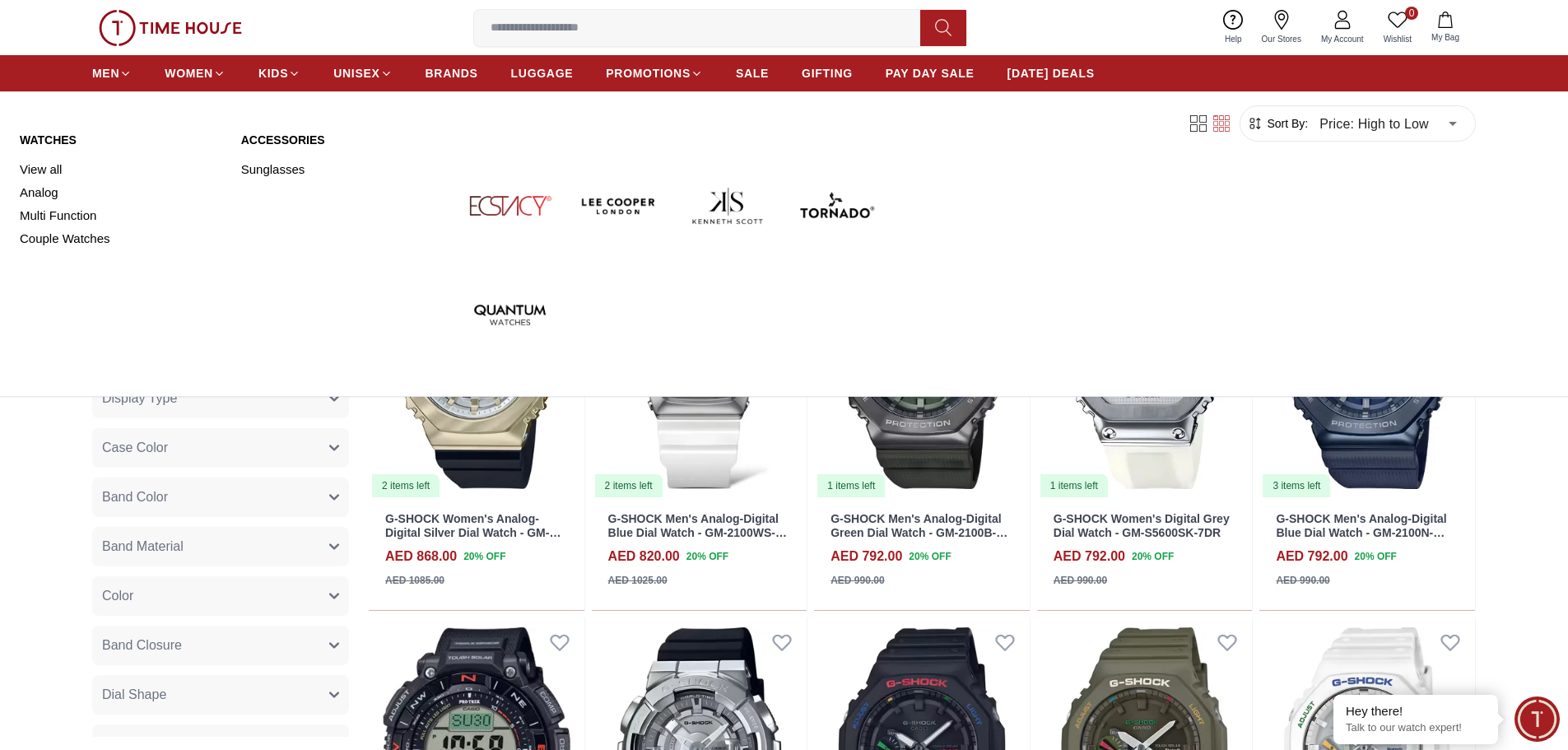
click at [58, 138] on link "Watches" at bounding box center [121, 140] width 202 height 17
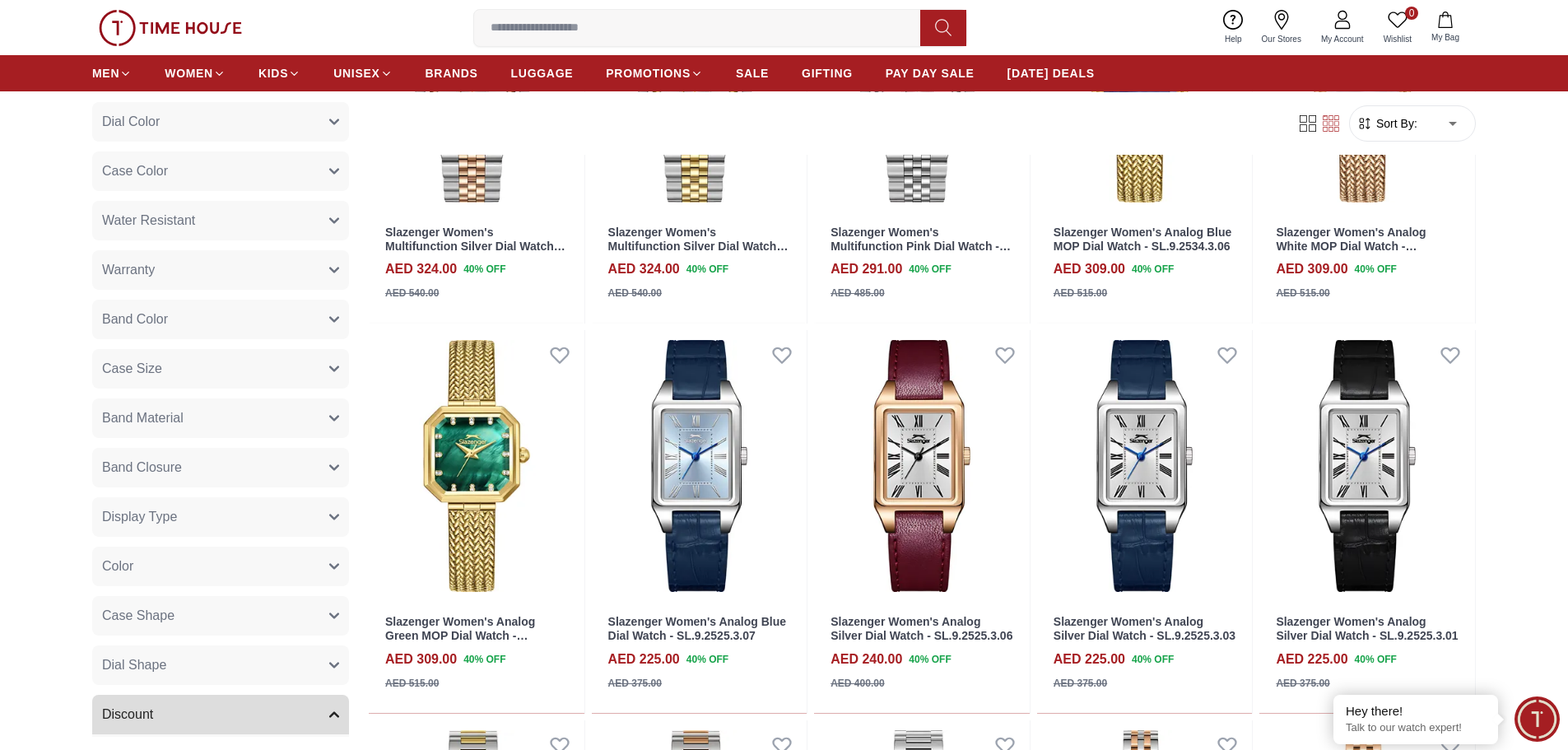
scroll to position [658, 0]
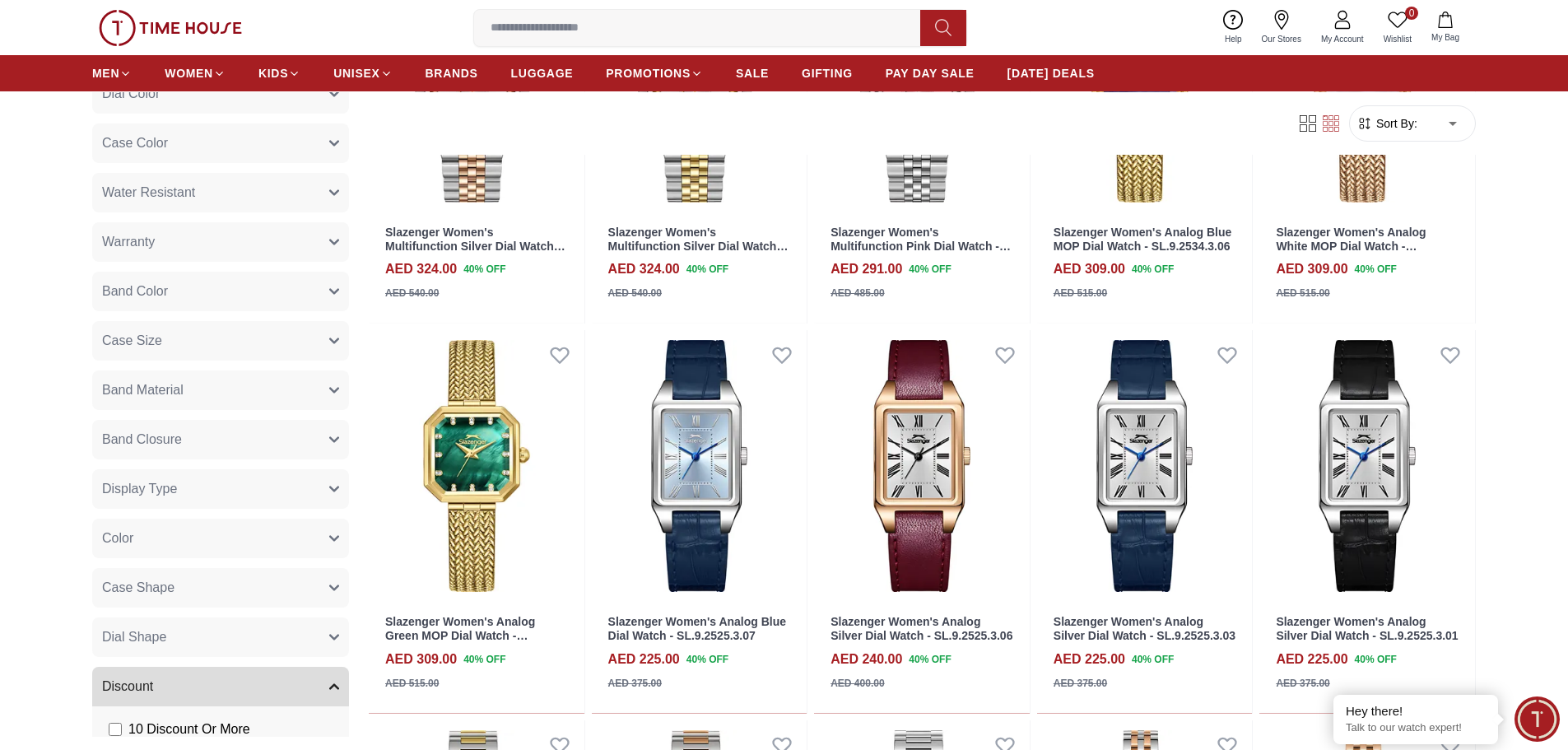
click at [334, 487] on button "Display Type" at bounding box center [220, 489] width 257 height 39
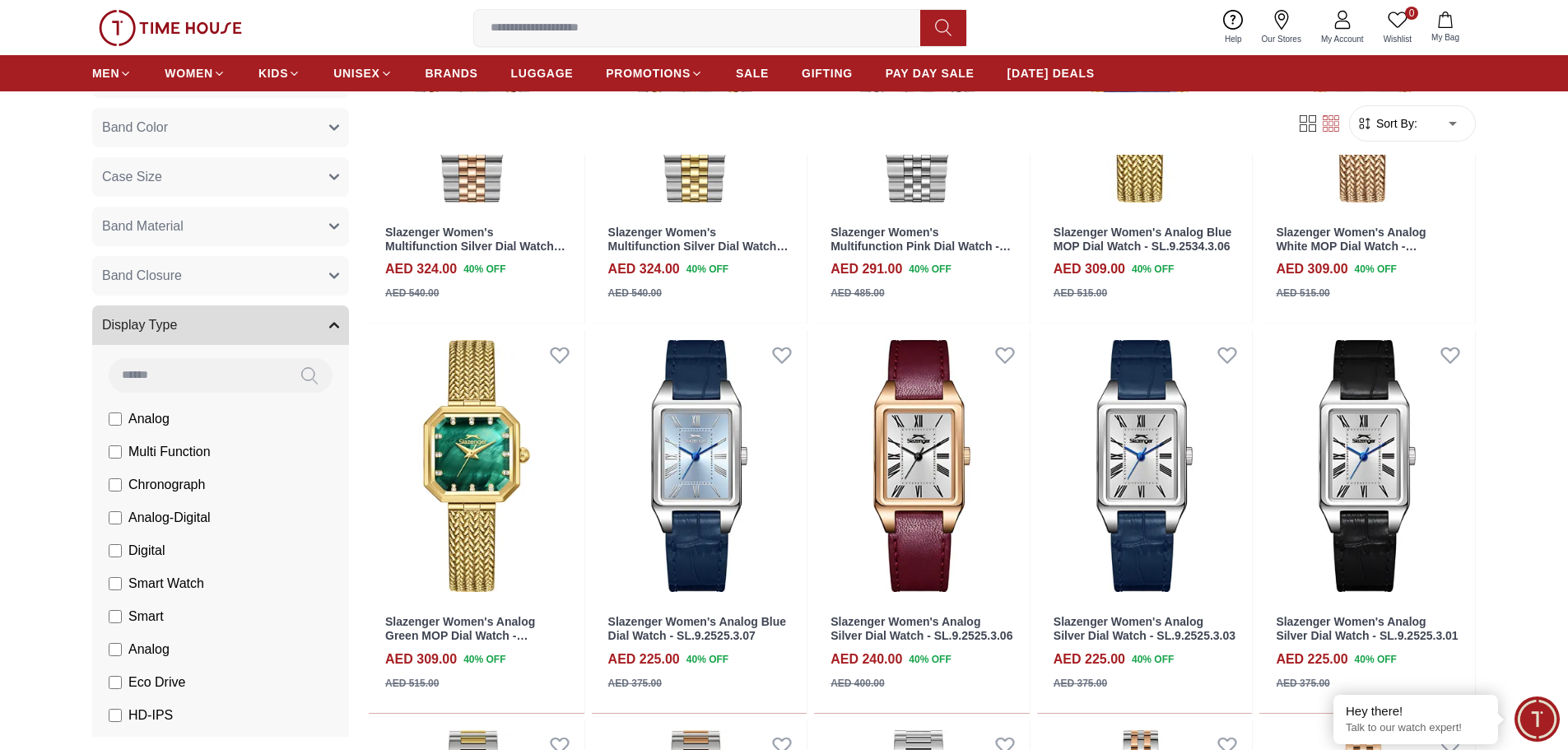
scroll to position [823, 0]
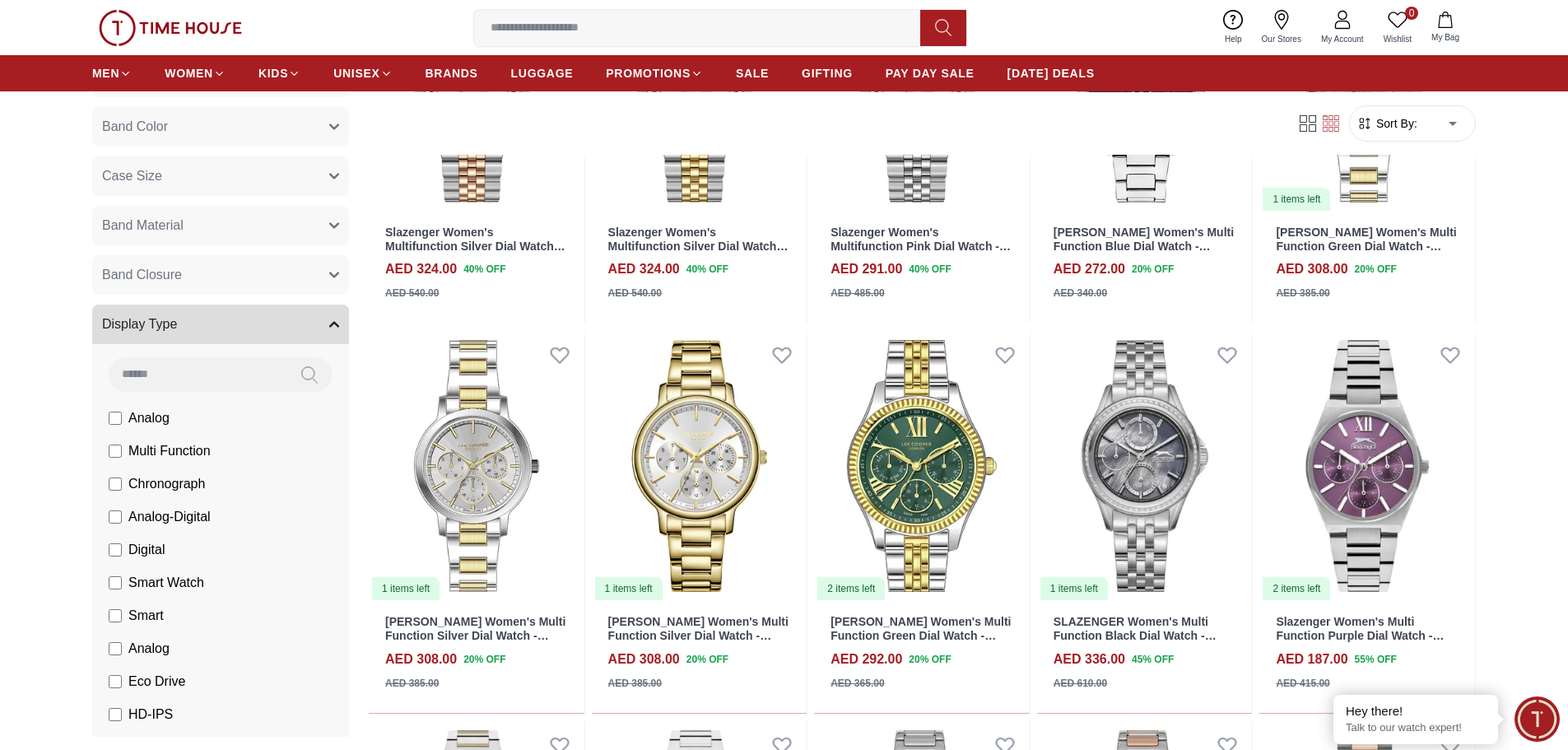
scroll to position [642, 0]
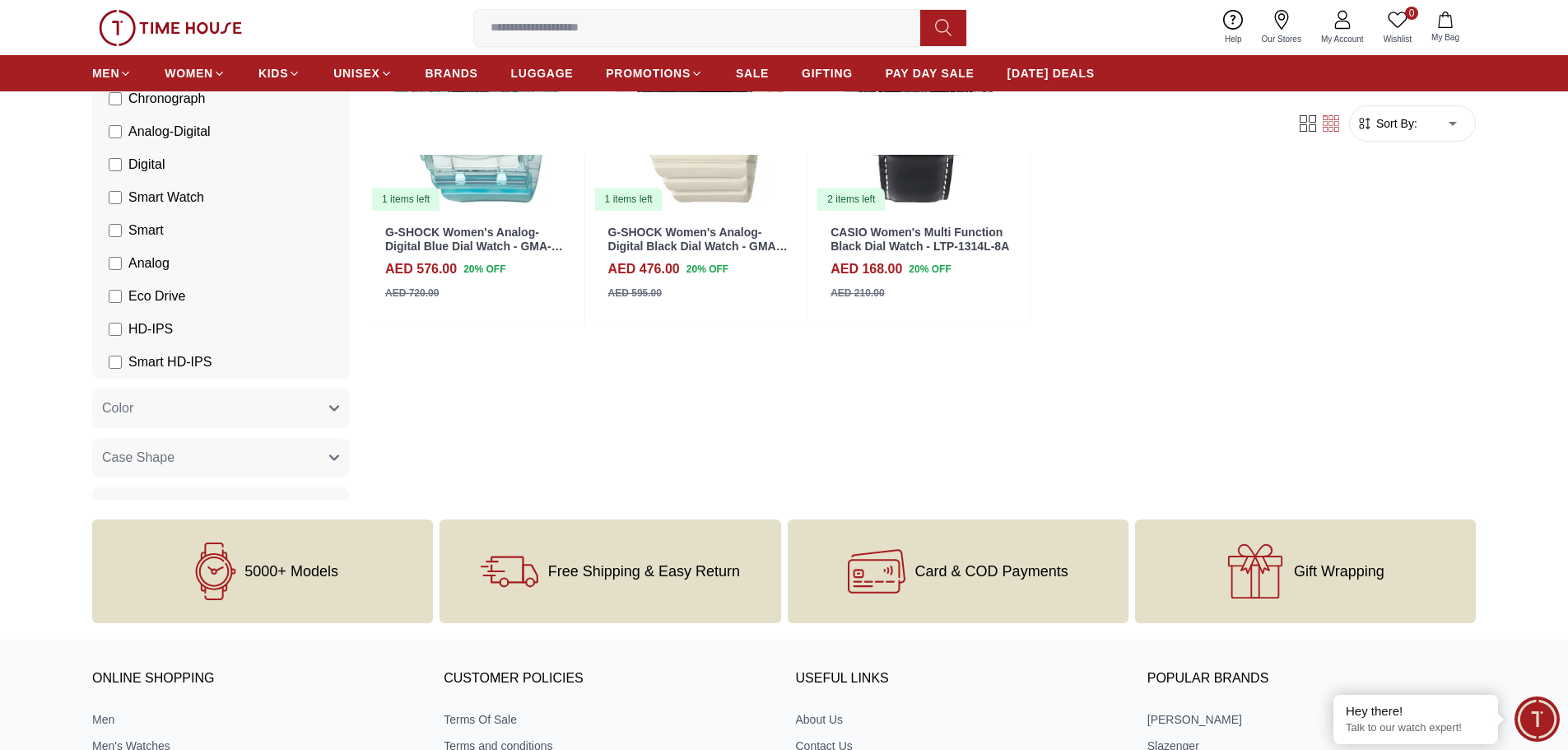
scroll to position [576, 0]
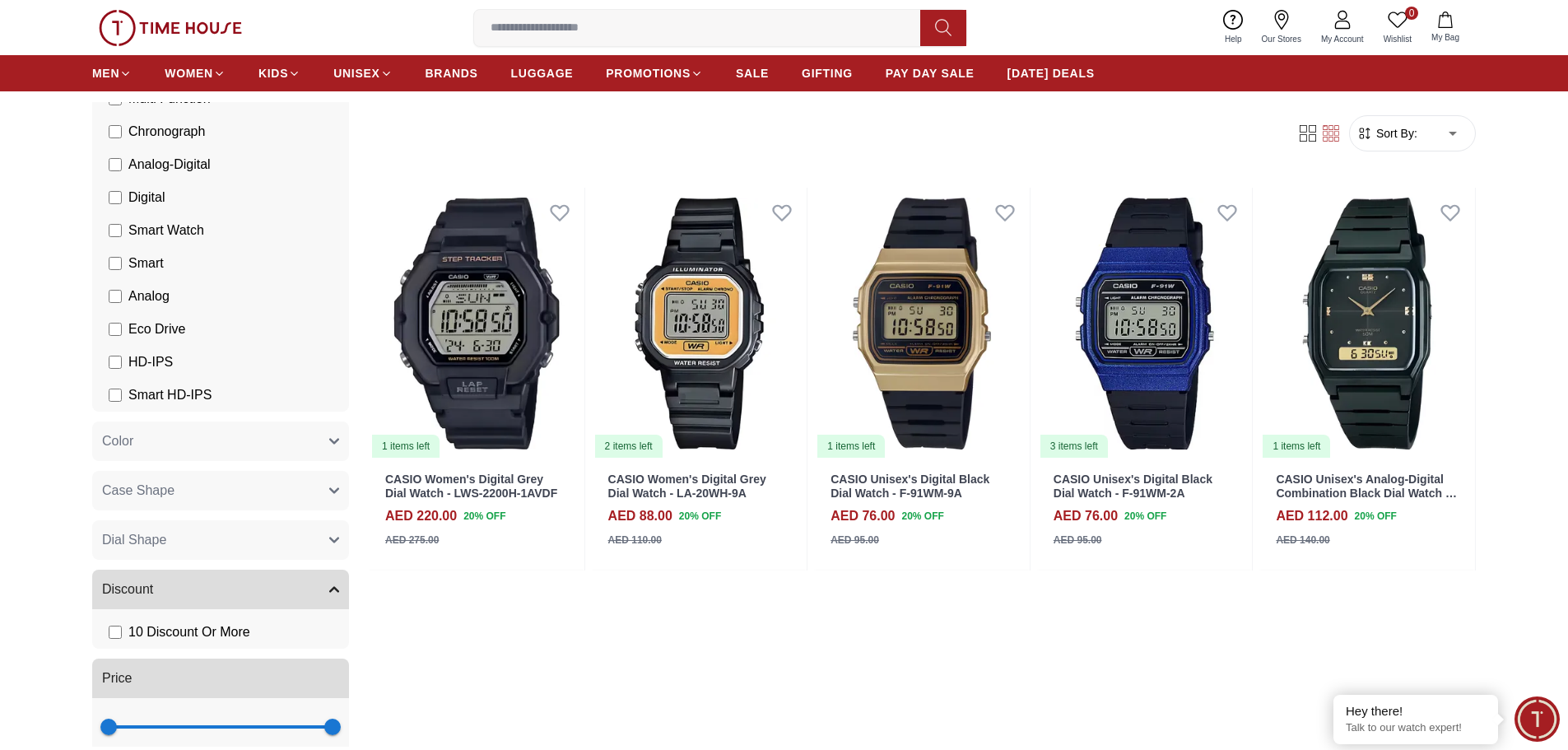
scroll to position [494, 0]
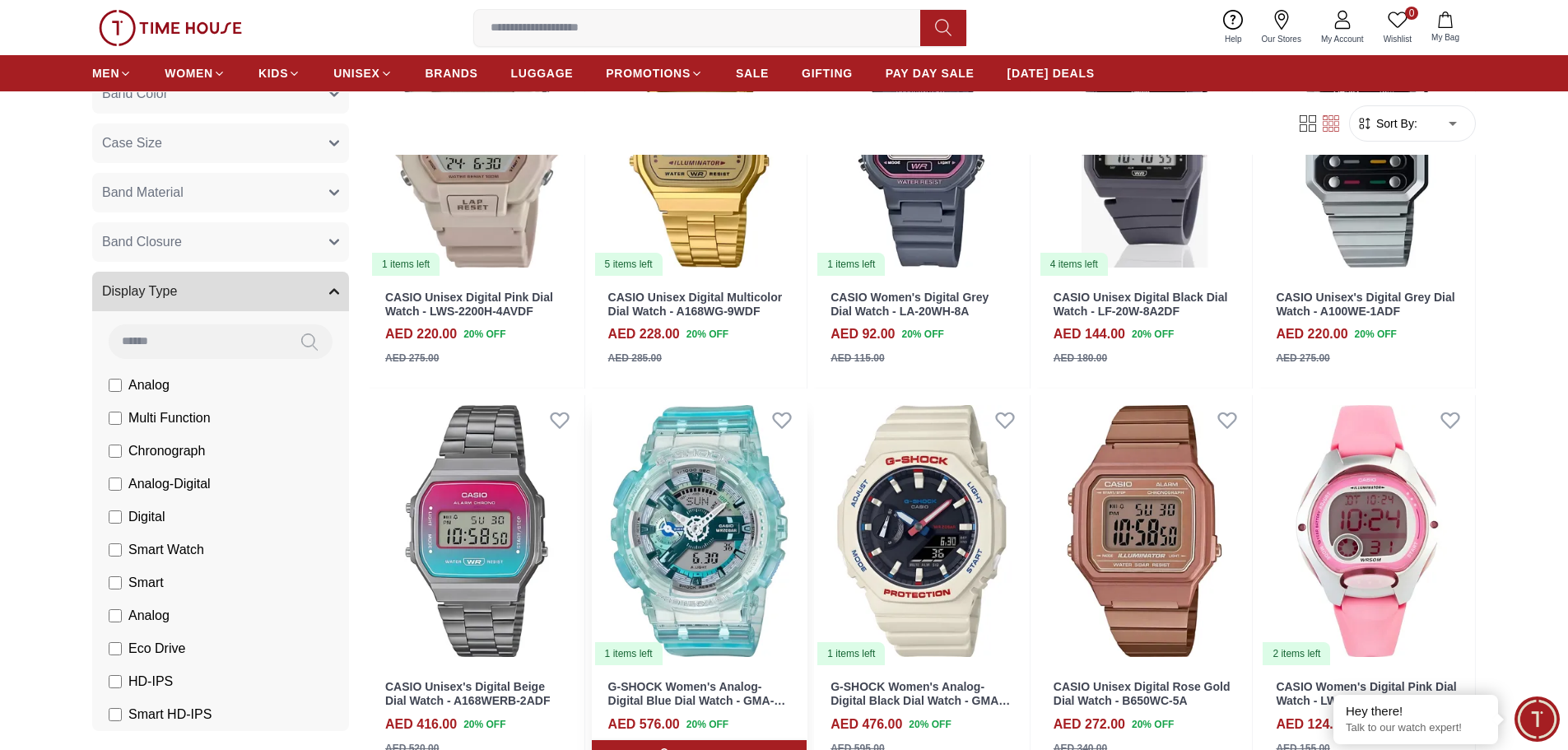
scroll to position [247, 0]
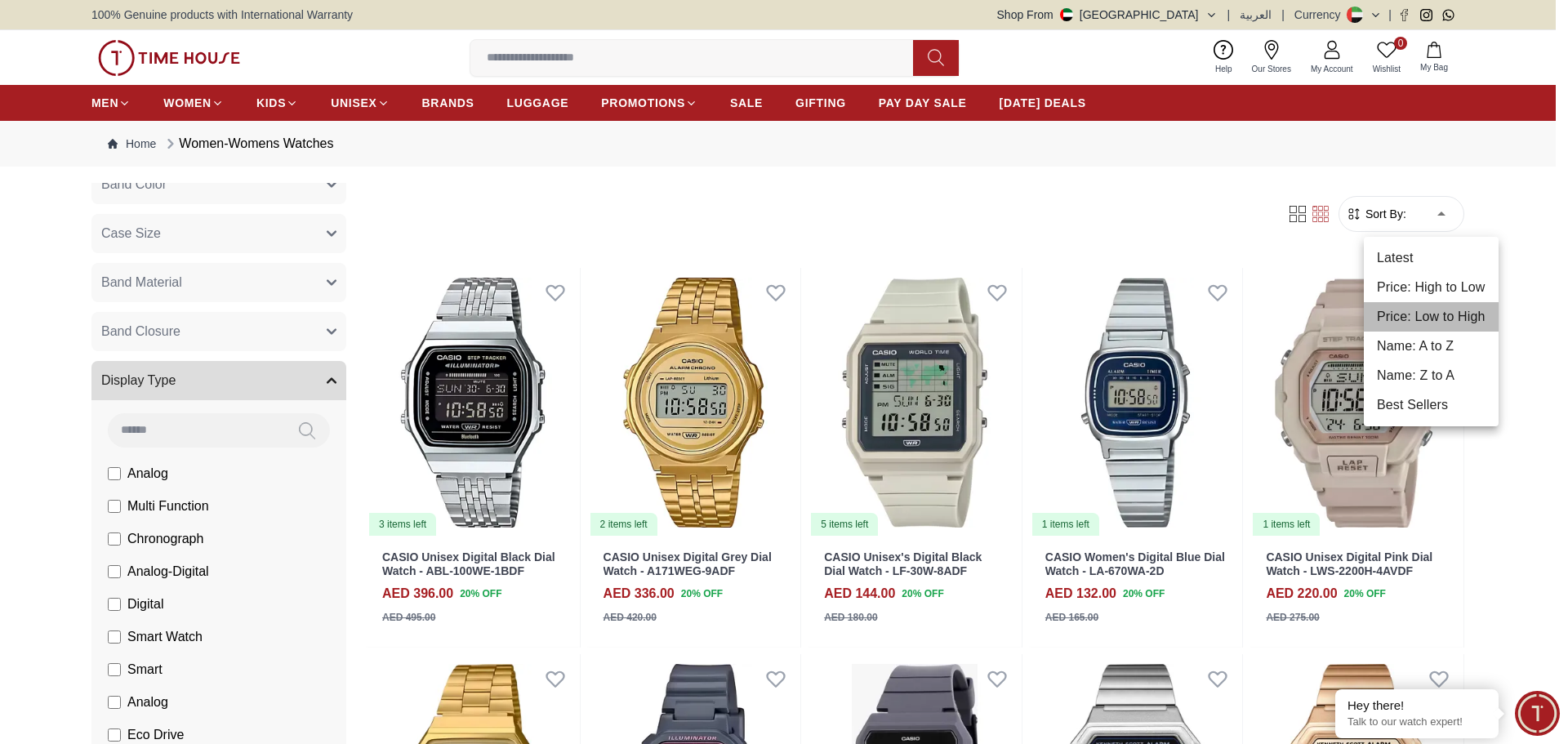
click at [1441, 312] on li "Price: Low to High" at bounding box center [1431, 317] width 134 height 29
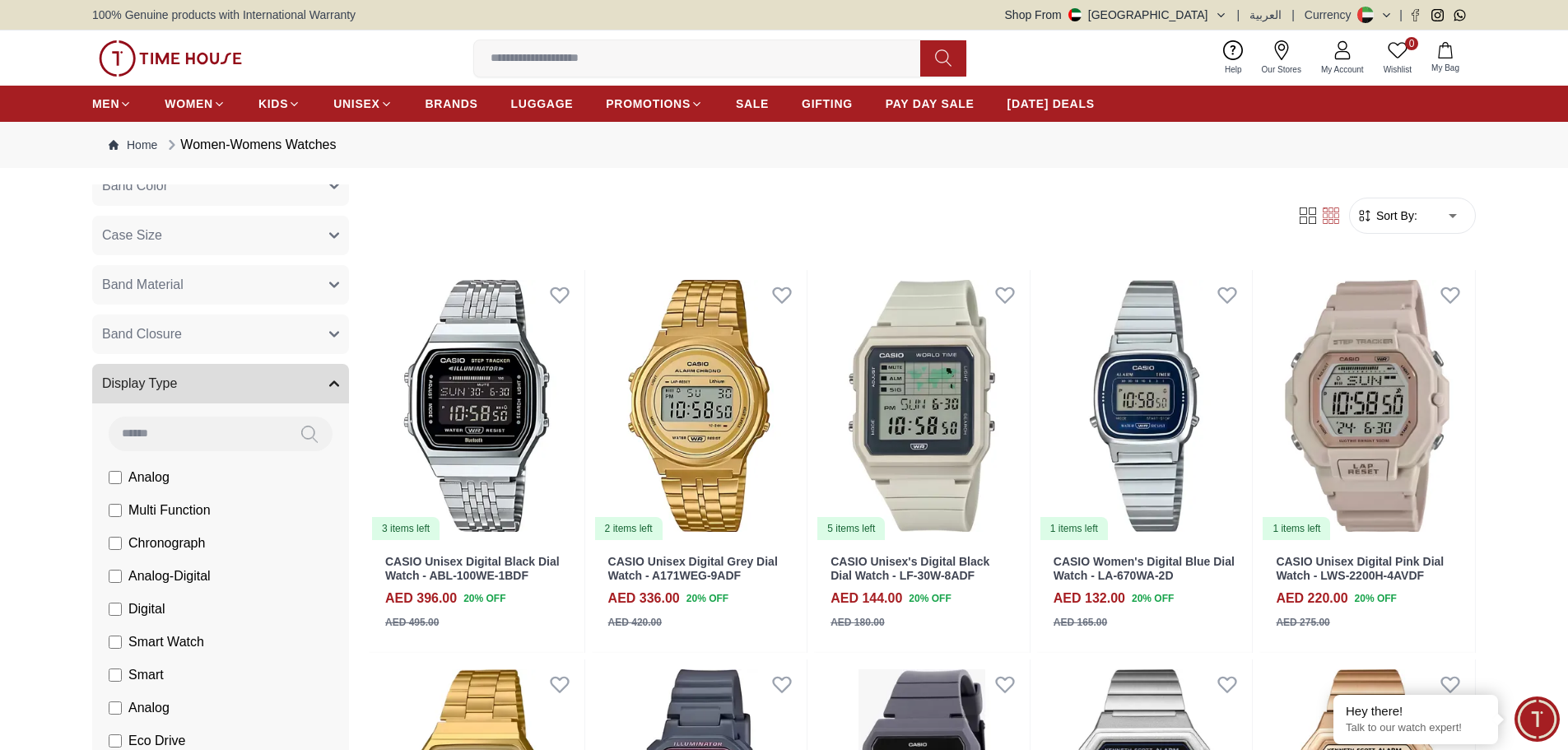
type input "*"
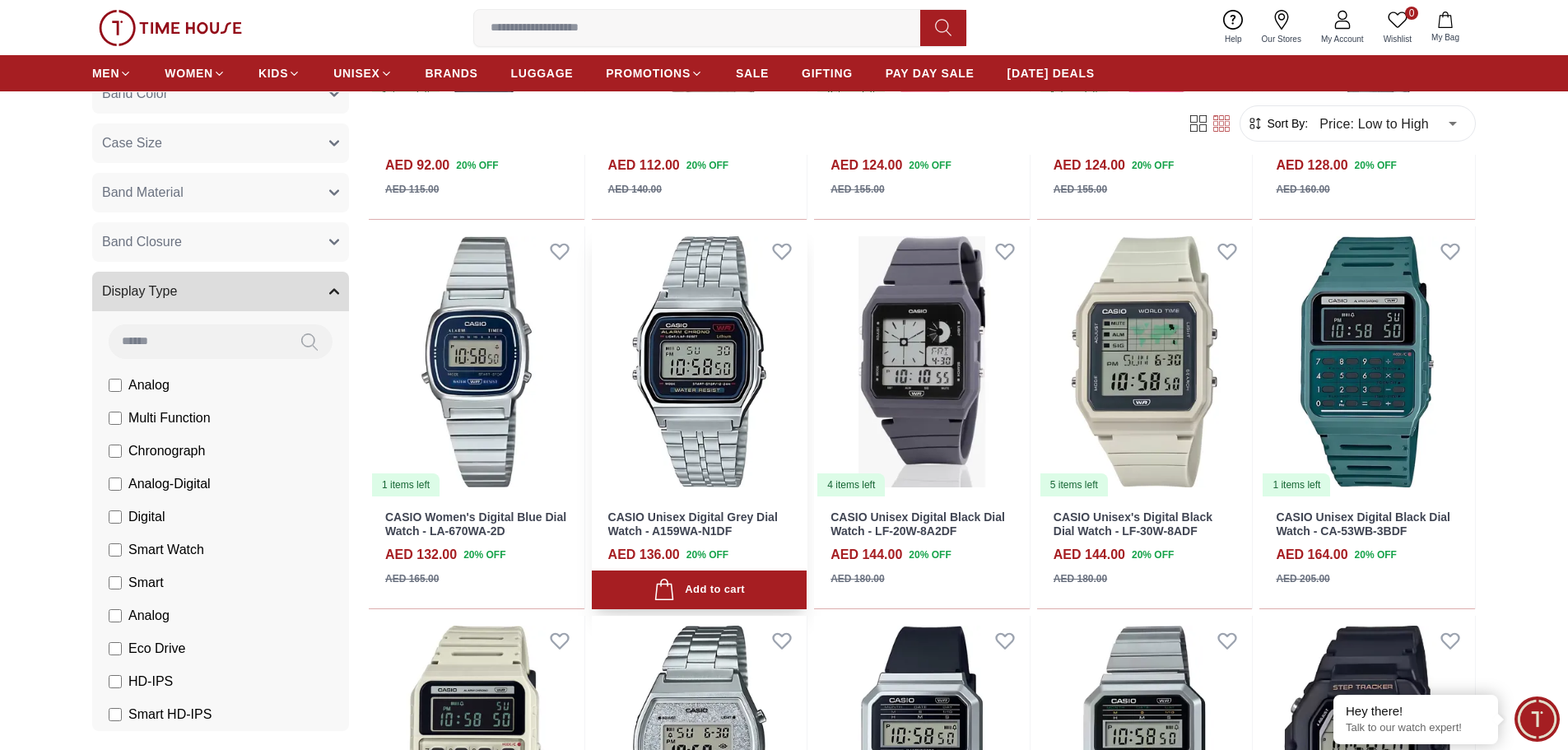
scroll to position [988, 0]
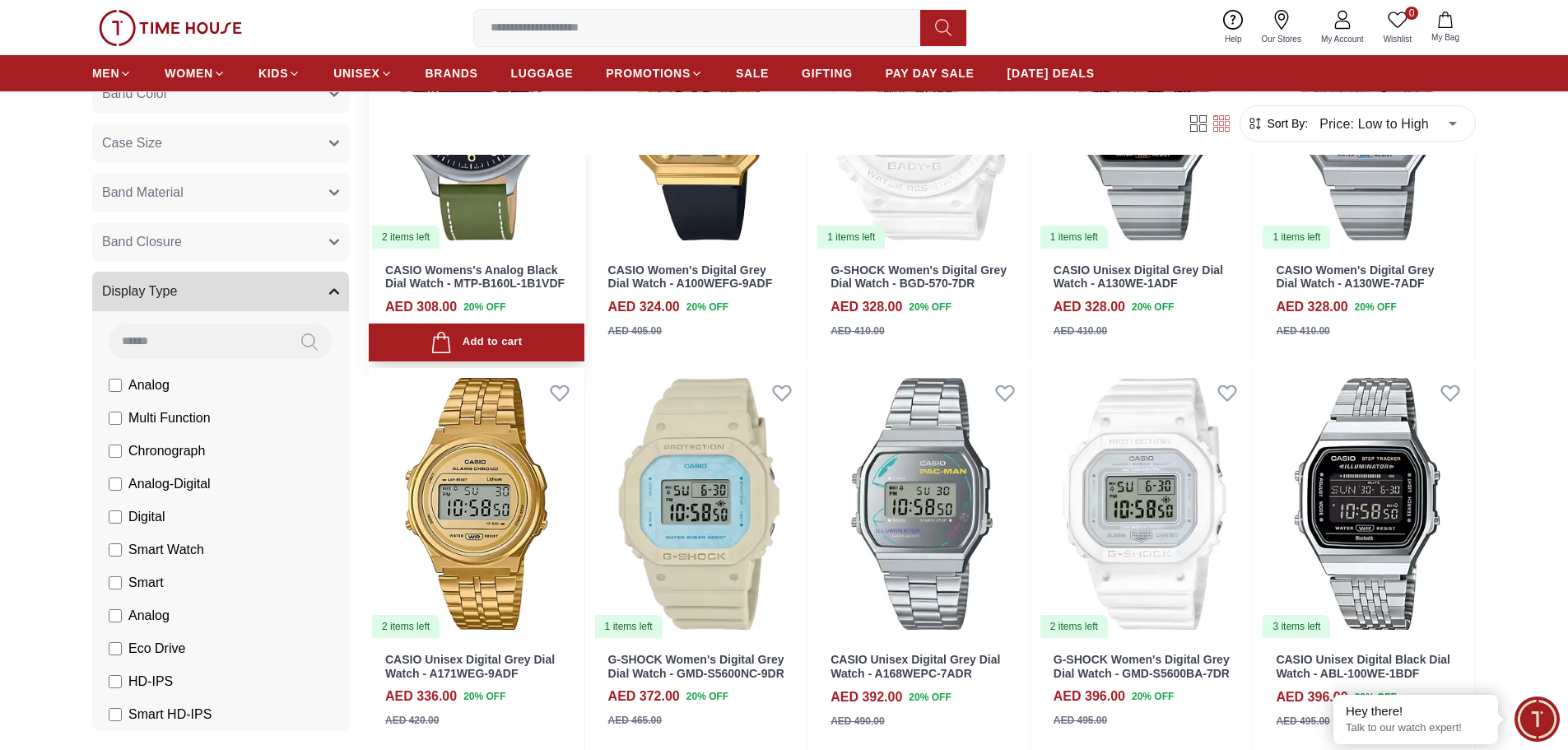
scroll to position [2799, 0]
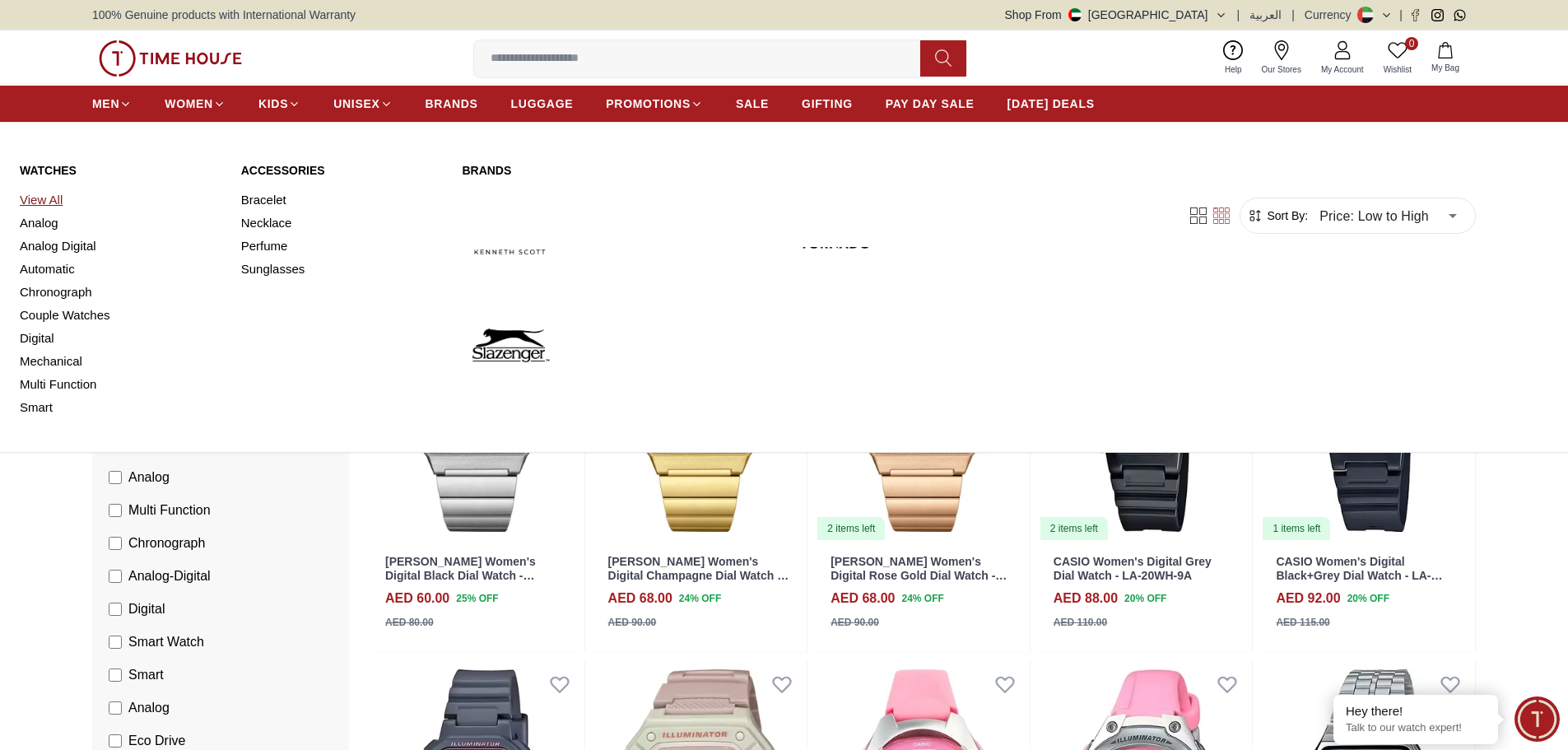
click at [44, 202] on link "View All" at bounding box center [121, 200] width 202 height 23
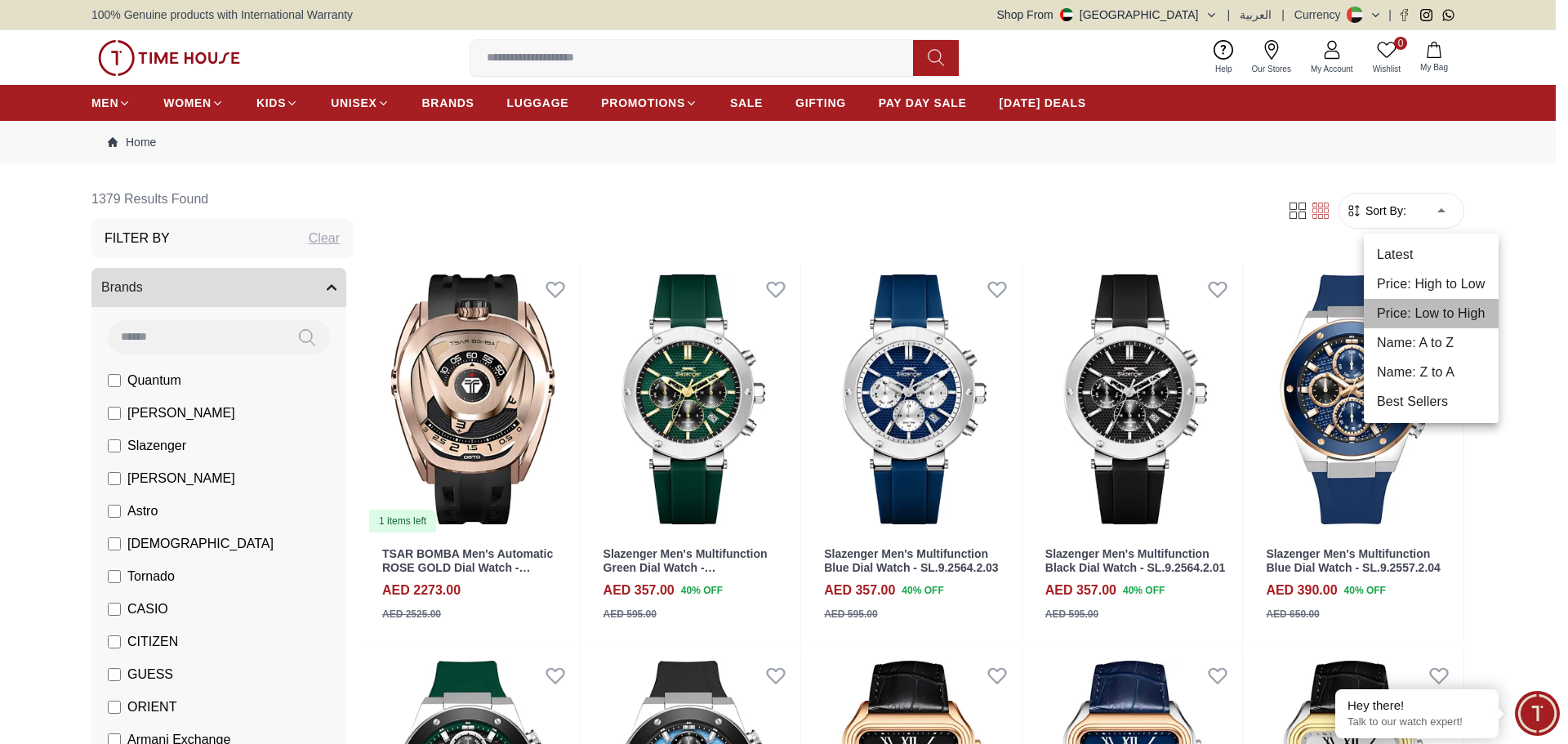
click at [1453, 311] on li "Price: Low to High" at bounding box center [1431, 314] width 134 height 29
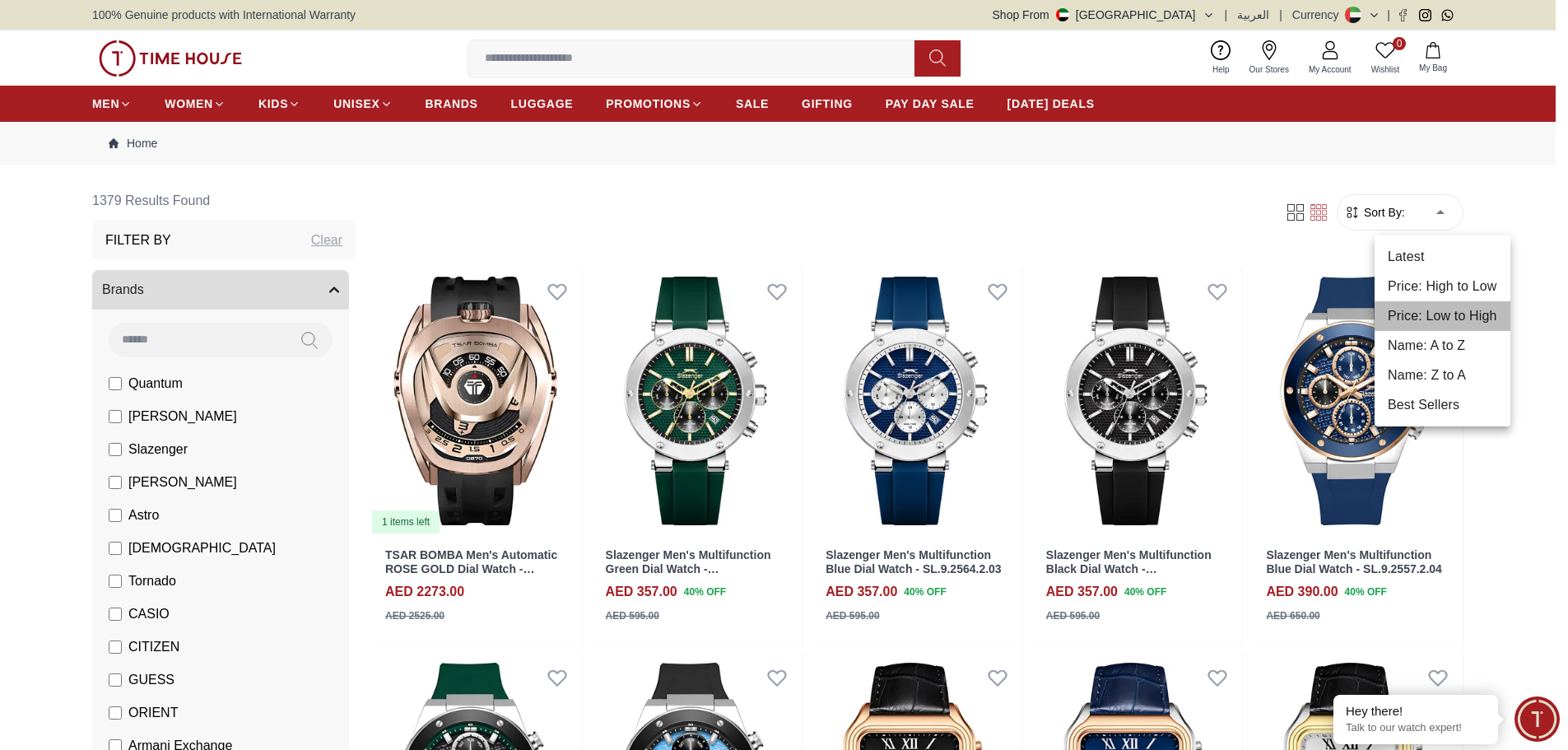
type input "*"
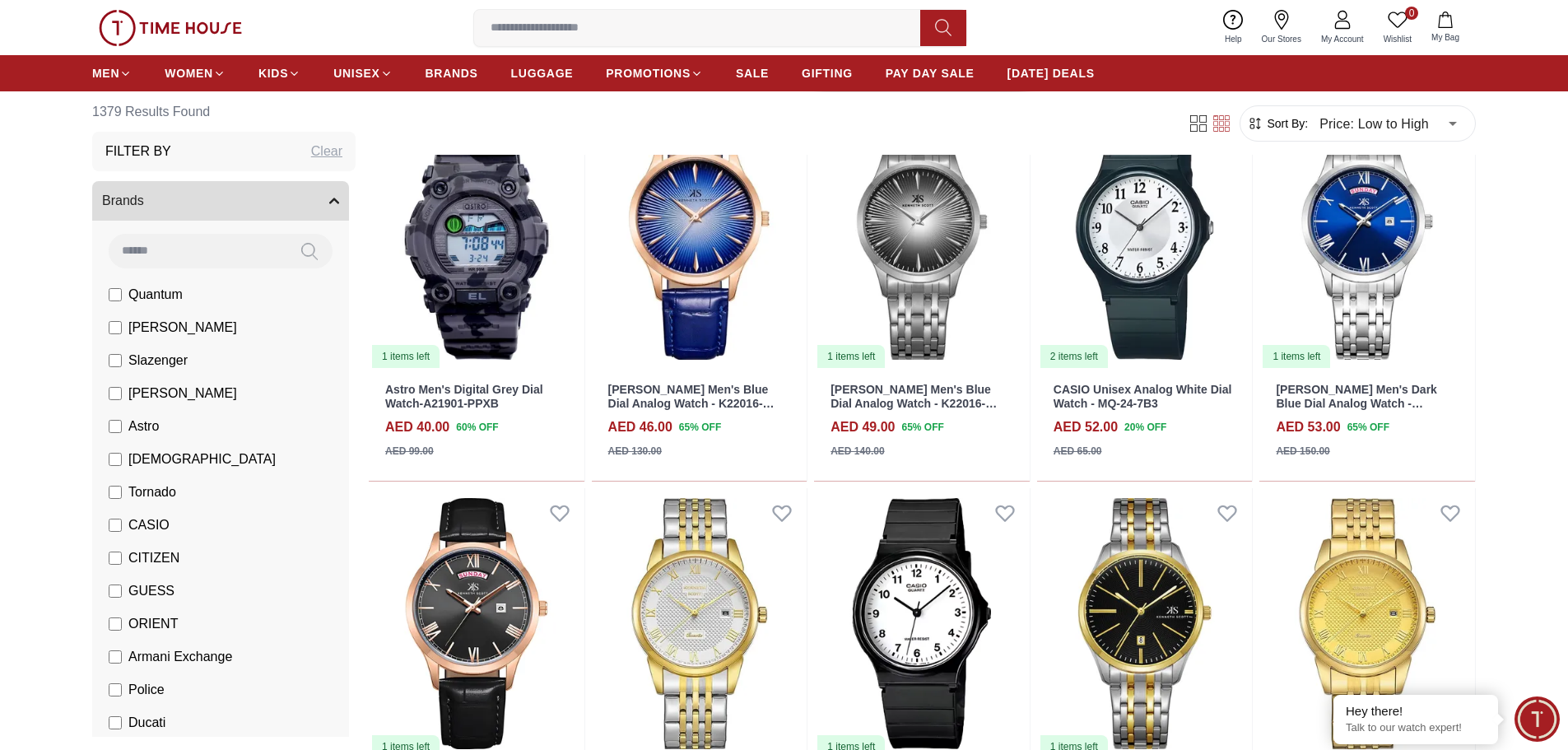
scroll to position [658, 0]
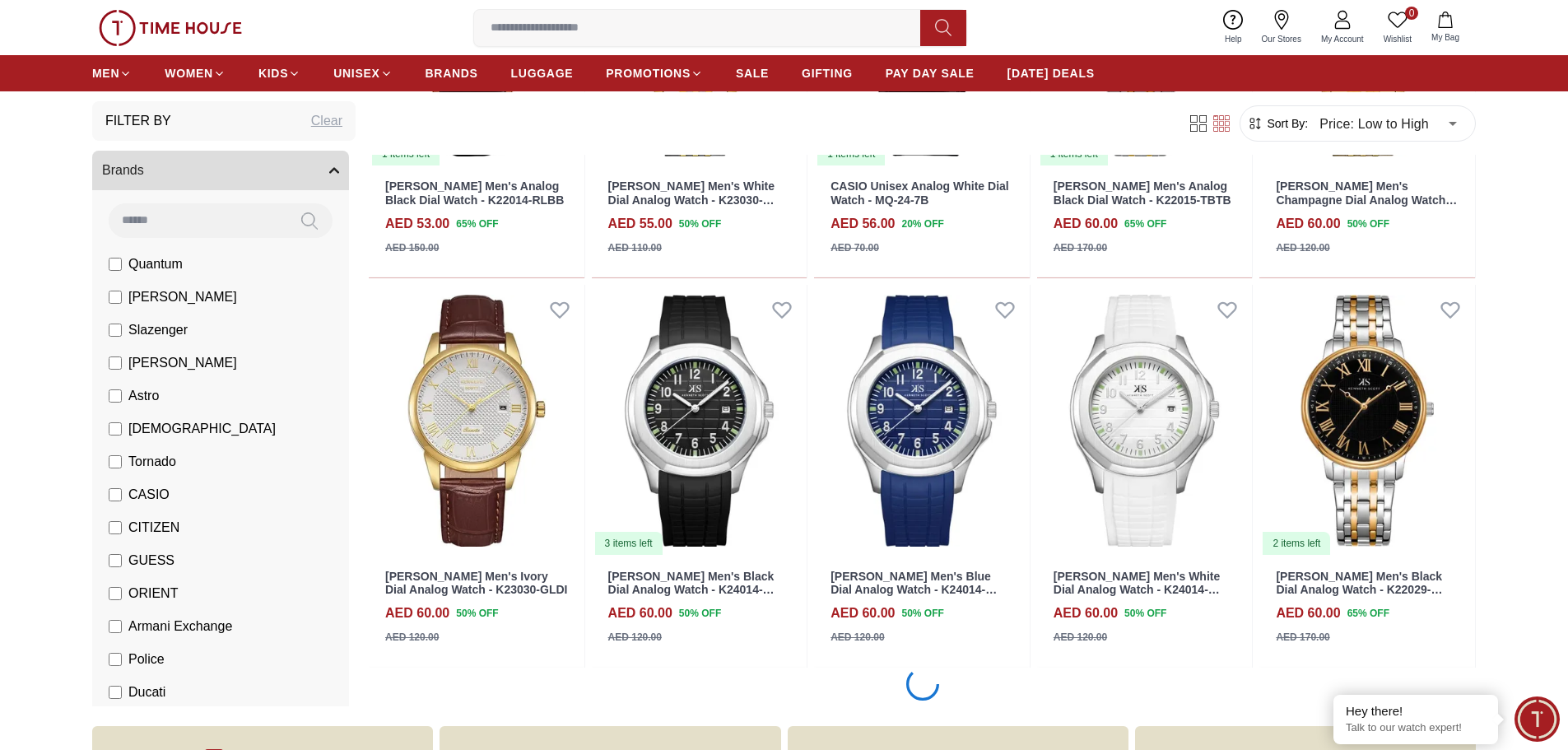
scroll to position [1153, 0]
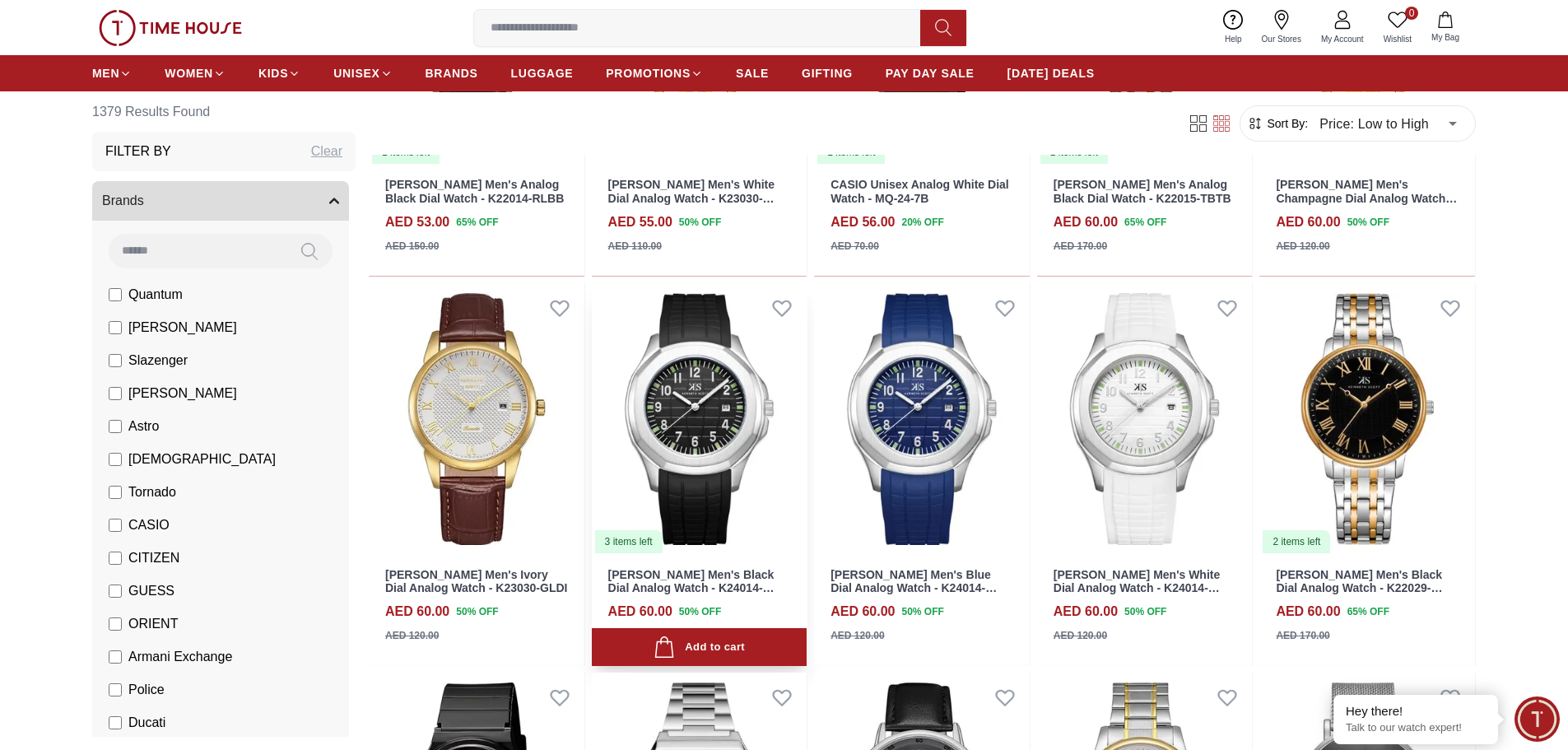
click at [705, 419] on img at bounding box center [699, 419] width 216 height 272
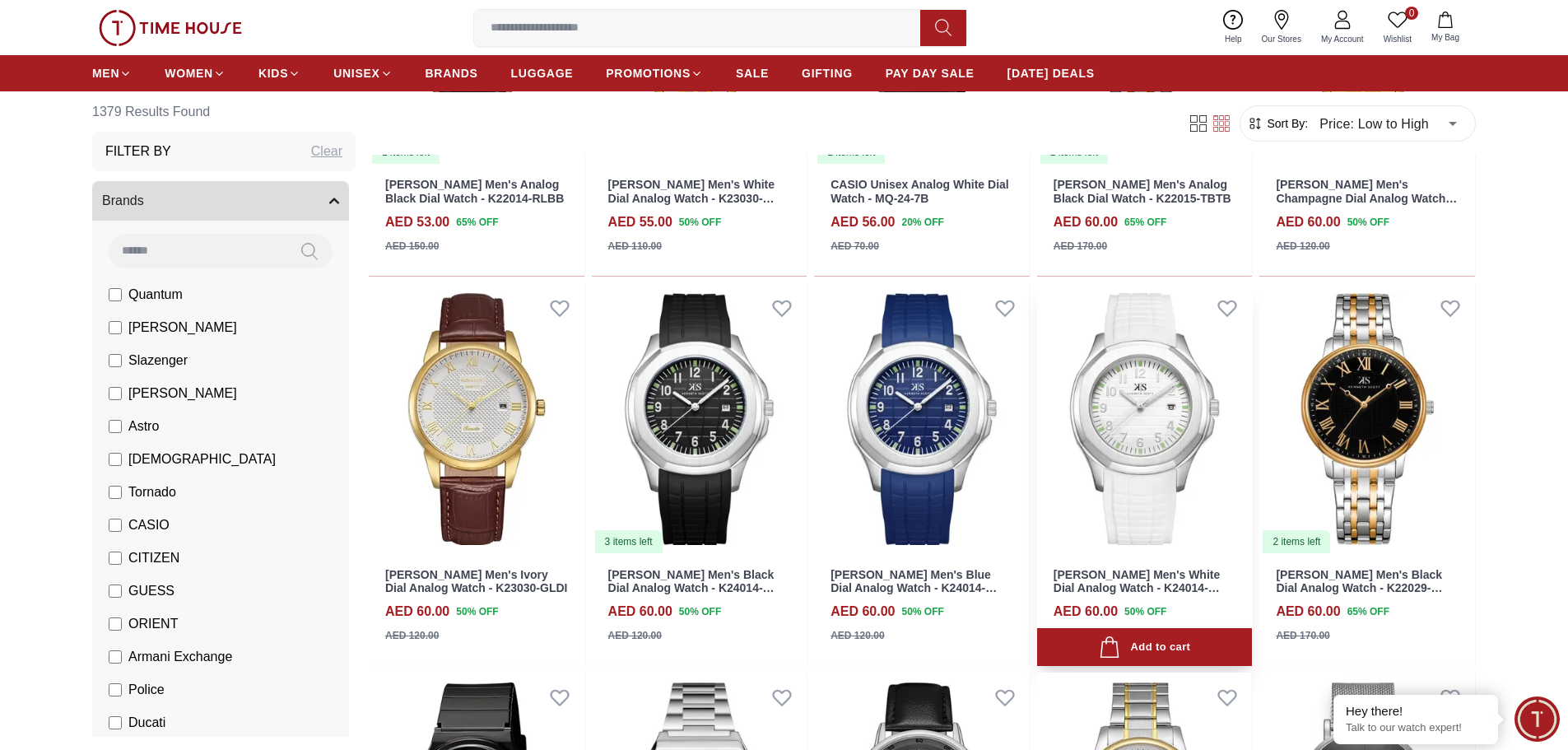
click at [1168, 445] on img at bounding box center [1145, 419] width 216 height 272
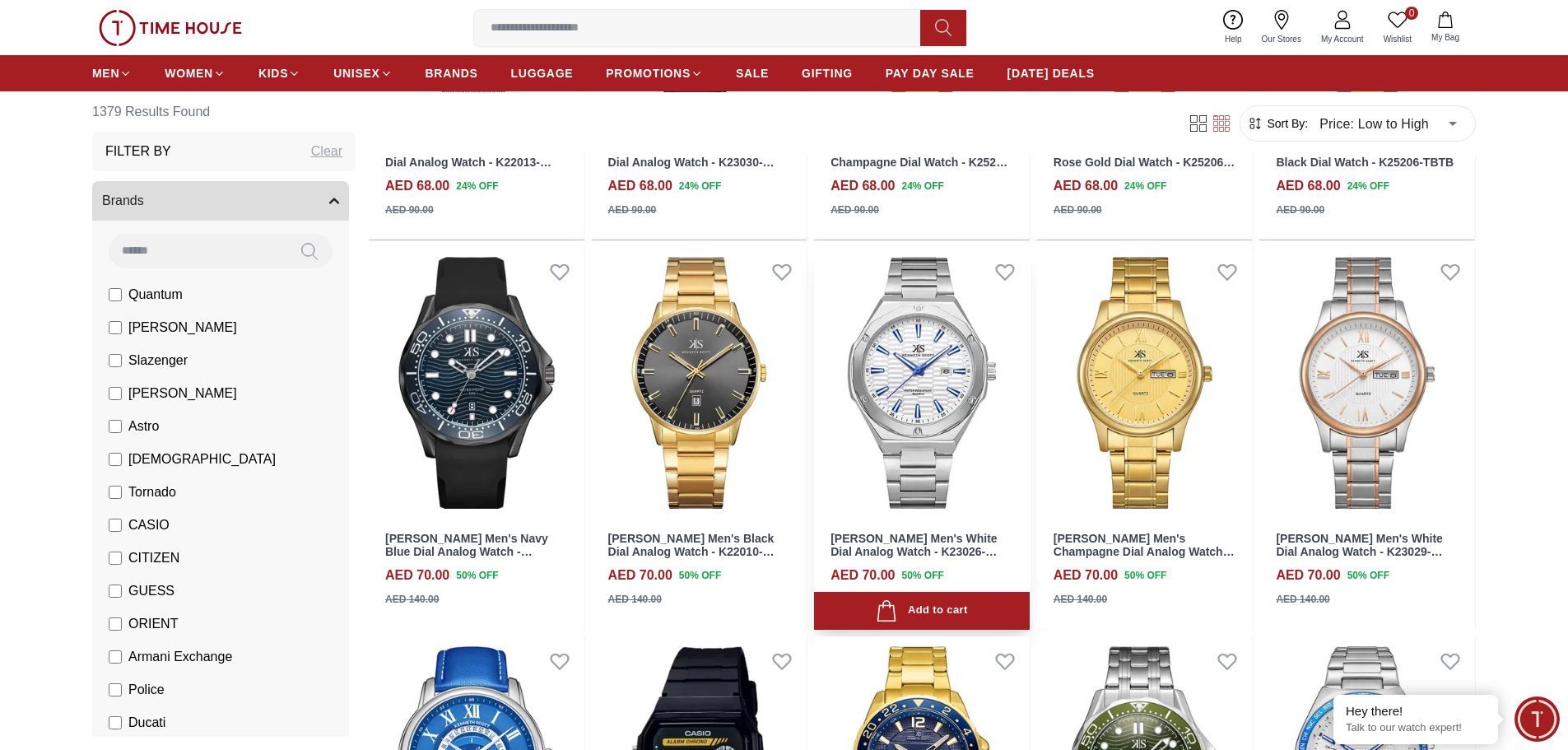
scroll to position [2387, 0]
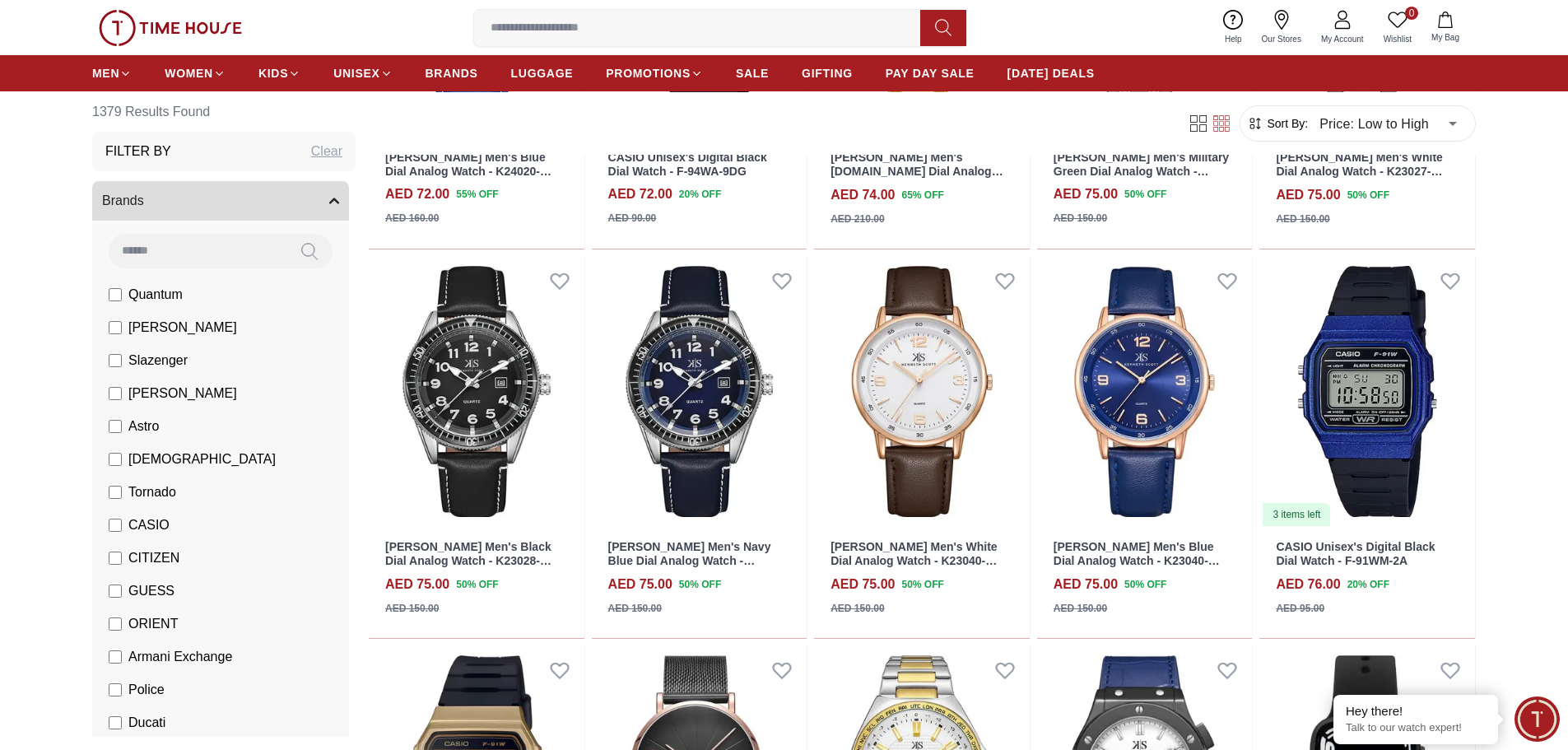
scroll to position [3211, 0]
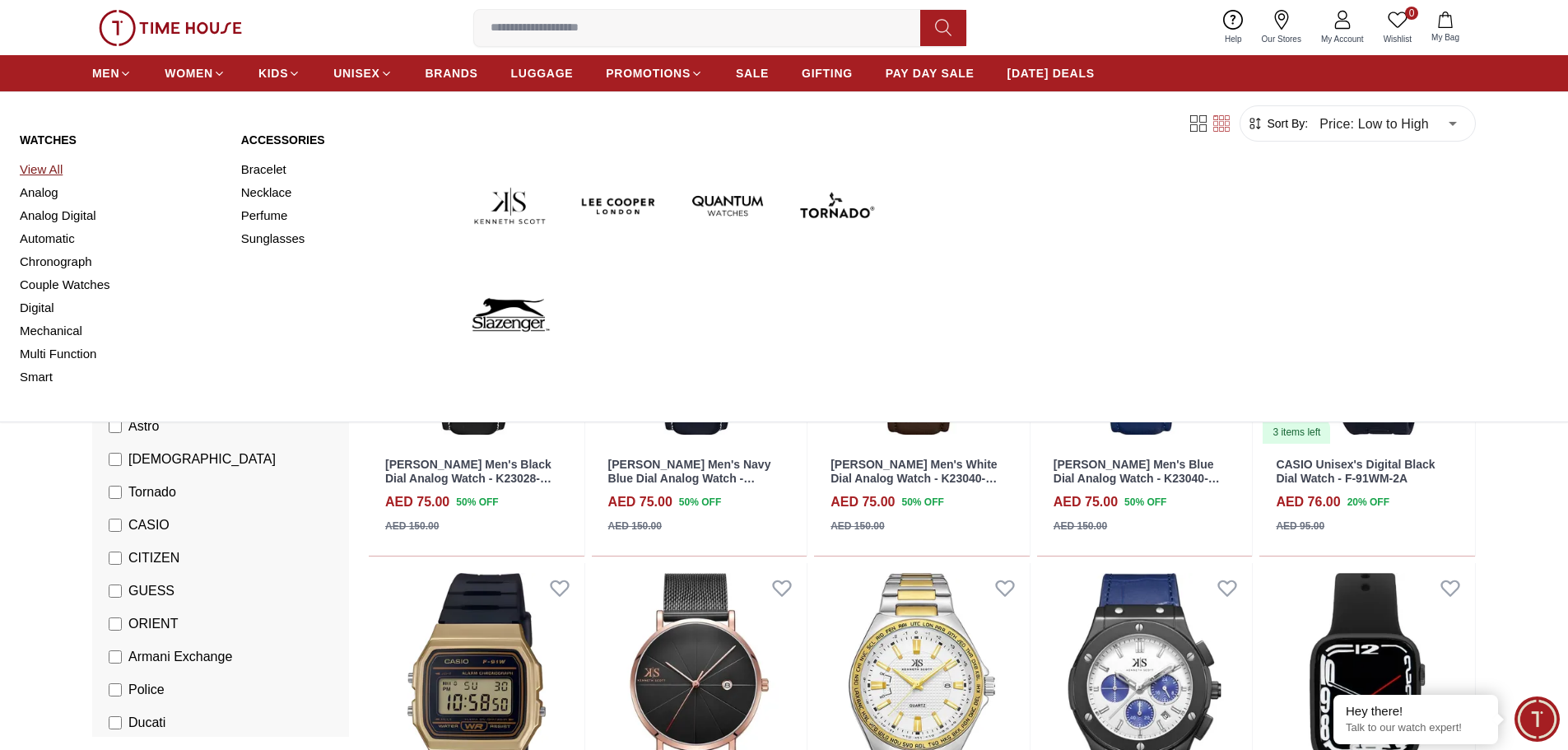
click at [51, 169] on link "View All" at bounding box center [121, 170] width 202 height 23
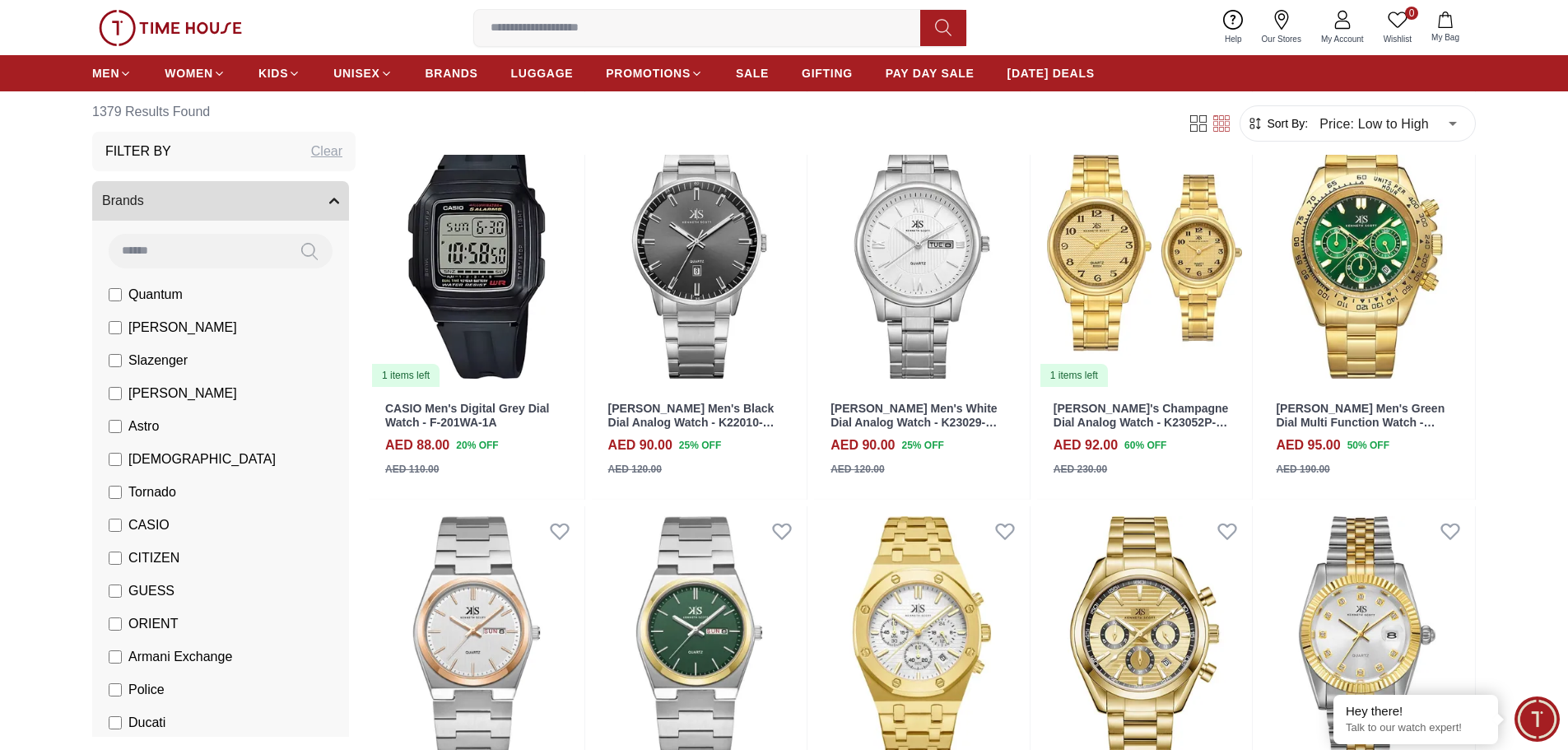
scroll to position [5187, 0]
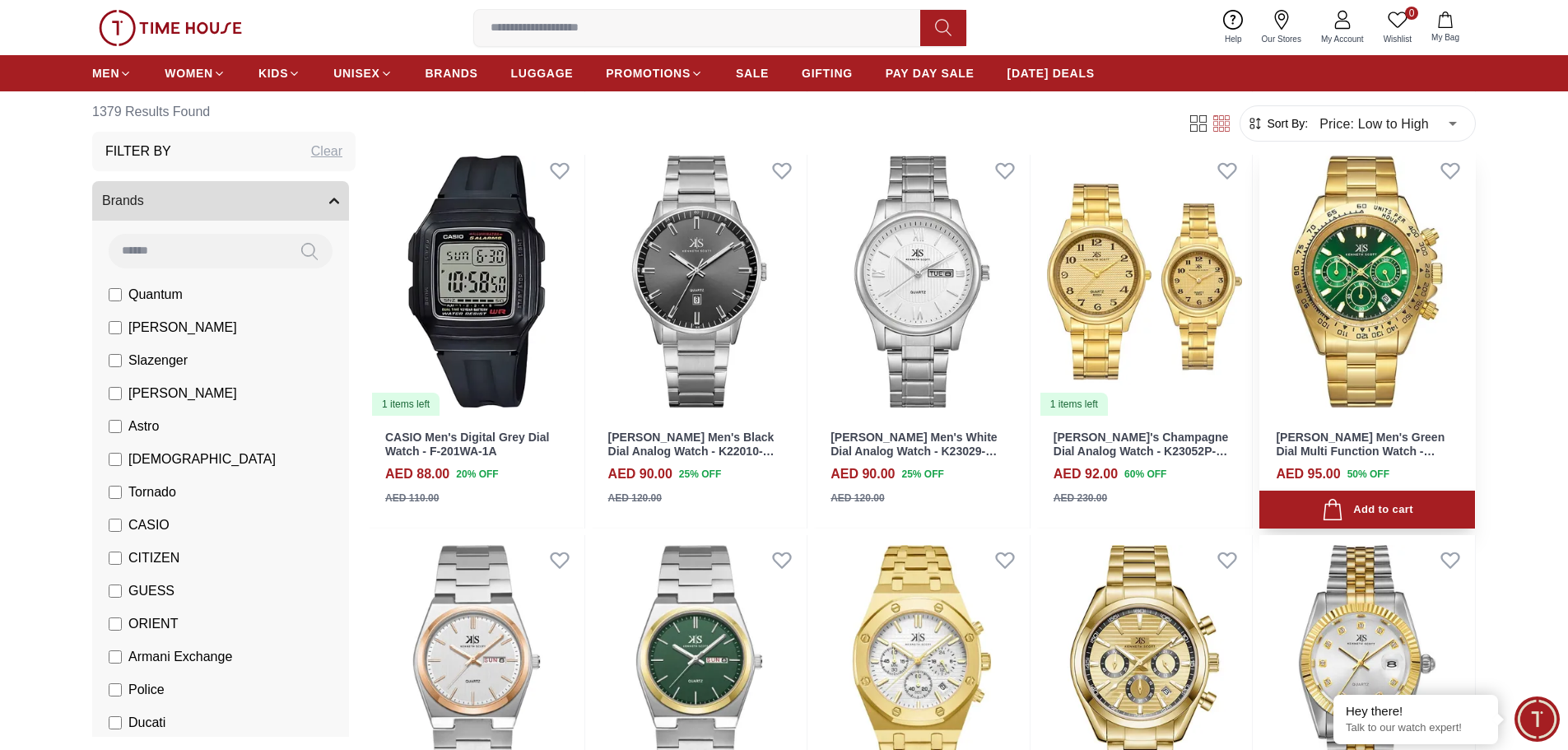
click at [1387, 318] on img at bounding box center [1367, 281] width 216 height 272
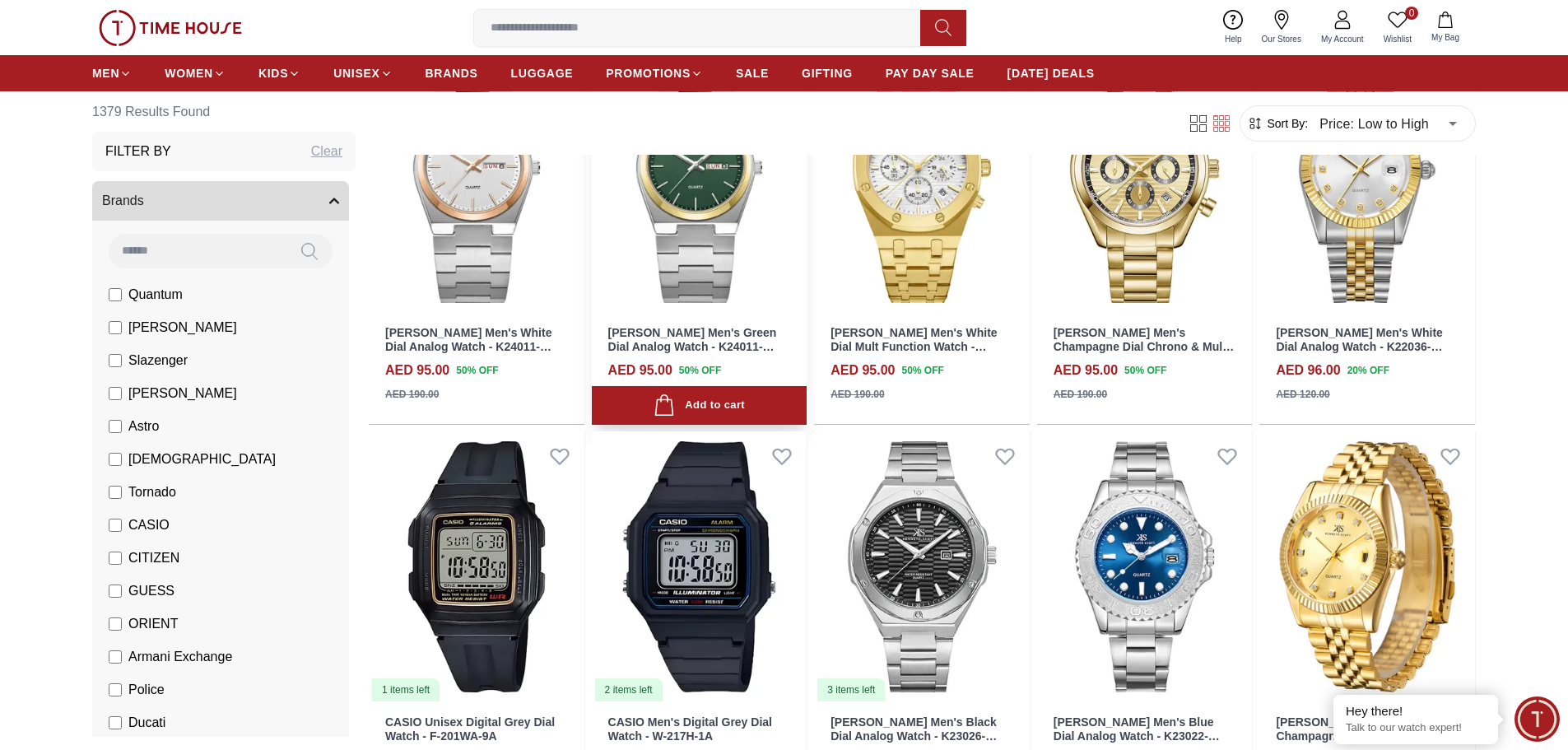
scroll to position [5845, 0]
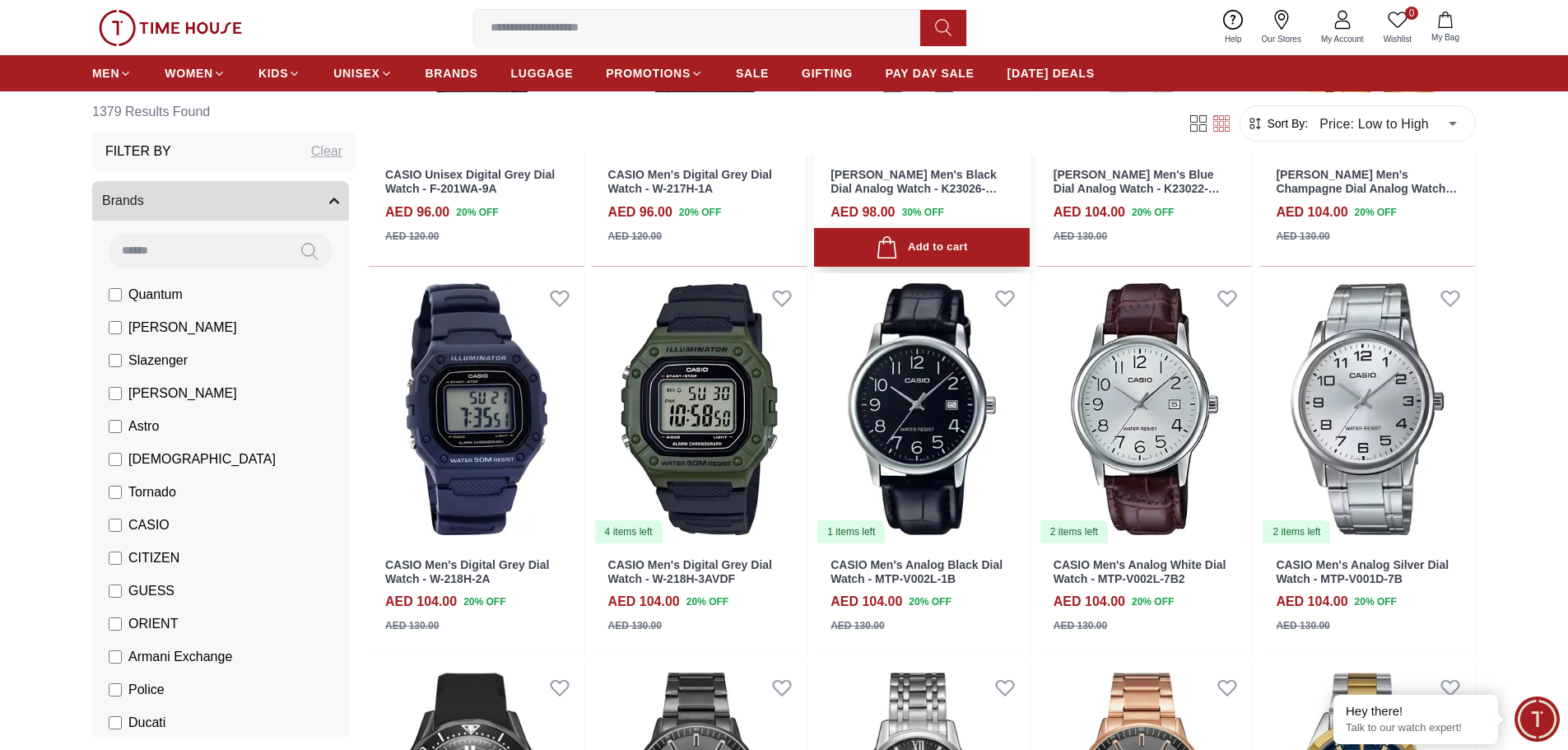
scroll to position [6257, 0]
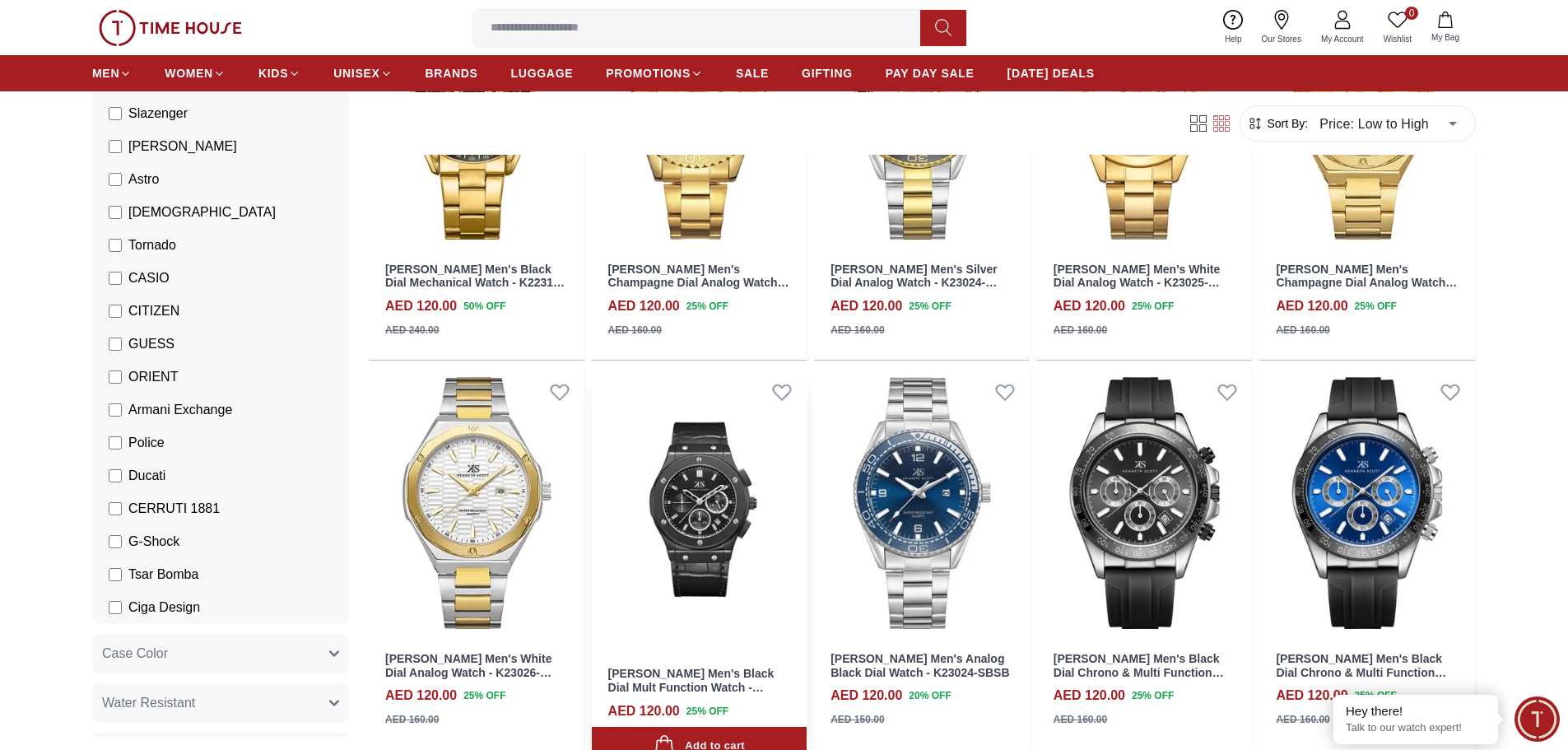
scroll to position [9797, 0]
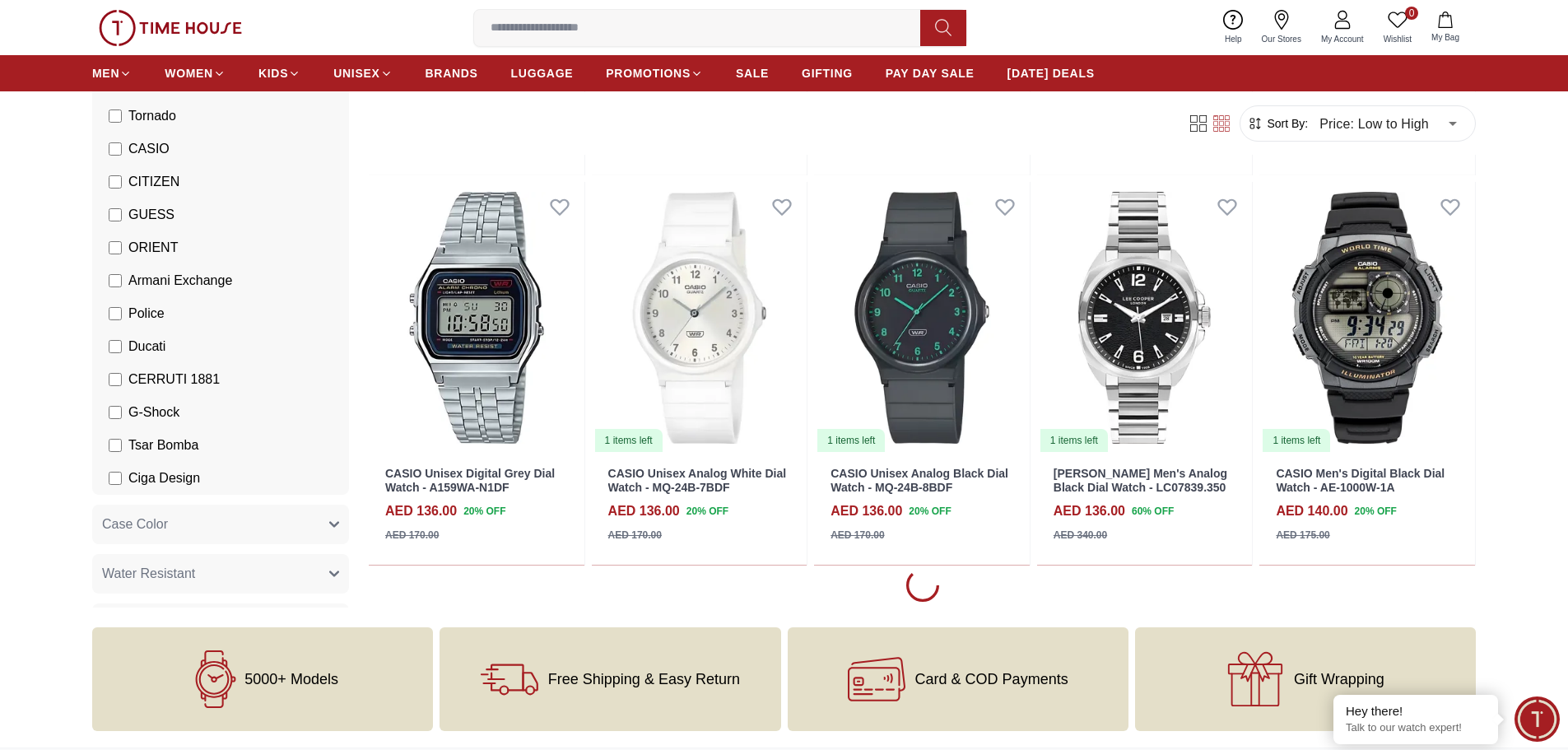
scroll to position [14078, 0]
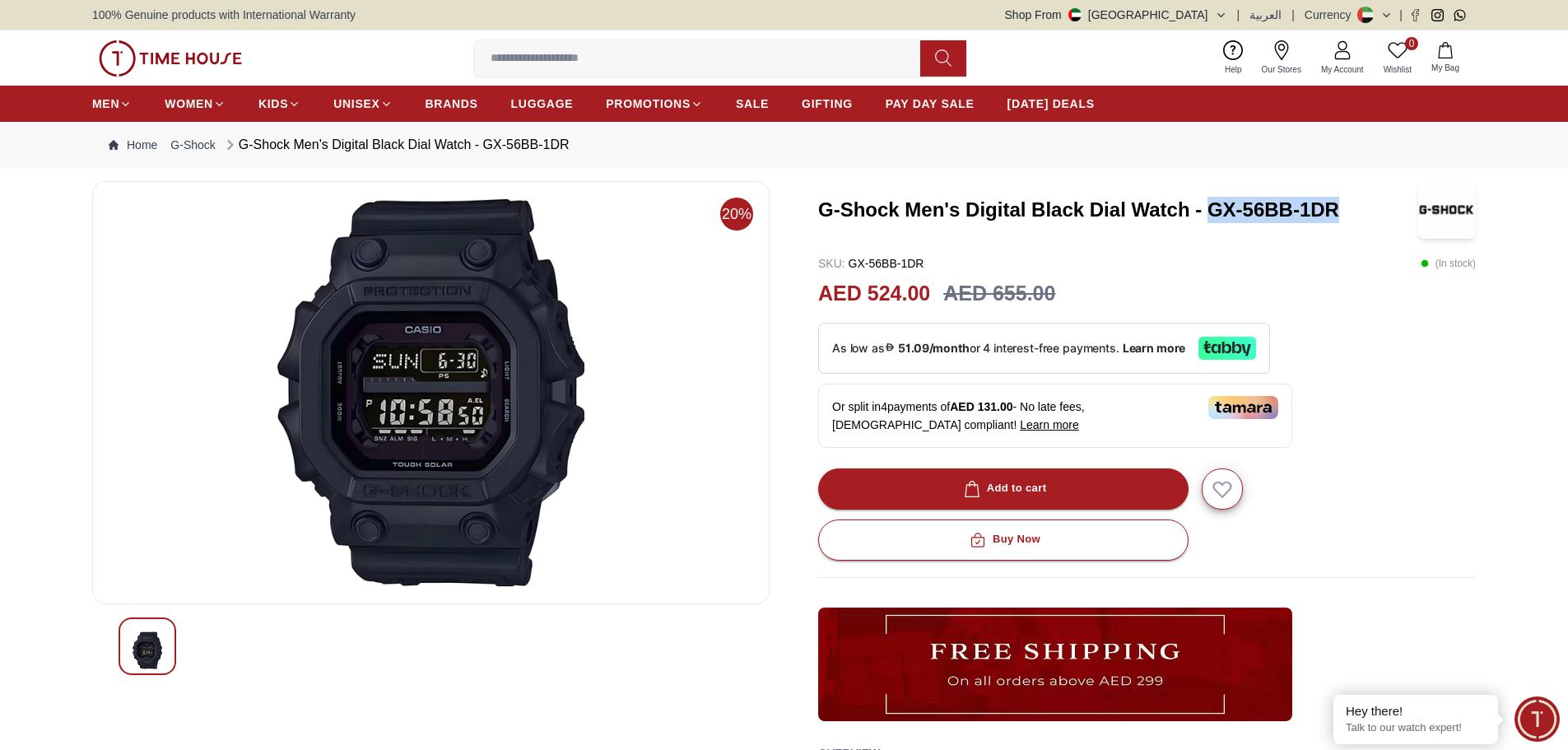
drag, startPoint x: 1346, startPoint y: 210, endPoint x: 1212, endPoint y: 212, distance: 134.0
click at [1212, 212] on h3 "G-Shock Men's Digital Black Dial Watch - GX-56BB-1DR" at bounding box center [1118, 210] width 600 height 26
copy h3 "GX-56BB-1DR"
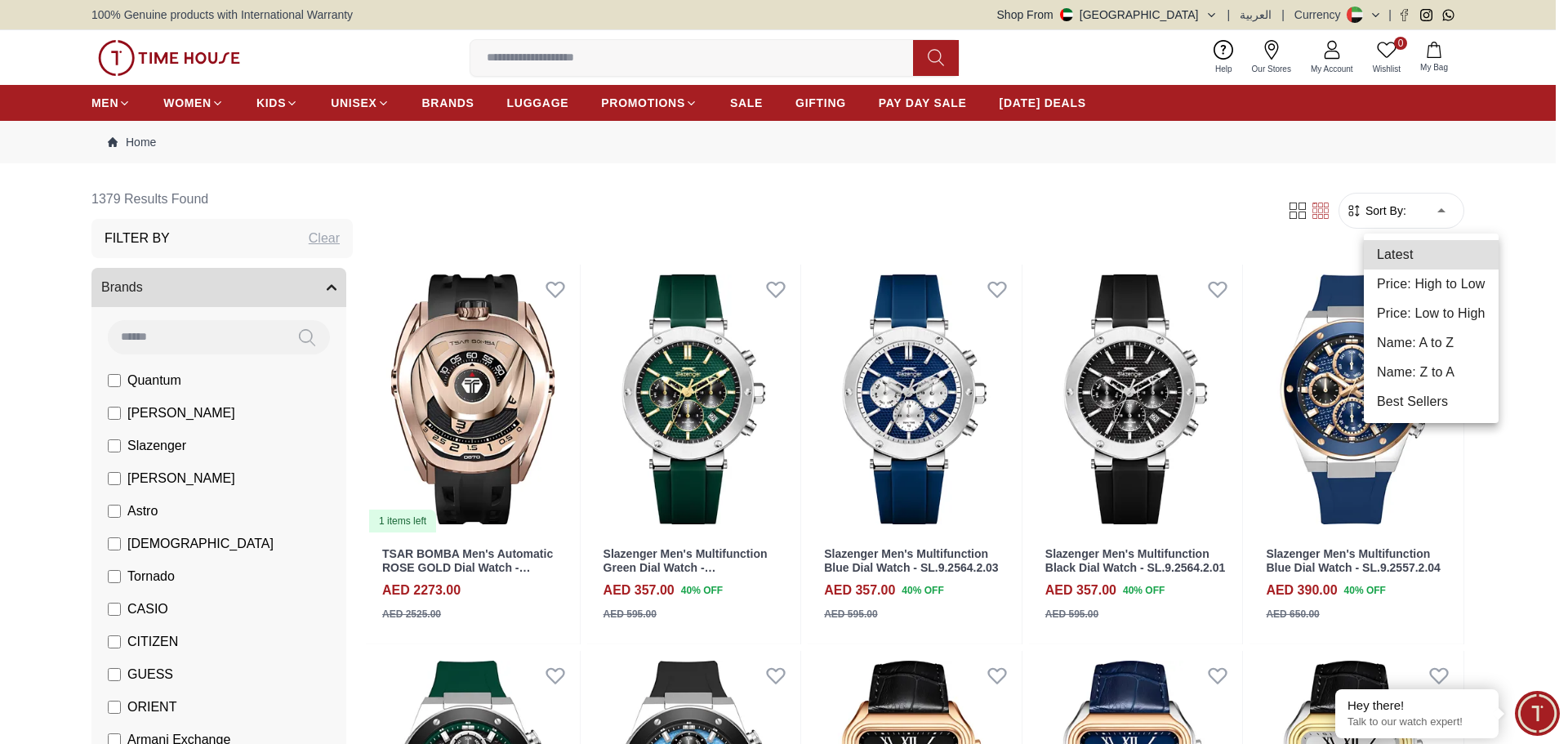
click at [1435, 316] on li "Price: Low to High" at bounding box center [1431, 314] width 134 height 29
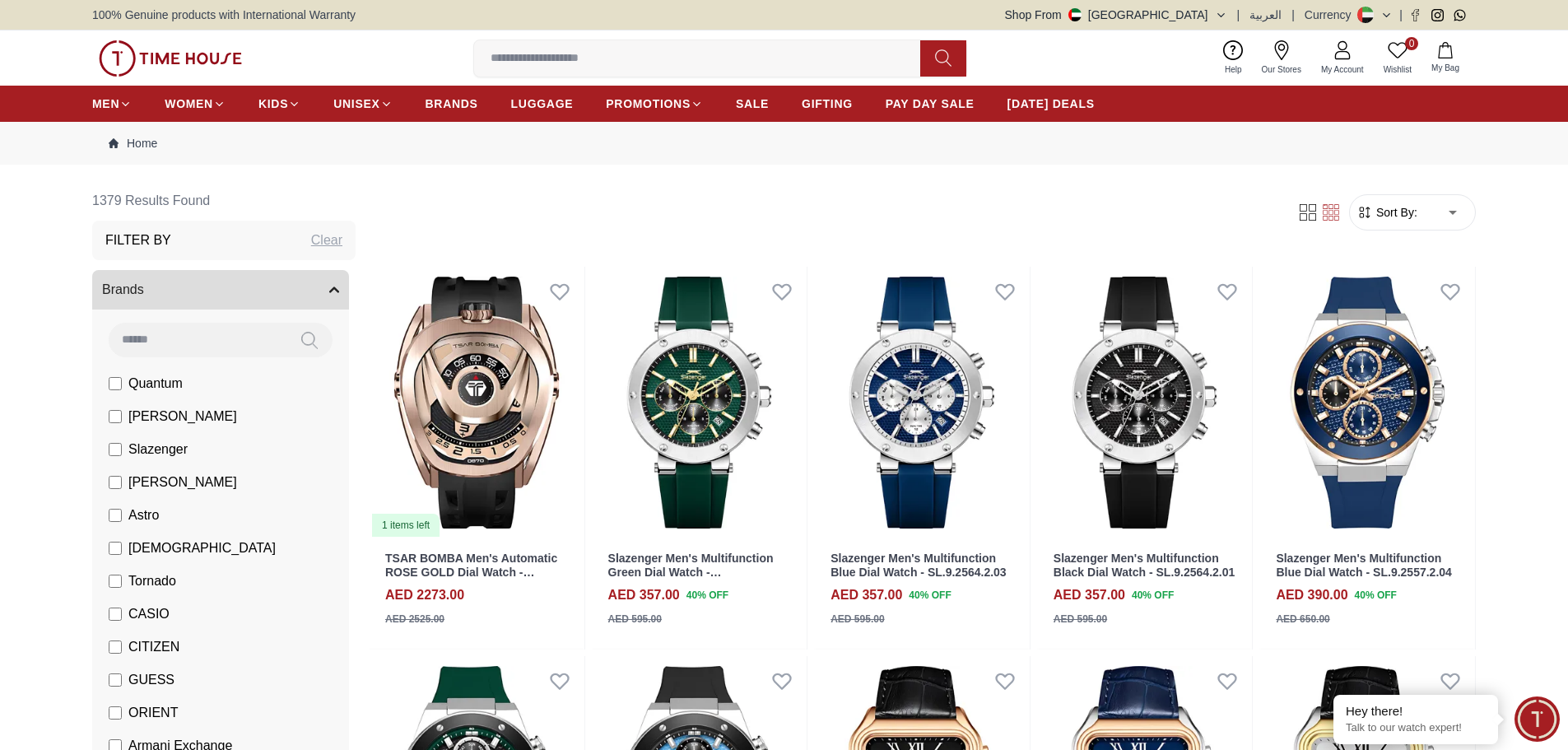
type input "*"
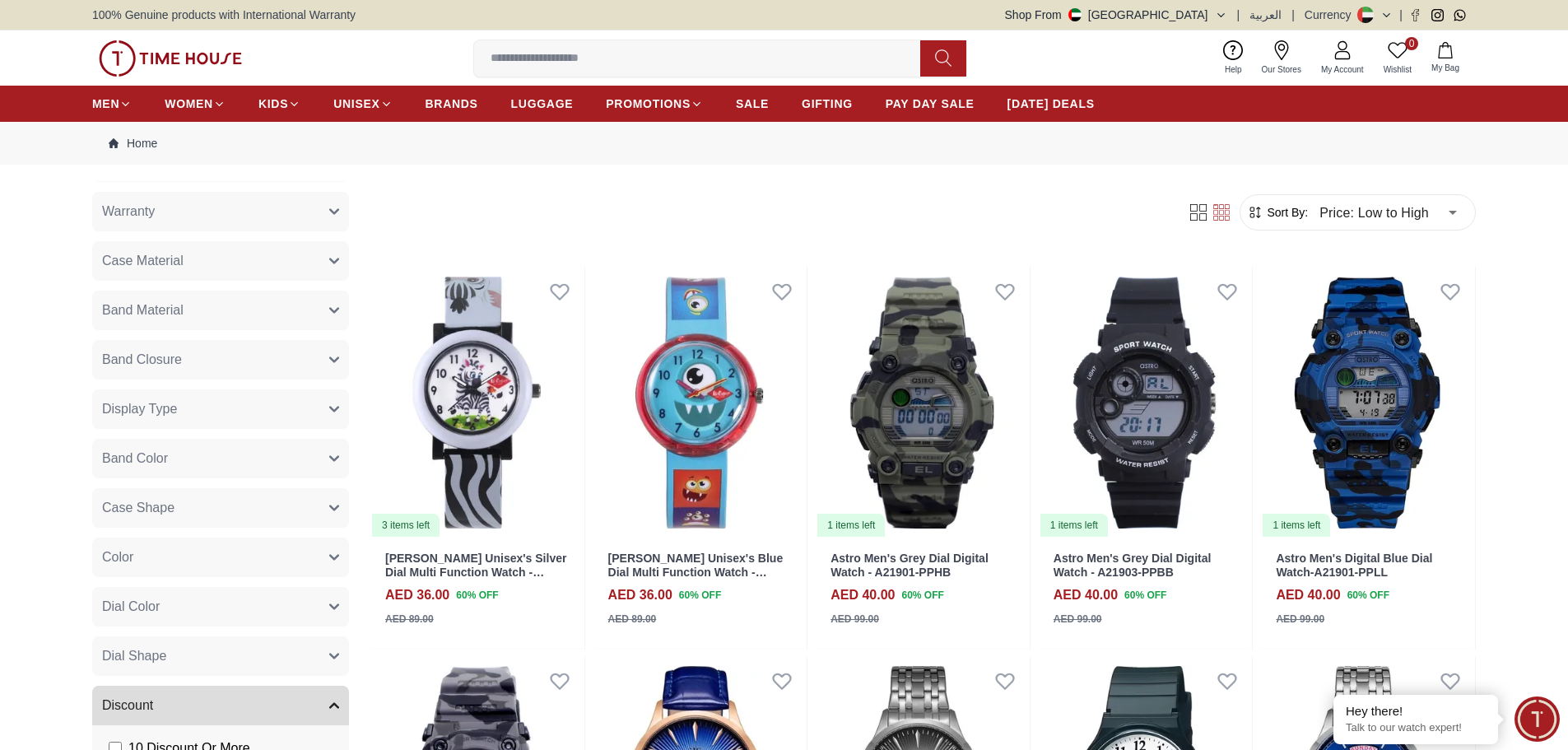
scroll to position [906, 0]
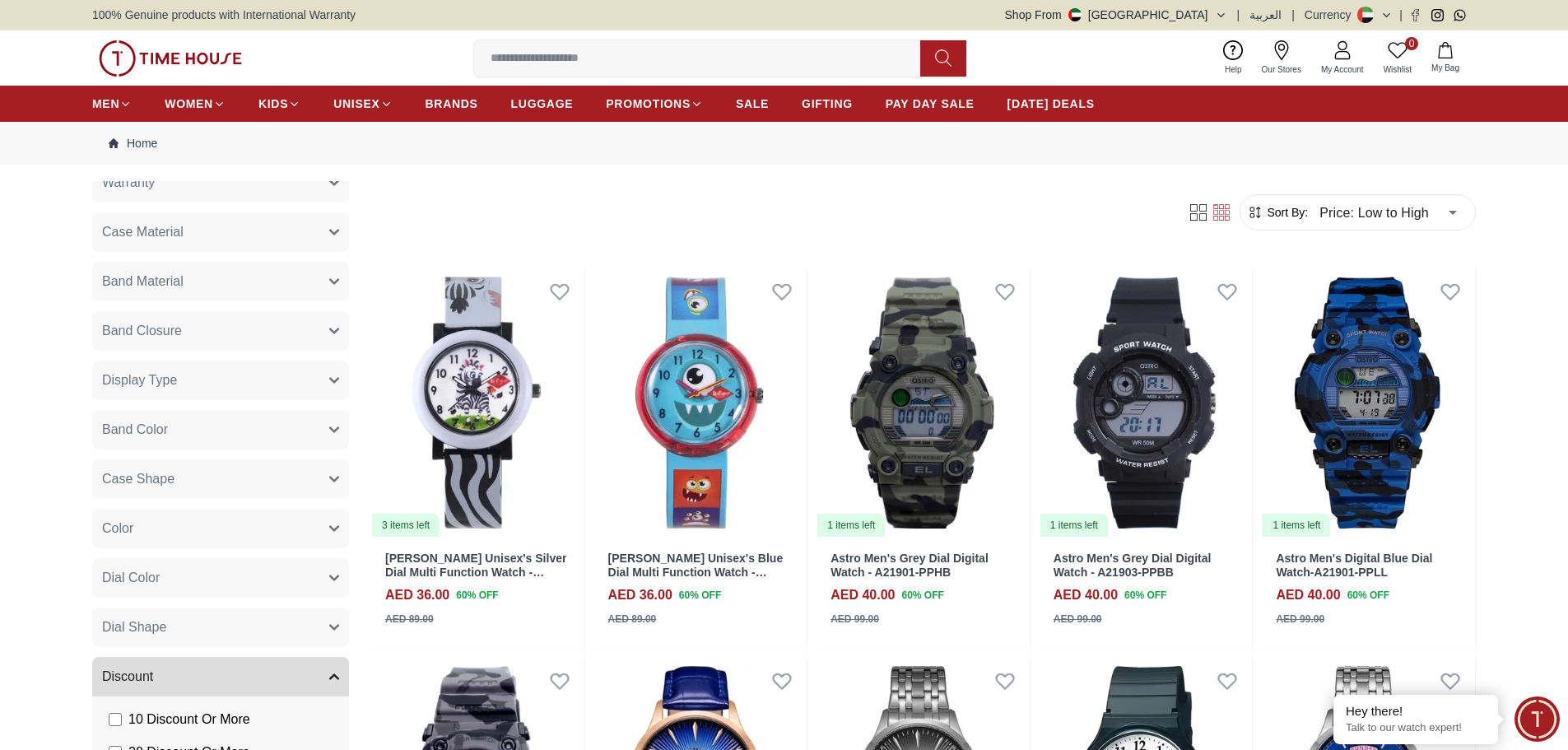
click at [313, 574] on button "Dial Color" at bounding box center [220, 578] width 257 height 39
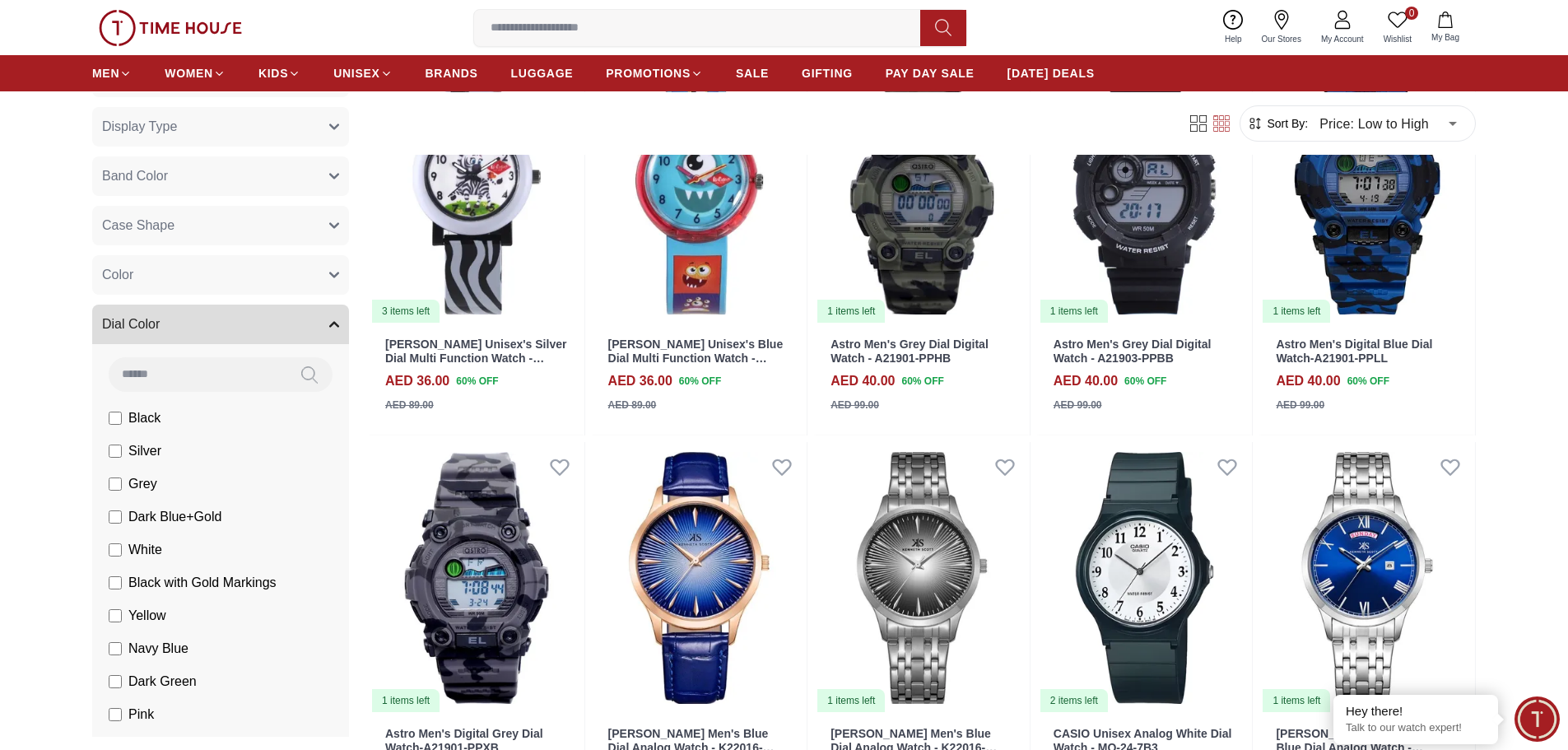
scroll to position [412, 0]
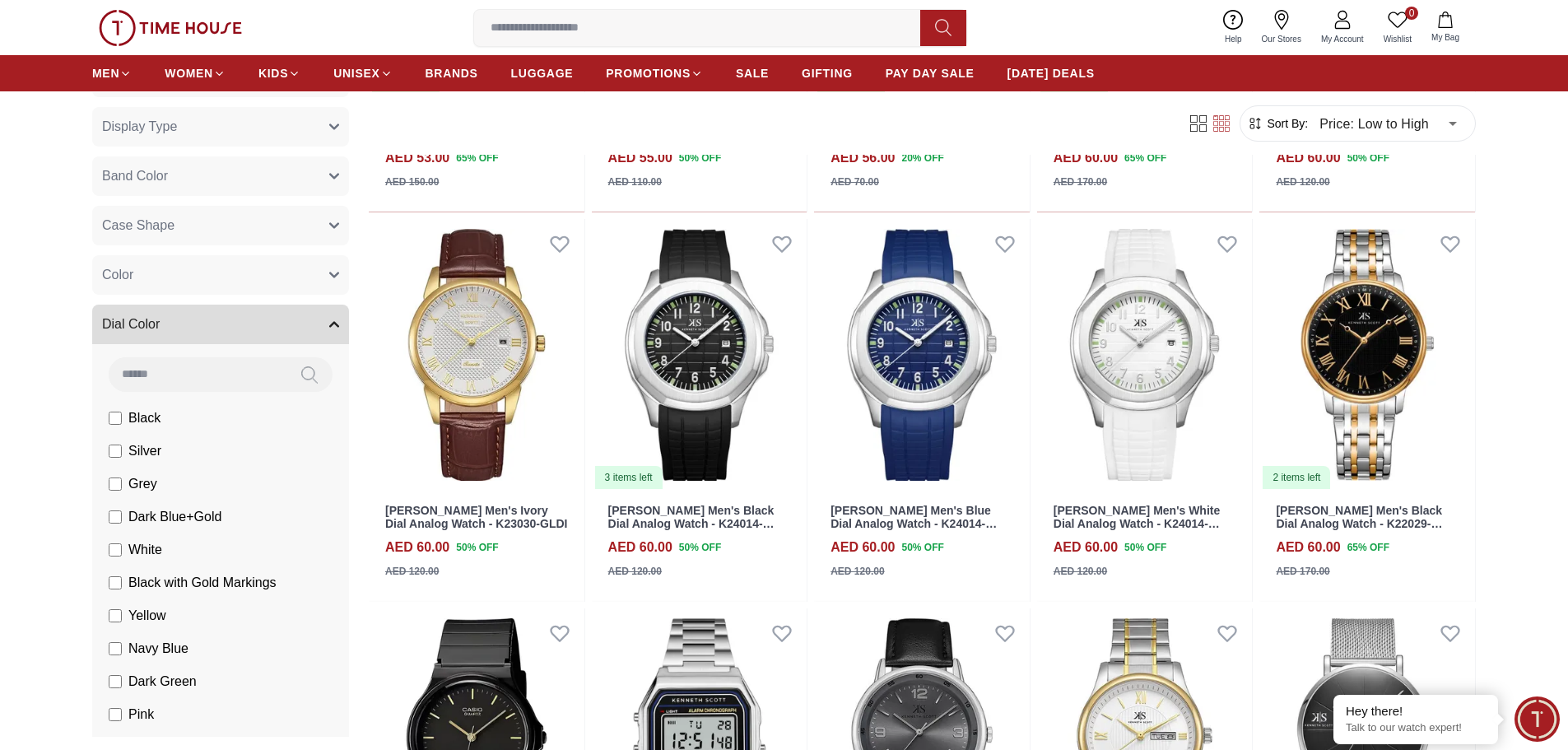
scroll to position [1235, 0]
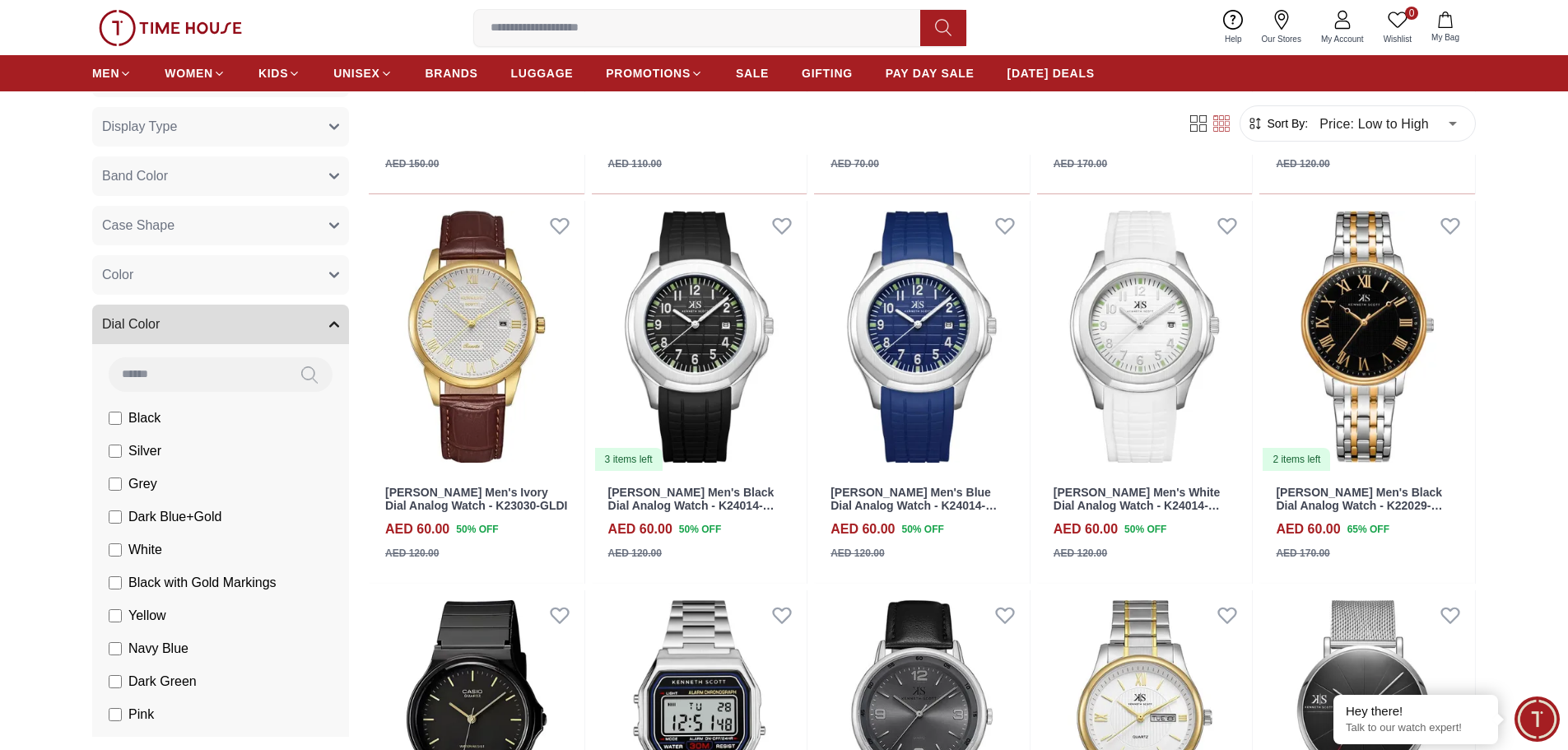
click at [330, 325] on icon "button" at bounding box center [334, 324] width 8 height 4
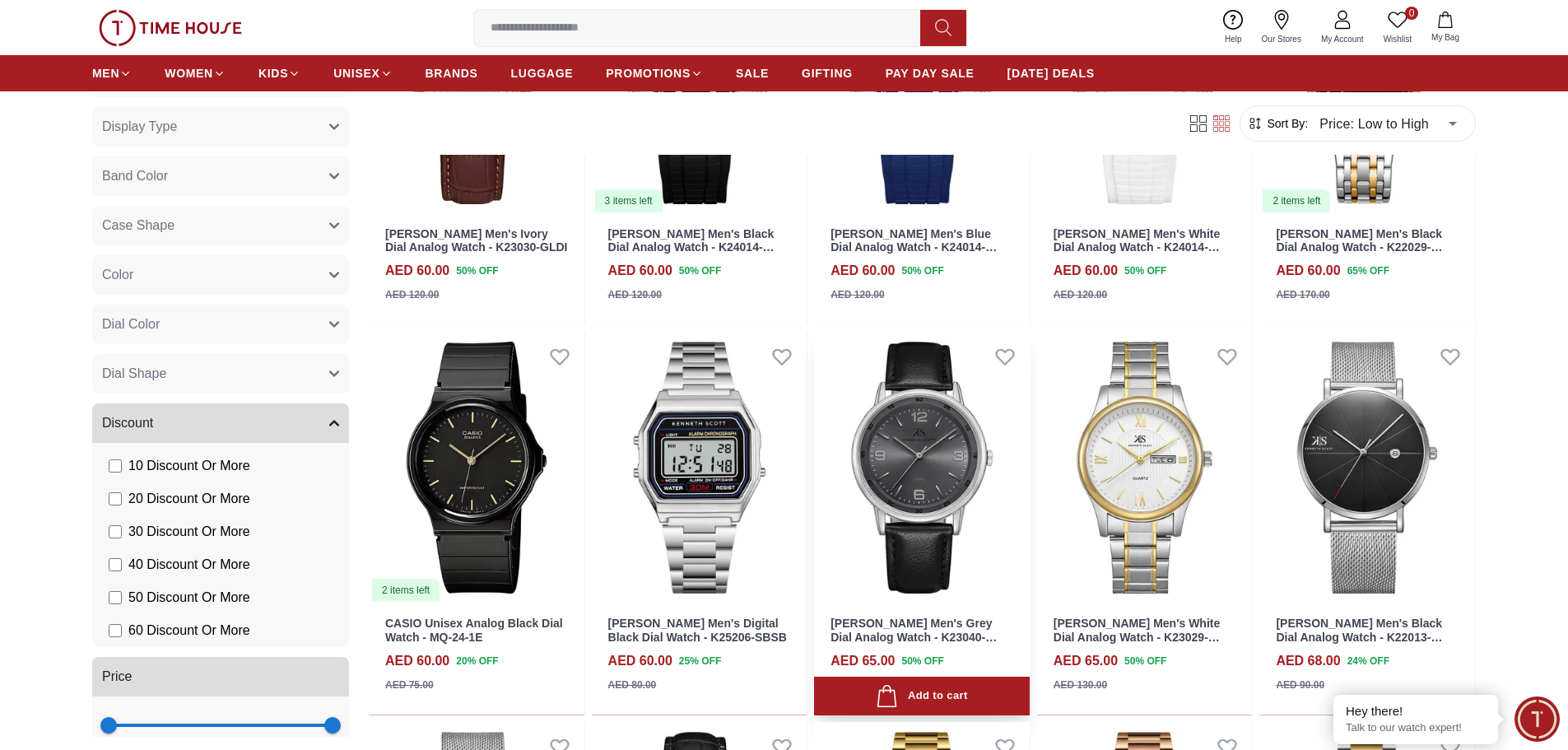
scroll to position [1647, 0]
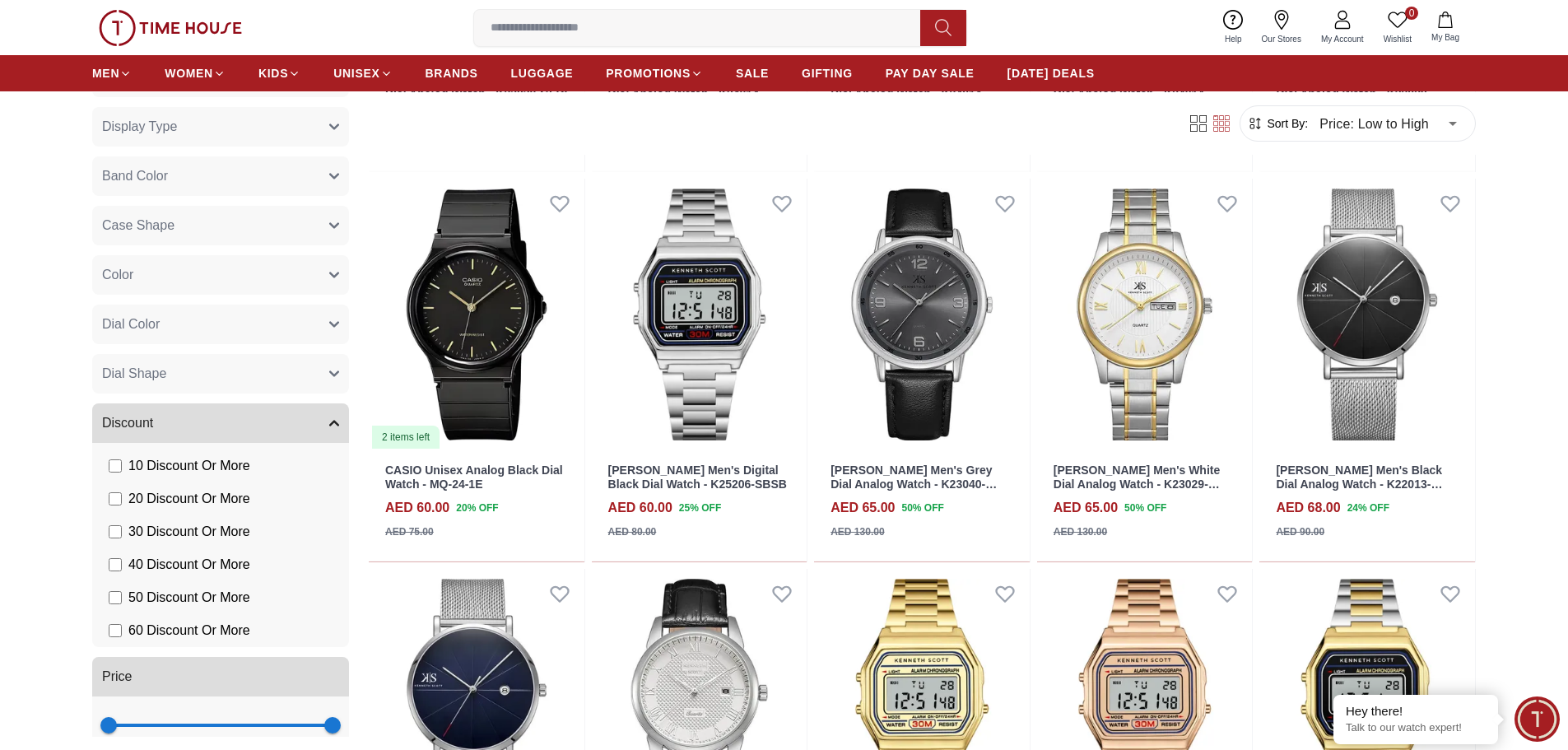
click at [329, 426] on button "Discount" at bounding box center [220, 422] width 257 height 39
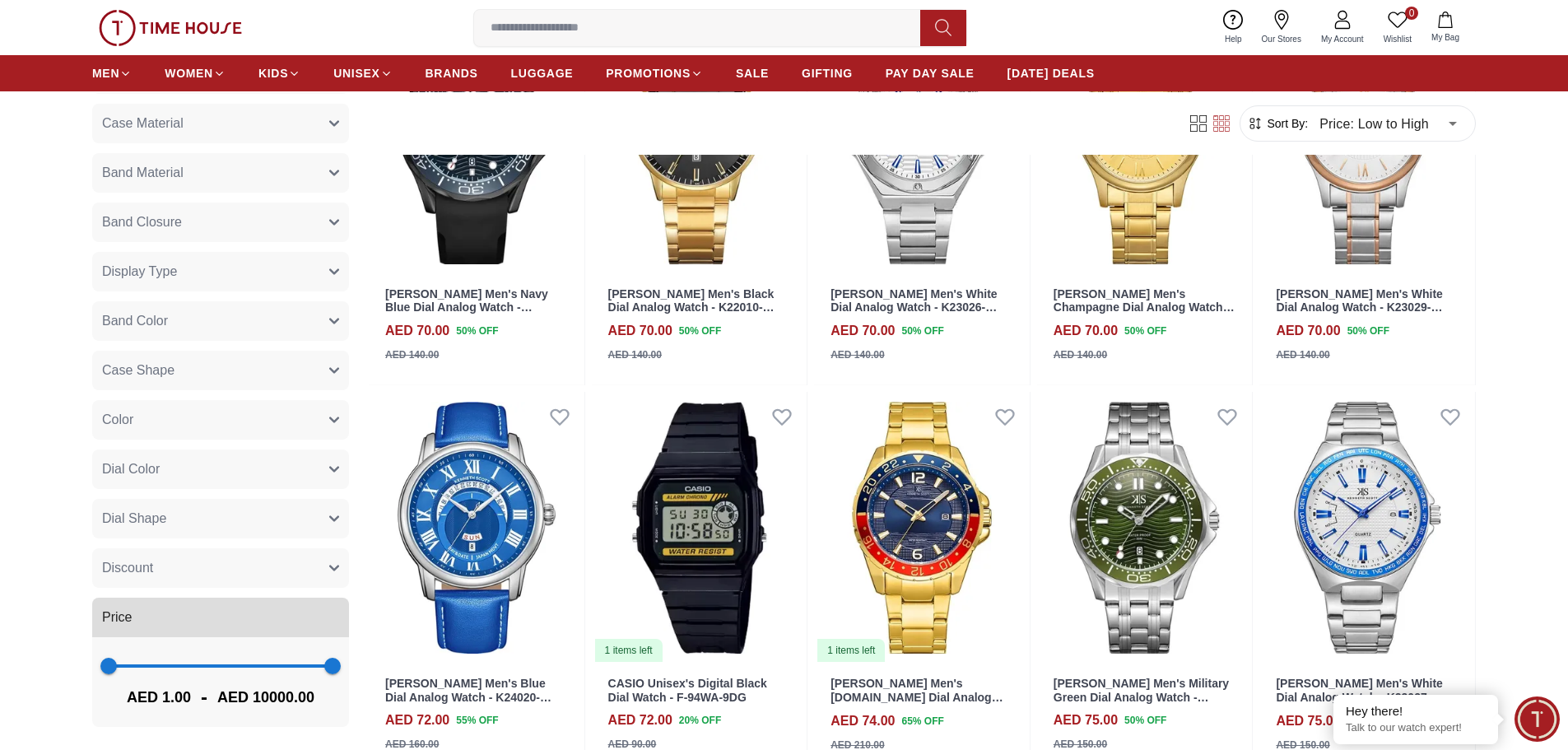
scroll to position [2635, 0]
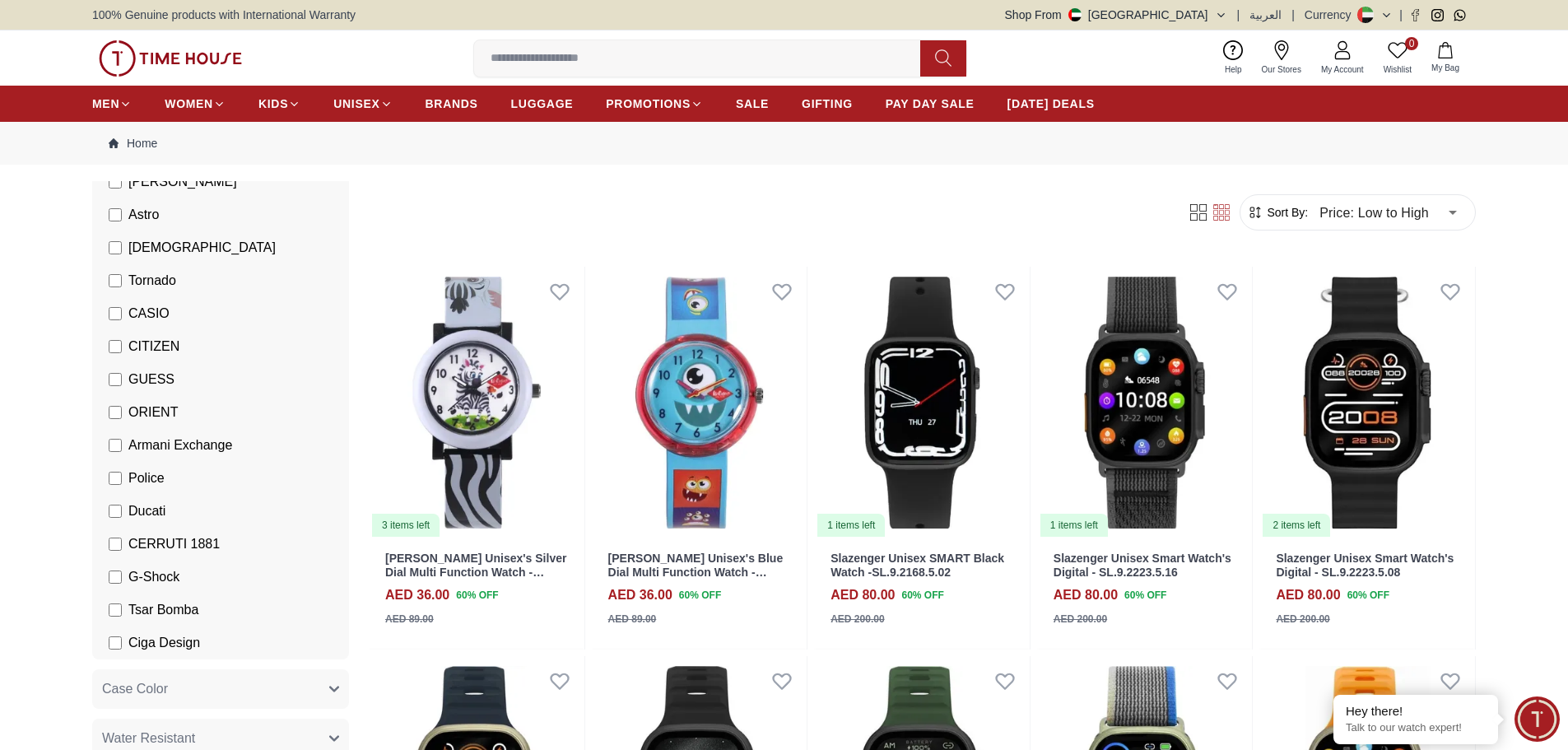
scroll to position [330, 0]
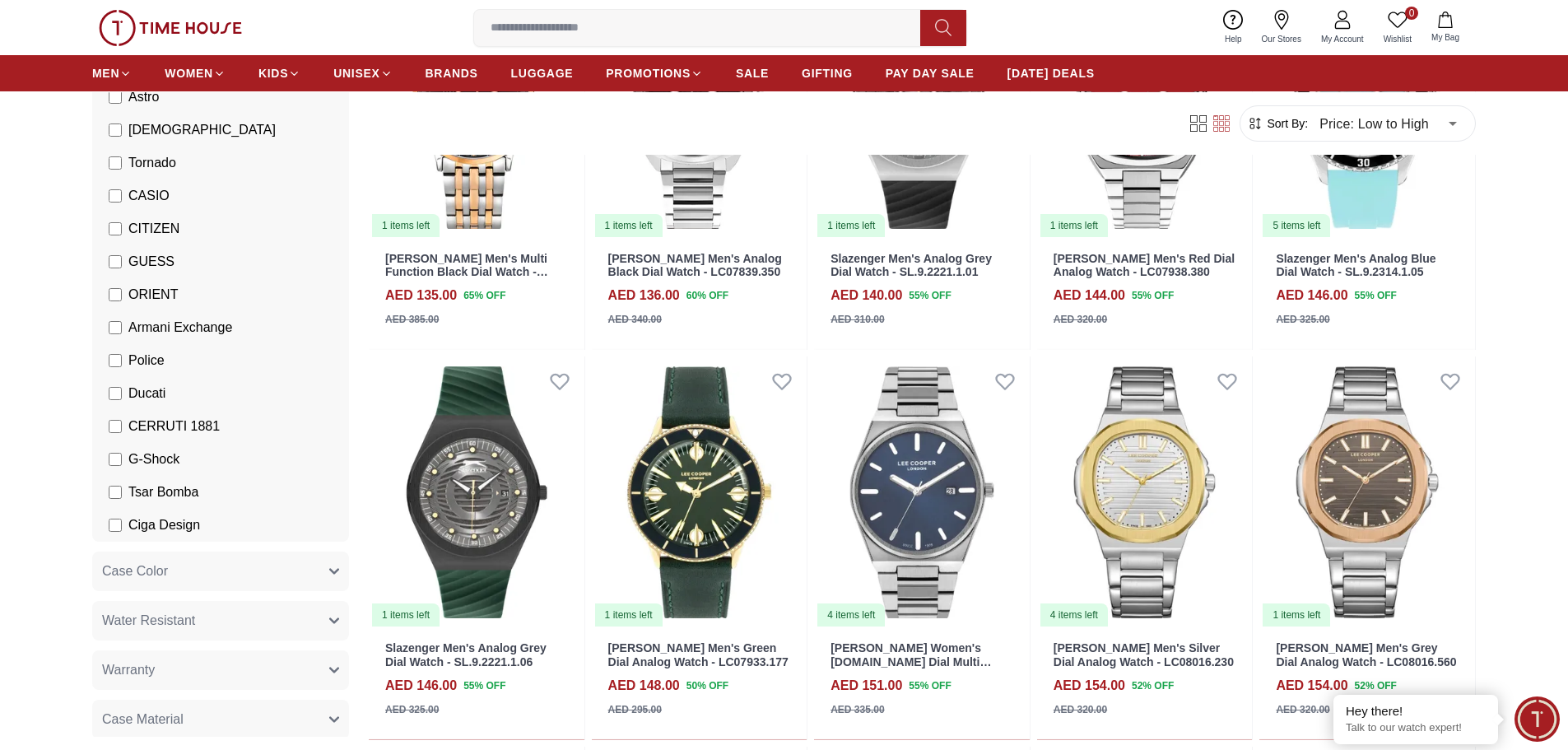
scroll to position [1564, 0]
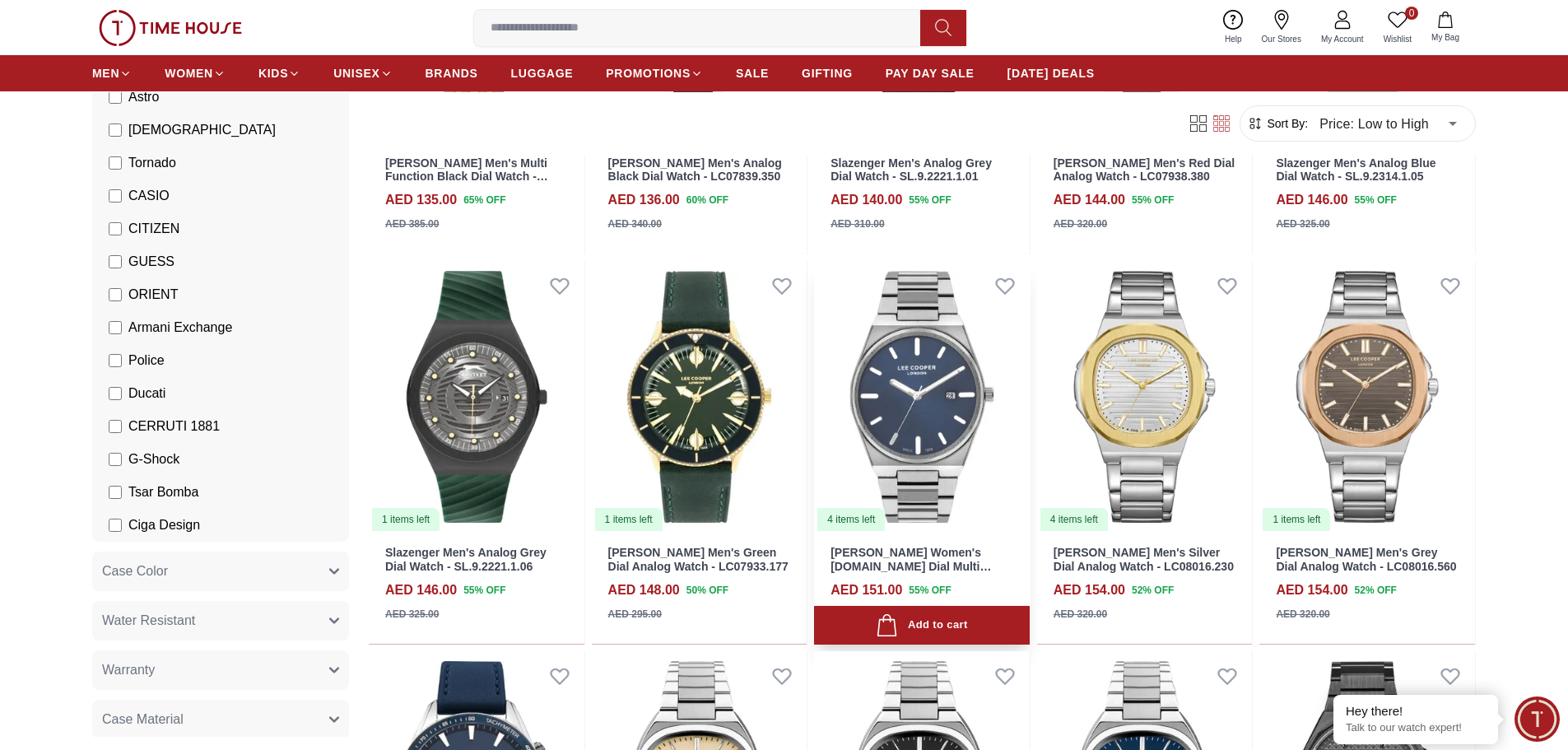
click at [920, 418] on img at bounding box center [921, 397] width 216 height 272
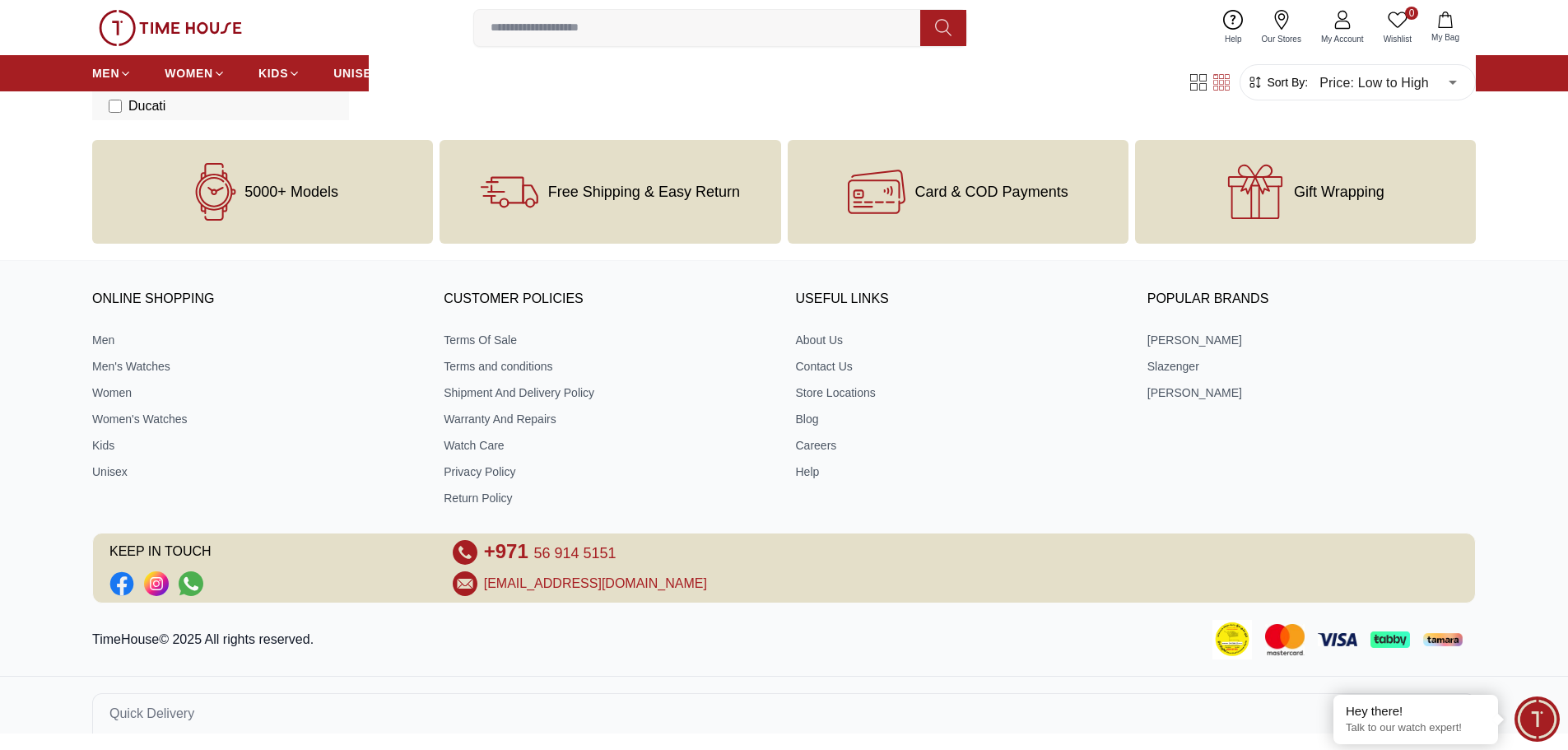
scroll to position [705, 0]
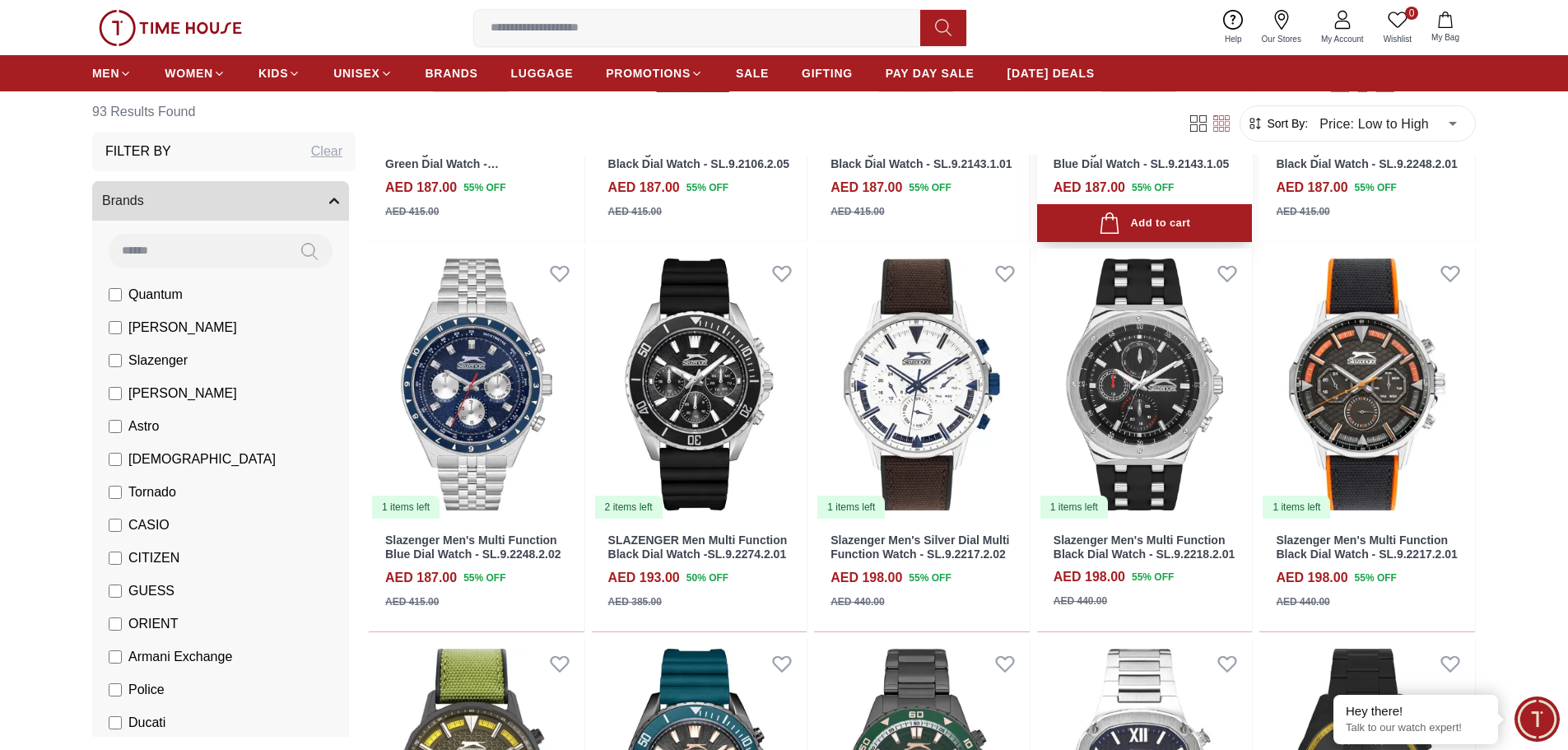
scroll to position [1647, 0]
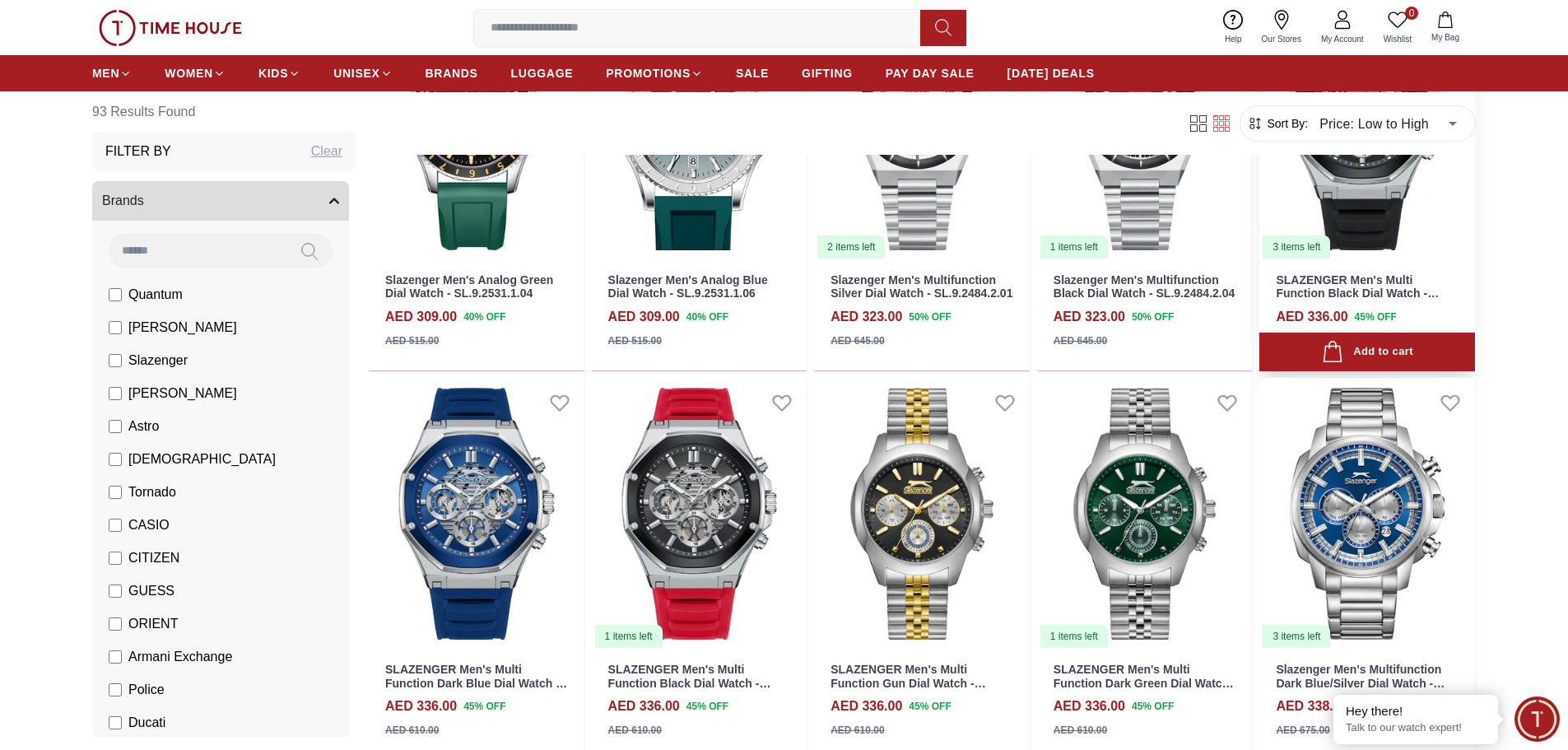
scroll to position [3787, 0]
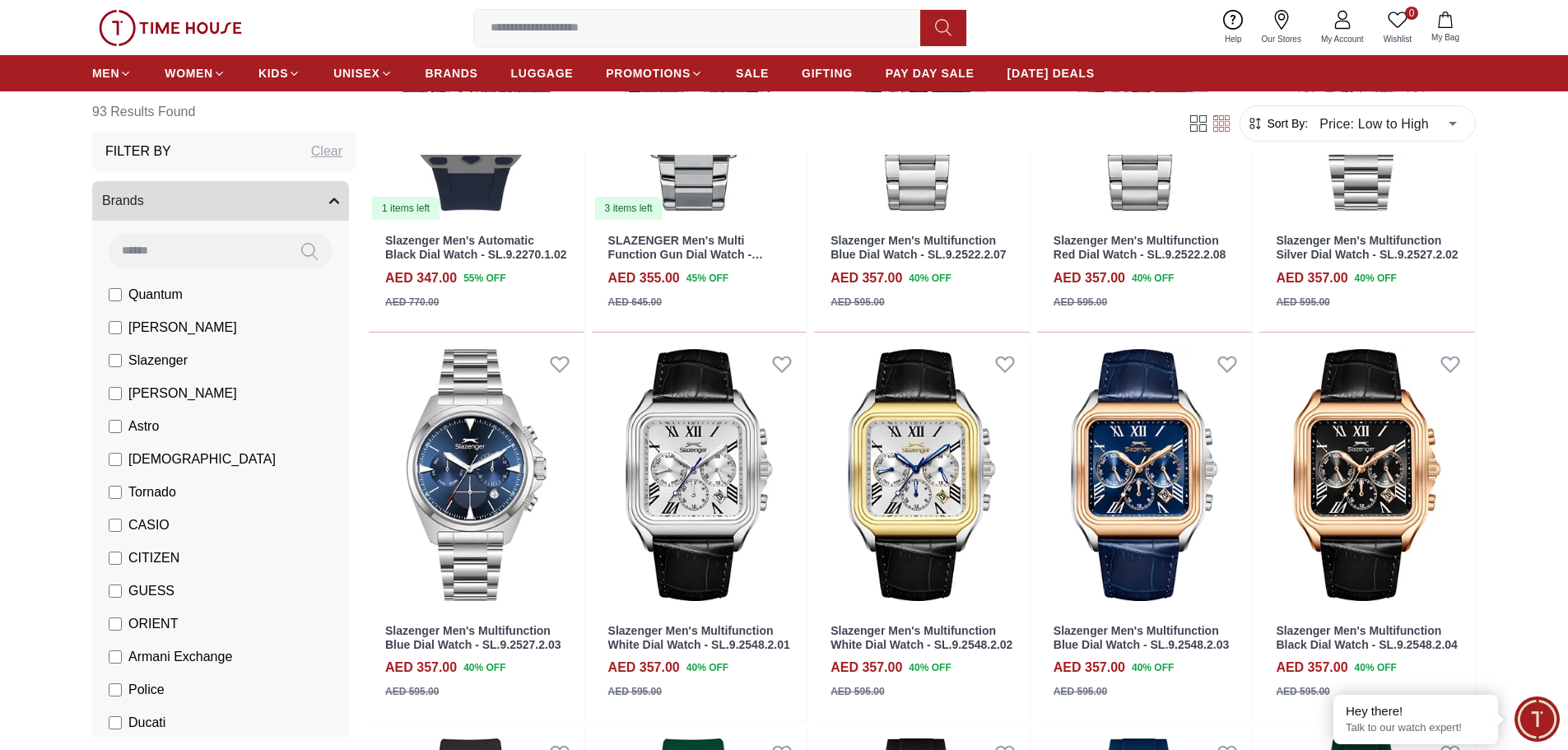
scroll to position [5022, 0]
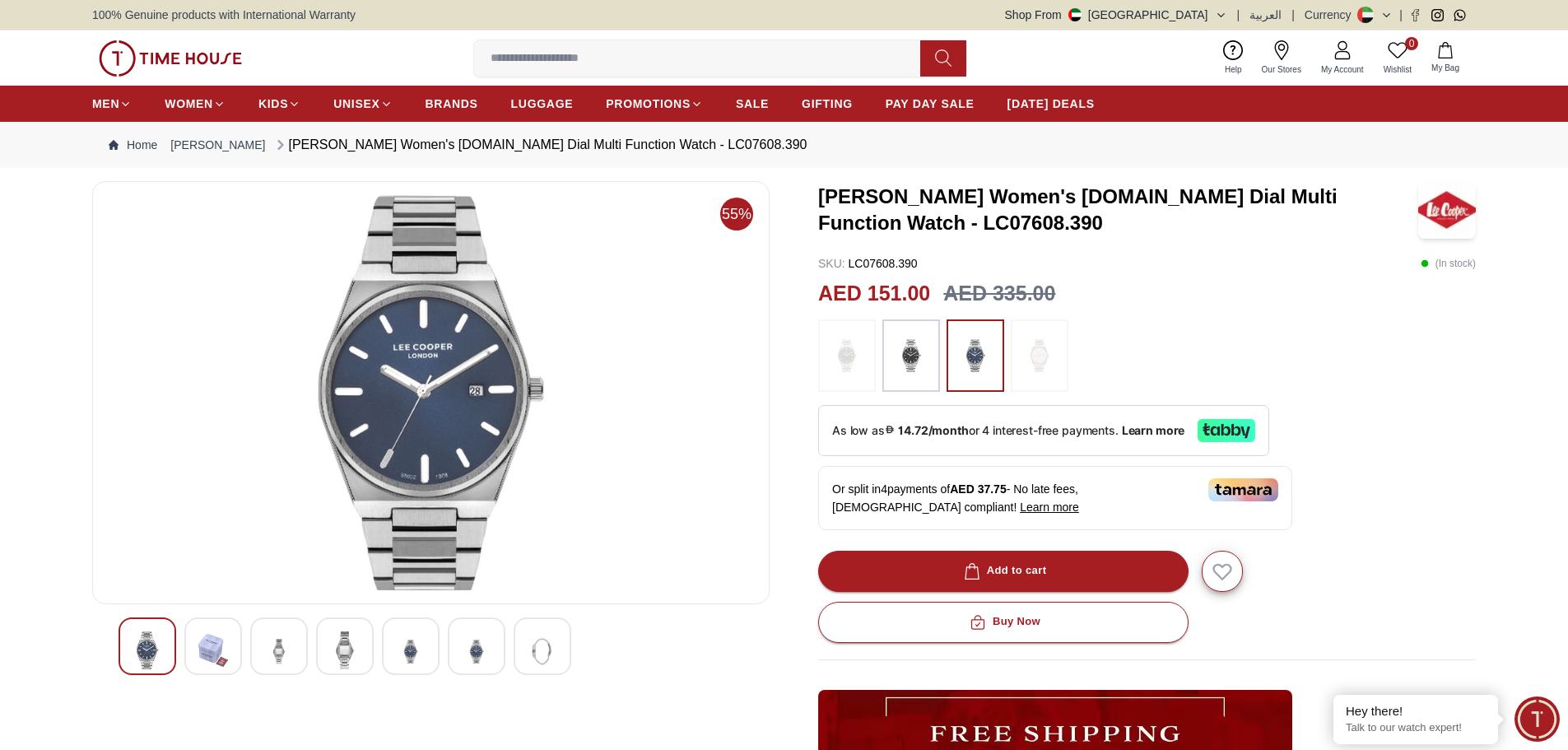
click at [413, 658] on img at bounding box center [411, 651] width 30 height 40
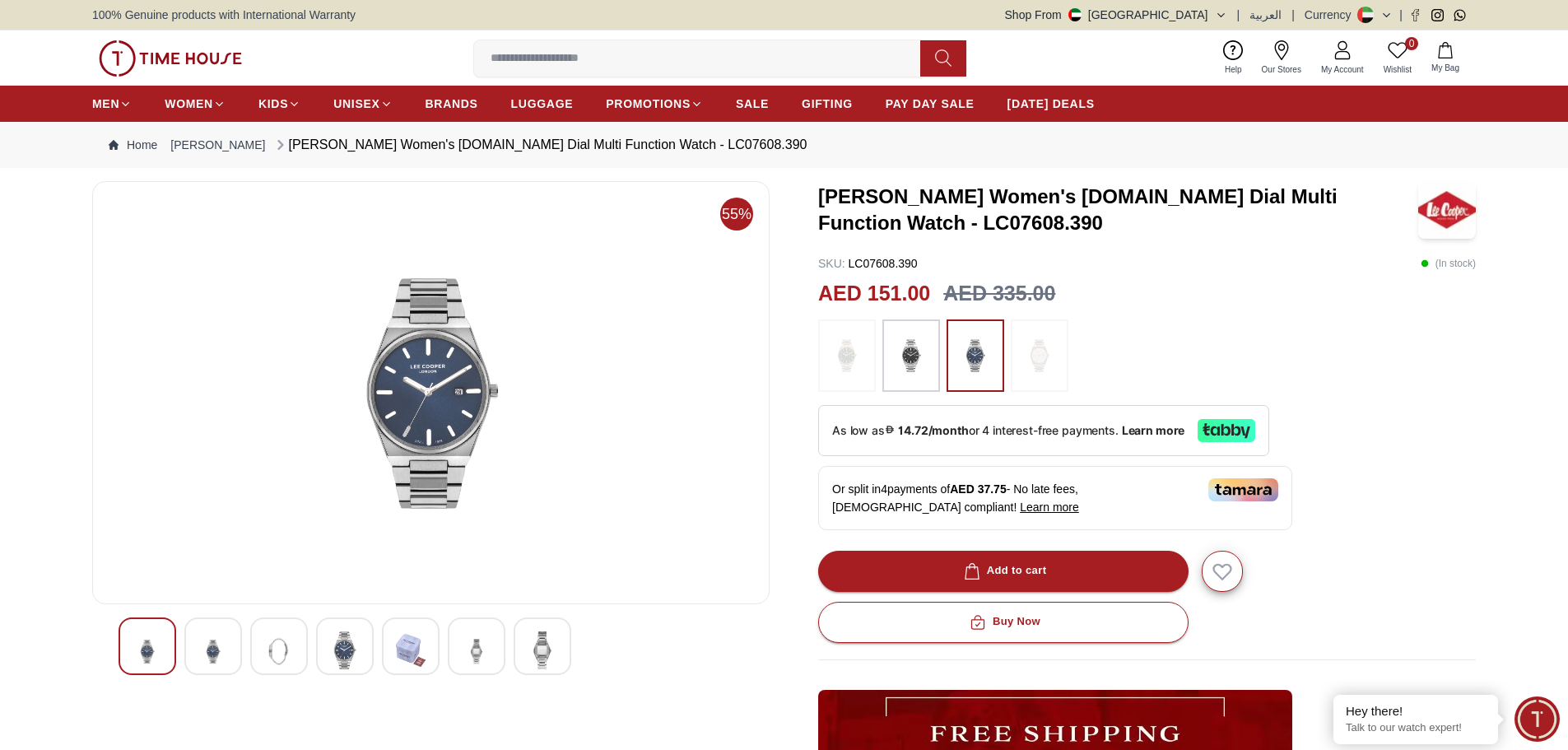
click at [460, 655] on div at bounding box center [476, 646] width 58 height 58
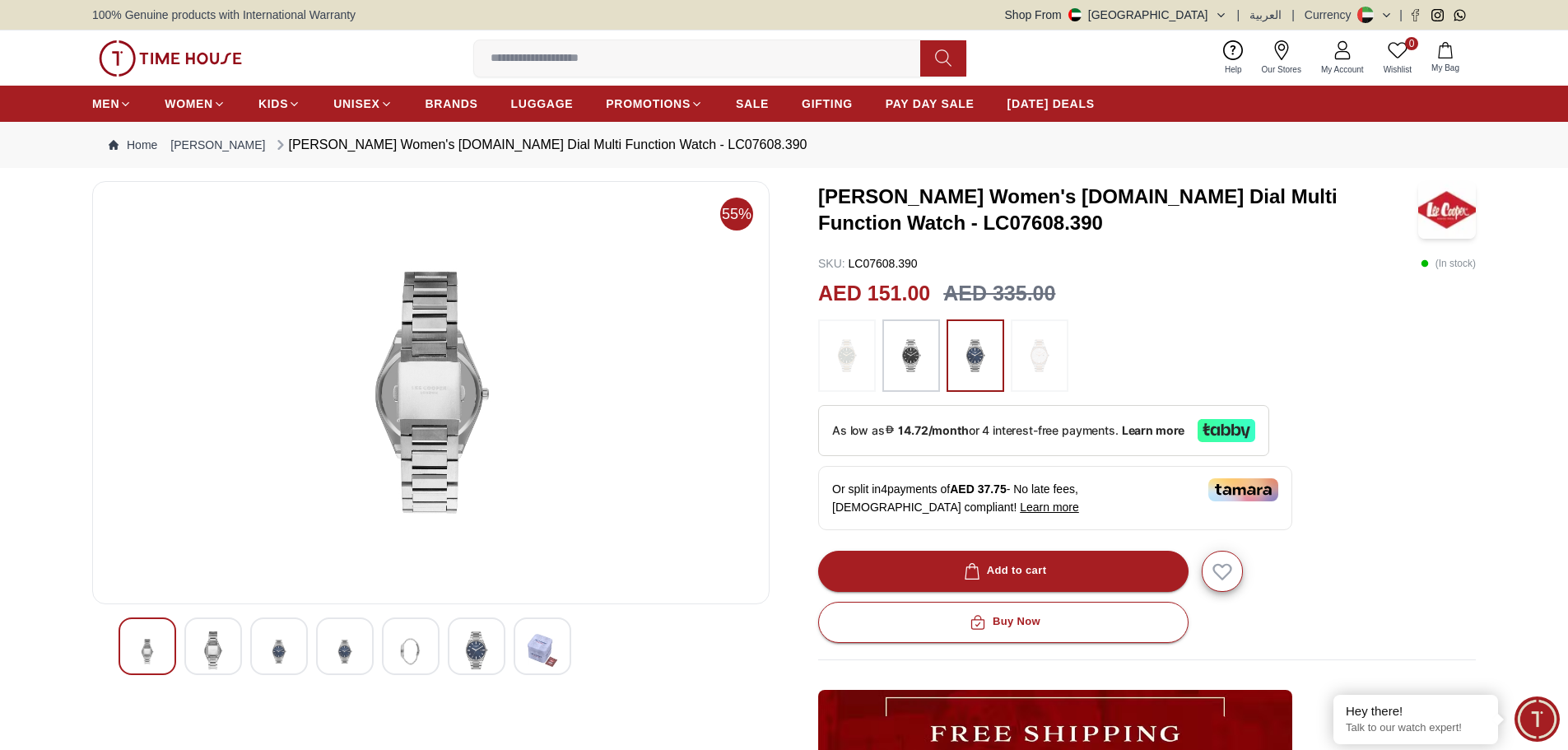
click at [485, 654] on img at bounding box center [476, 649] width 30 height 38
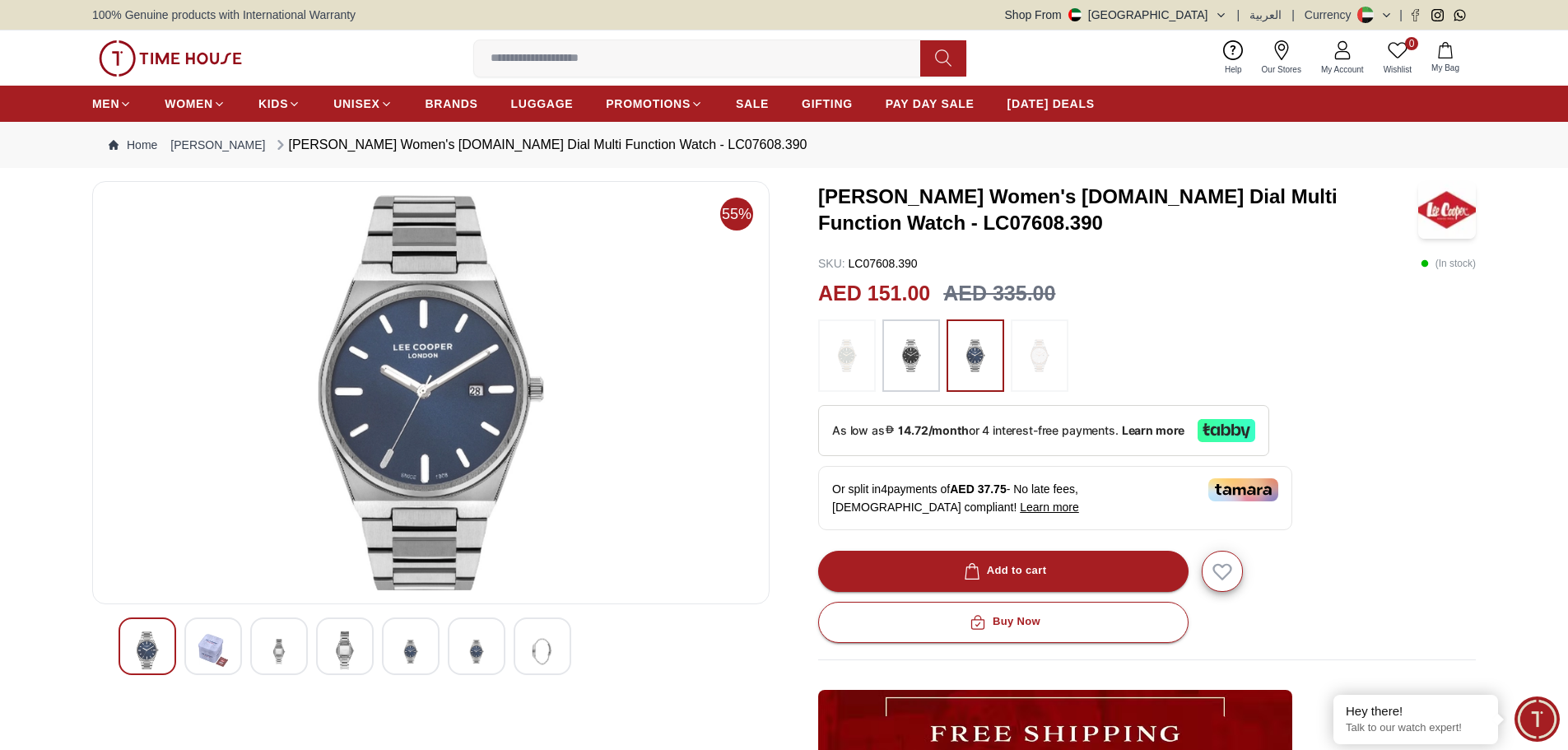
click at [480, 654] on img at bounding box center [476, 651] width 30 height 40
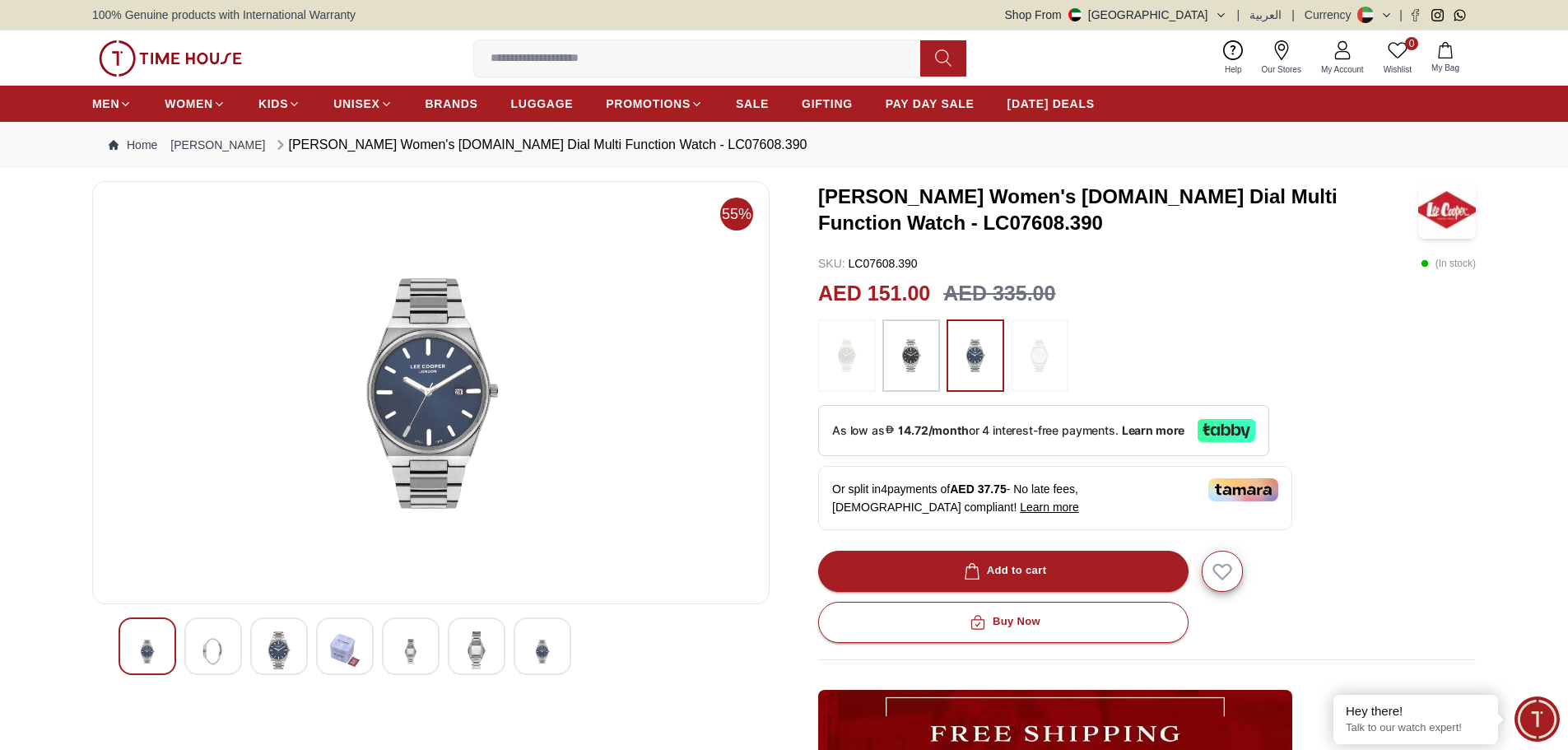
click at [485, 654] on img at bounding box center [476, 649] width 30 height 38
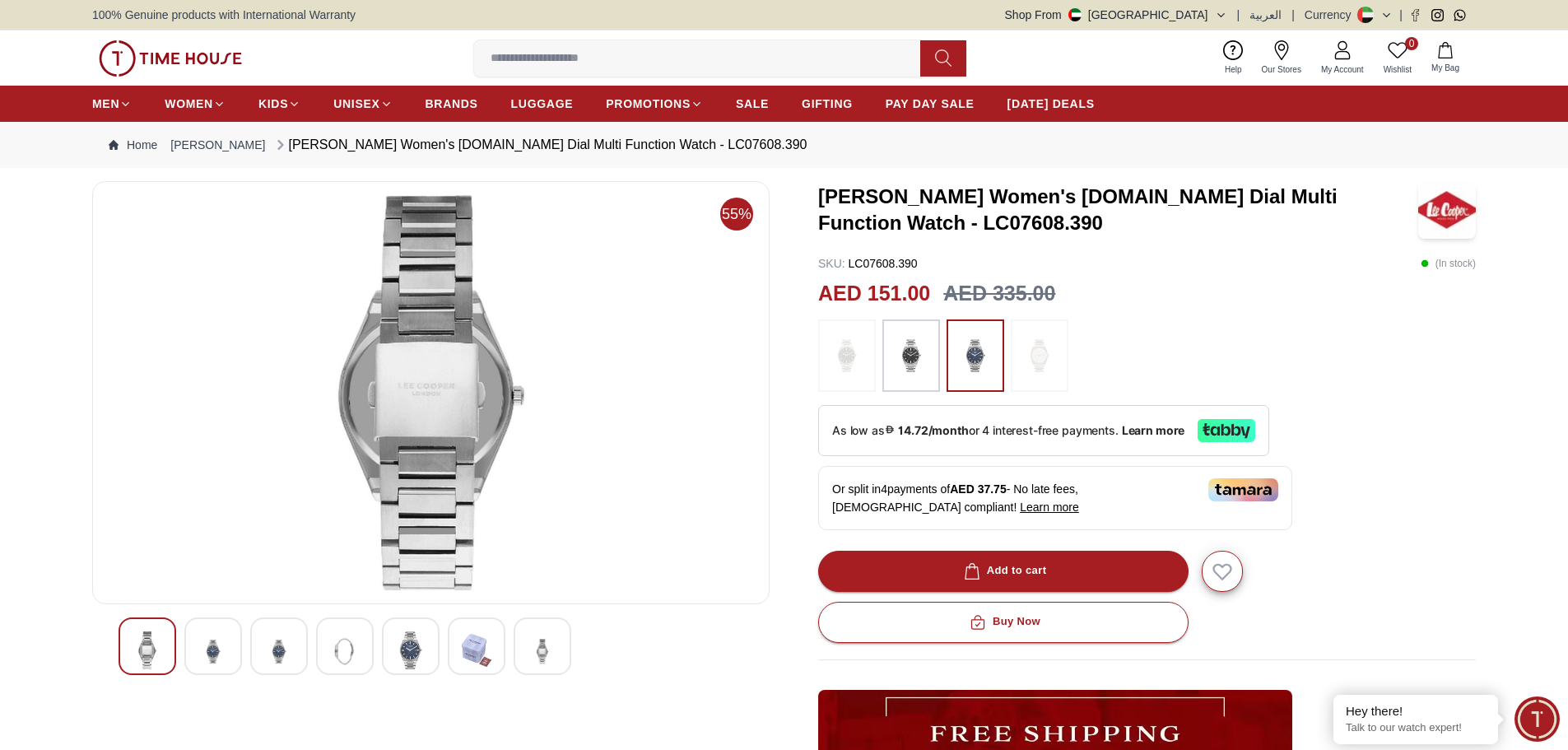
click at [485, 654] on img at bounding box center [476, 649] width 30 height 38
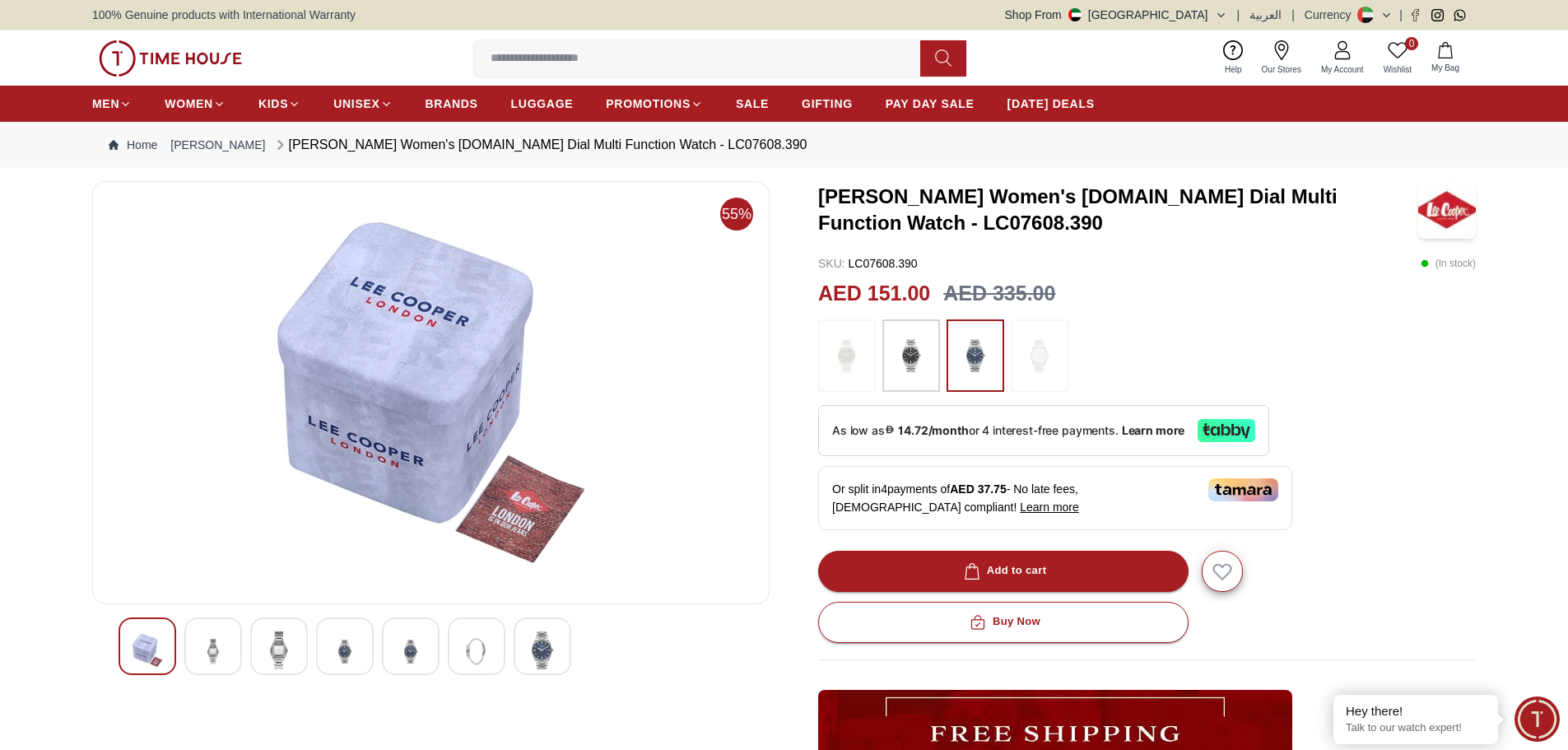
click at [485, 654] on img at bounding box center [476, 651] width 30 height 40
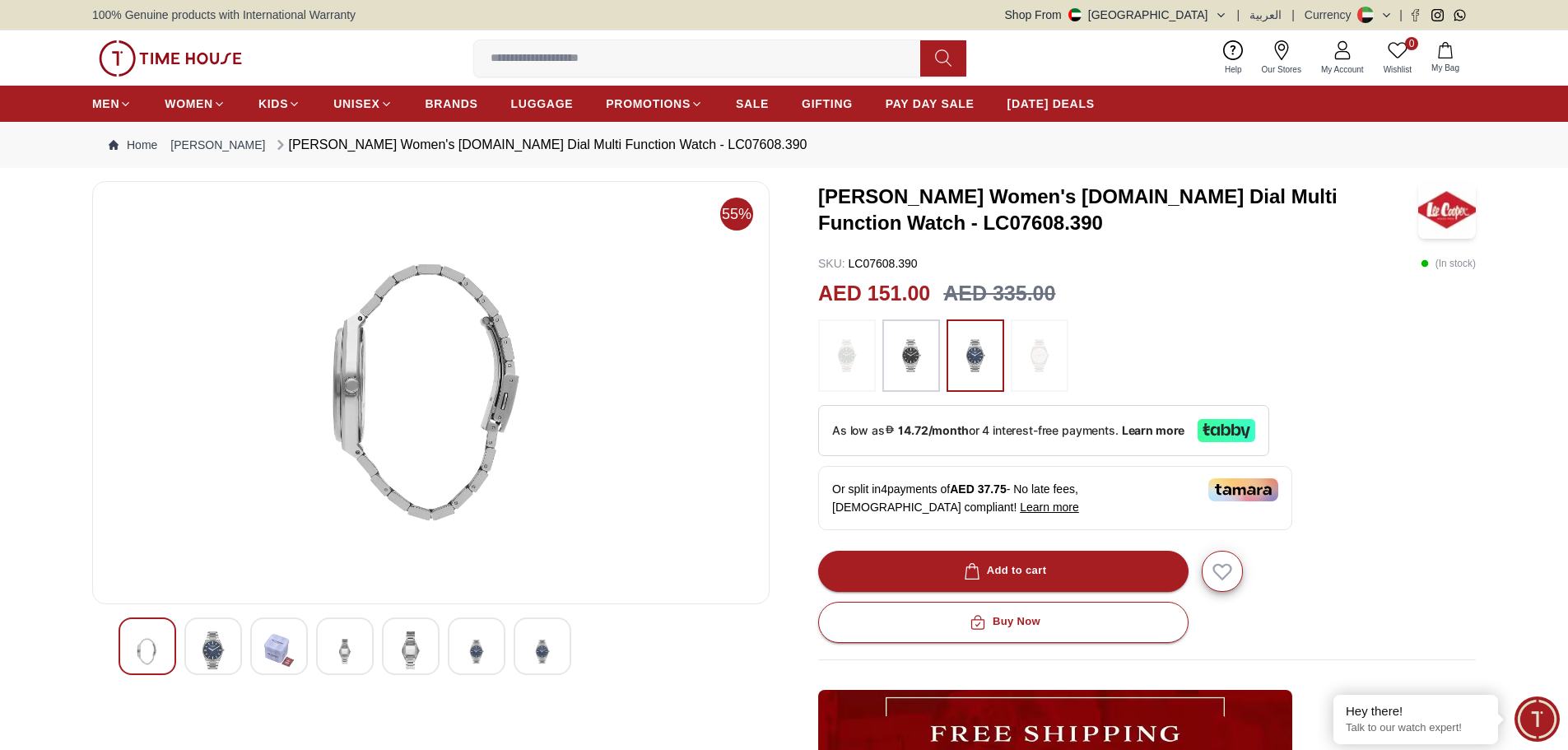
click at [486, 655] on img at bounding box center [476, 651] width 30 height 40
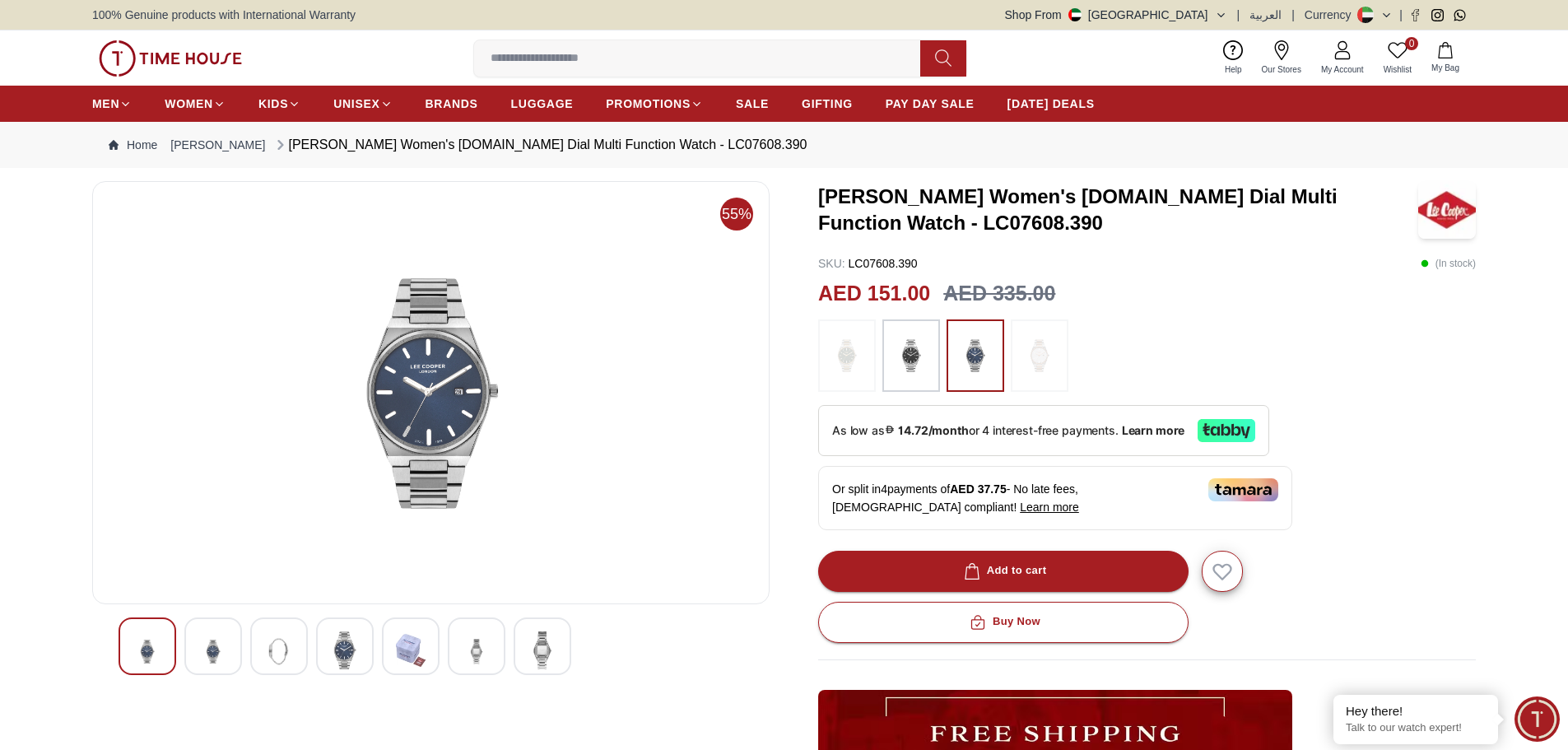
click at [1344, 392] on div "[PERSON_NAME] Women's [DOMAIN_NAME] Dial Multi Function Watch - LC07608.390 SKU…" at bounding box center [1147, 601] width 658 height 839
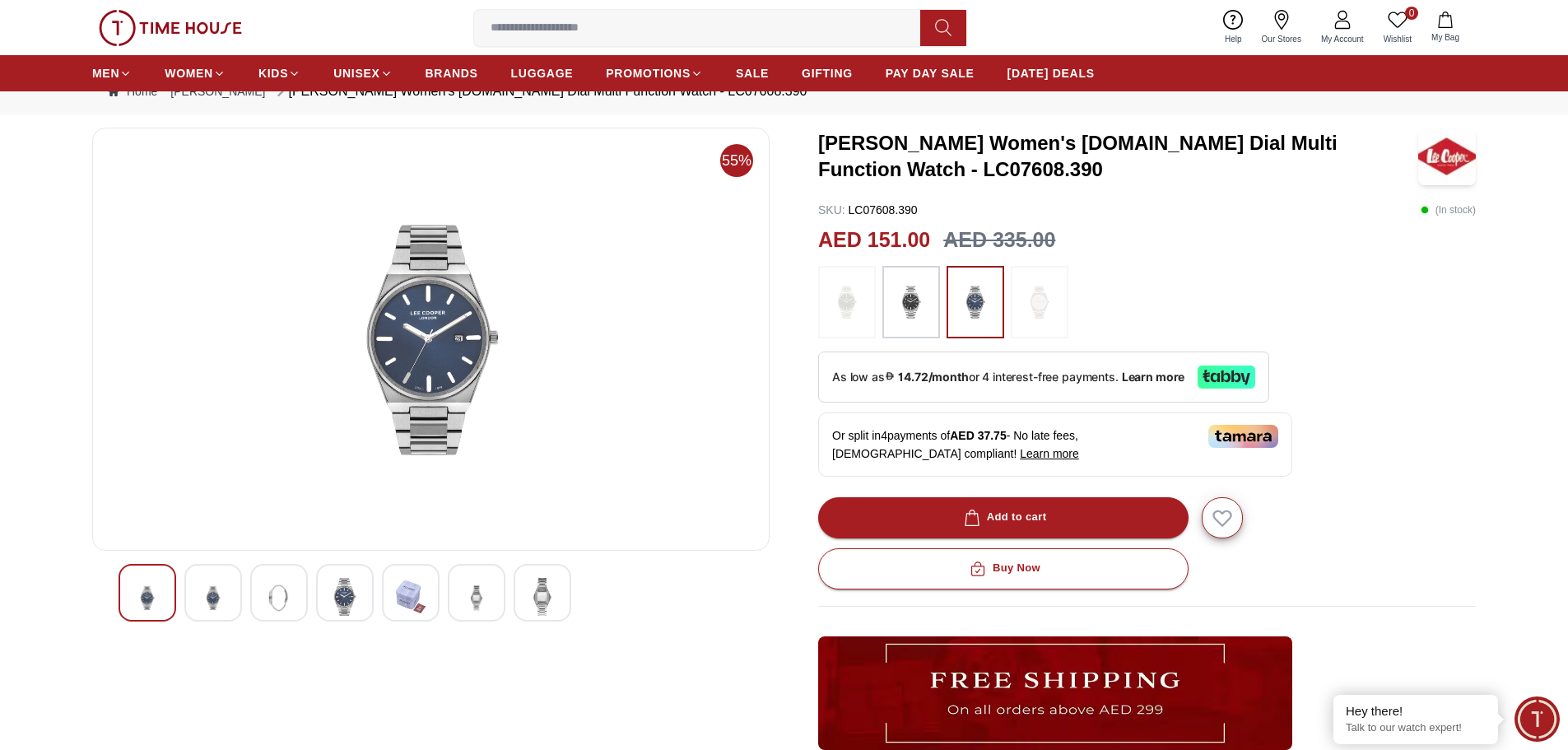
scroll to position [82, 0]
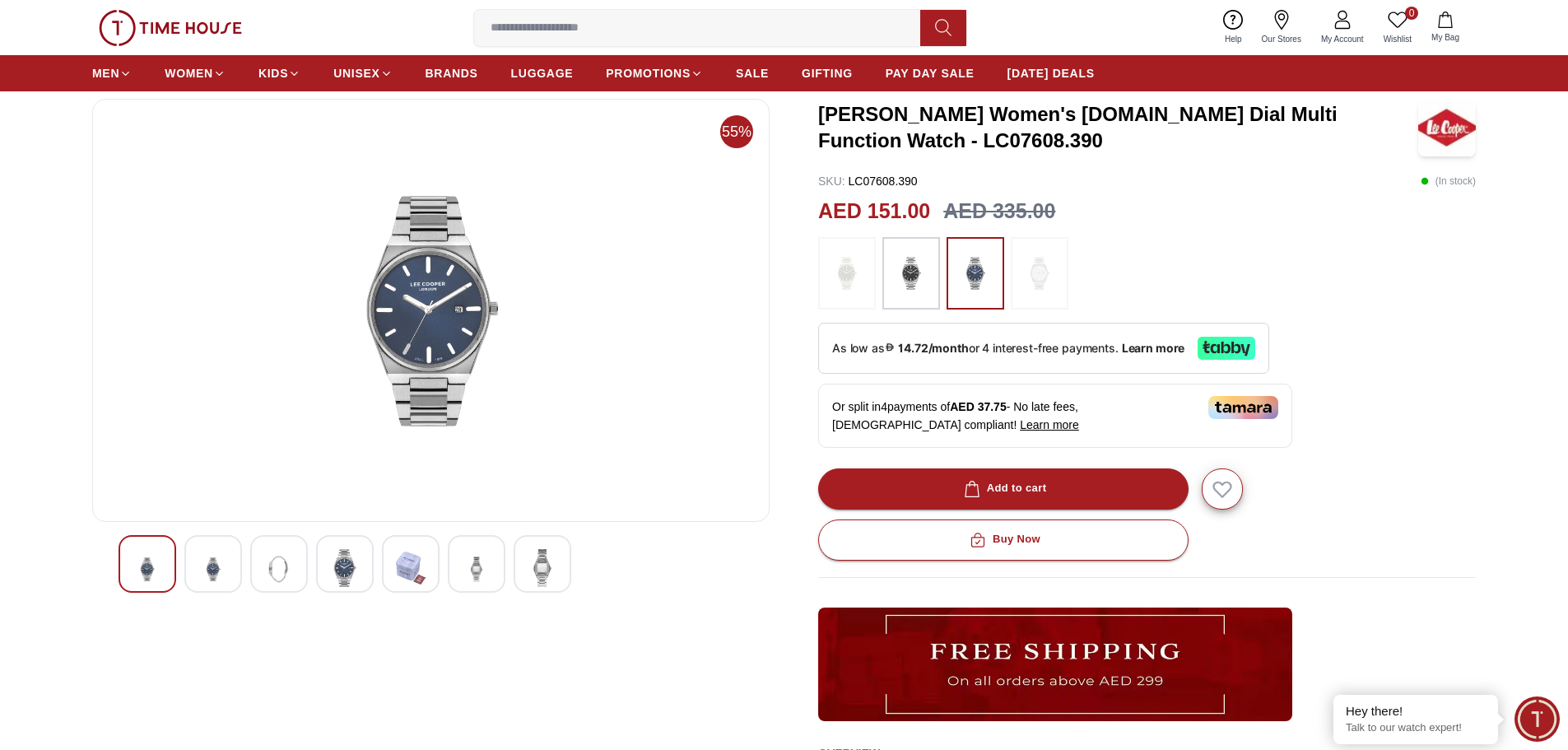
click at [1469, 282] on div at bounding box center [1147, 273] width 658 height 73
